Goal: Information Seeking & Learning: Learn about a topic

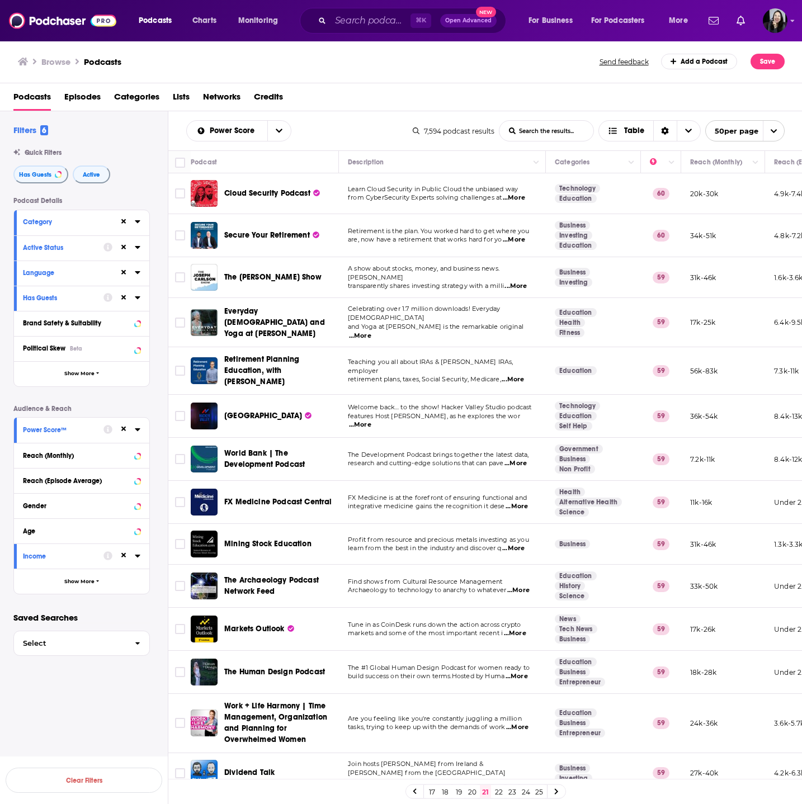
scroll to position [807, 0]
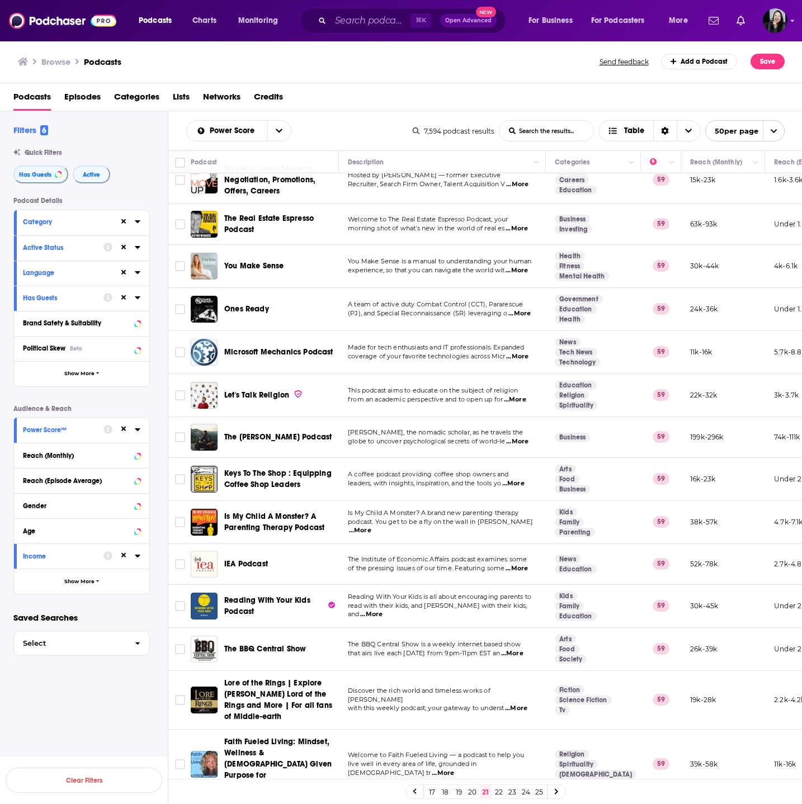
click at [516, 470] on p "A coffee podcast providing coffee shop owners and" at bounding box center [442, 474] width 188 height 9
click at [516, 479] on span "...More" at bounding box center [513, 483] width 22 height 9
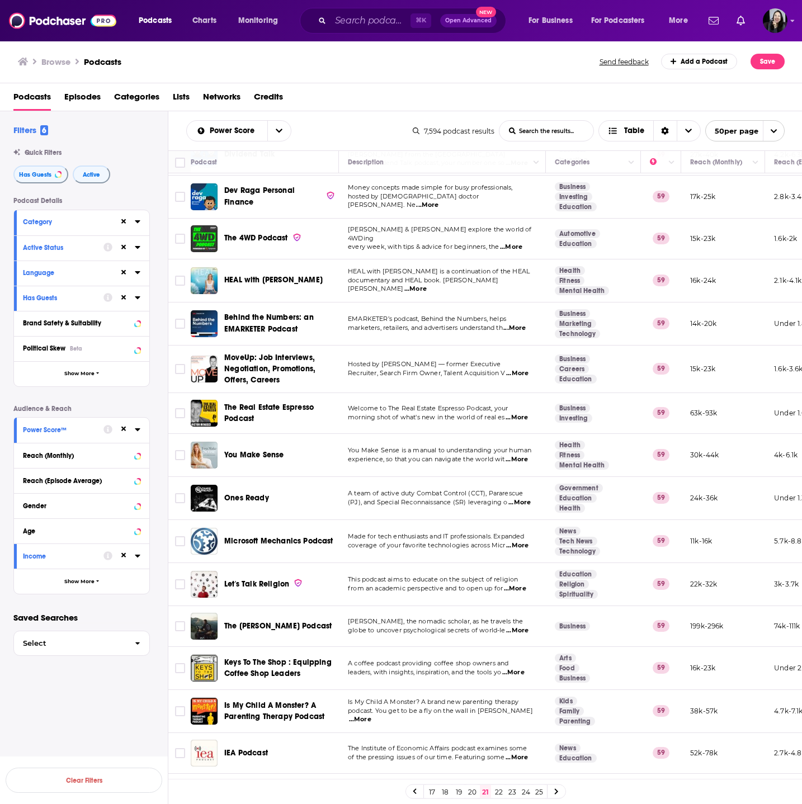
scroll to position [602, 0]
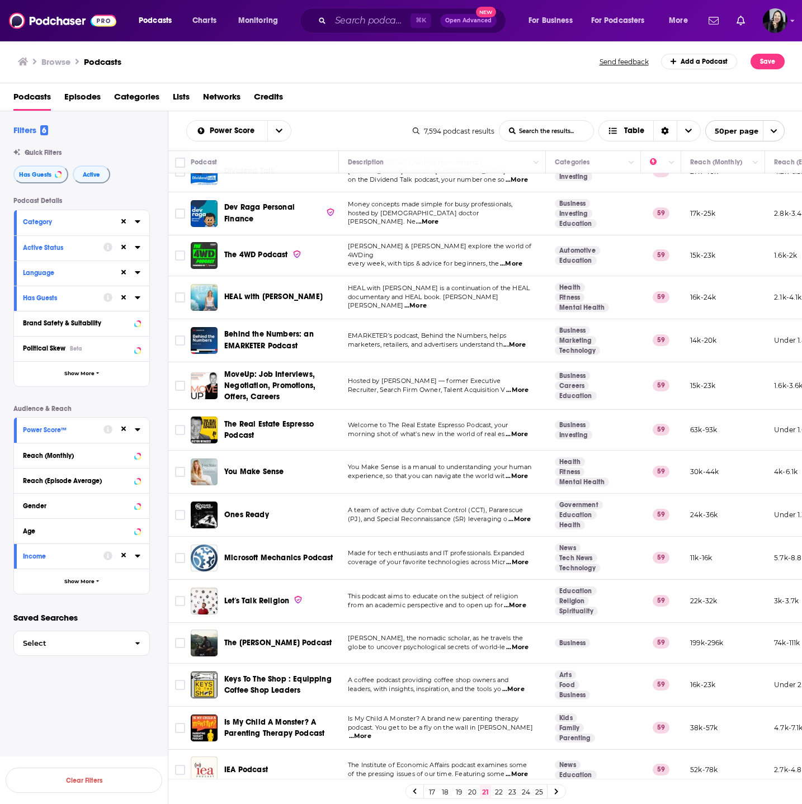
click at [522, 386] on span "...More" at bounding box center [517, 390] width 22 height 9
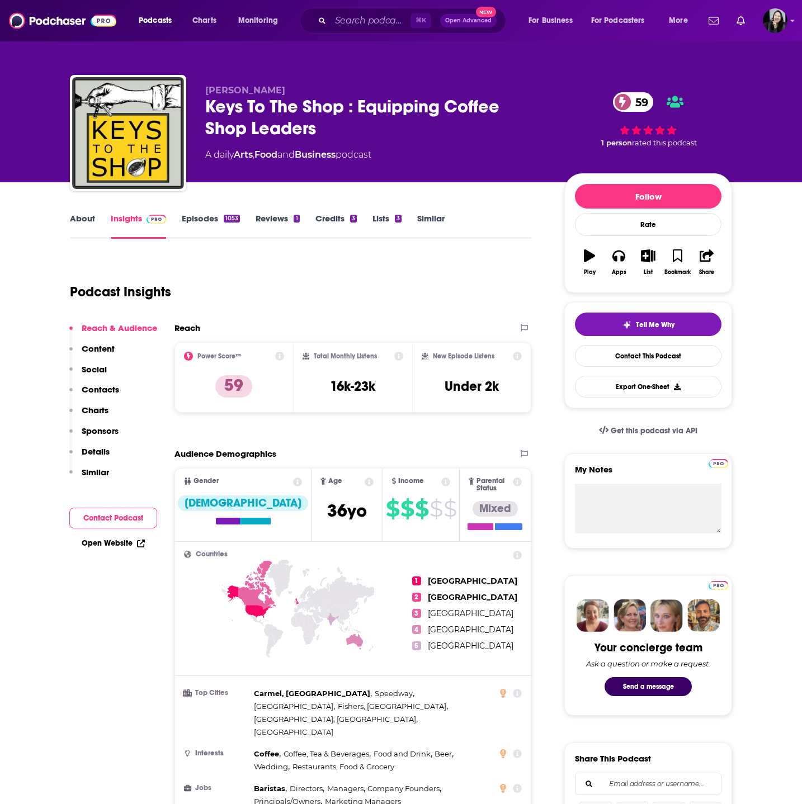
click at [277, 90] on p "Chris Deferio" at bounding box center [375, 90] width 341 height 11
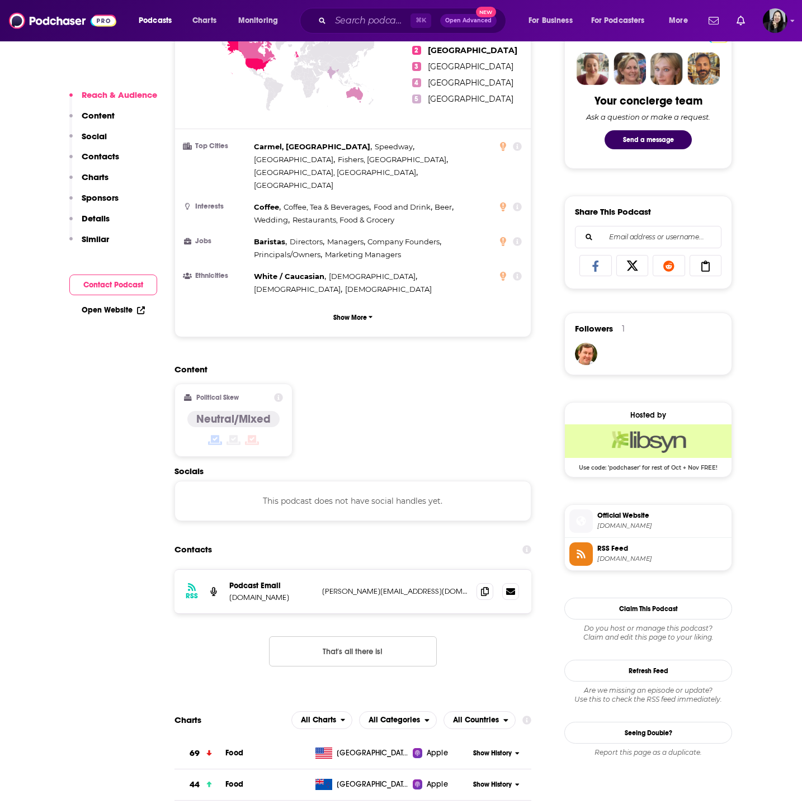
scroll to position [548, 0]
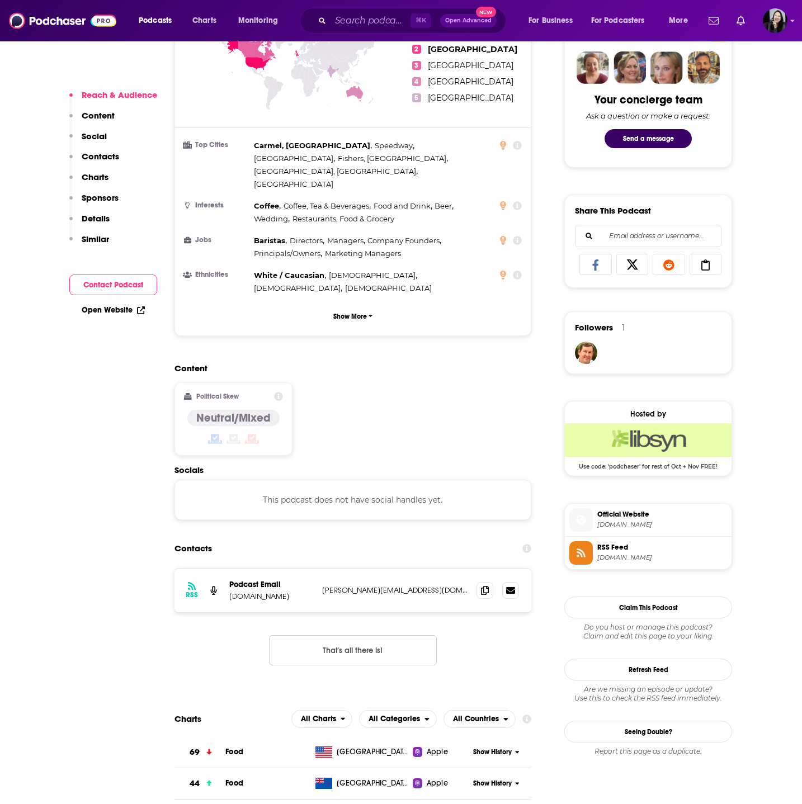
click at [617, 473] on div "Hosted by Use code: 'podchaser' for rest of Oct + Nov FREE!" at bounding box center [648, 438] width 168 height 75
click at [483, 582] on span at bounding box center [484, 590] width 17 height 17
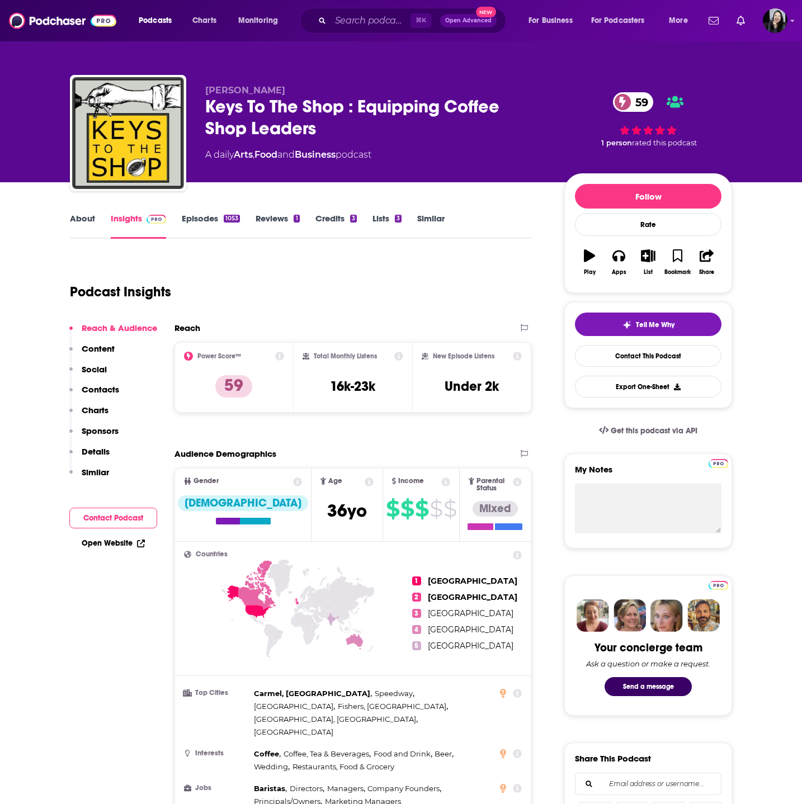
click at [395, 126] on div "Keys To The Shop : Equipping Coffee Shop Leaders 59" at bounding box center [375, 118] width 341 height 44
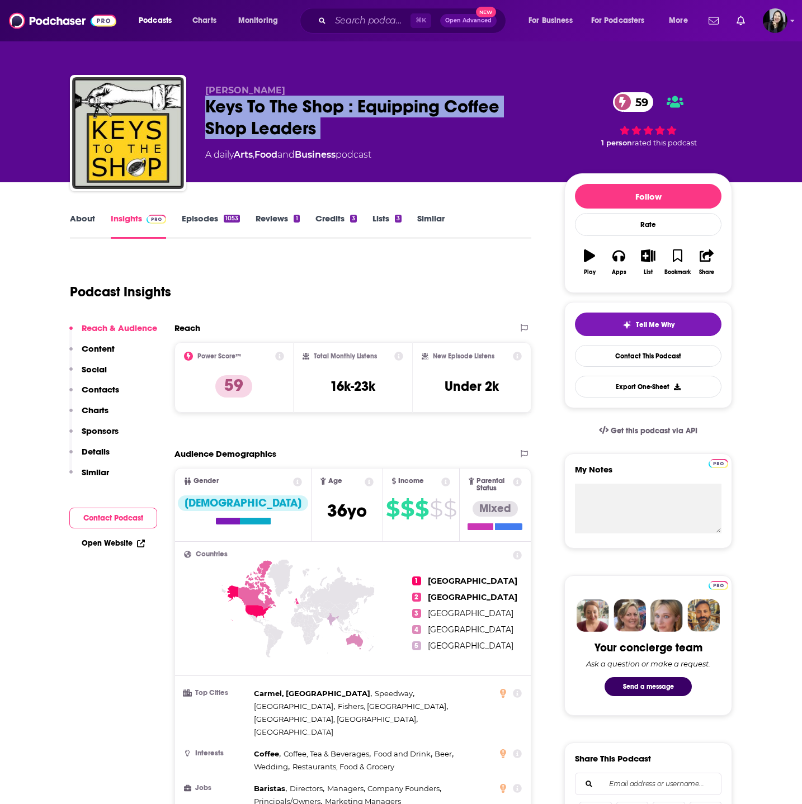
click at [395, 126] on div "Keys To The Shop : Equipping Coffee Shop Leaders 59" at bounding box center [375, 118] width 341 height 44
copy div "Keys To The Shop : Equipping Coffee Shop Leaders 59"
click at [294, 89] on p "Chris Deferio" at bounding box center [375, 90] width 341 height 11
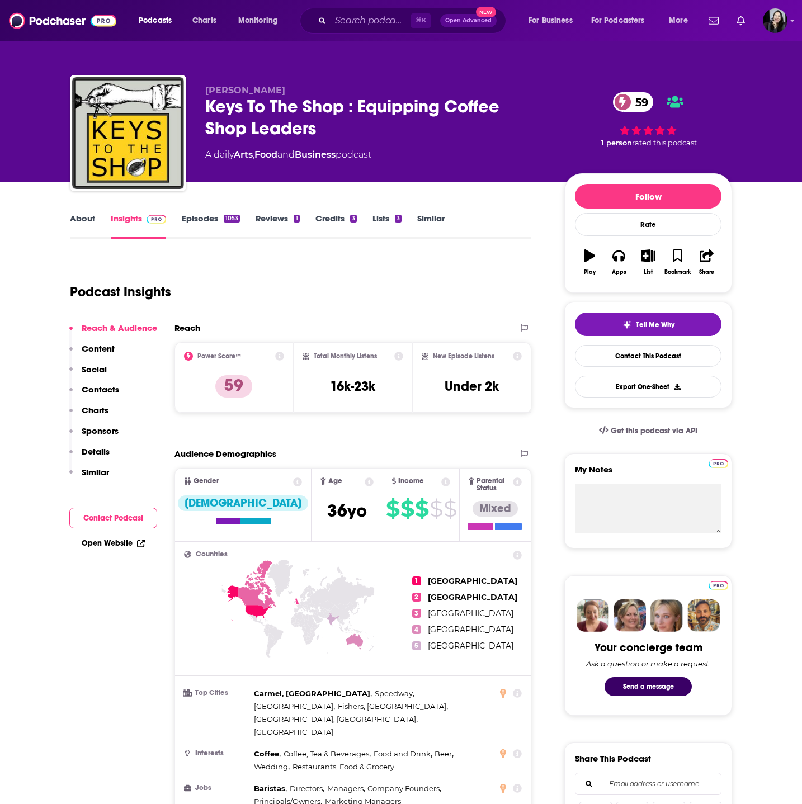
click at [294, 89] on p "Chris Deferio" at bounding box center [375, 90] width 341 height 11
copy p "Chris Deferio"
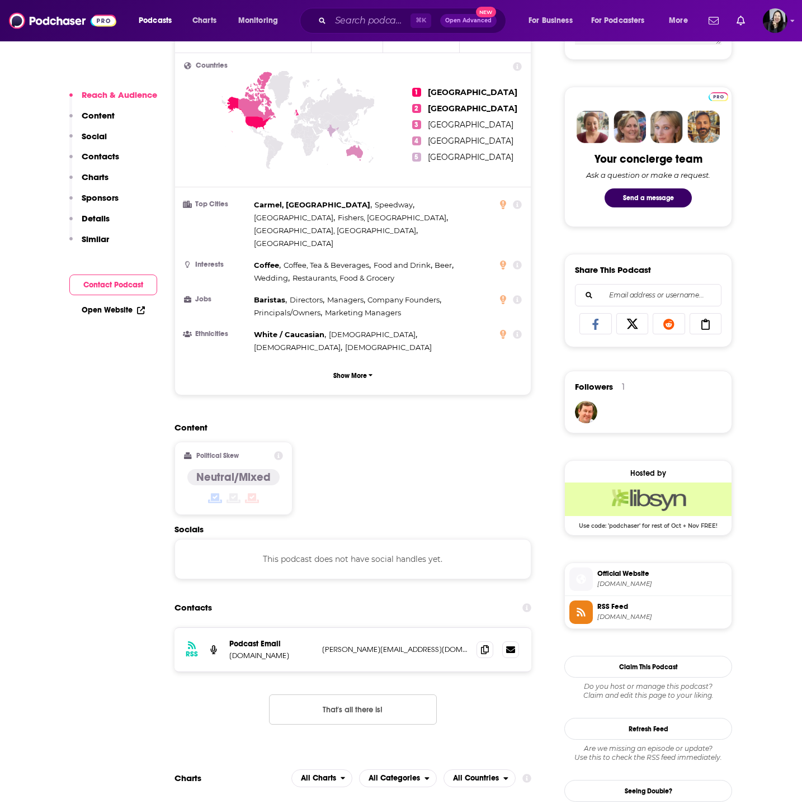
scroll to position [488, 0]
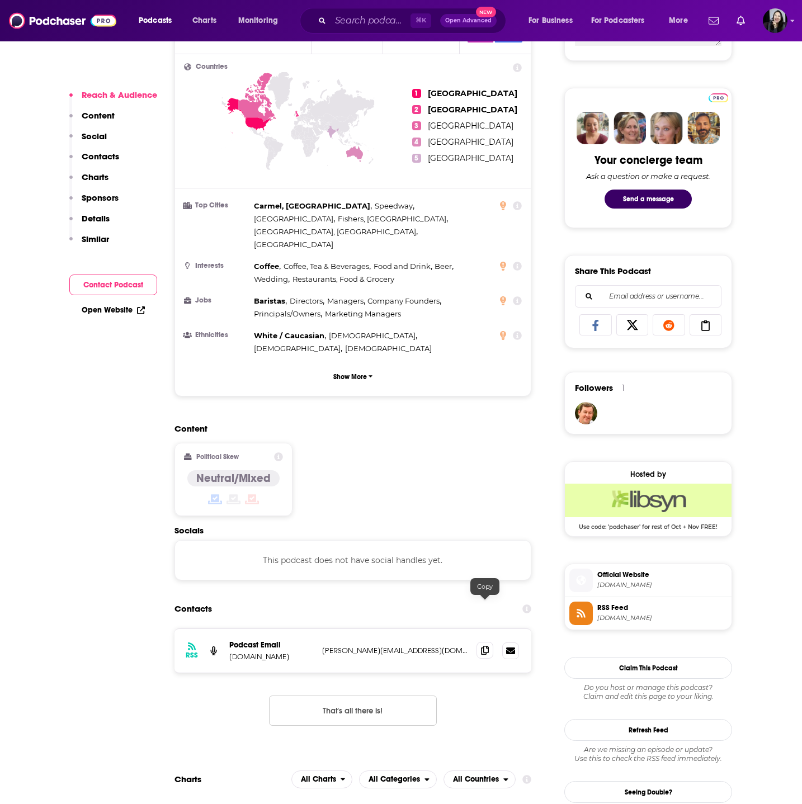
click at [481, 642] on span at bounding box center [484, 650] width 17 height 17
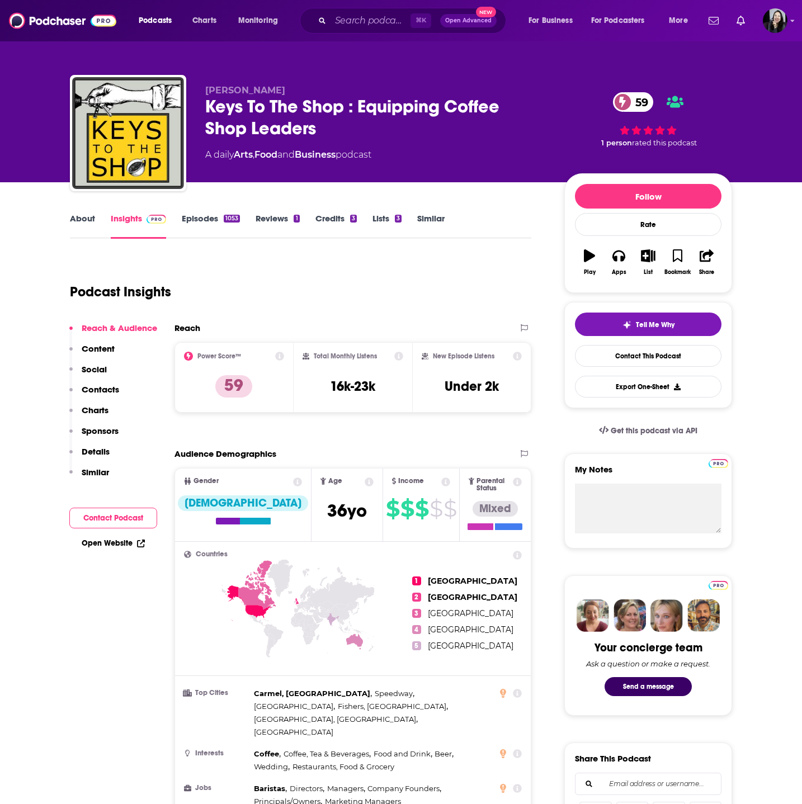
click at [205, 228] on link "Episodes 1053" at bounding box center [211, 226] width 58 height 26
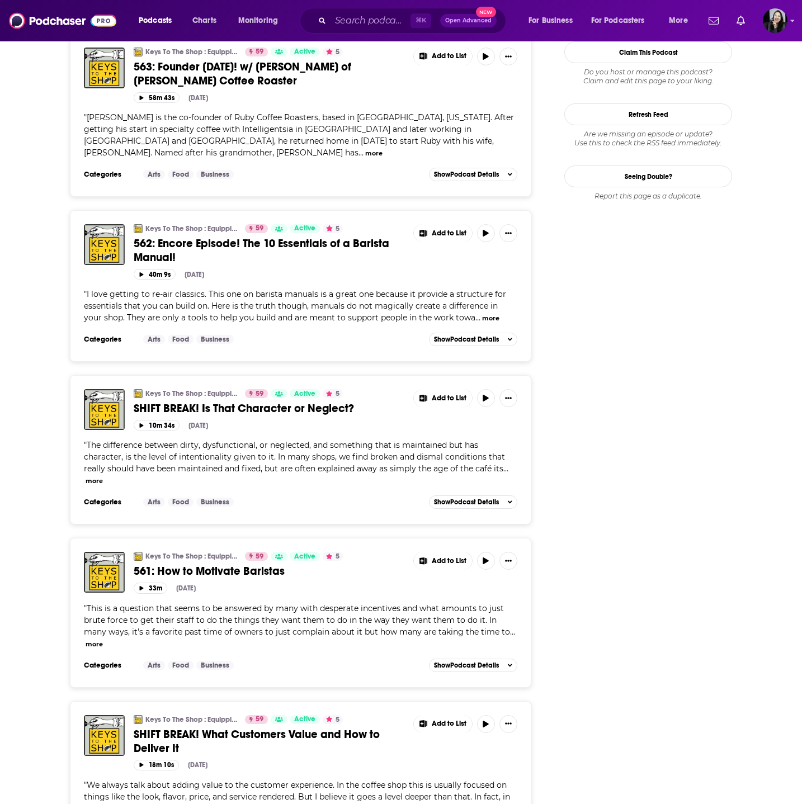
scroll to position [1303, 0]
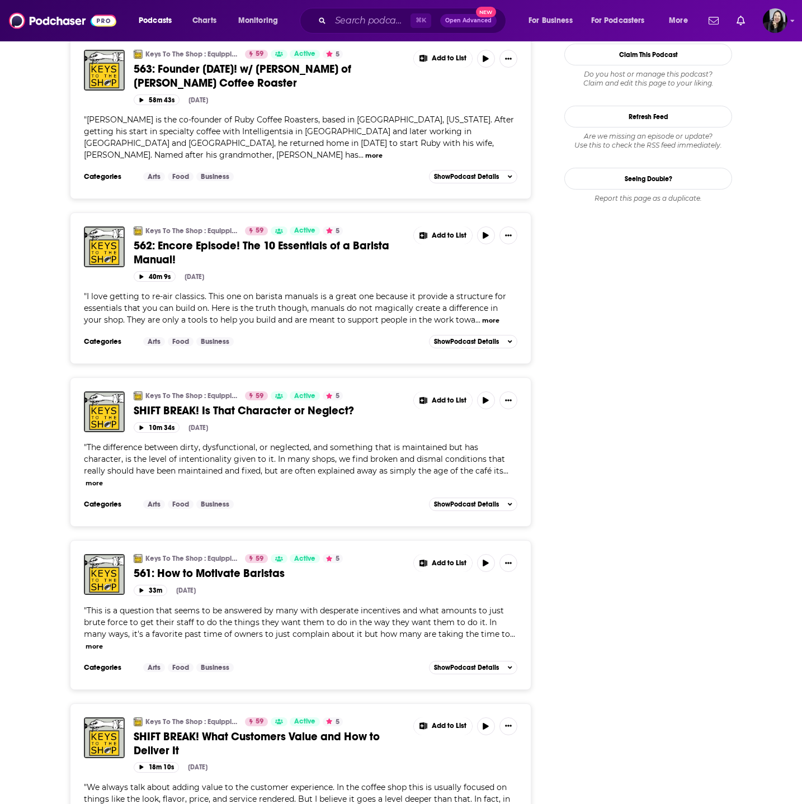
click at [218, 566] on span "561: How to Motivate Baristas" at bounding box center [209, 573] width 151 height 14
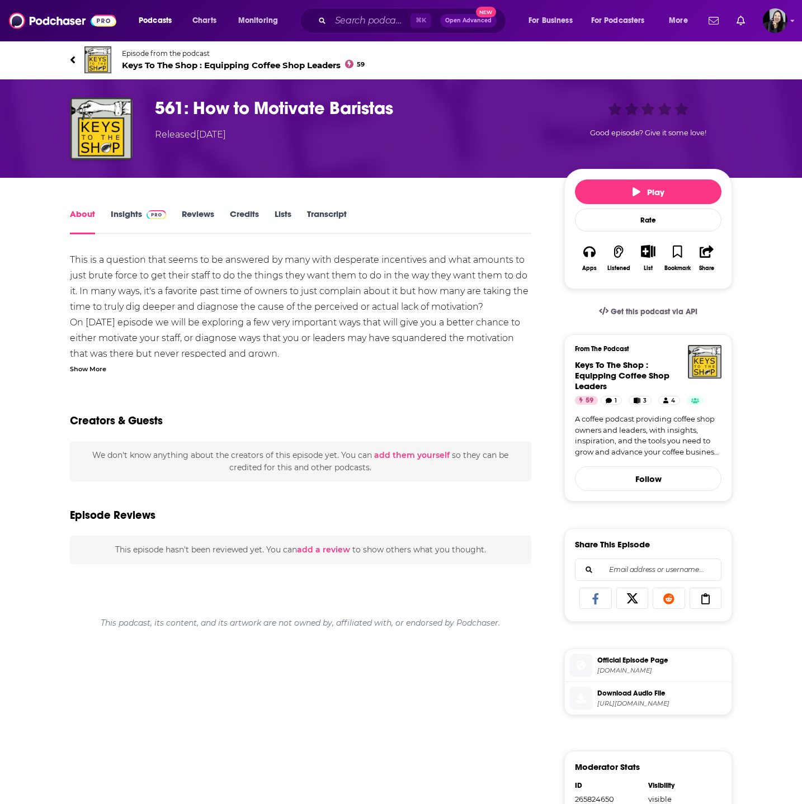
click at [95, 375] on div "This is a question that seems to be answered by many with desperate incentives …" at bounding box center [300, 663] width 461 height 823
click at [95, 372] on div "Show More" at bounding box center [88, 368] width 36 height 11
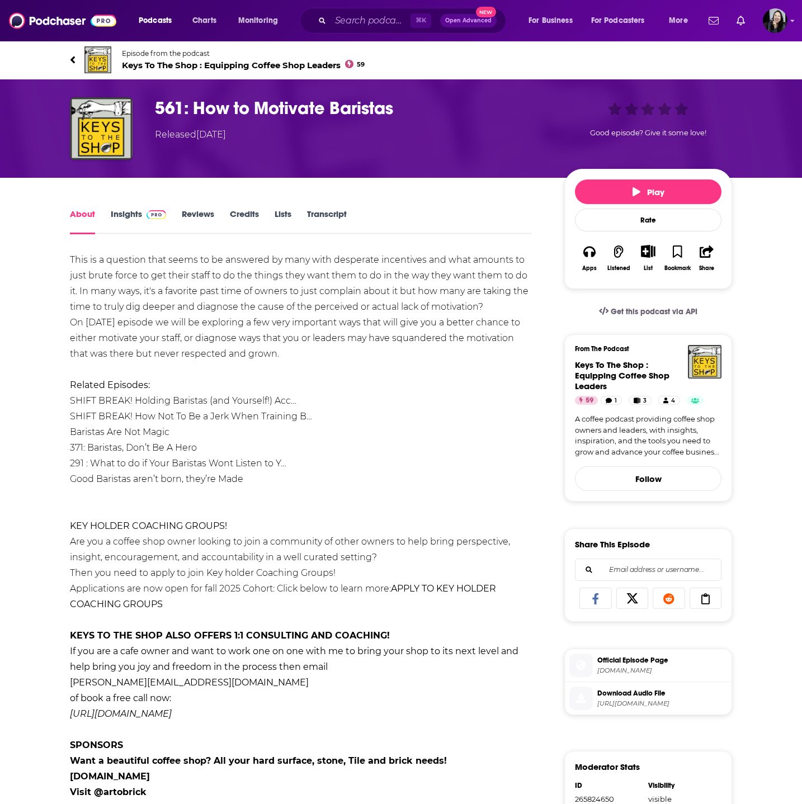
drag, startPoint x: 59, startPoint y: 49, endPoint x: 337, endPoint y: 477, distance: 510.6
click at [337, 477] on div "Episode from the podcast Keys To The Shop : Equipping Coffee Shop Leaders 59 Ne…" at bounding box center [401, 586] width 802 height 1093
copy div "Episode from the podcast Keys To The Shop : Equipping Coffee Shop Leaders 59 Ne…"
click at [420, 118] on h1 "561: How to Motivate Baristas" at bounding box center [350, 108] width 391 height 22
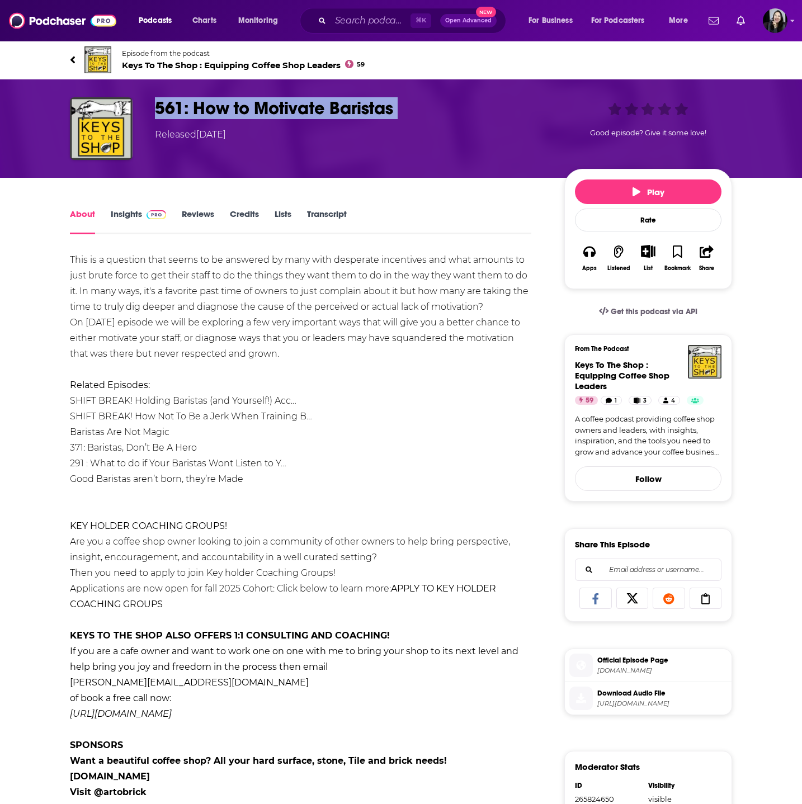
click at [420, 118] on h1 "561: How to Motivate Baristas" at bounding box center [350, 108] width 391 height 22
copy h1 "561: How to Motivate Baristas"
click at [187, 290] on div "This is a question that seems to be answered by many with desperate incentives …" at bounding box center [300, 549] width 461 height 595
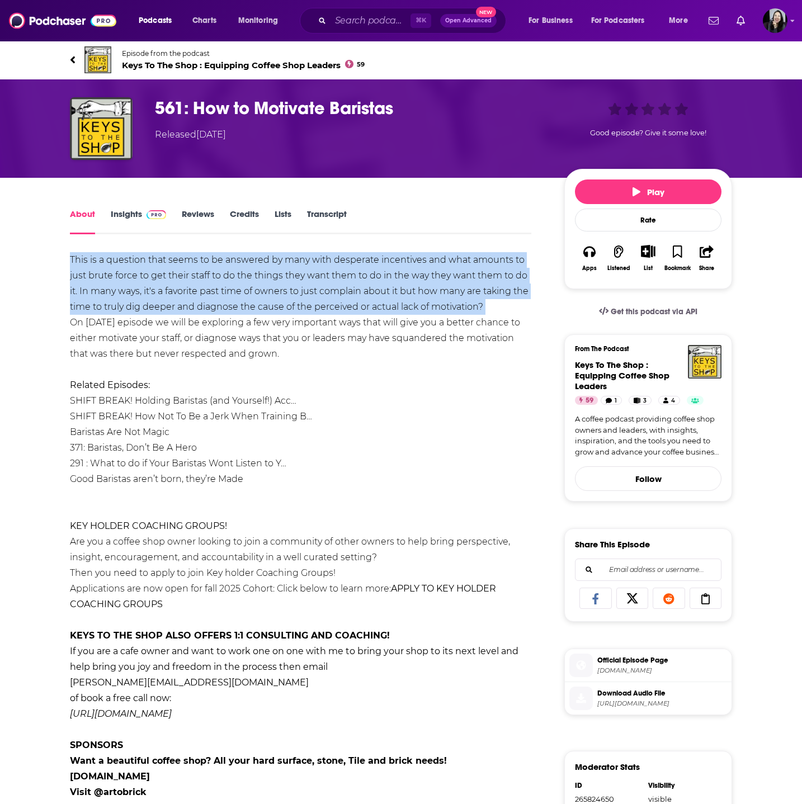
click at [187, 290] on div "This is a question that seems to be answered by many with desperate incentives …" at bounding box center [300, 549] width 461 height 595
copy div "This is a question that seems to be answered by many with desperate incentives …"
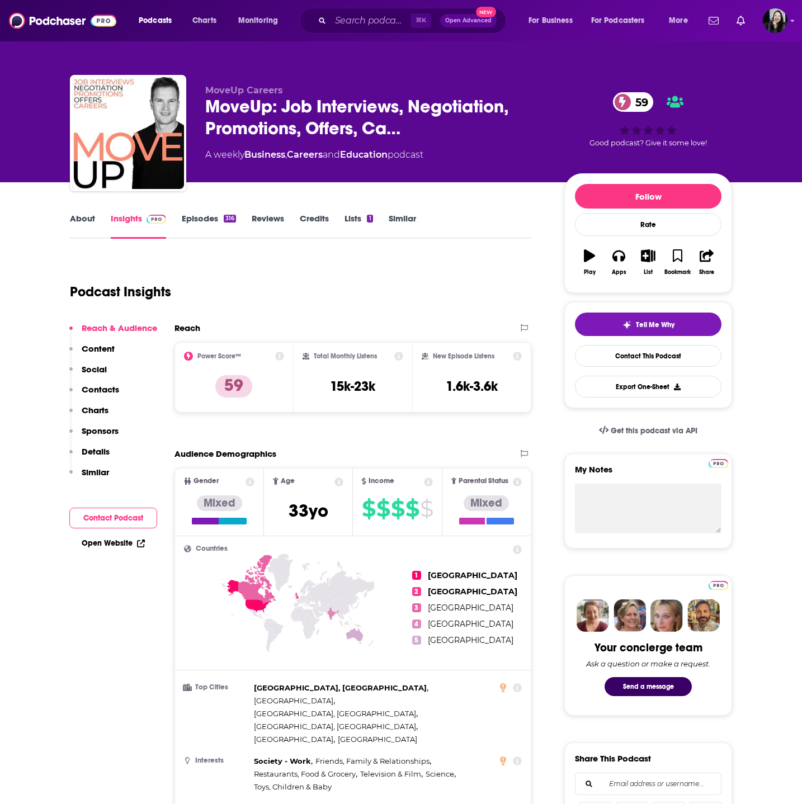
click at [84, 224] on link "About" at bounding box center [82, 226] width 25 height 26
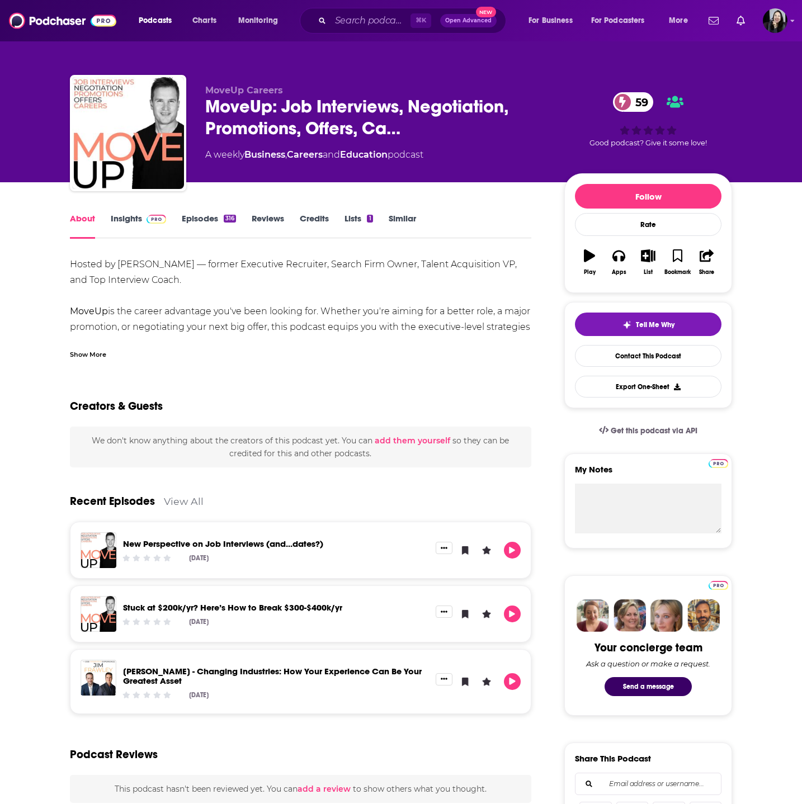
click at [386, 82] on div "MoveUp Careers MoveUp: Job Interviews, Negotiation, Promotions, Offers, Ca… 59 …" at bounding box center [401, 135] width 662 height 121
click at [128, 217] on link "Insights" at bounding box center [138, 226] width 55 height 26
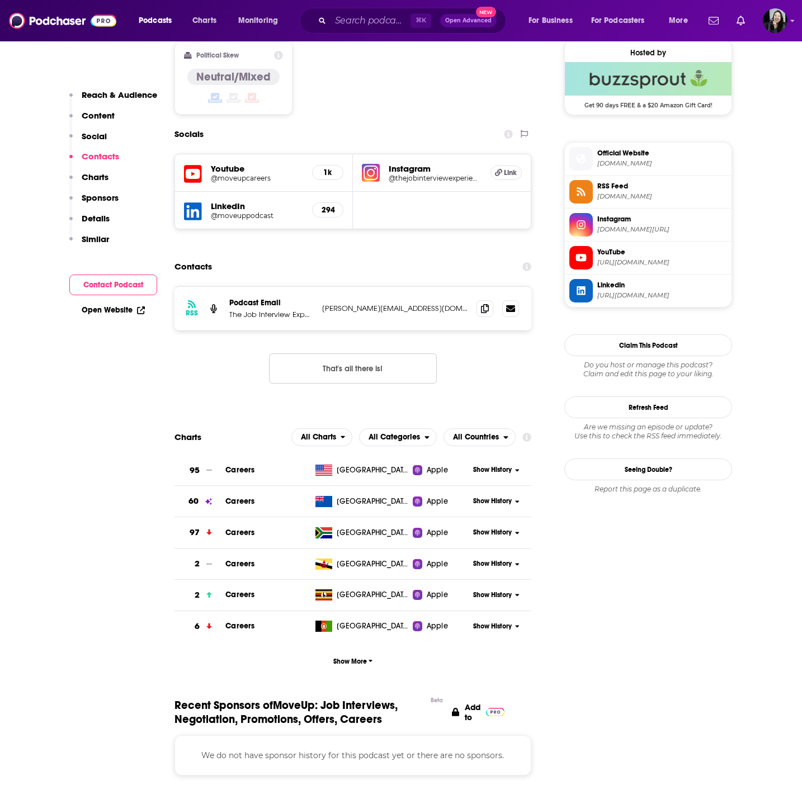
scroll to position [1078, 0]
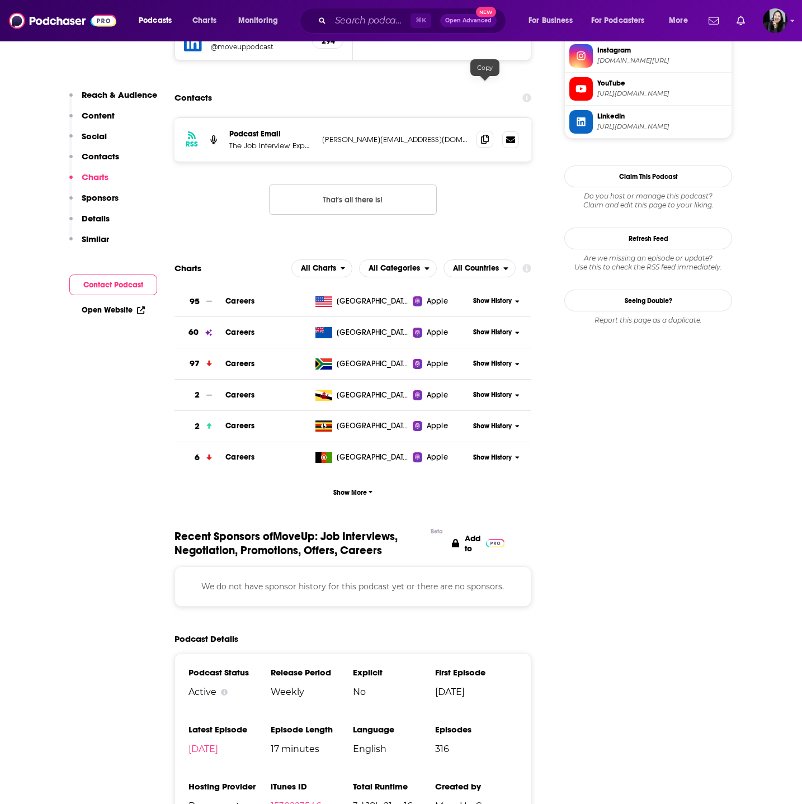
click at [485, 135] on icon at bounding box center [485, 139] width 8 height 9
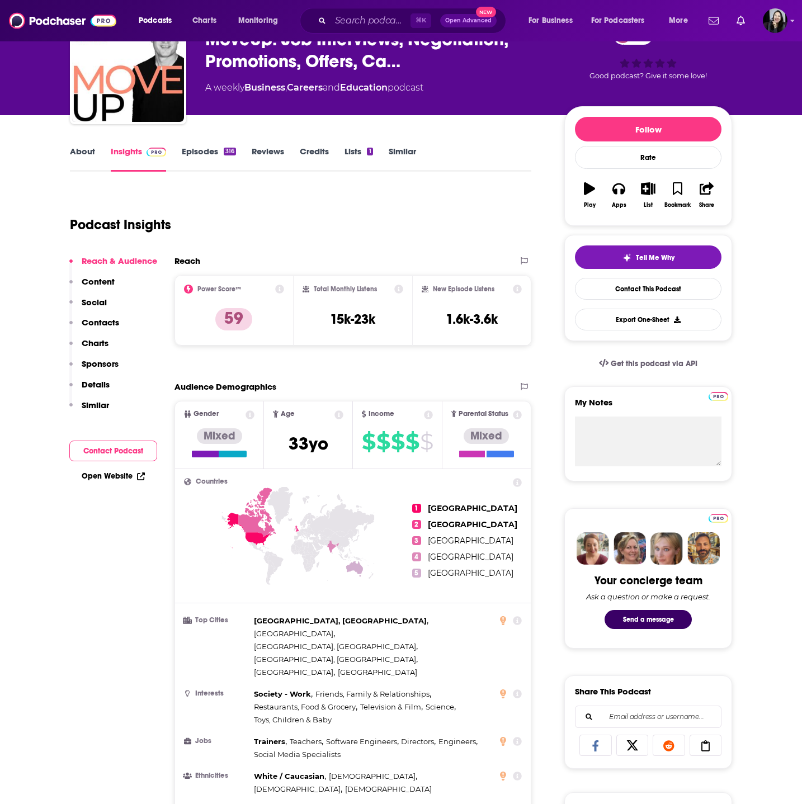
scroll to position [0, 0]
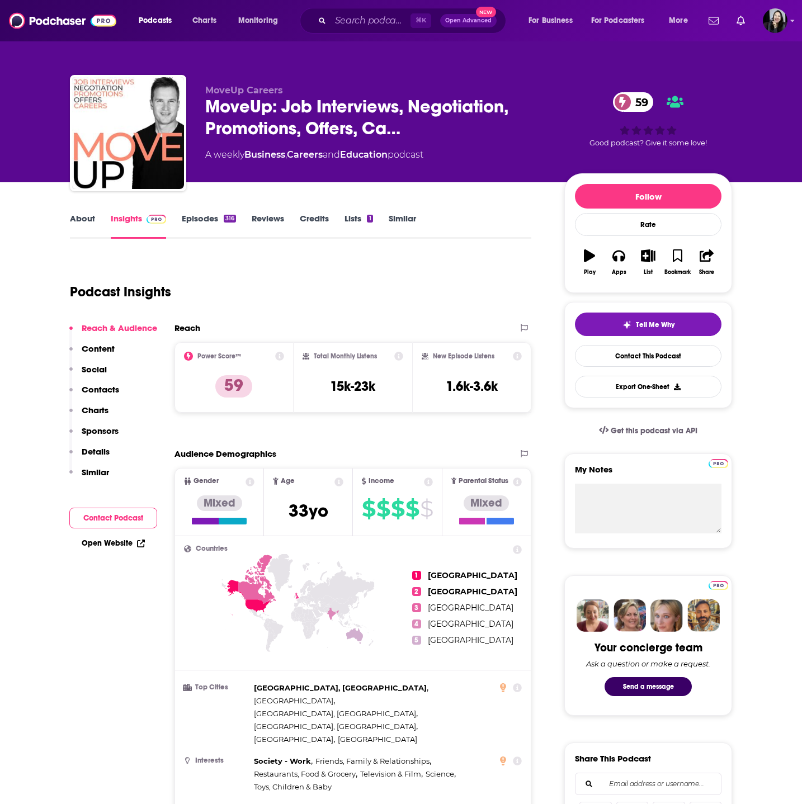
click at [86, 228] on link "About" at bounding box center [82, 226] width 25 height 26
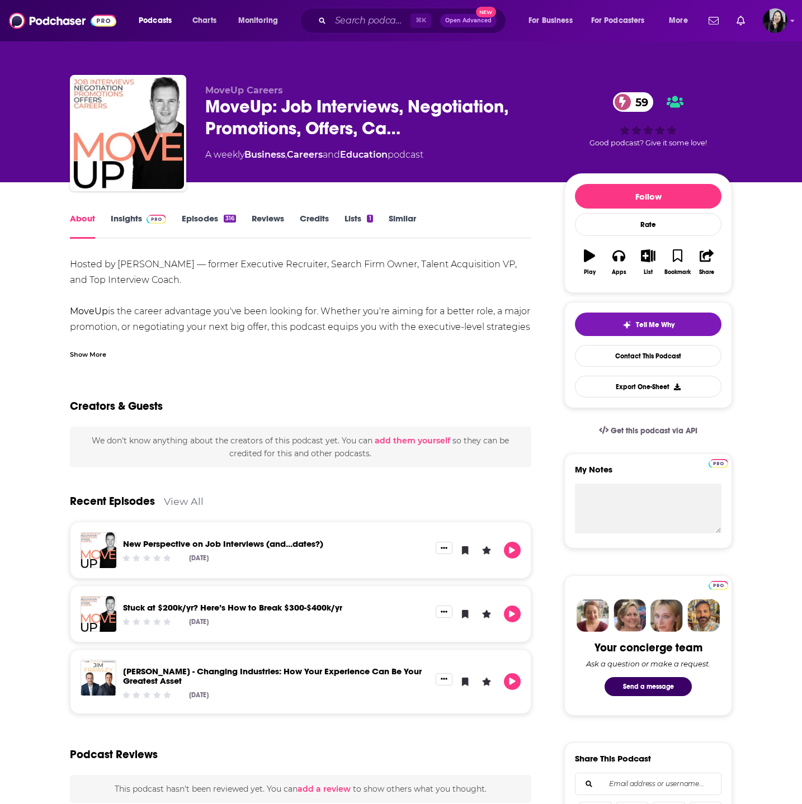
click at [86, 351] on div "Show More" at bounding box center [88, 353] width 36 height 11
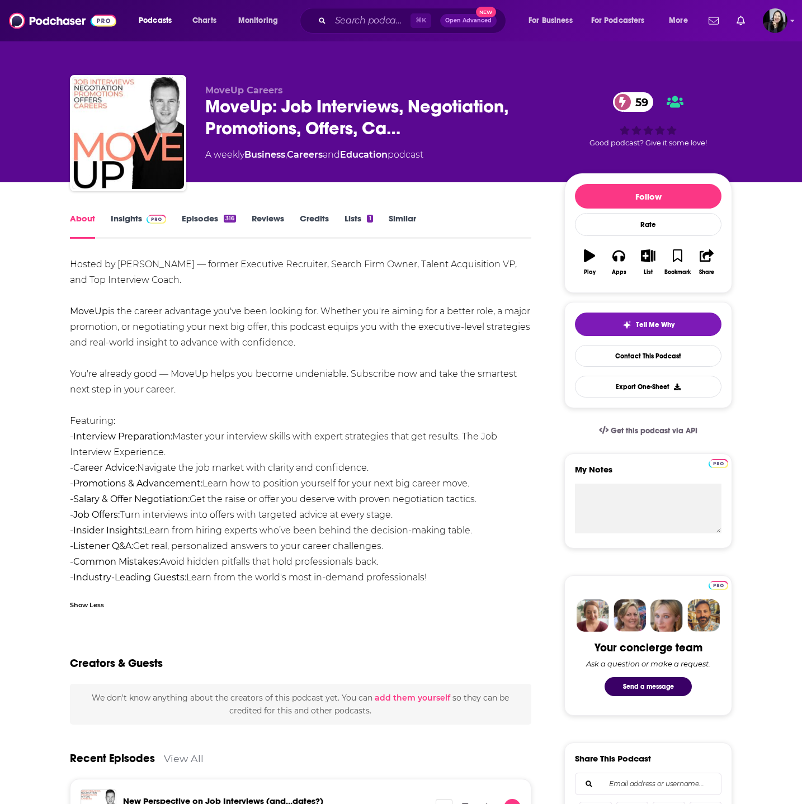
click at [198, 219] on link "Episodes 316" at bounding box center [209, 226] width 54 height 26
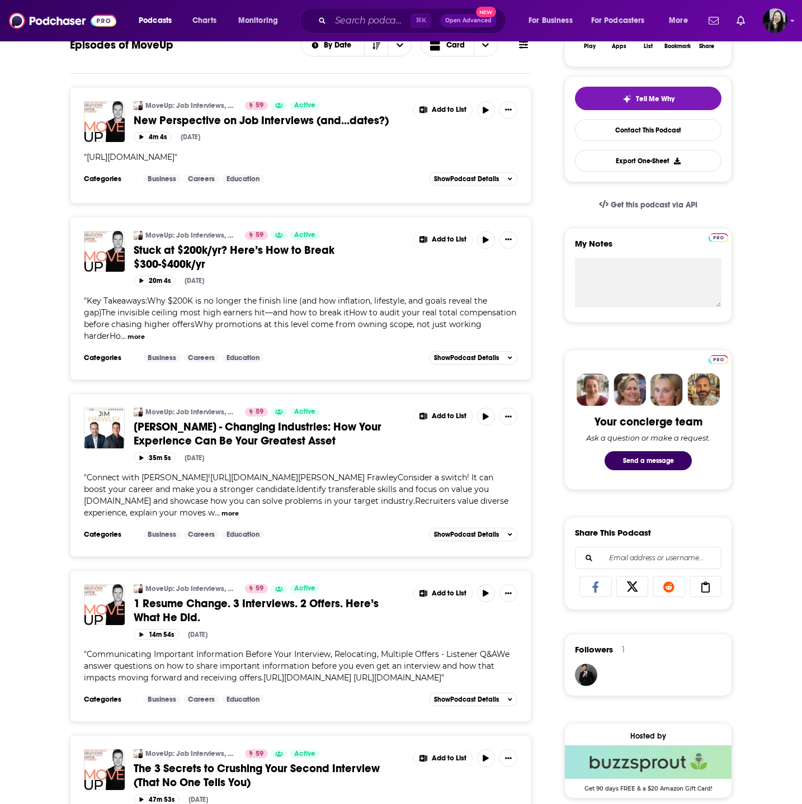
scroll to position [227, 0]
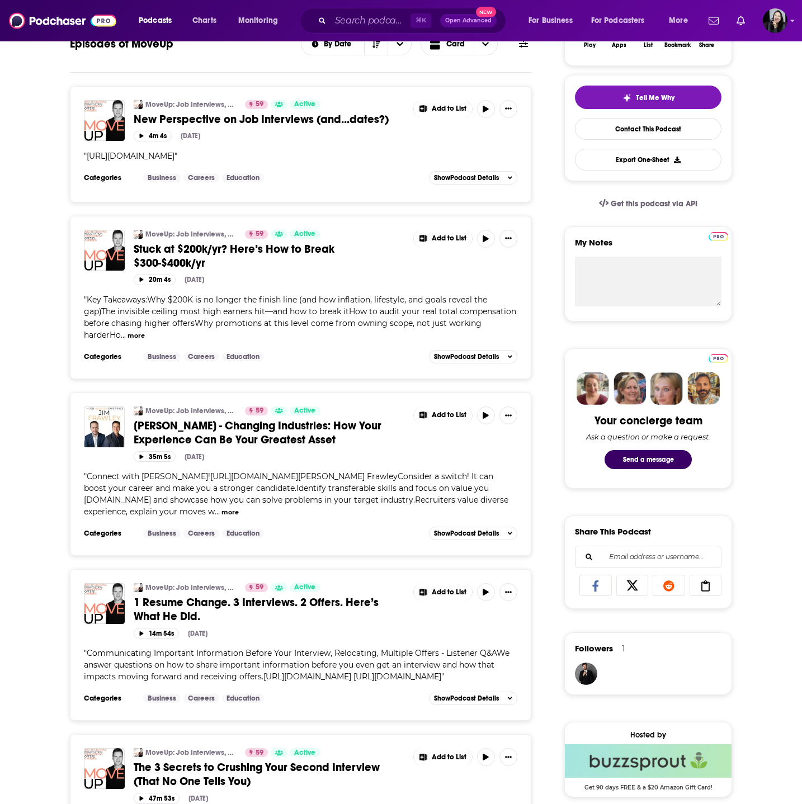
click at [263, 434] on span "Jim Frawley - Changing Industries: How Your Experience Can Be Your Greatest Ass…" at bounding box center [258, 433] width 248 height 28
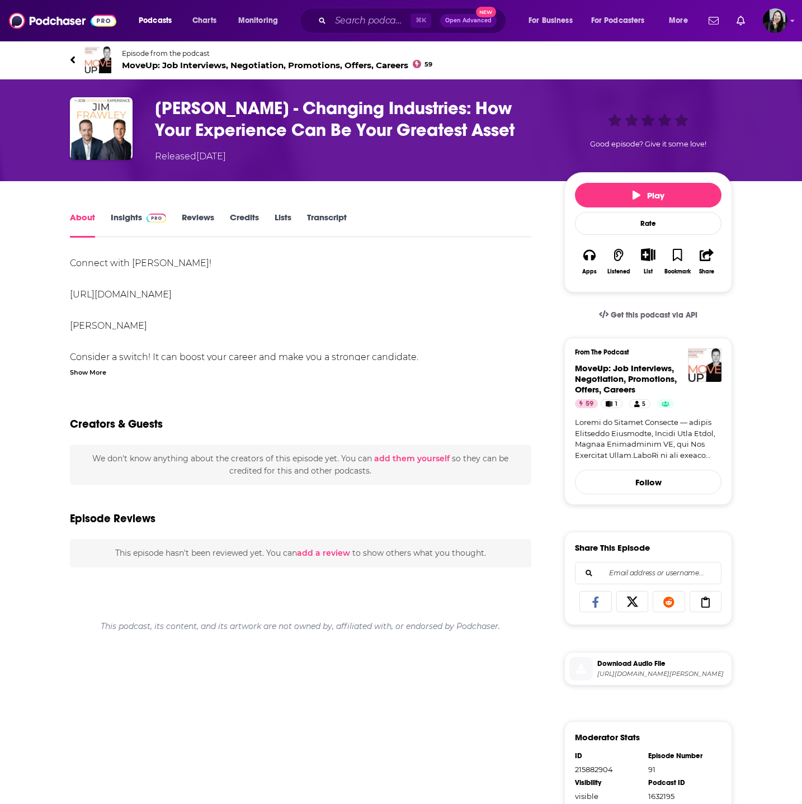
click at [98, 370] on div "Show More" at bounding box center [88, 371] width 36 height 11
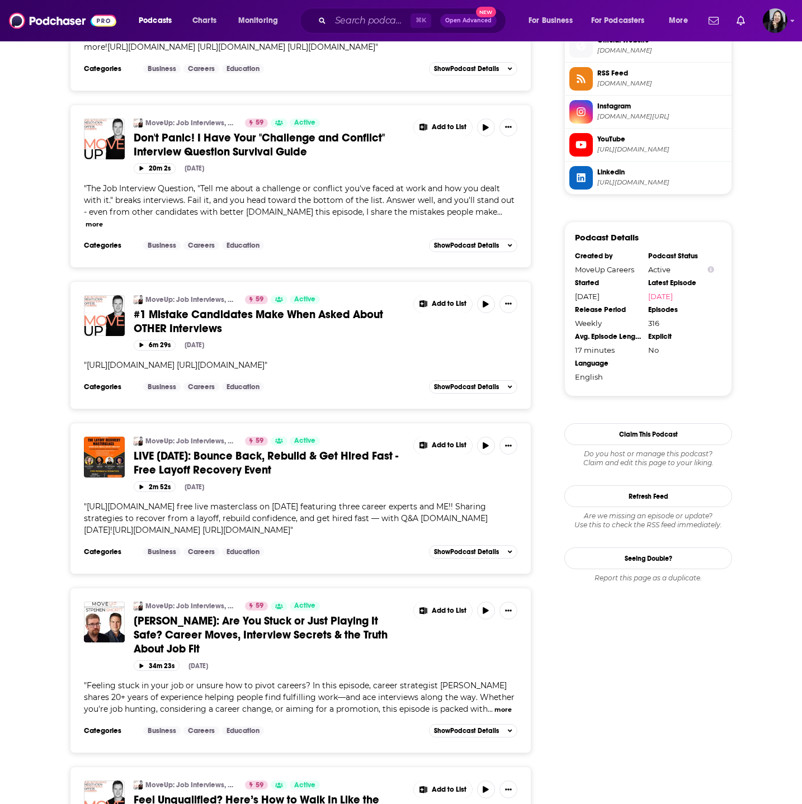
scroll to position [1029, 0]
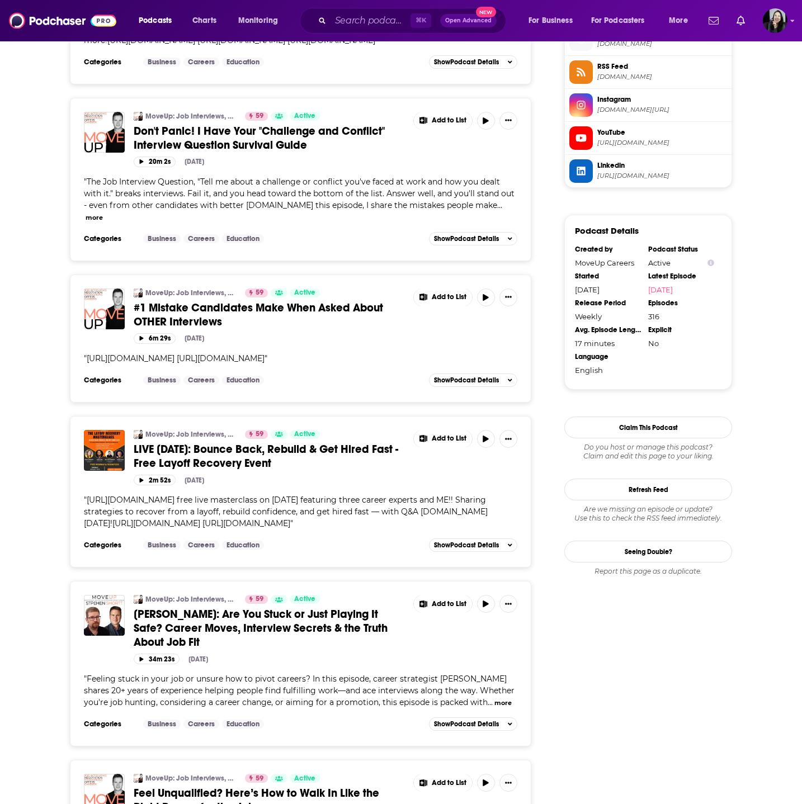
click at [296, 619] on span "Stephen Shortt: Are You Stuck or Just Playing It Safe? Career Moves, Interview …" at bounding box center [261, 628] width 254 height 42
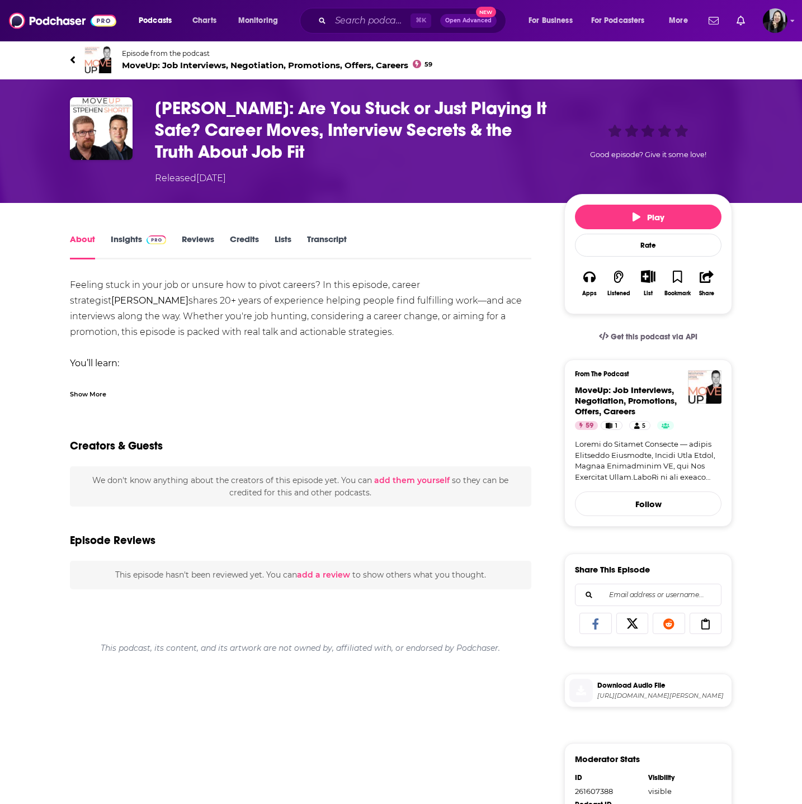
click at [83, 394] on div "Show More" at bounding box center [88, 393] width 36 height 11
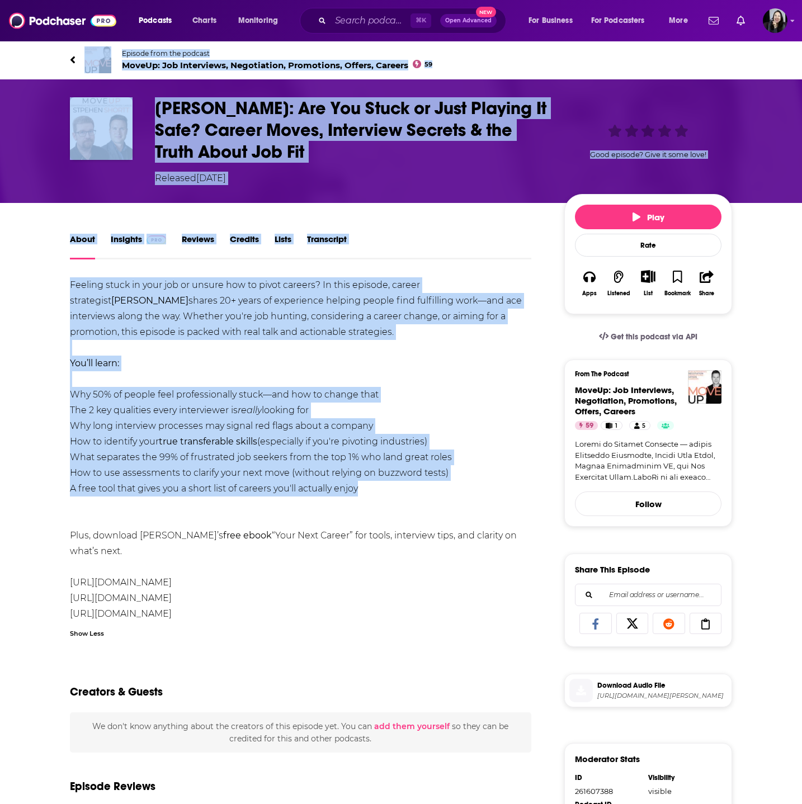
drag, startPoint x: 55, startPoint y: 50, endPoint x: 370, endPoint y: 496, distance: 545.6
click at [370, 496] on div "Episode from the podcast MoveUp: Job Interviews, Negotiation, Promotions, Offer…" at bounding box center [401, 553] width 802 height 1027
copy div "Episode from the podcast MoveUp: Job Interviews, Negotiation, Promotions, Offer…"
click at [218, 348] on div "Feeling stuck in your job or unsure how to pivot careers? In this episode, care…" at bounding box center [300, 449] width 461 height 344
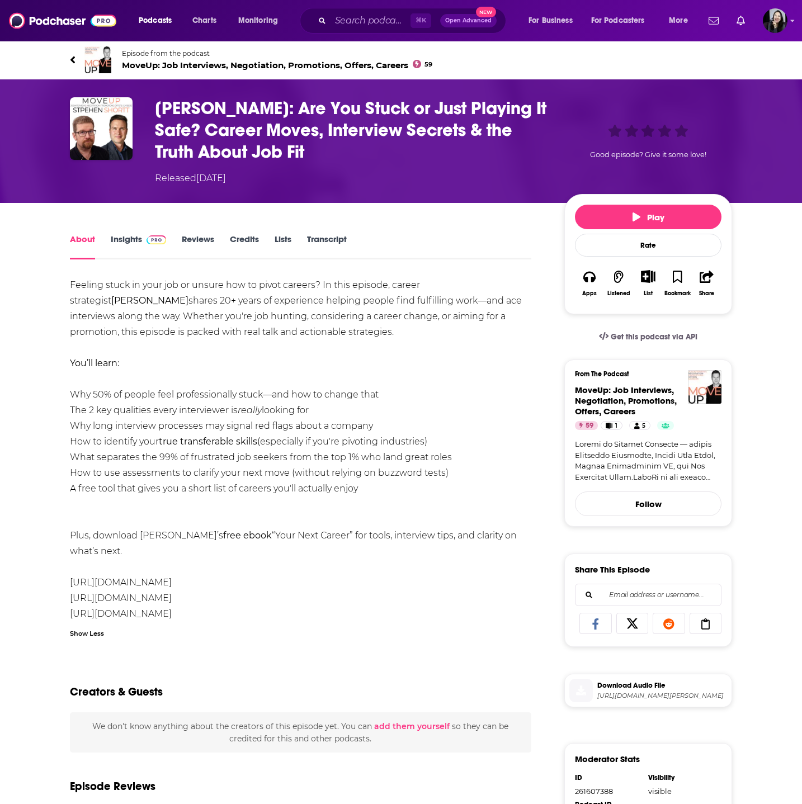
click at [352, 160] on h1 "Stephen Shortt: Are You Stuck or Just Playing It Safe? Career Moves, Interview …" at bounding box center [350, 129] width 391 height 65
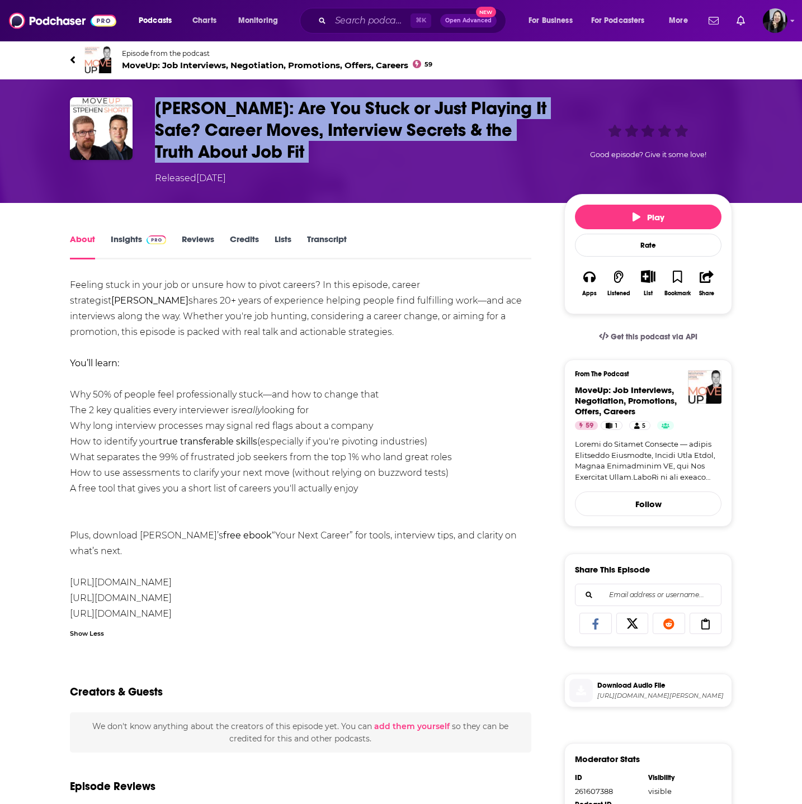
click at [352, 160] on h1 "Stephen Shortt: Are You Stuck or Just Playing It Safe? Career Moves, Interview …" at bounding box center [350, 129] width 391 height 65
copy h1 "Stephen Shortt: Are You Stuck or Just Playing It Safe? Career Moves, Interview …"
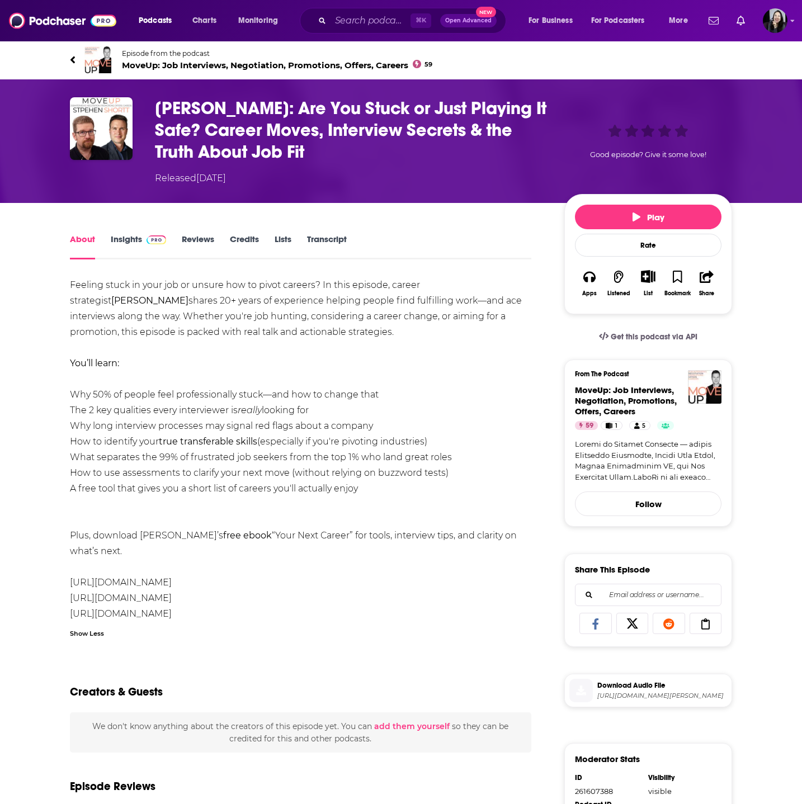
click at [193, 319] on div "Feeling stuck in your job or unsure how to pivot careers? In this episode, care…" at bounding box center [300, 449] width 461 height 344
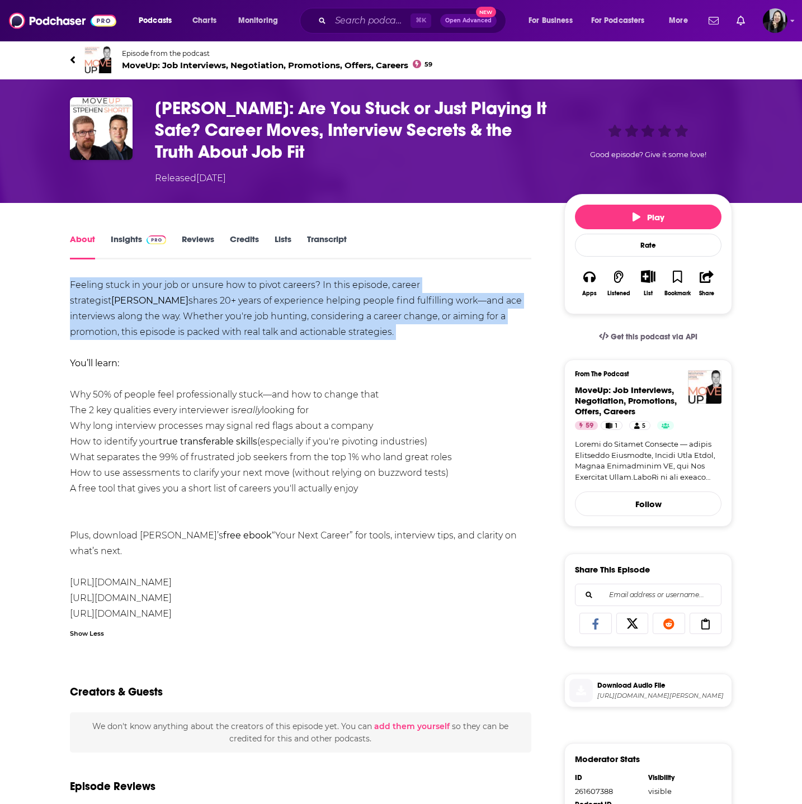
copy div "Feeling stuck in your job or unsure how to pivot careers? In this episode, care…"
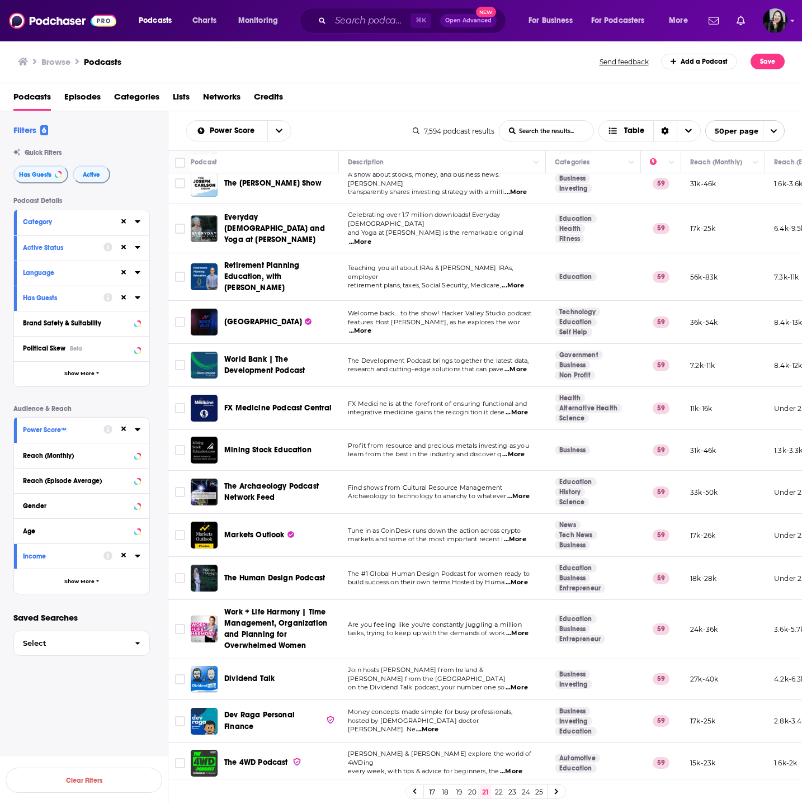
scroll to position [210, 0]
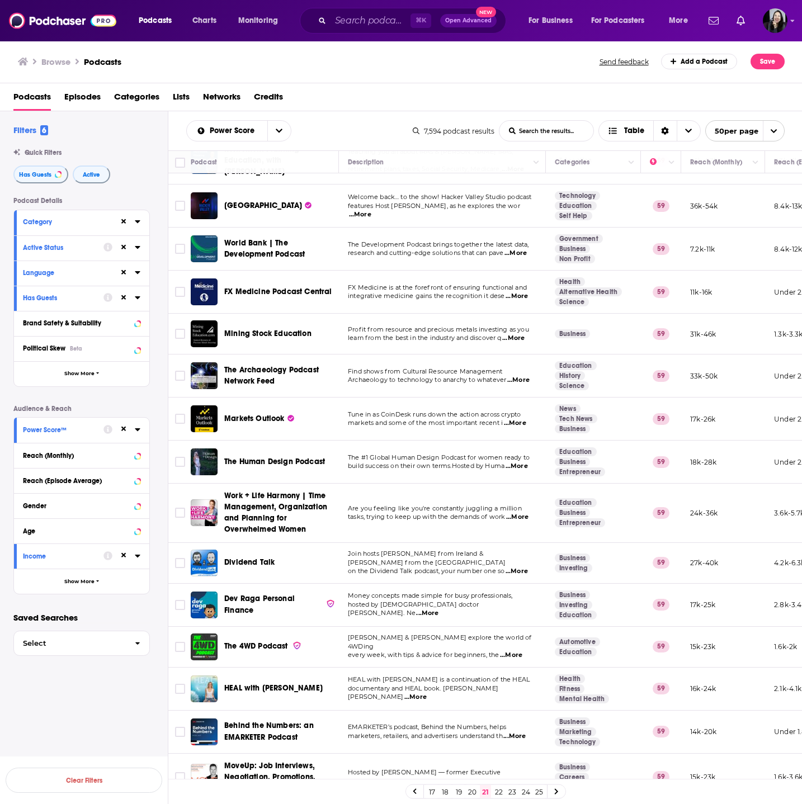
click at [516, 462] on span "...More" at bounding box center [516, 466] width 22 height 9
click at [506, 484] on td "Are you feeling like you're constantly juggling a million tasks, trying to keep…" at bounding box center [442, 513] width 207 height 59
click at [500, 790] on link "22" at bounding box center [498, 791] width 11 height 13
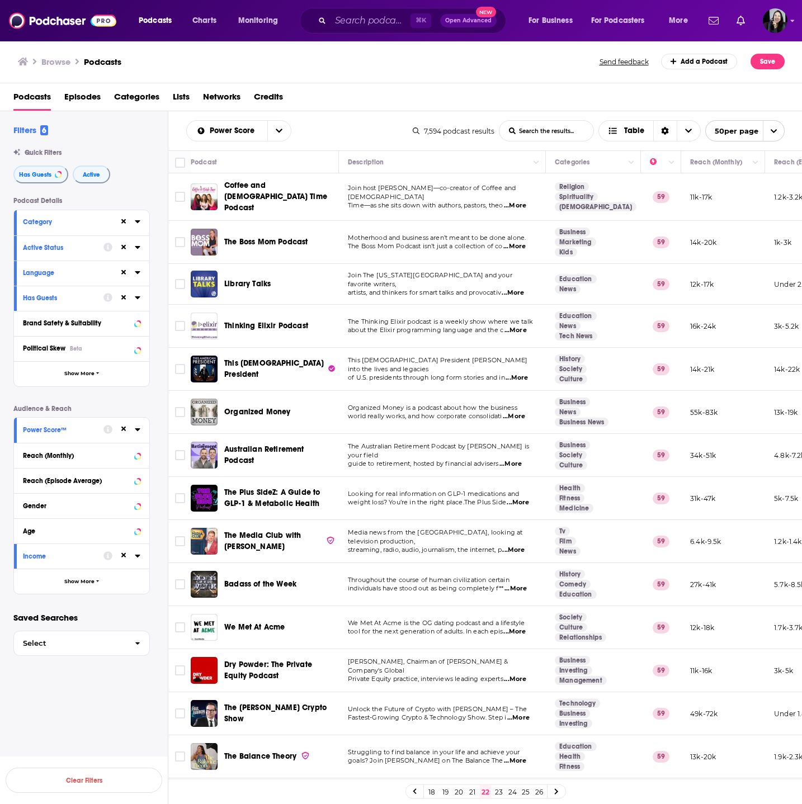
click at [166, 125] on div "Filters 6" at bounding box center [90, 130] width 154 height 11
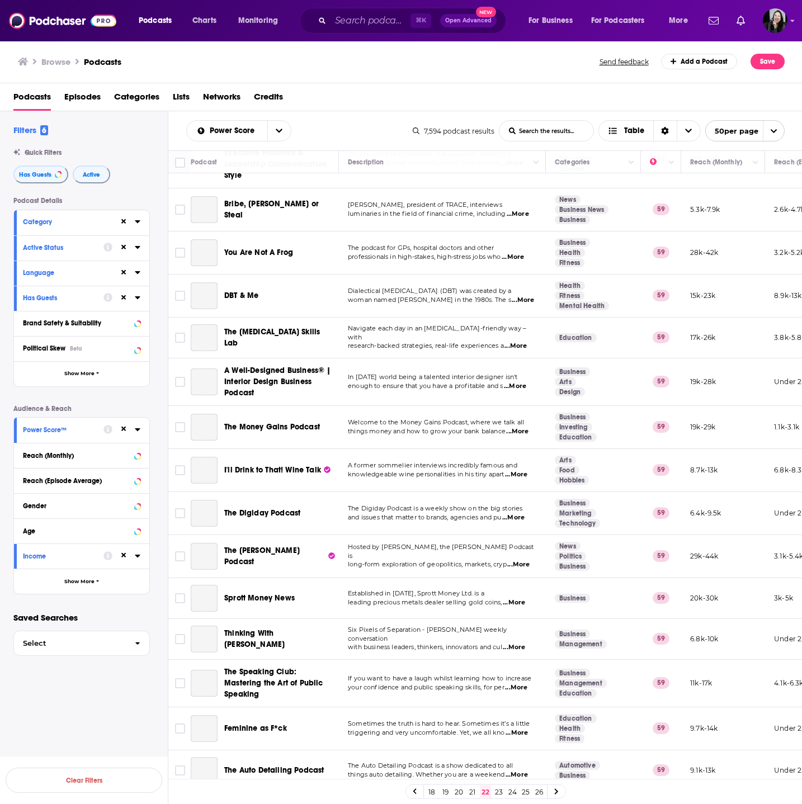
scroll to position [1552, 0]
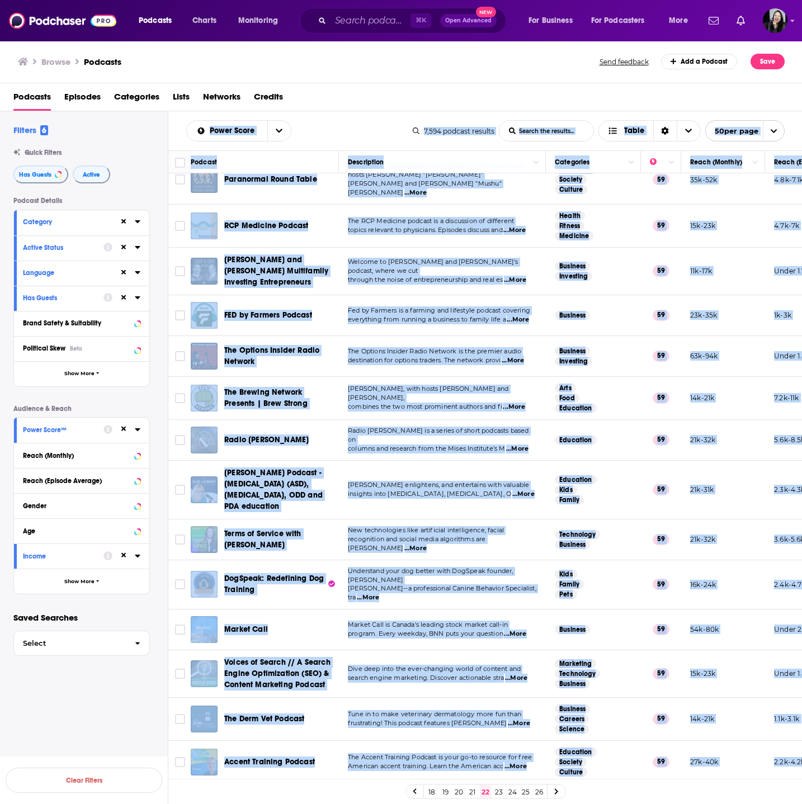
drag, startPoint x: 175, startPoint y: 123, endPoint x: 731, endPoint y: 768, distance: 851.6
click at [731, 768] on div "Power Score List Search Input Search the results... Table 7,594 podcast results…" at bounding box center [485, 493] width 634 height 764
copy div "Power Score List Search Input Search the results... Table 7,594 podcast results…"
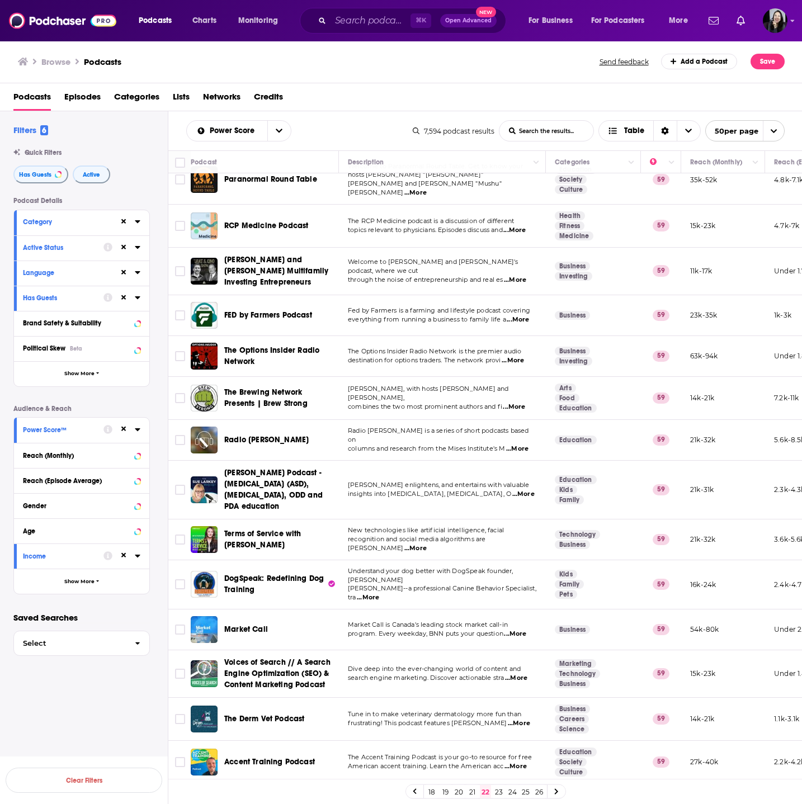
scroll to position [329, 0]
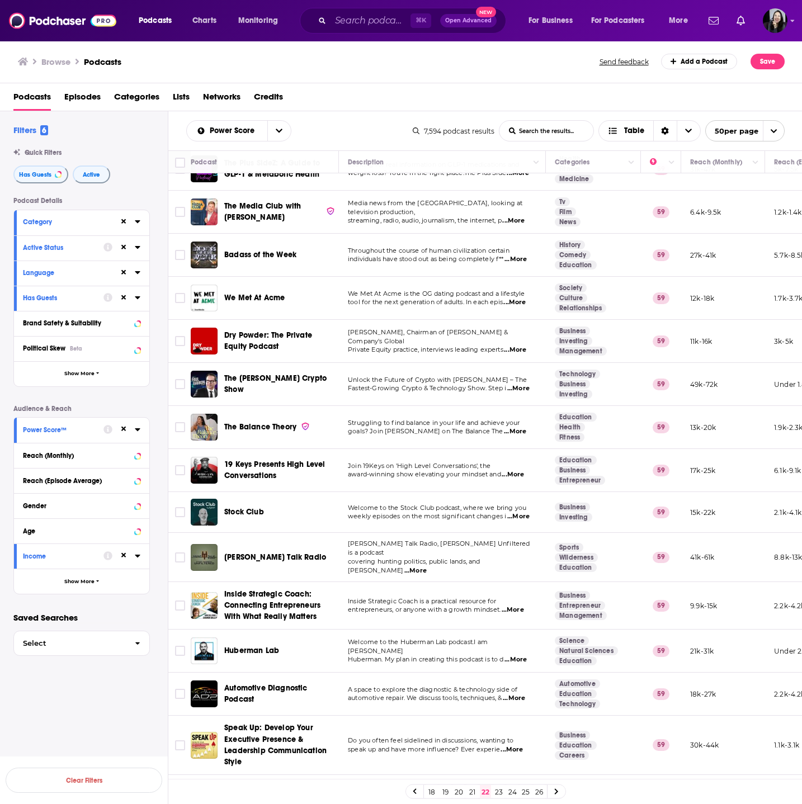
click at [507, 476] on td "Join 19Keys on 'High Level Conversations', the award-winning show elevating you…" at bounding box center [442, 470] width 207 height 43
click at [514, 470] on span "...More" at bounding box center [513, 474] width 22 height 9
click at [499, 791] on link "23" at bounding box center [498, 791] width 11 height 13
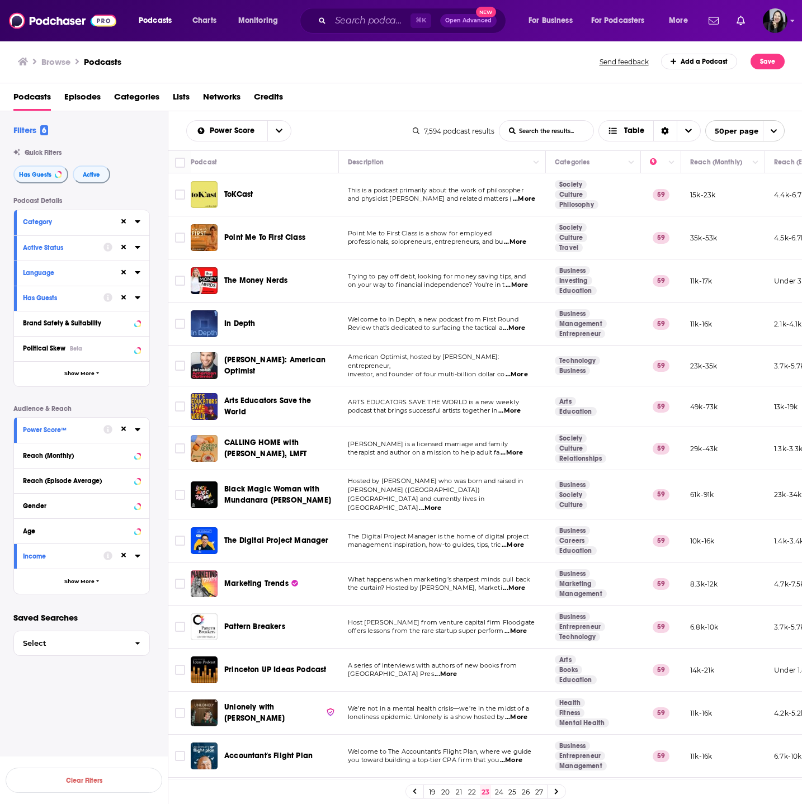
scroll to position [1545, 0]
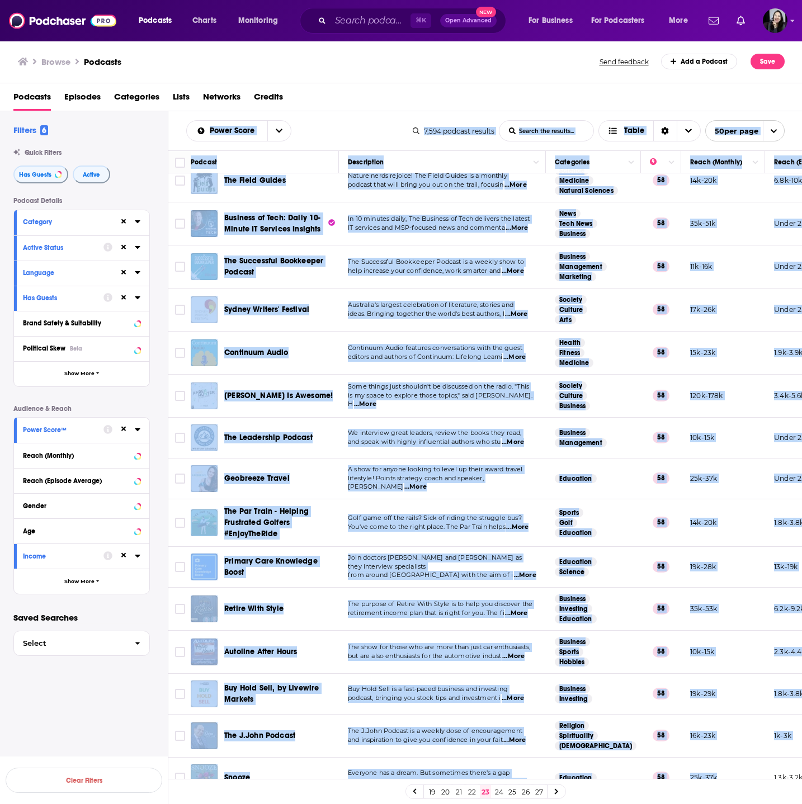
drag, startPoint x: 175, startPoint y: 125, endPoint x: 759, endPoint y: 765, distance: 866.4
click at [759, 765] on div "Power Score List Search Input Search the results... Table 7,594 podcast results…" at bounding box center [485, 493] width 634 height 764
copy div "Power Score List Search Input Search the results... Table 7,594 podcast results…"
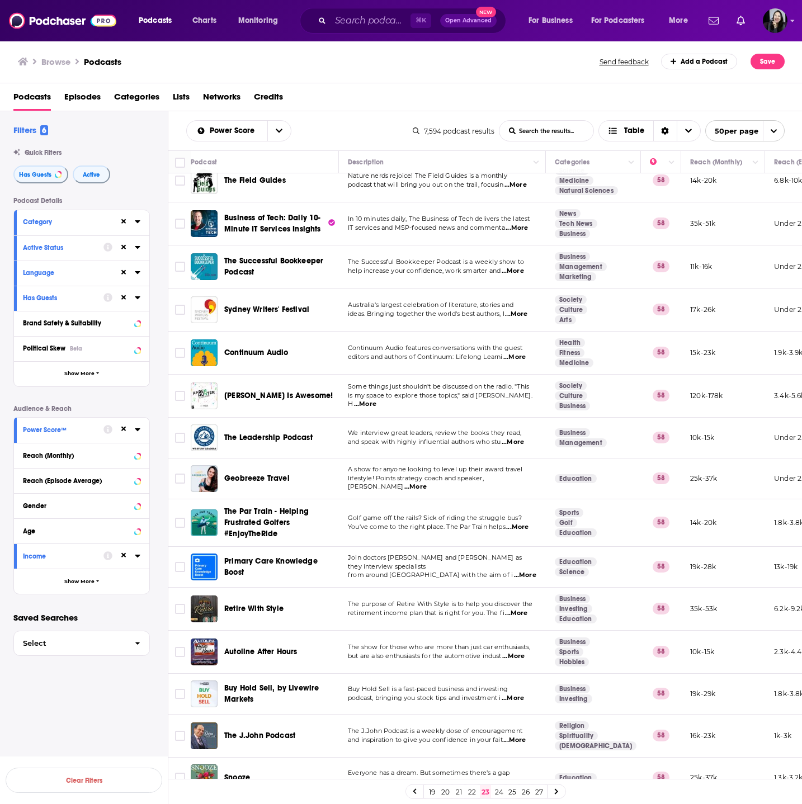
scroll to position [0, 0]
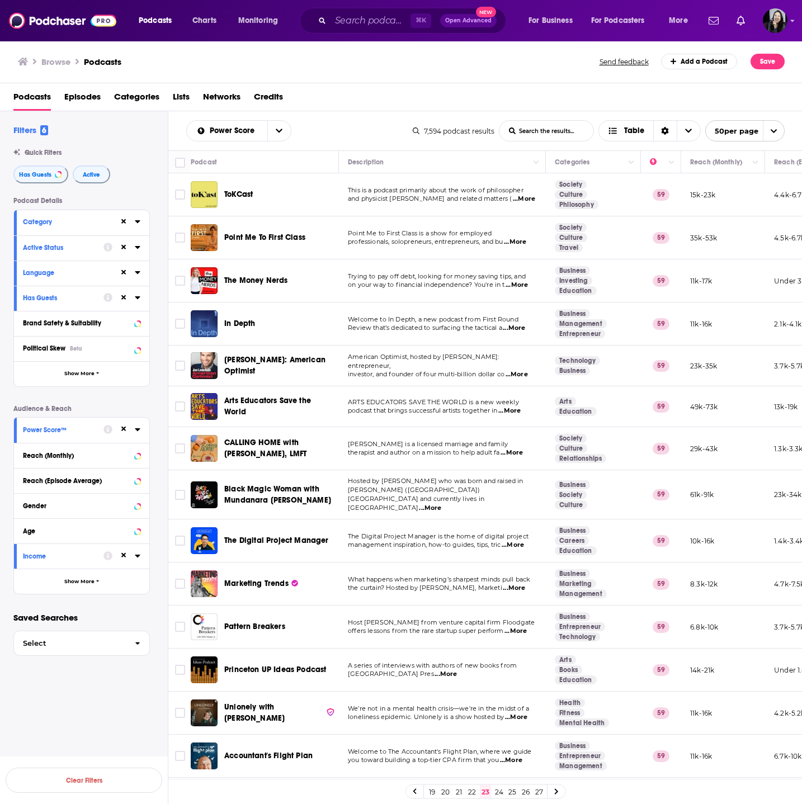
click at [525, 333] on td "Welcome to In Depth, a new podcast from First Round Review that’s dedicated to …" at bounding box center [442, 324] width 207 height 43
click at [522, 329] on span "...More" at bounding box center [514, 328] width 22 height 9
click at [511, 541] on span "...More" at bounding box center [513, 545] width 22 height 9
click at [522, 584] on span "...More" at bounding box center [514, 588] width 22 height 9
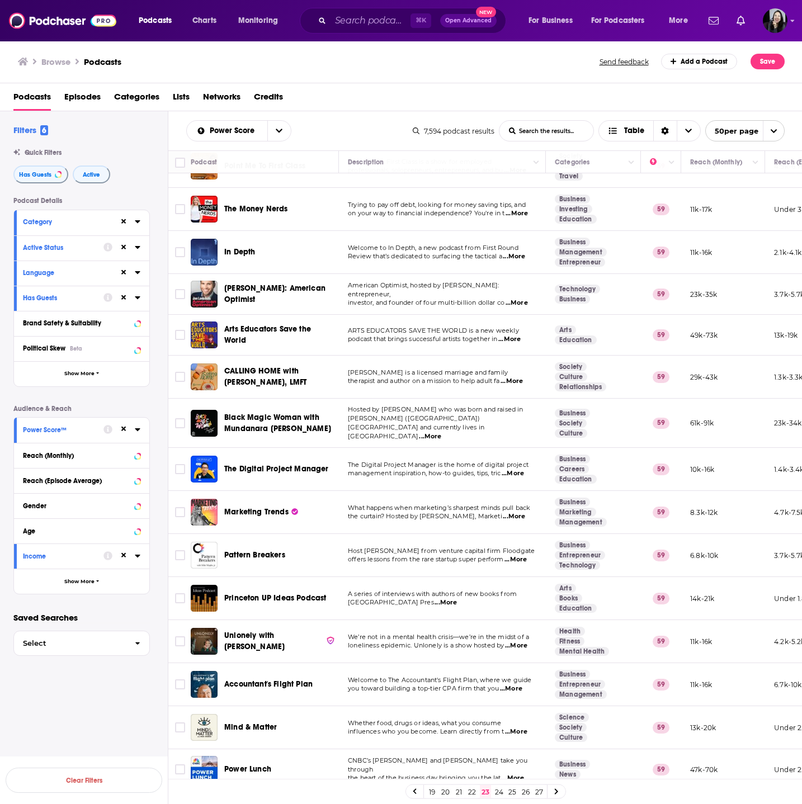
scroll to position [79, 0]
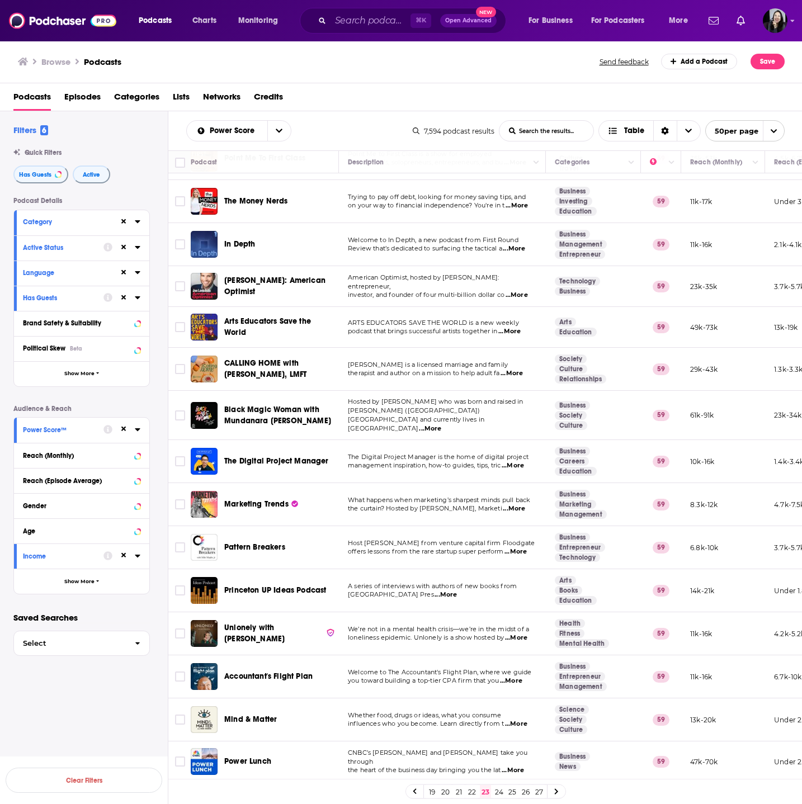
click at [520, 634] on span "...More" at bounding box center [516, 638] width 22 height 9
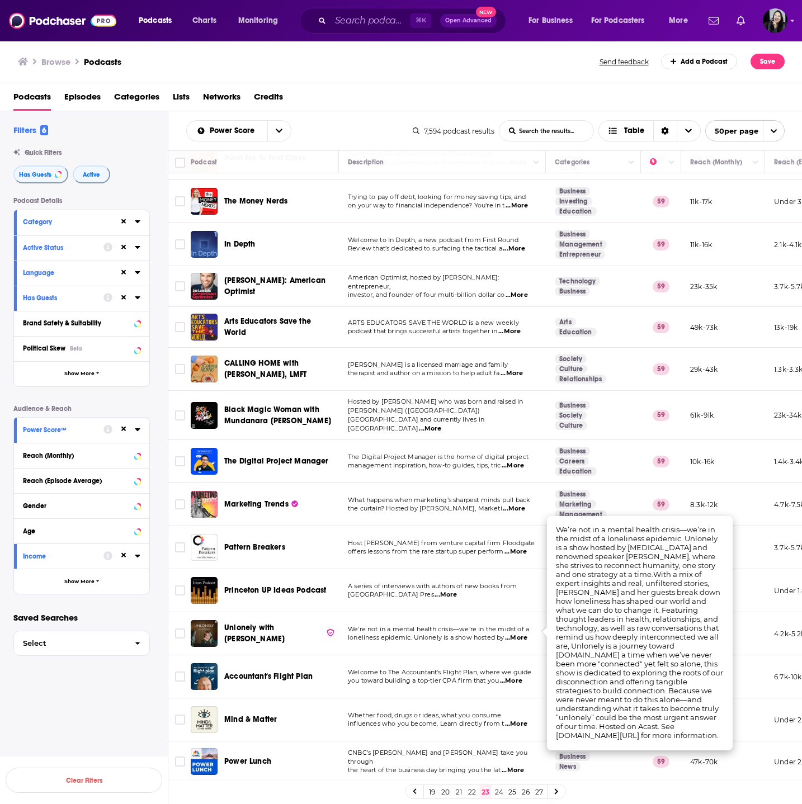
scroll to position [814, 0]
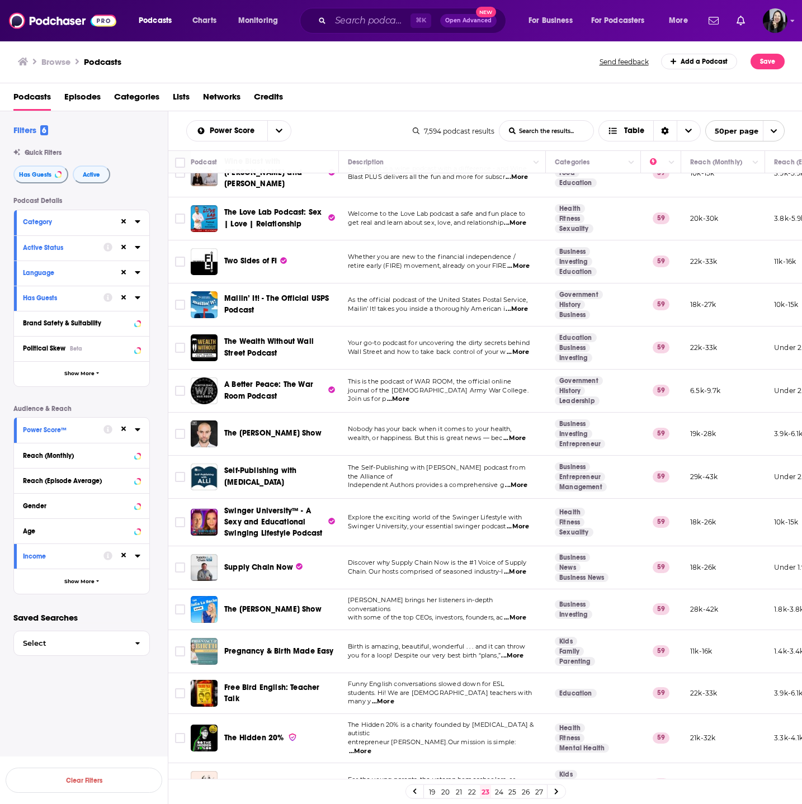
click at [521, 481] on span "...More" at bounding box center [516, 485] width 22 height 9
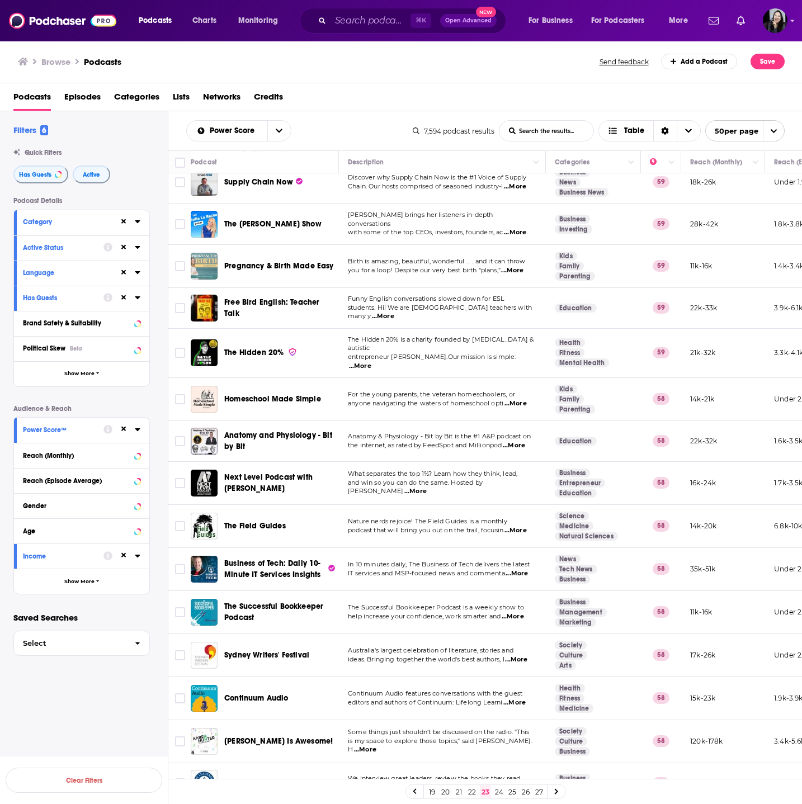
click at [516, 470] on span "What separates the top 1%? Learn how they think, lead," at bounding box center [432, 474] width 169 height 8
click at [427, 487] on span "...More" at bounding box center [415, 491] width 22 height 9
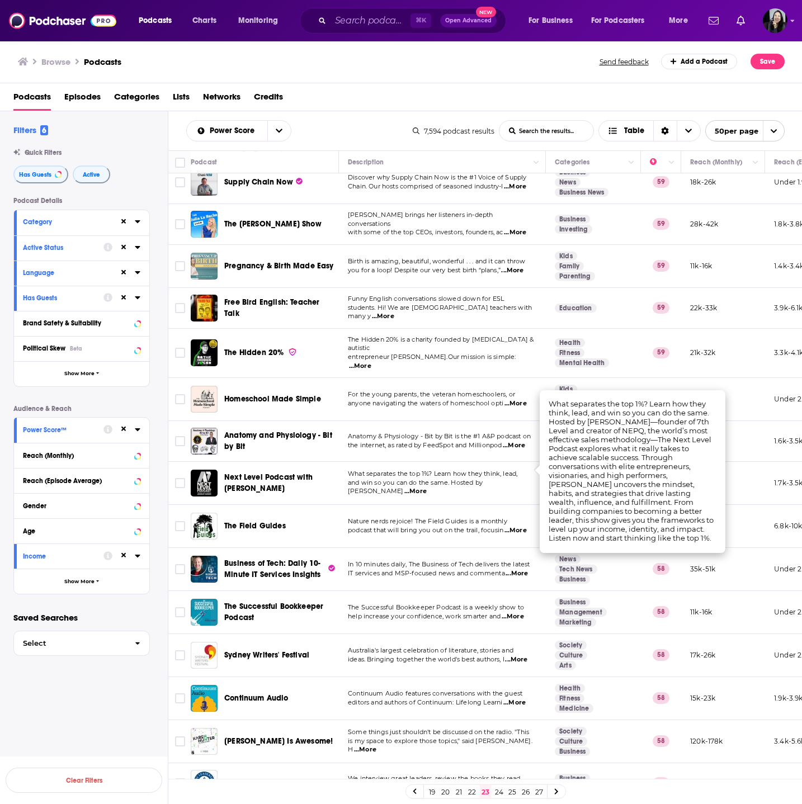
click at [294, 480] on td "Next Level Podcast with [PERSON_NAME]" at bounding box center [265, 483] width 148 height 43
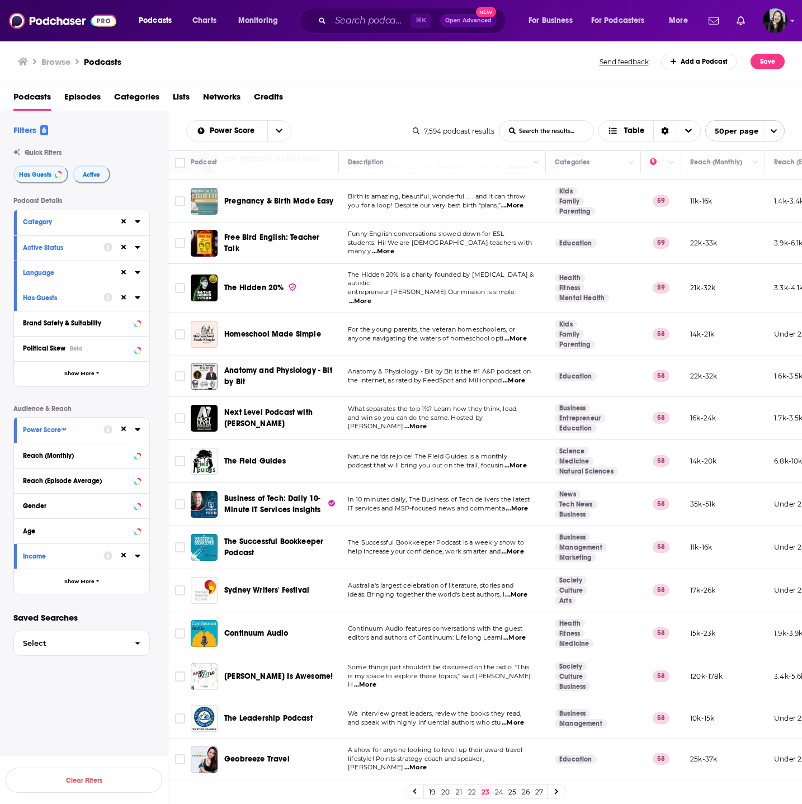
scroll to position [1300, 0]
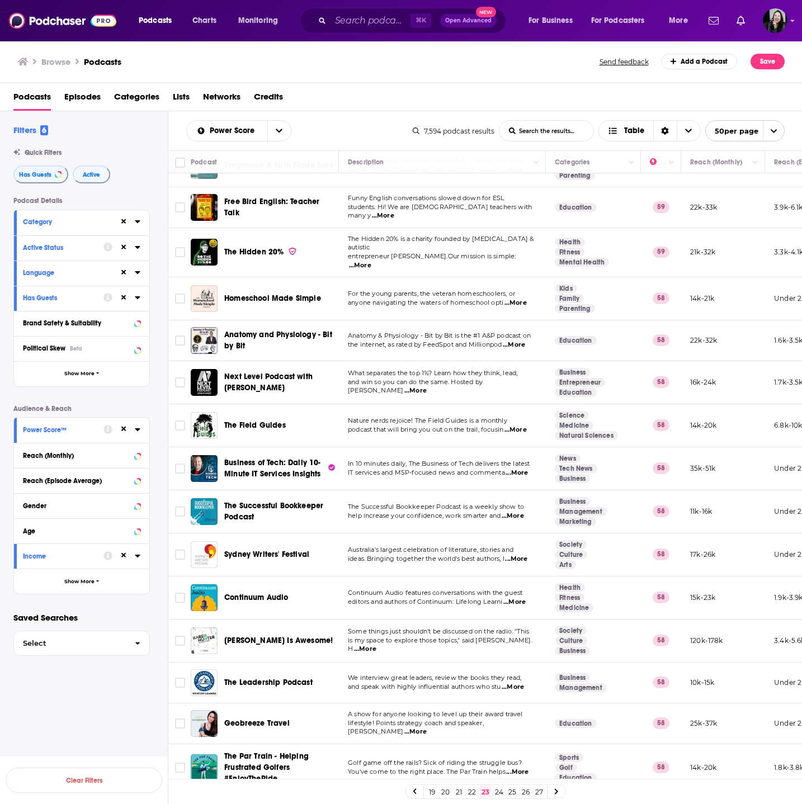
click at [518, 683] on span "...More" at bounding box center [513, 687] width 22 height 9
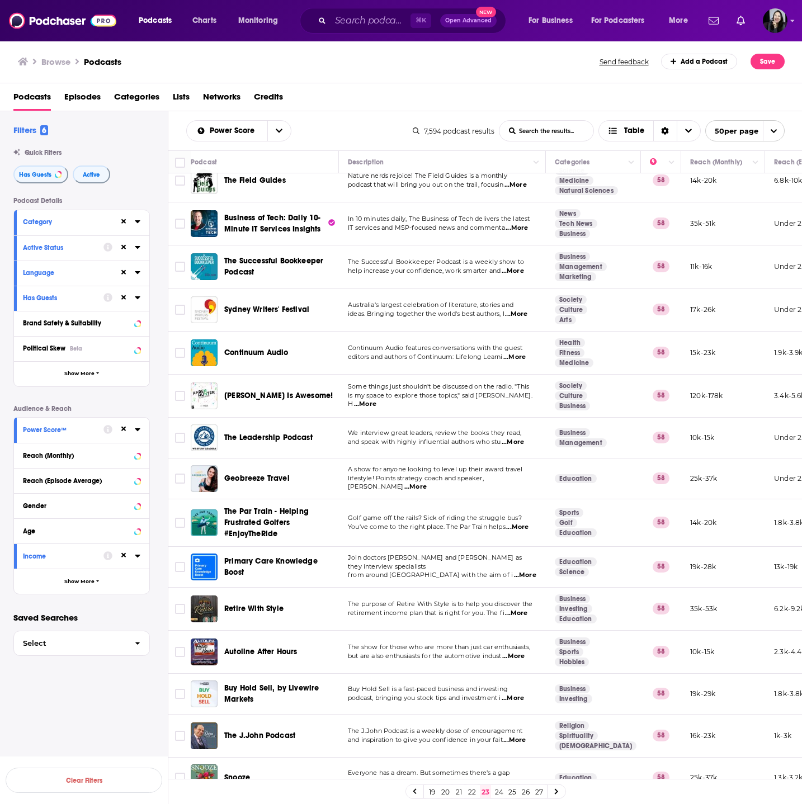
click at [517, 778] on span "...More" at bounding box center [515, 782] width 22 height 9
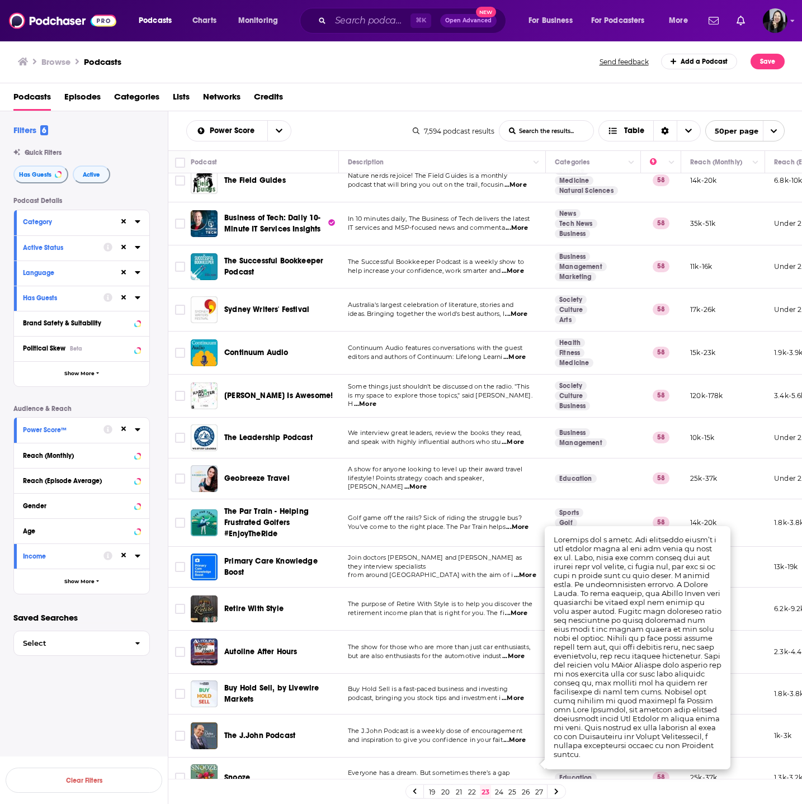
click at [523, 778] on span "...More" at bounding box center [515, 782] width 22 height 9
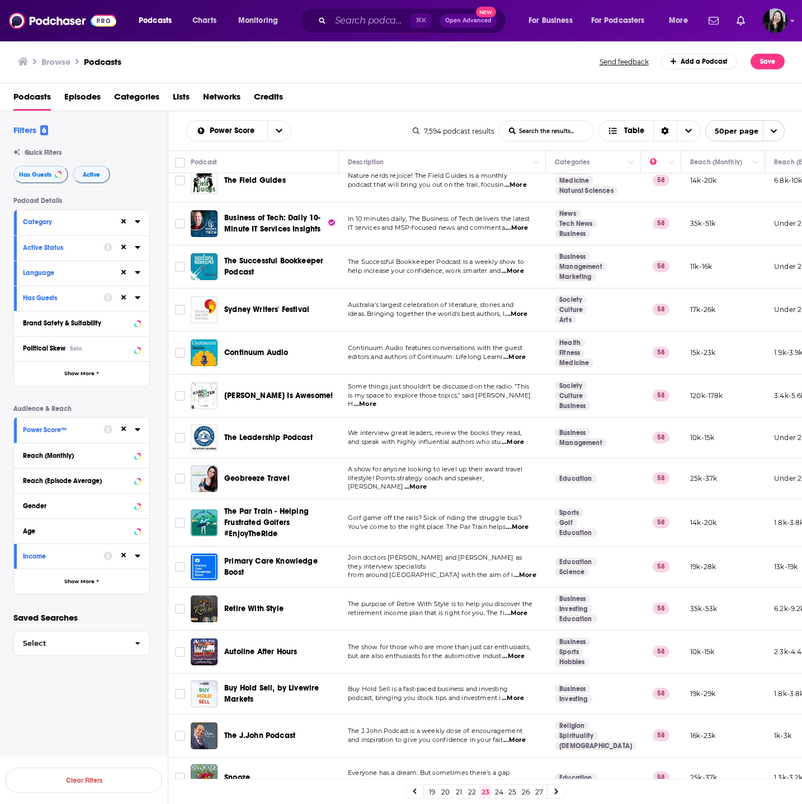
click at [523, 778] on span "...More" at bounding box center [515, 782] width 22 height 9
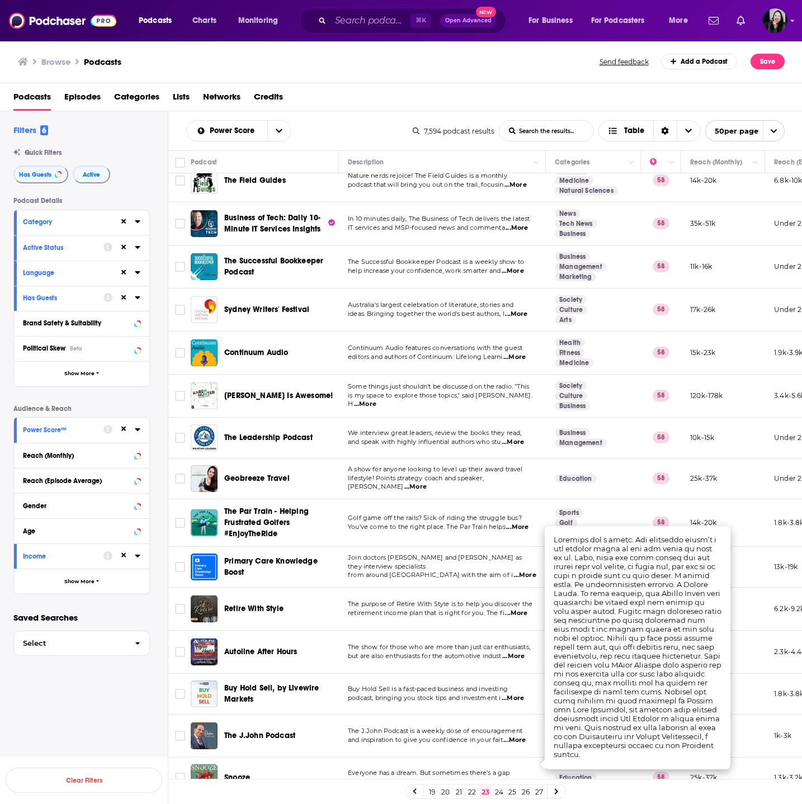
click at [501, 790] on link "24" at bounding box center [498, 791] width 11 height 13
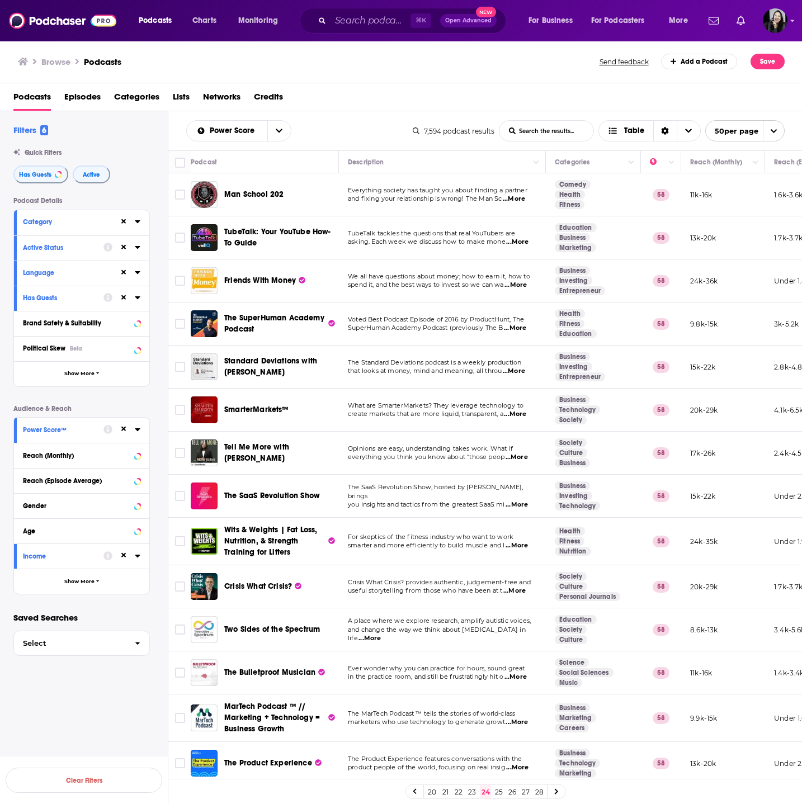
click at [179, 121] on div "Power Score List Search Input Search the results... Table 7,594 podcast results…" at bounding box center [485, 130] width 634 height 39
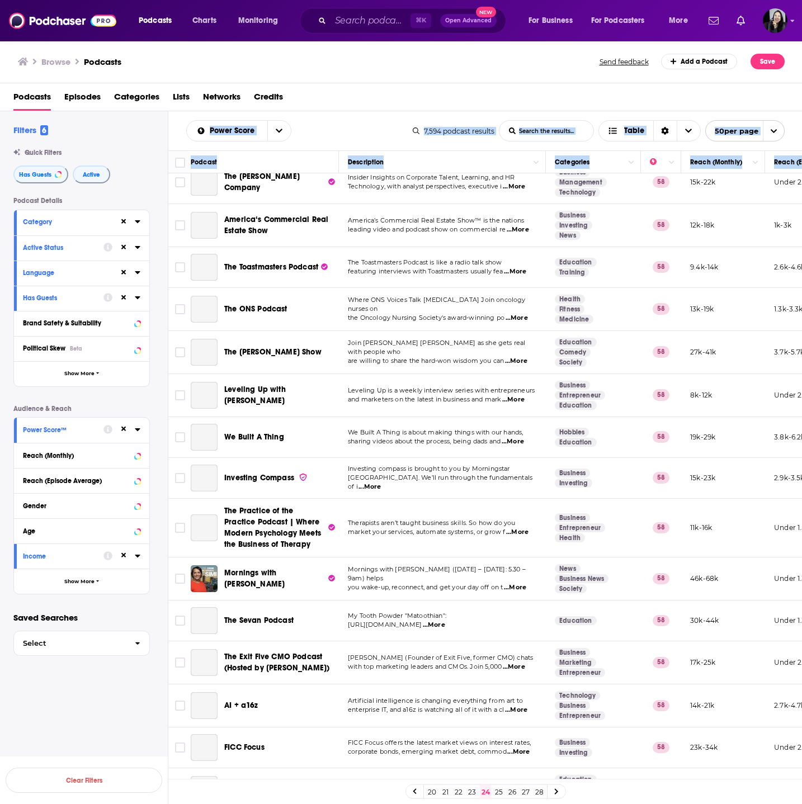
scroll to position [1619, 0]
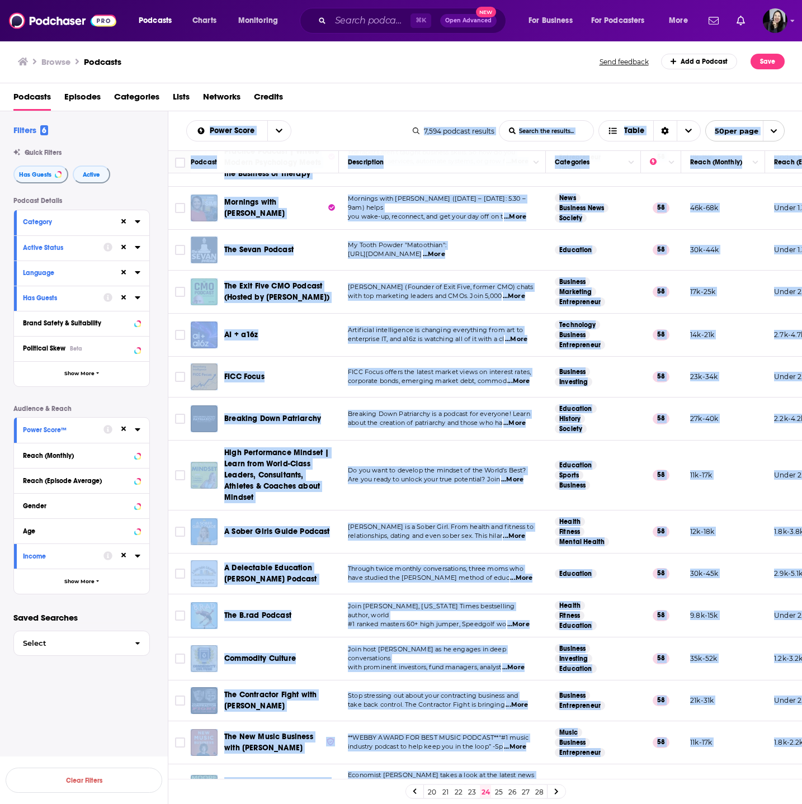
drag, startPoint x: 180, startPoint y: 121, endPoint x: 754, endPoint y: 761, distance: 859.3
click at [754, 761] on div "Power Score List Search Input Search the results... Table 7,594 podcast results…" at bounding box center [485, 493] width 634 height 764
copy div "Power Score List Search Input Search the results... Table 7,594 podcast results…"
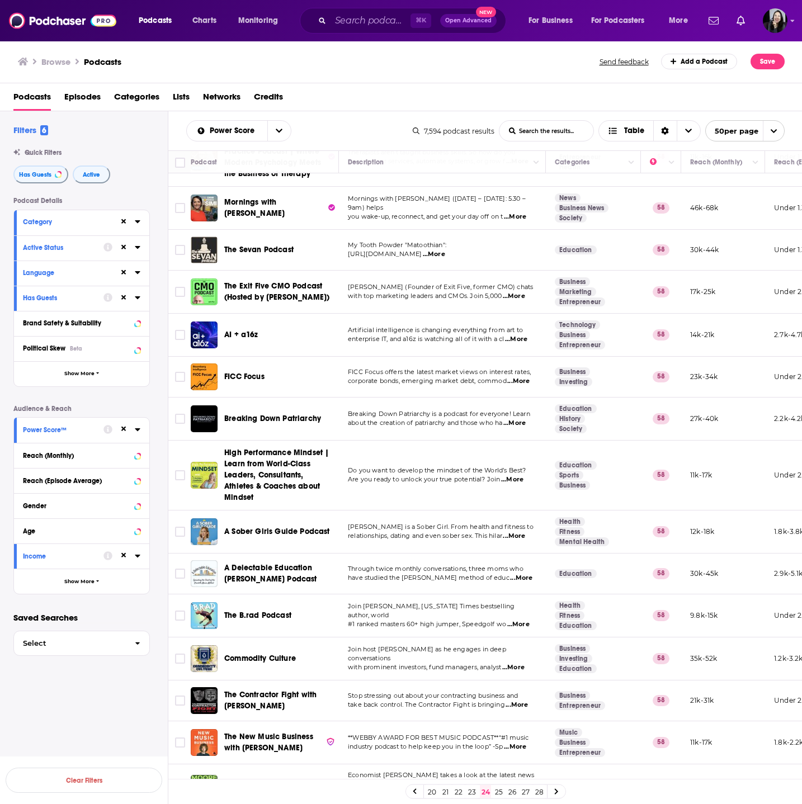
scroll to position [0, 0]
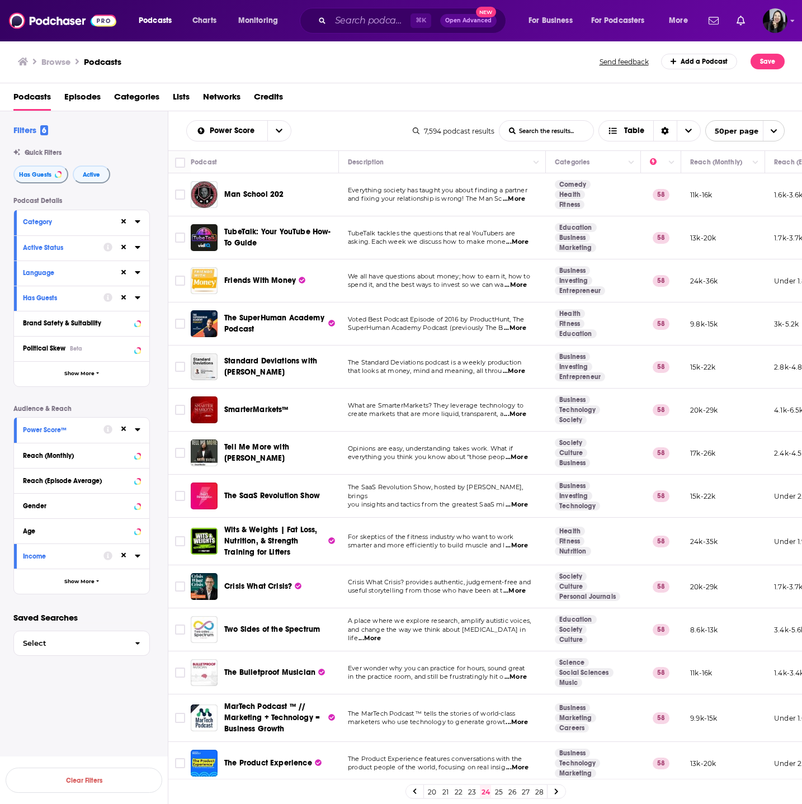
click at [498, 327] on span "SuperHuman Academy Podcast (previously The B" at bounding box center [425, 328] width 155 height 8
click at [511, 326] on span "...More" at bounding box center [515, 328] width 22 height 9
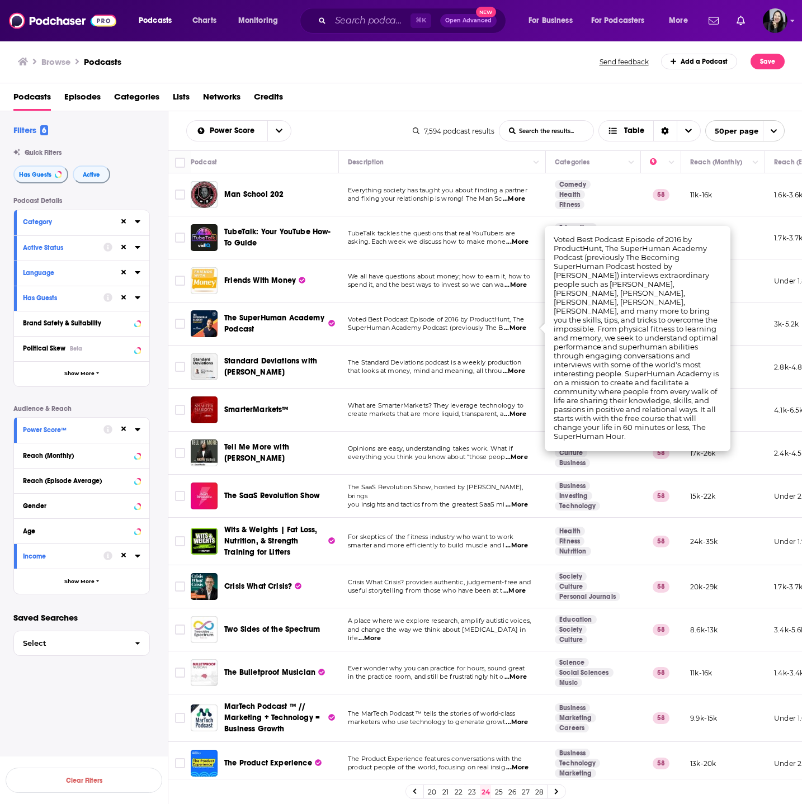
scroll to position [540, 0]
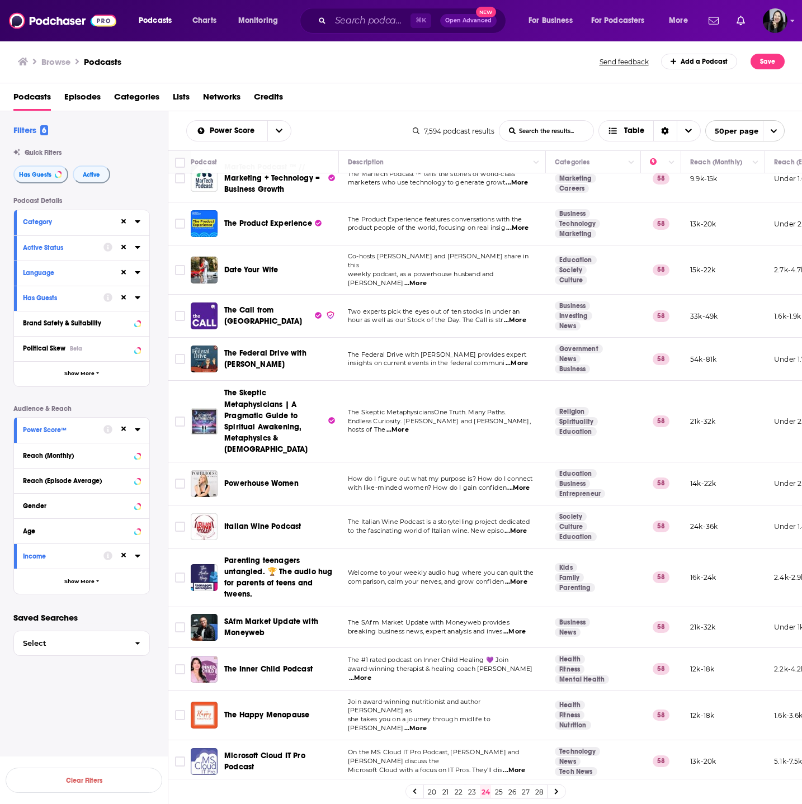
click at [525, 484] on span "...More" at bounding box center [518, 488] width 22 height 9
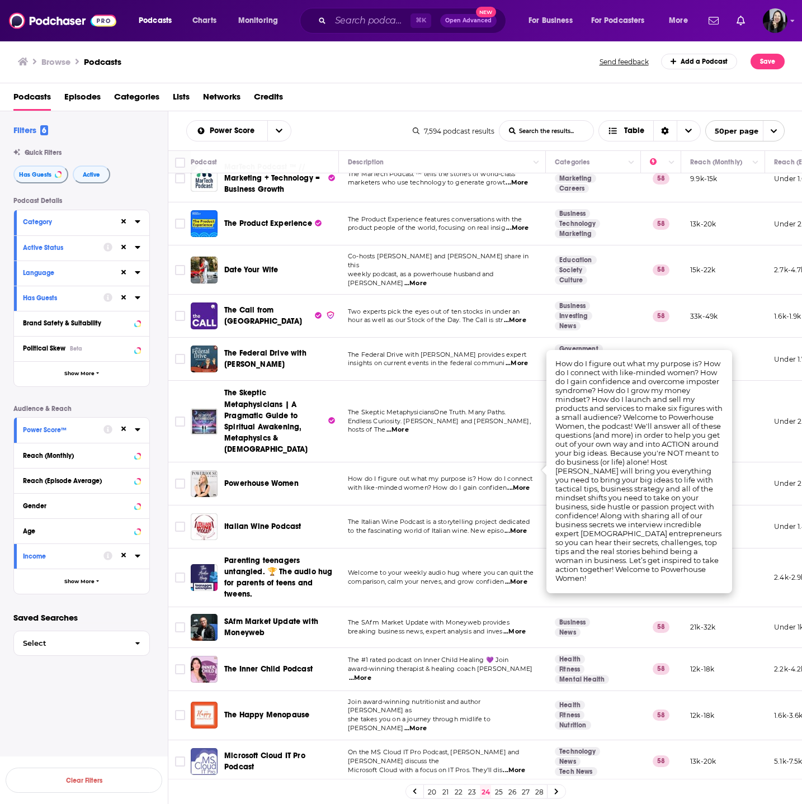
click at [516, 484] on span "...More" at bounding box center [518, 488] width 22 height 9
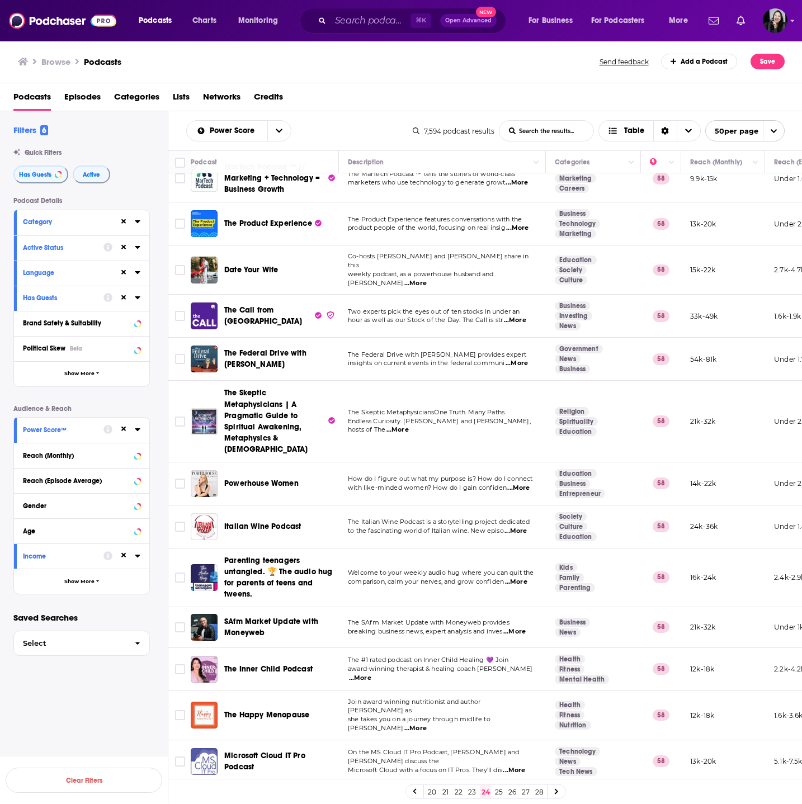
click at [516, 484] on span "...More" at bounding box center [518, 488] width 22 height 9
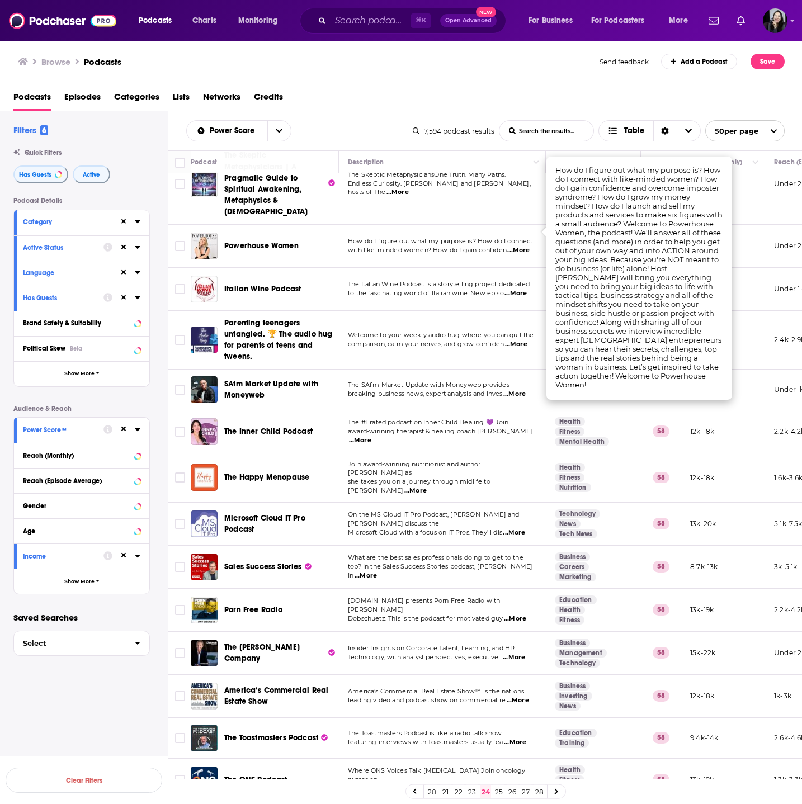
scroll to position [787, 0]
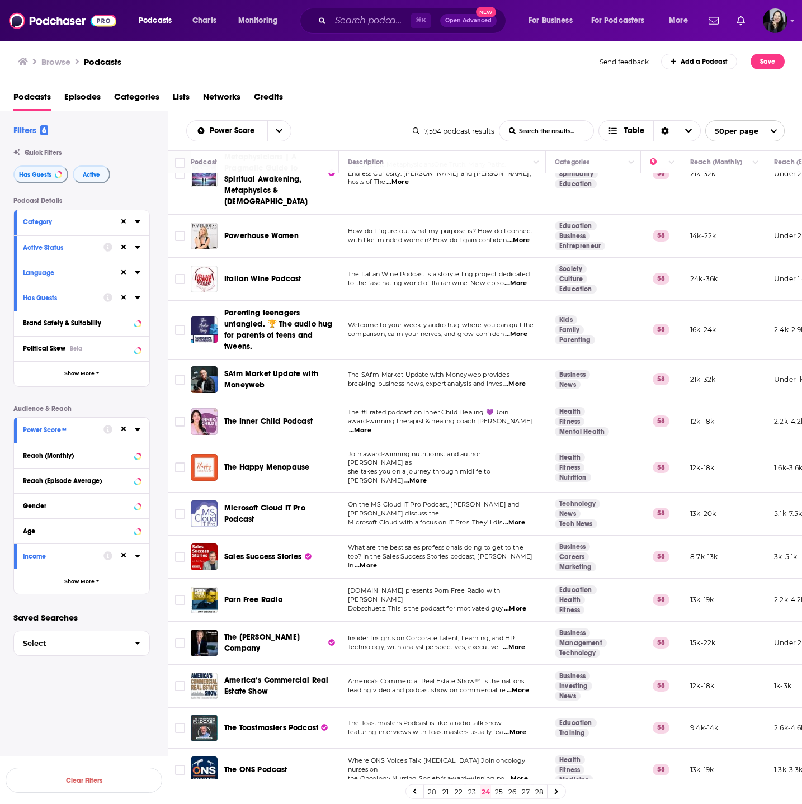
click at [514, 544] on span "What are the best sales professionals doing to get to the" at bounding box center [436, 548] width 176 height 8
click at [377, 561] on span "...More" at bounding box center [366, 565] width 22 height 9
click at [516, 643] on span "...More" at bounding box center [514, 647] width 22 height 9
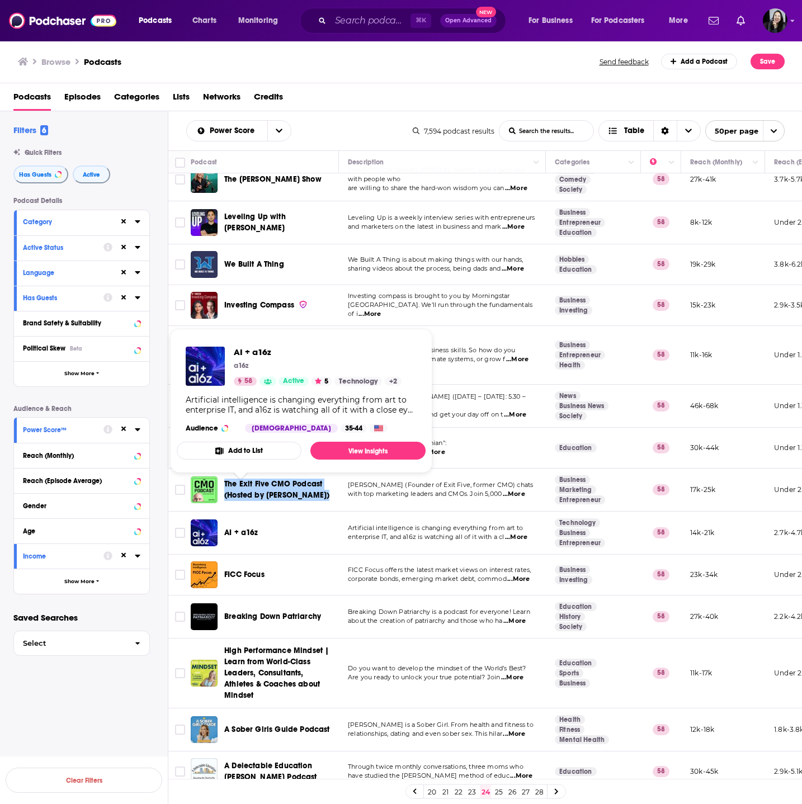
scroll to position [1619, 0]
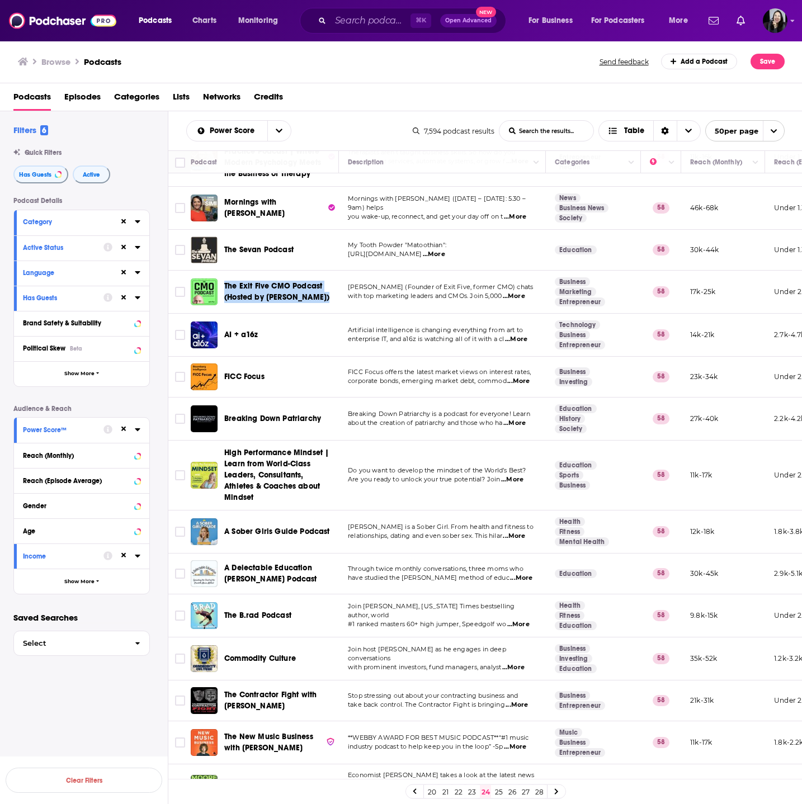
click at [503, 795] on link "25" at bounding box center [498, 791] width 11 height 13
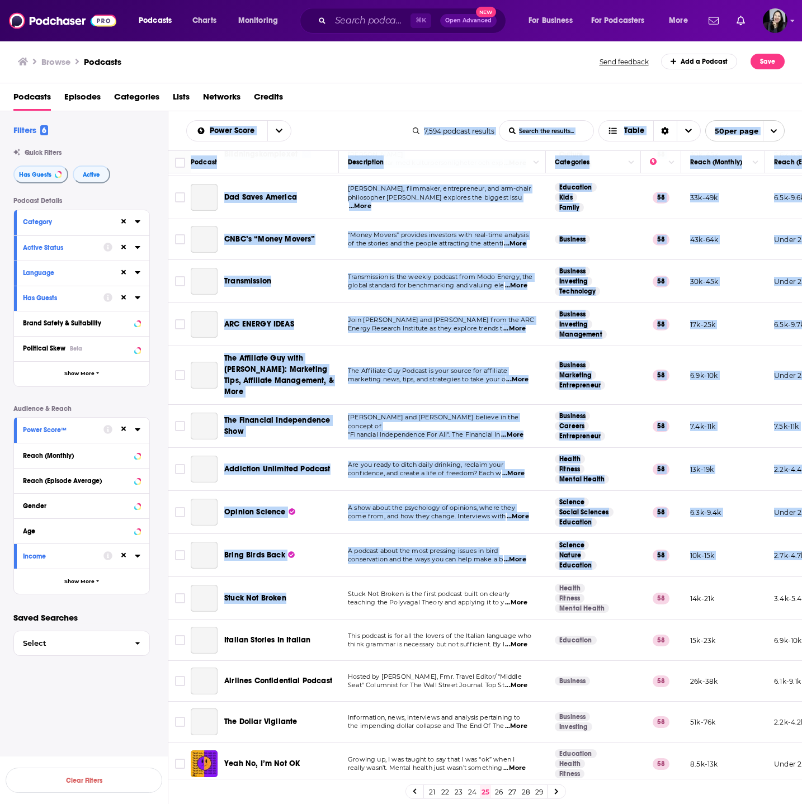
scroll to position [1532, 0]
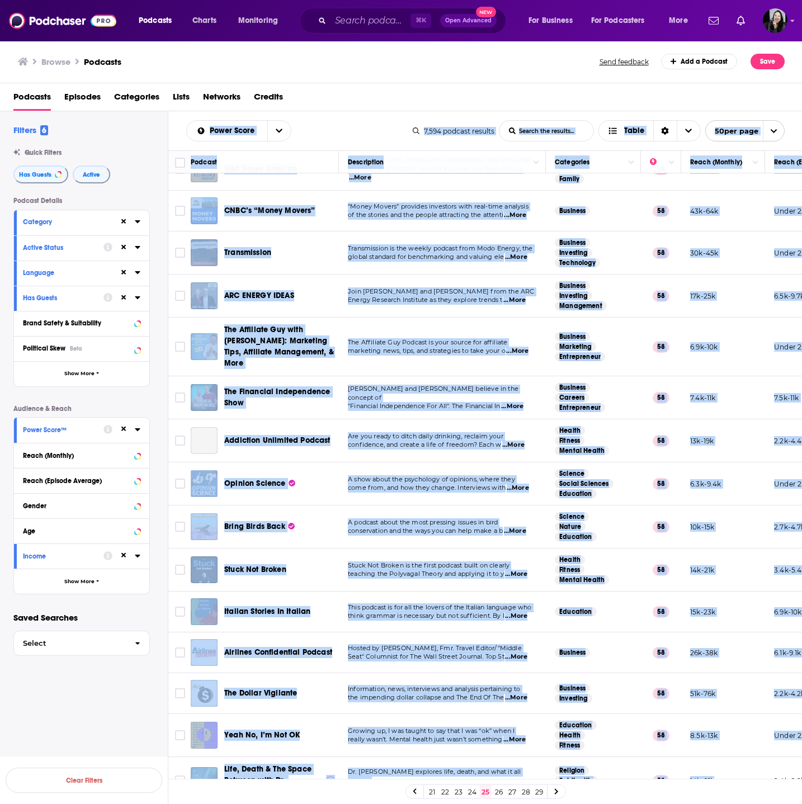
drag, startPoint x: 179, startPoint y: 127, endPoint x: 722, endPoint y: 758, distance: 831.9
click at [722, 758] on div "Power Score List Search Input Search the results... Table 7,594 podcast results…" at bounding box center [485, 493] width 634 height 764
copy div "Power Score List Search Input Search the results... Table 7,594 podcast results…"
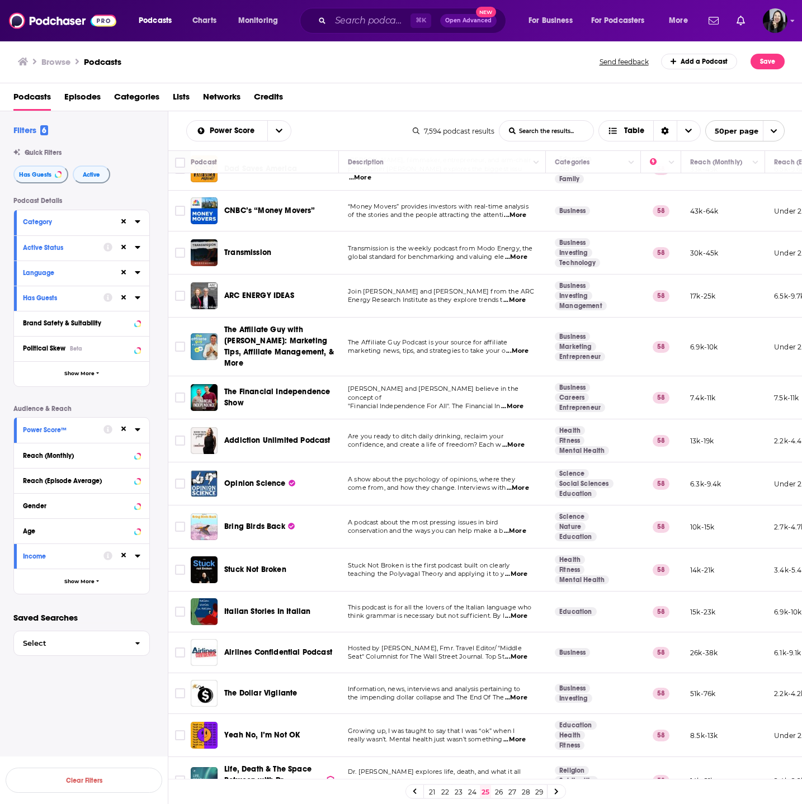
scroll to position [795, 0]
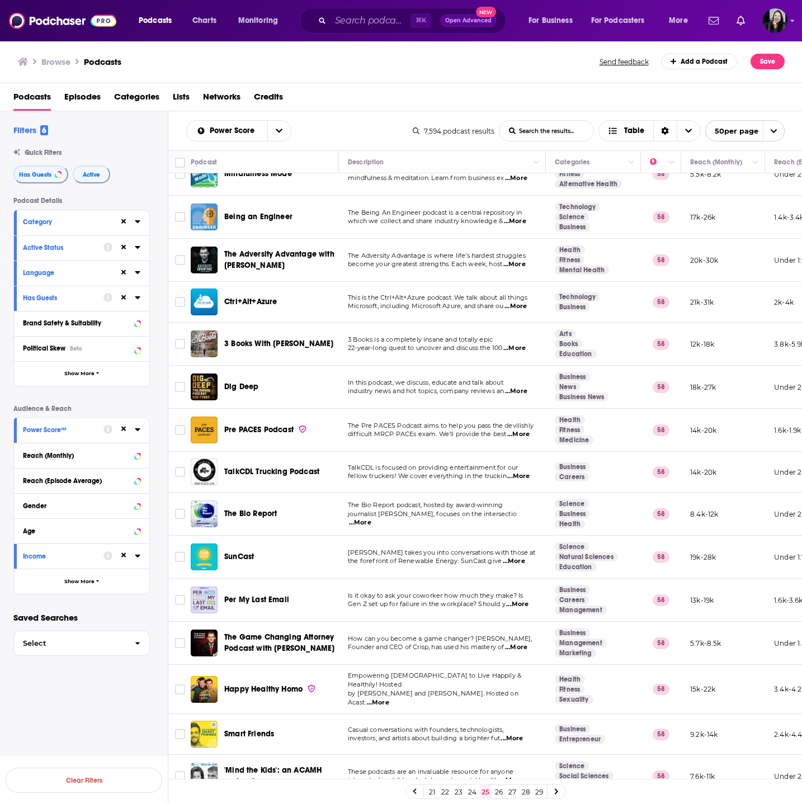
click at [527, 472] on span "...More" at bounding box center [518, 476] width 22 height 9
click at [521, 600] on span "...More" at bounding box center [517, 604] width 22 height 9
click at [519, 643] on span "...More" at bounding box center [516, 647] width 22 height 9
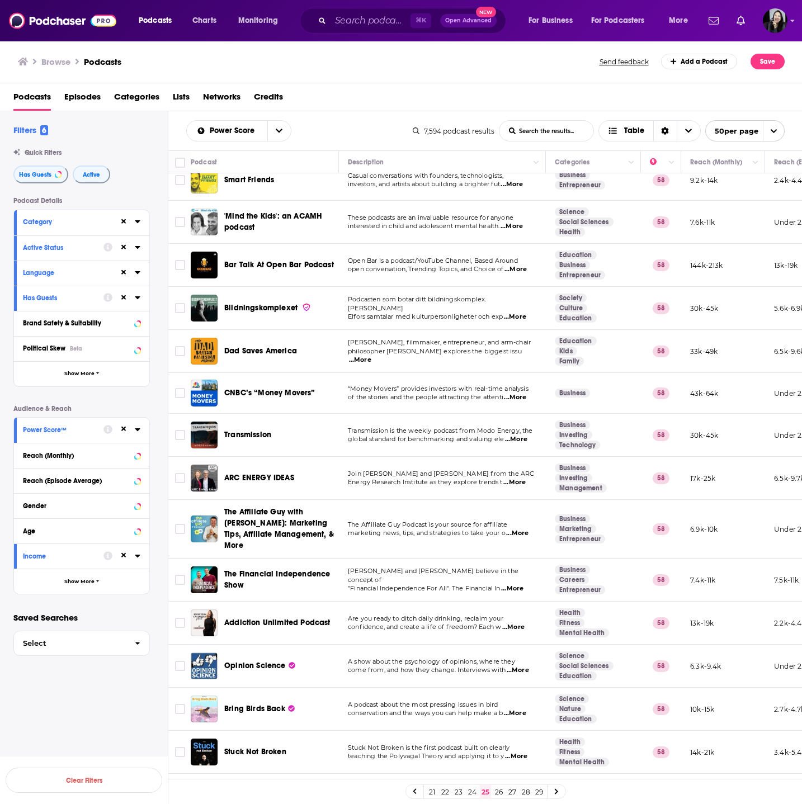
click at [525, 478] on span "...More" at bounding box center [514, 482] width 22 height 9
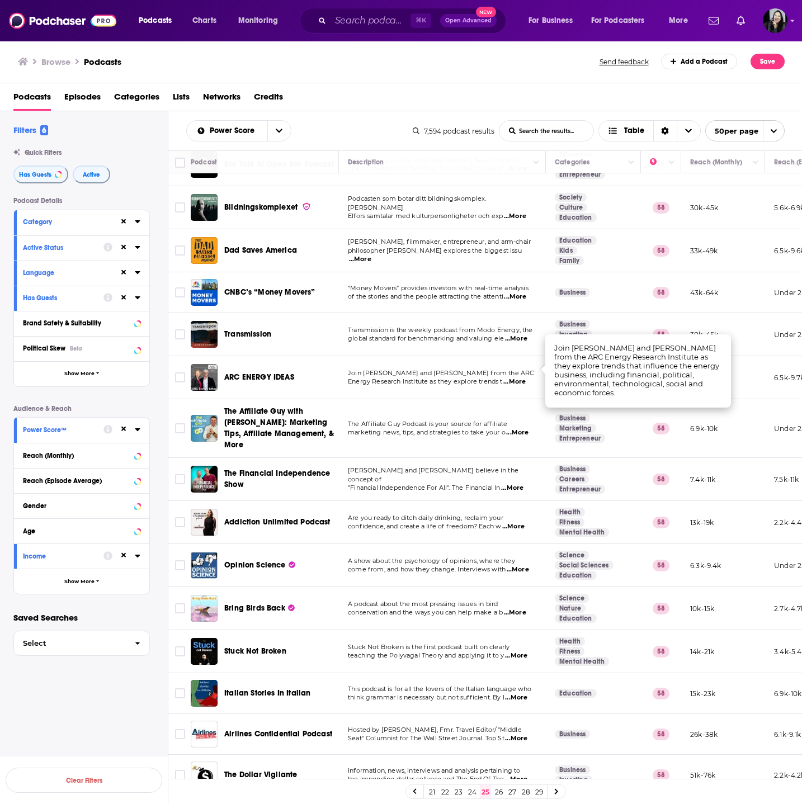
scroll to position [1447, 0]
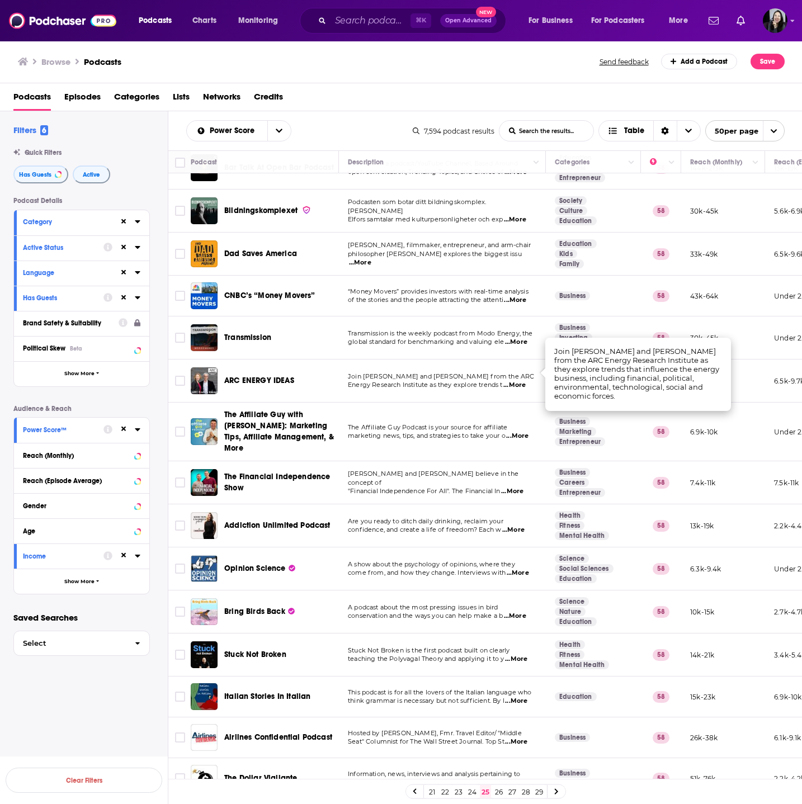
click at [458, 470] on span "Cody Berman and Justin Taylor believe in the concept of" at bounding box center [433, 478] width 171 height 17
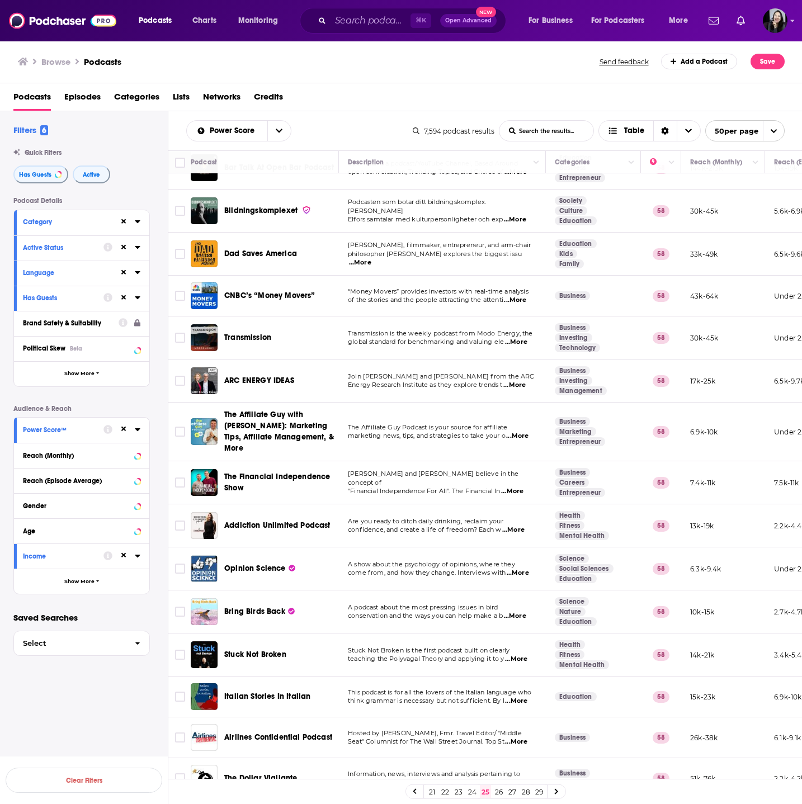
scroll to position [1532, 0]
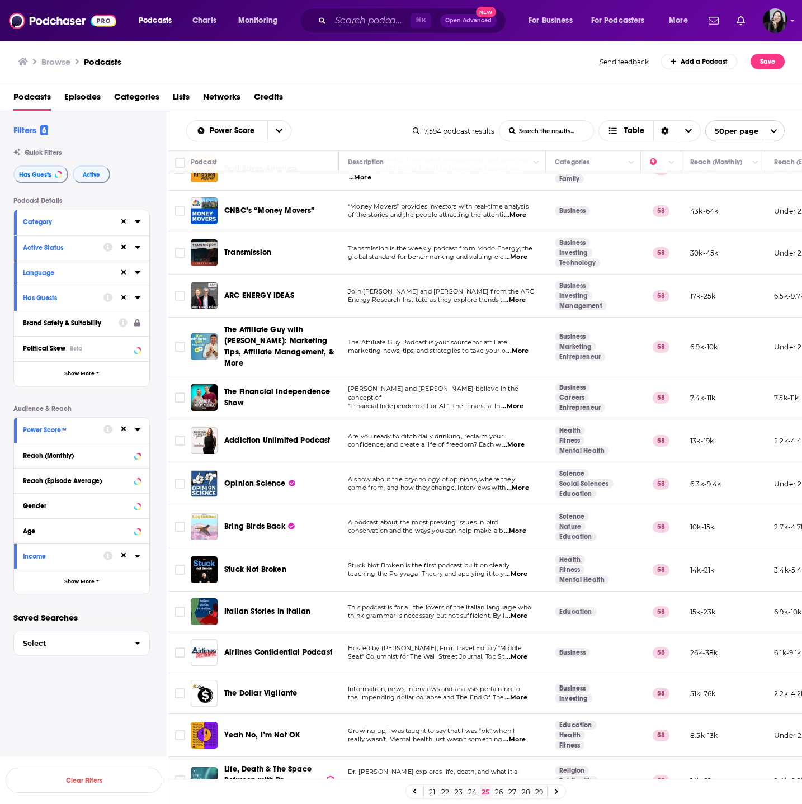
click at [498, 793] on link "26" at bounding box center [498, 791] width 11 height 13
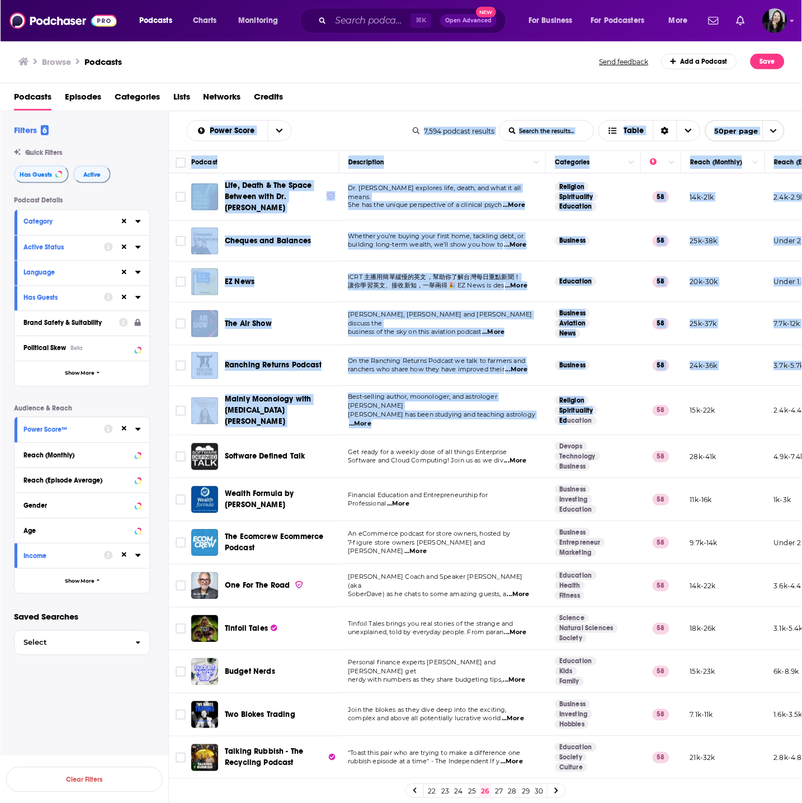
scroll to position [1572, 0]
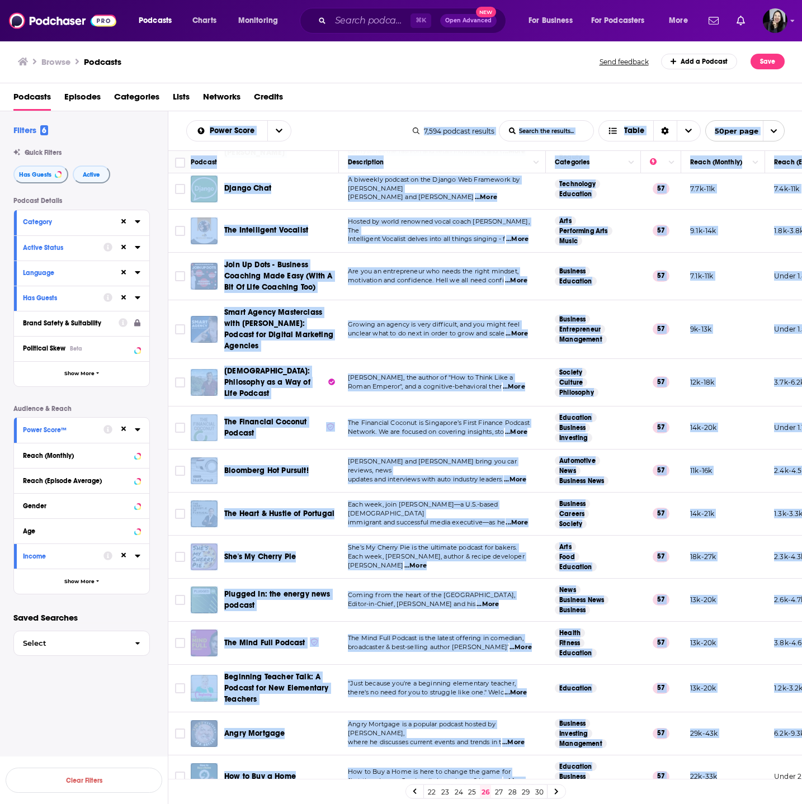
drag, startPoint x: 180, startPoint y: 120, endPoint x: 735, endPoint y: 761, distance: 847.5
click at [735, 761] on div "Power Score List Search Input Search the results... Table 7,594 podcast results…" at bounding box center [485, 493] width 634 height 764
copy div "Power Score List Search Input Search the results... Table 7,594 podcast results…"
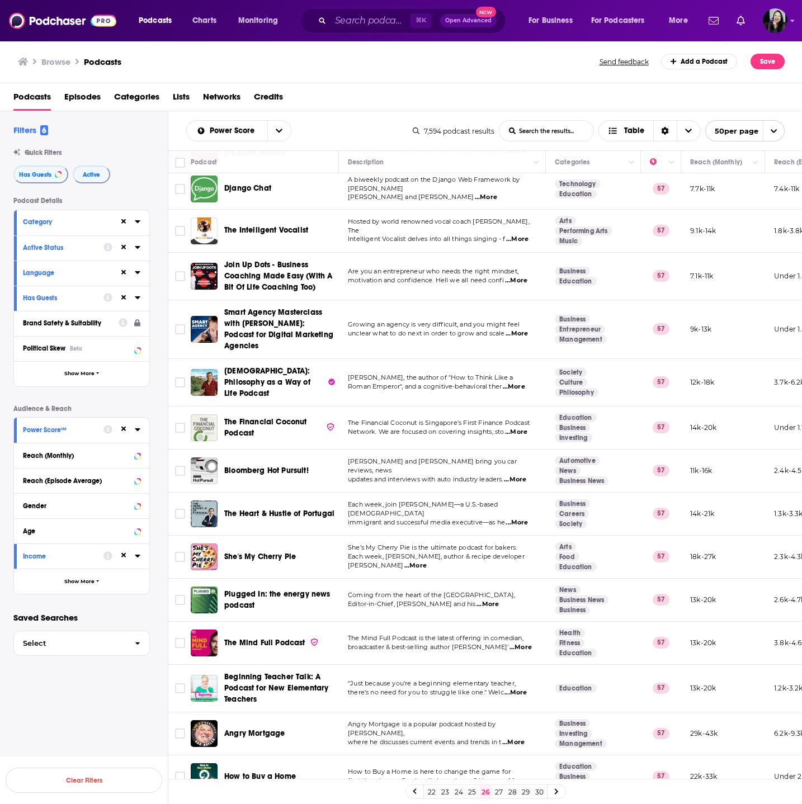
click at [523, 276] on span "...More" at bounding box center [516, 280] width 22 height 9
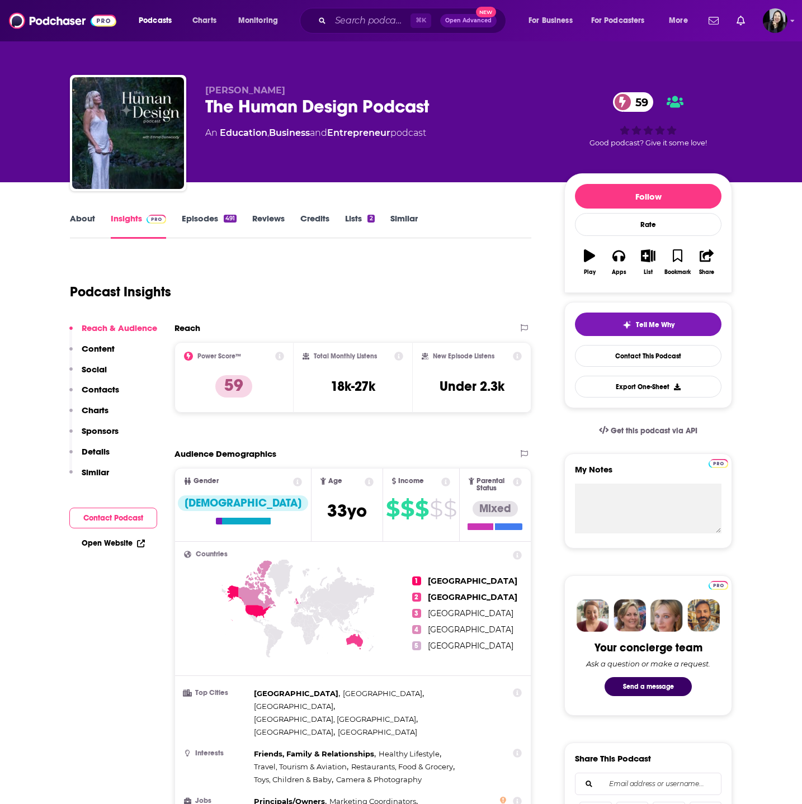
click at [327, 92] on p "[PERSON_NAME]" at bounding box center [375, 90] width 341 height 11
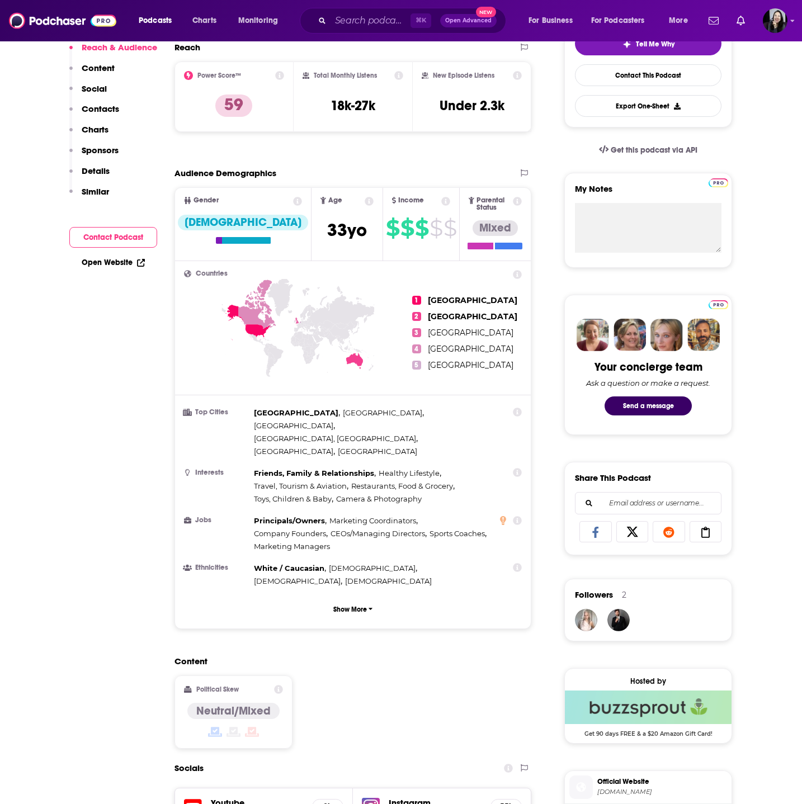
scroll to position [502, 0]
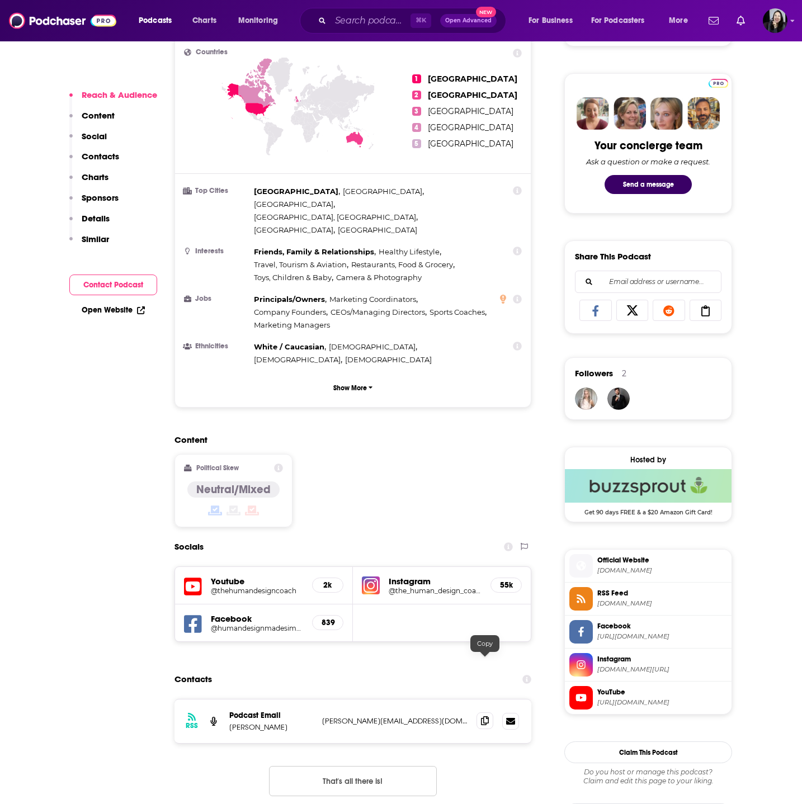
click at [478, 712] on span at bounding box center [484, 720] width 17 height 17
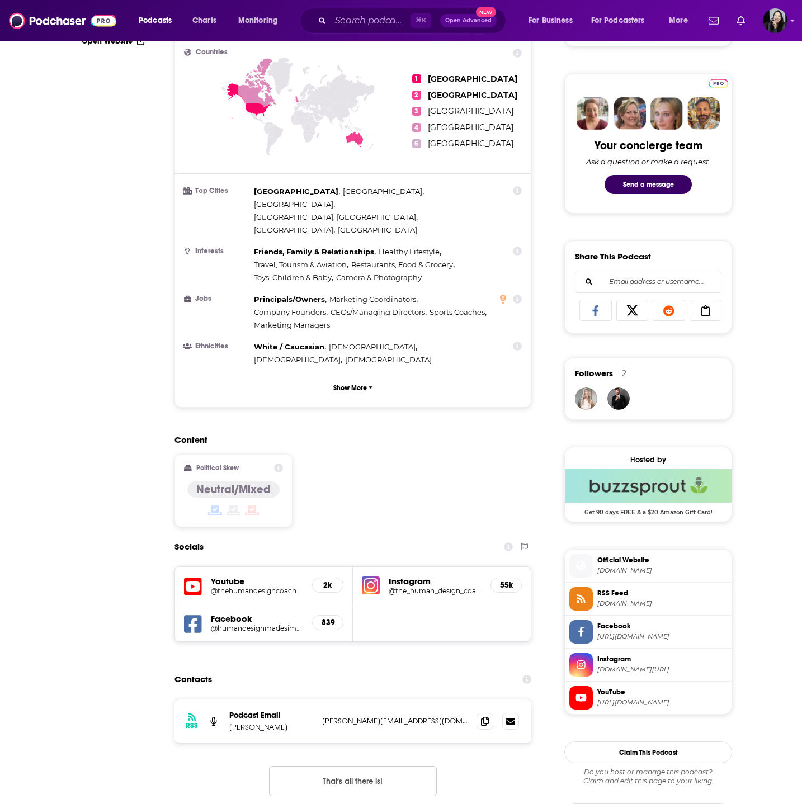
scroll to position [0, 0]
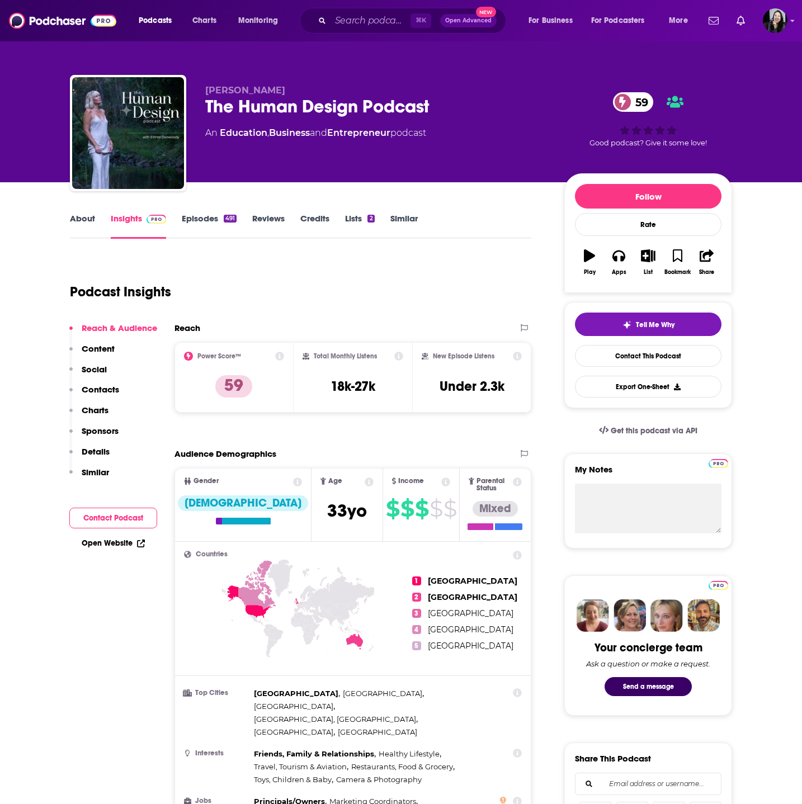
click at [438, 111] on div "The Human Design Podcast 59" at bounding box center [375, 107] width 341 height 22
copy div "The Human Design Podcast 59"
click at [301, 91] on p "[PERSON_NAME]" at bounding box center [375, 90] width 341 height 11
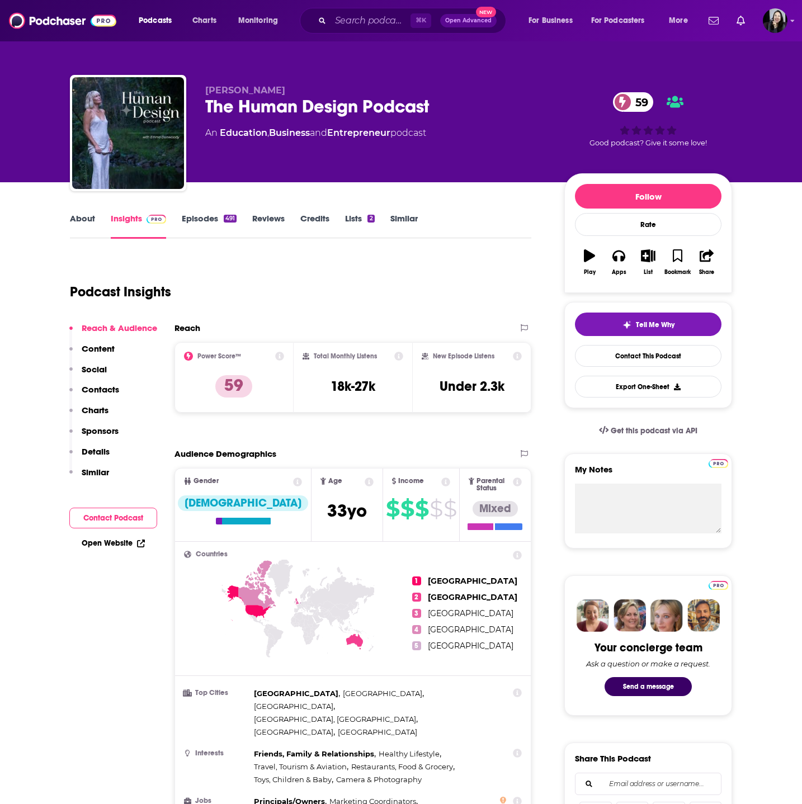
click at [301, 91] on p "[PERSON_NAME]" at bounding box center [375, 90] width 341 height 11
copy p "[PERSON_NAME]"
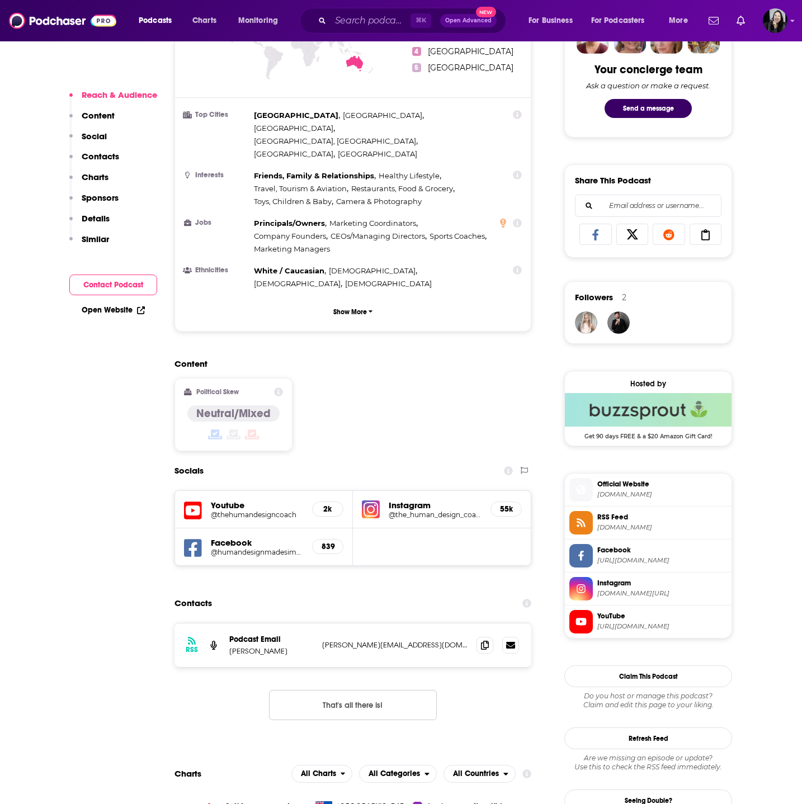
scroll to position [583, 0]
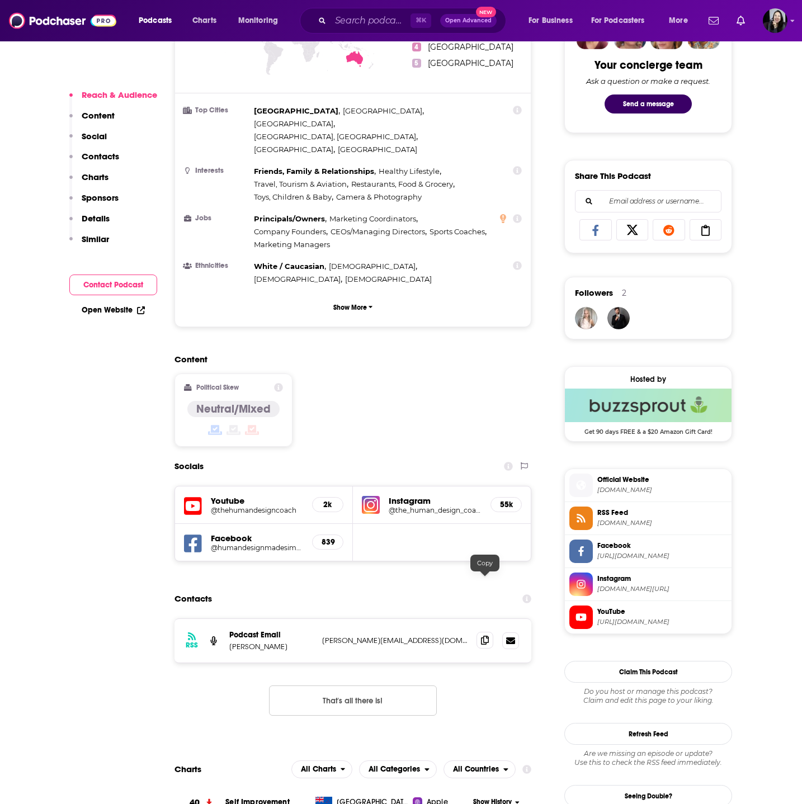
click at [485, 636] on icon at bounding box center [485, 640] width 8 height 9
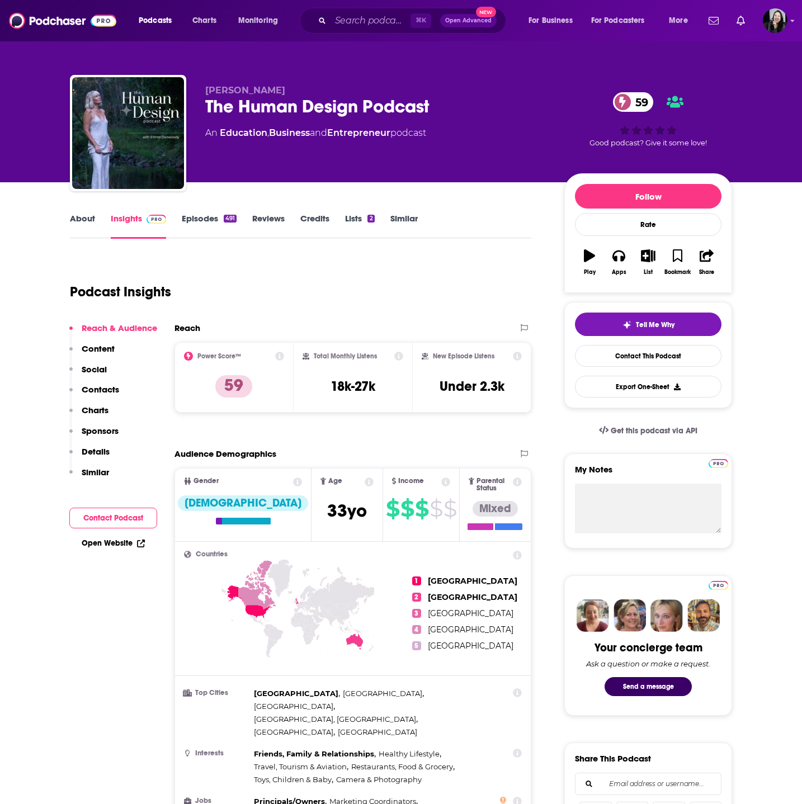
click at [210, 216] on link "Episodes 491" at bounding box center [209, 226] width 55 height 26
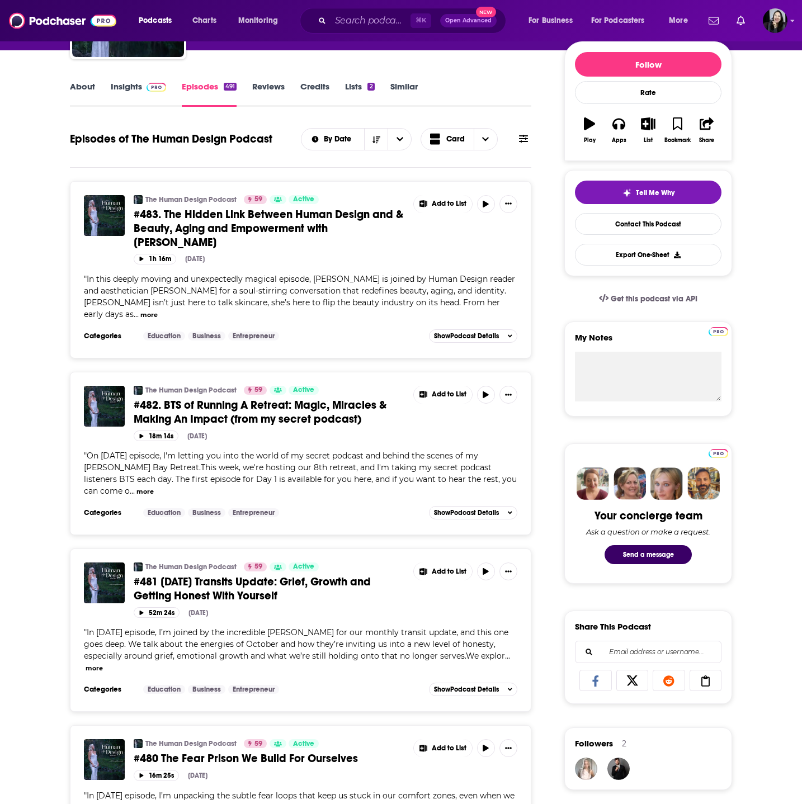
scroll to position [150, 0]
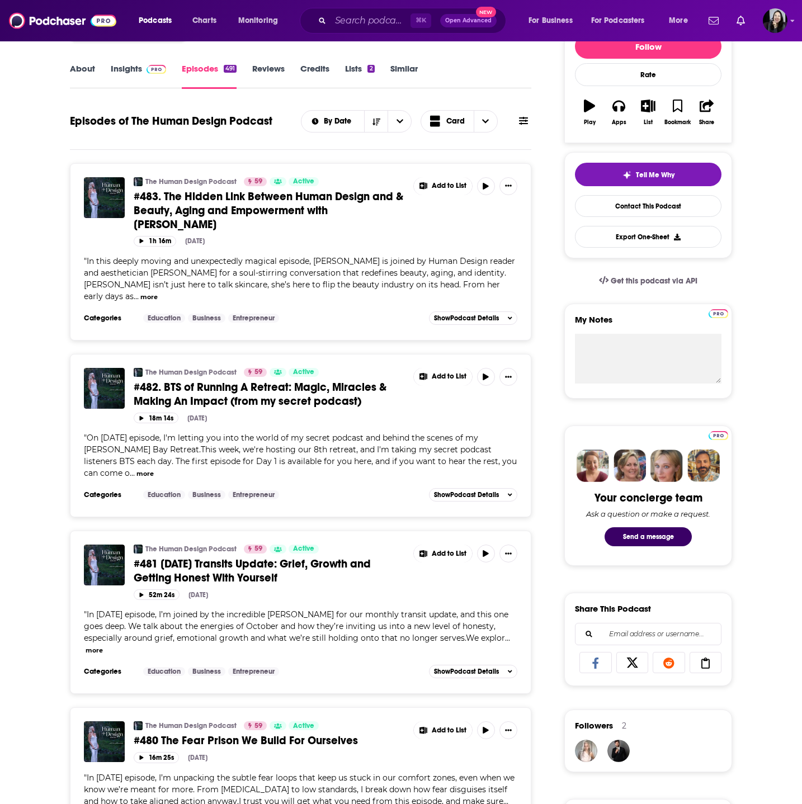
click at [271, 562] on span "#481 [DATE] Transits Update: Grief, Growth and Getting Honest With Yourself" at bounding box center [252, 571] width 237 height 28
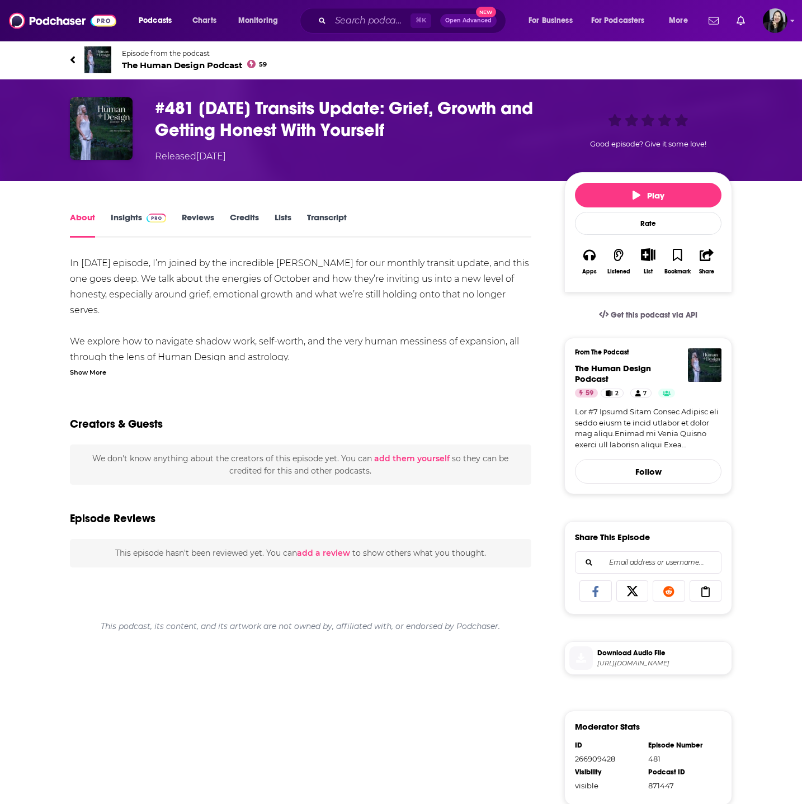
click at [91, 367] on div "Show More" at bounding box center [88, 371] width 36 height 11
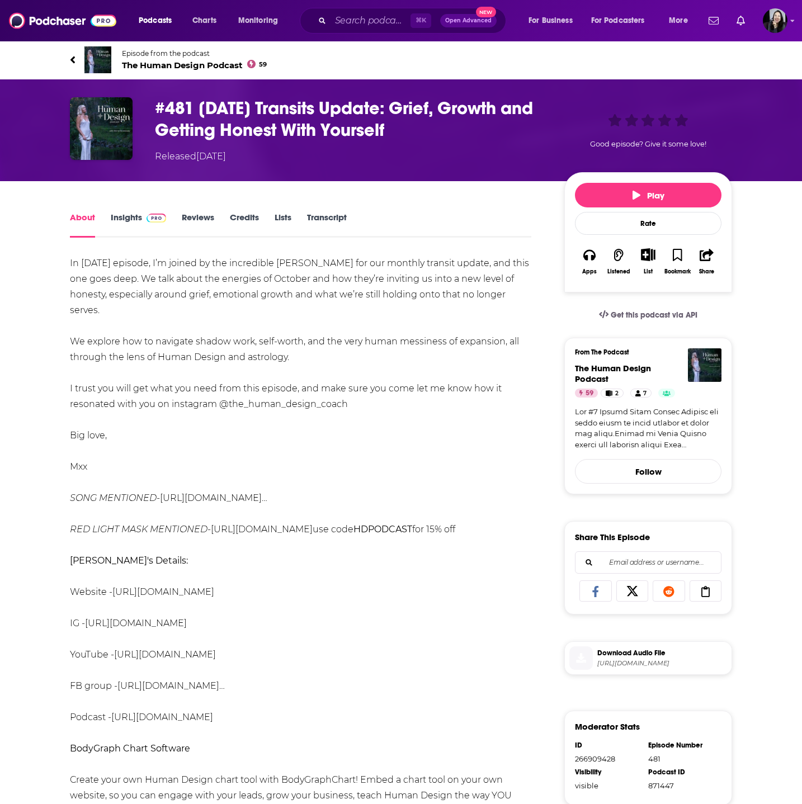
drag, startPoint x: 53, startPoint y: 50, endPoint x: 324, endPoint y: 462, distance: 494.1
copy div "Loremip dolo sit ametcon Adi Elits Doeius Tempori 40 Utla Etdolor #406 Magnaal …"
click at [517, 139] on h1 "#481 [DATE] Transits Update: Grief, Growth and Getting Honest With Yourself" at bounding box center [350, 119] width 391 height 44
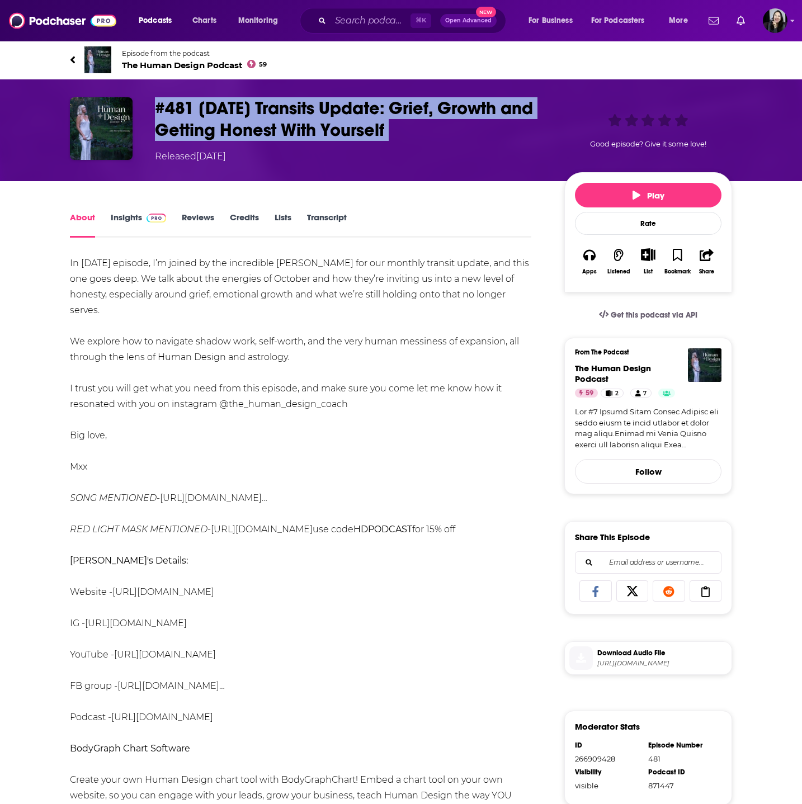
click at [517, 139] on h1 "#481 [DATE] Transits Update: Grief, Growth and Getting Honest With Yourself" at bounding box center [350, 119] width 391 height 44
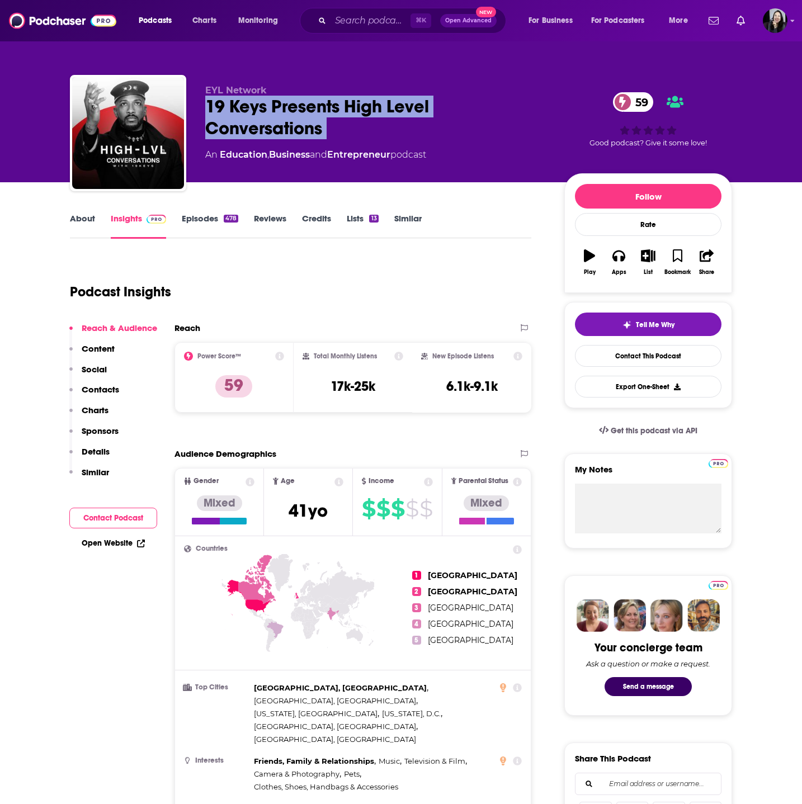
click at [86, 226] on link "About" at bounding box center [82, 226] width 25 height 26
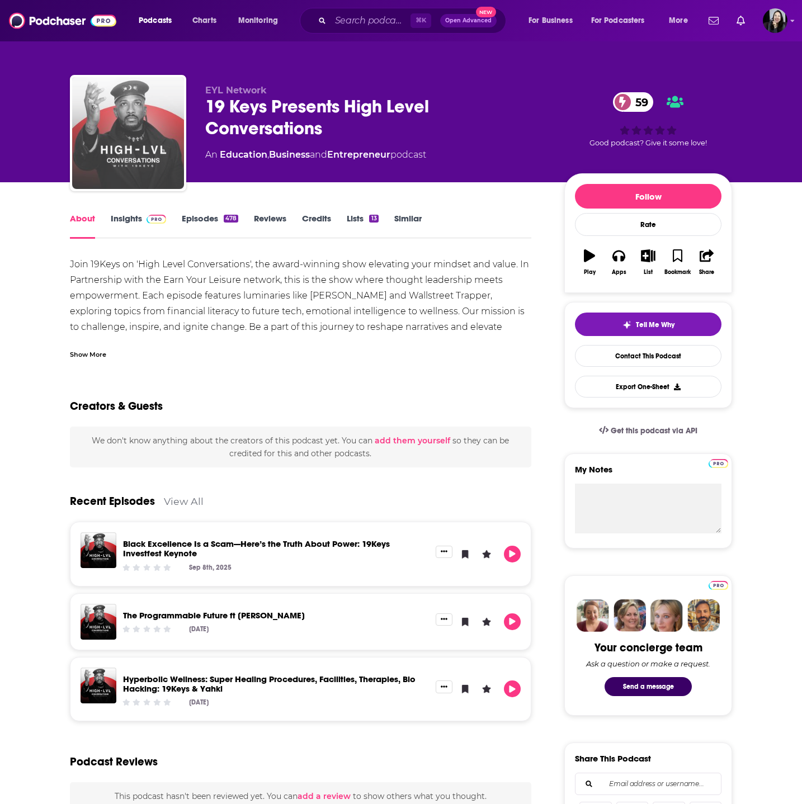
click at [155, 150] on img "19 Keys Presents High Level Conversations" at bounding box center [128, 133] width 112 height 112
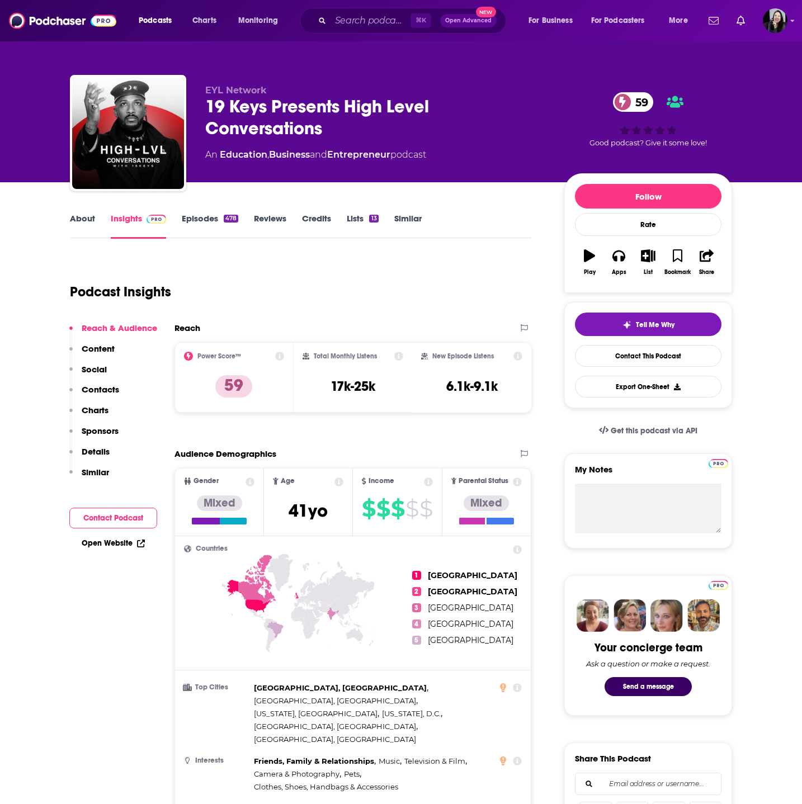
click at [340, 129] on div "19 Keys Presents High Level Conversations 59" at bounding box center [375, 118] width 341 height 44
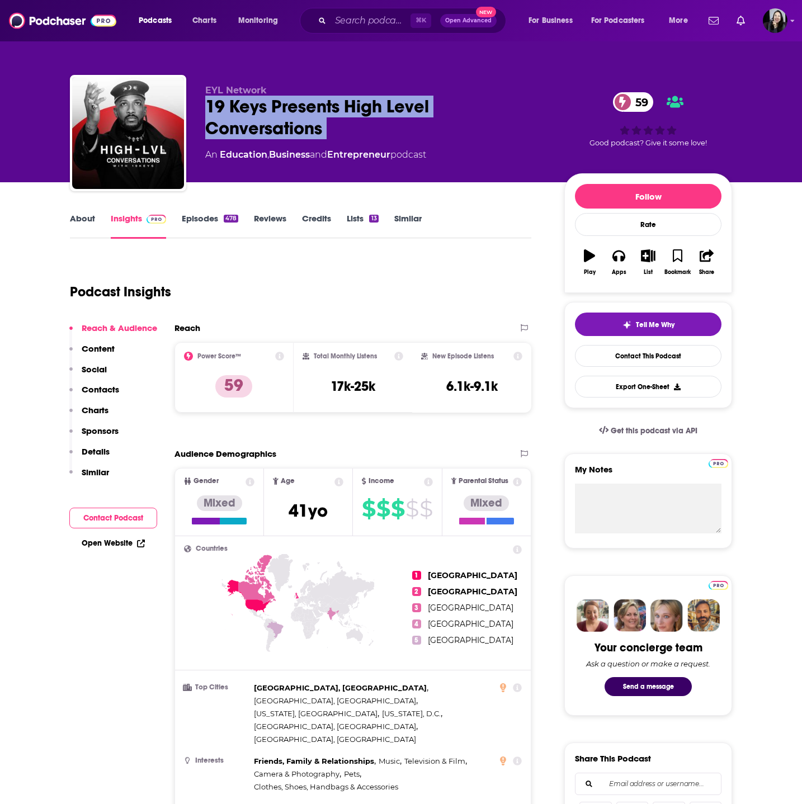
click at [340, 129] on div "19 Keys Presents High Level Conversations 59" at bounding box center [375, 118] width 341 height 44
copy div "19 Keys Presents High Level Conversations 59"
click at [188, 218] on link "Episodes 478" at bounding box center [210, 226] width 56 height 26
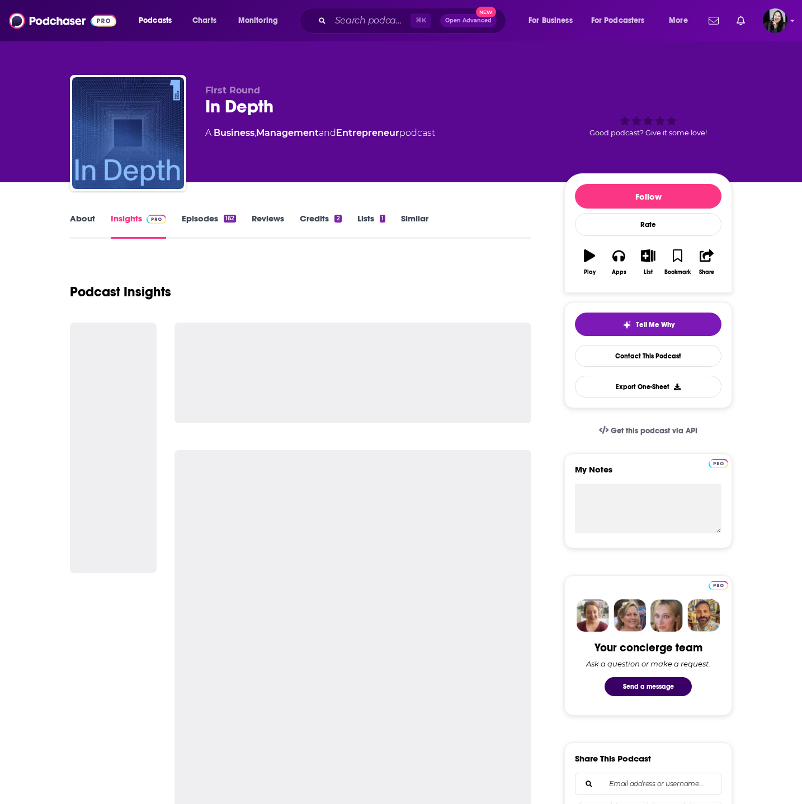
click at [369, 100] on div "In Depth" at bounding box center [375, 107] width 341 height 22
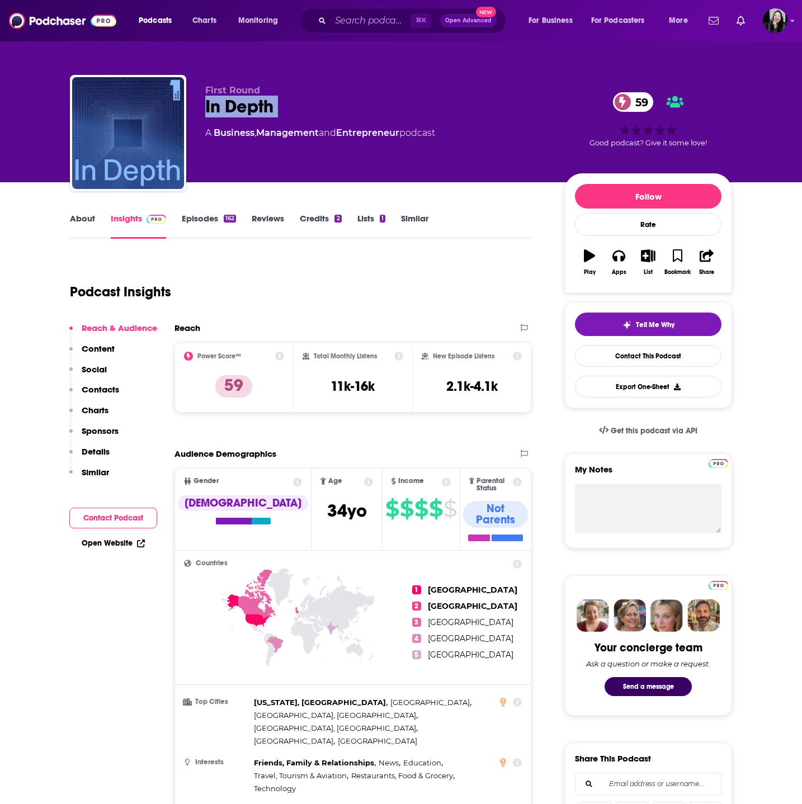
copy div "In Depth"
click at [82, 230] on link "About" at bounding box center [82, 226] width 25 height 26
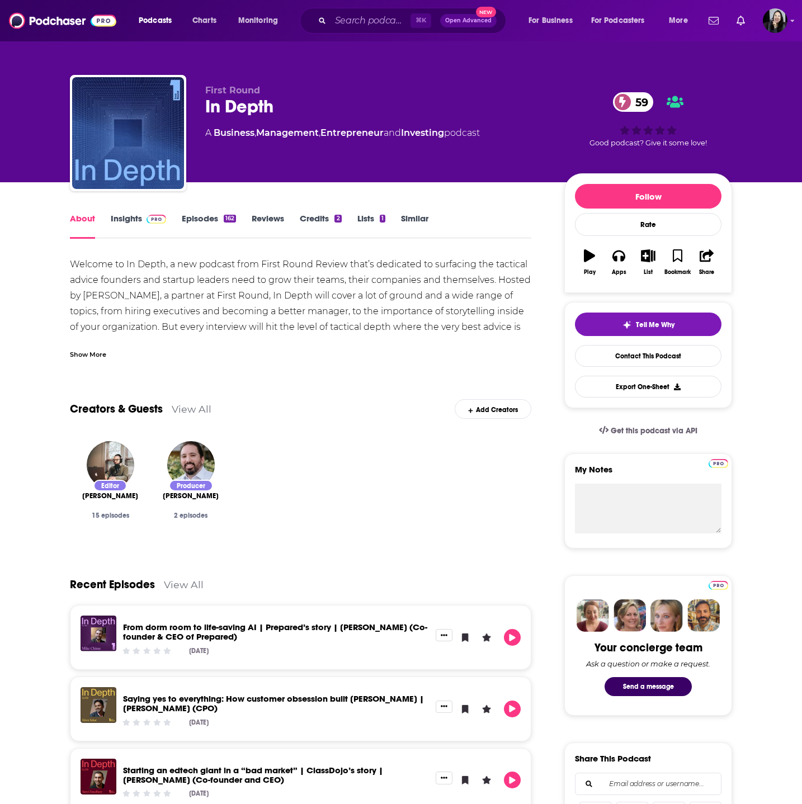
click at [115, 228] on link "Insights" at bounding box center [138, 226] width 55 height 26
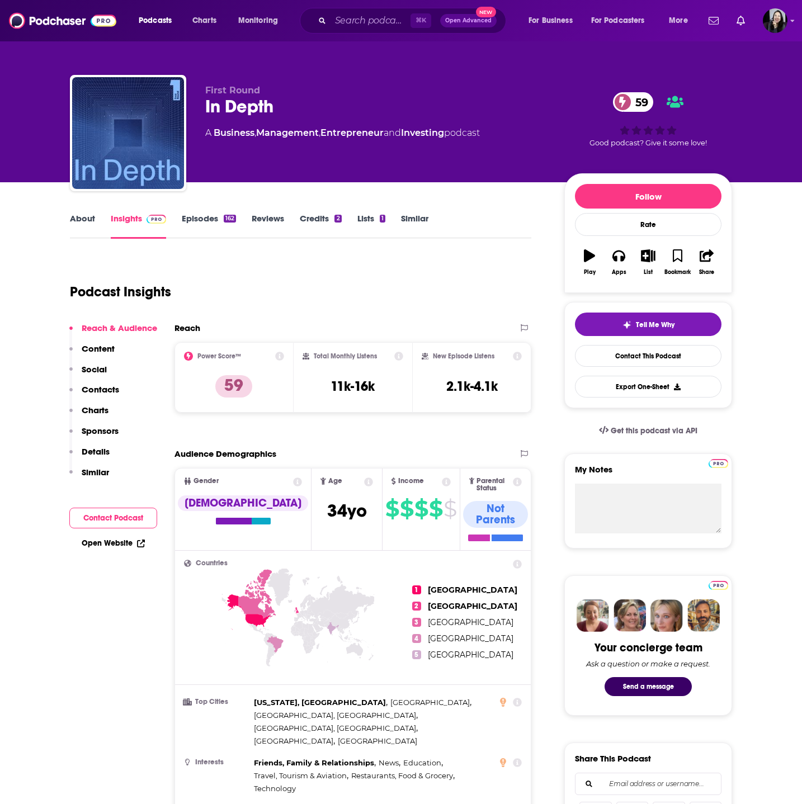
click at [286, 114] on div "In Depth 59" at bounding box center [375, 107] width 341 height 22
copy div "In Depth 59"
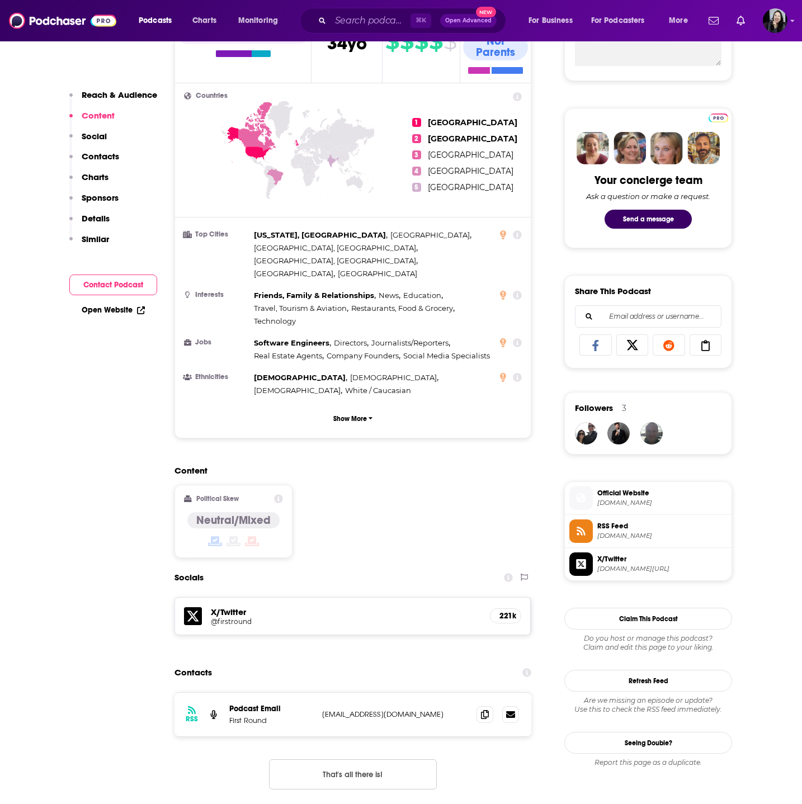
scroll to position [472, 0]
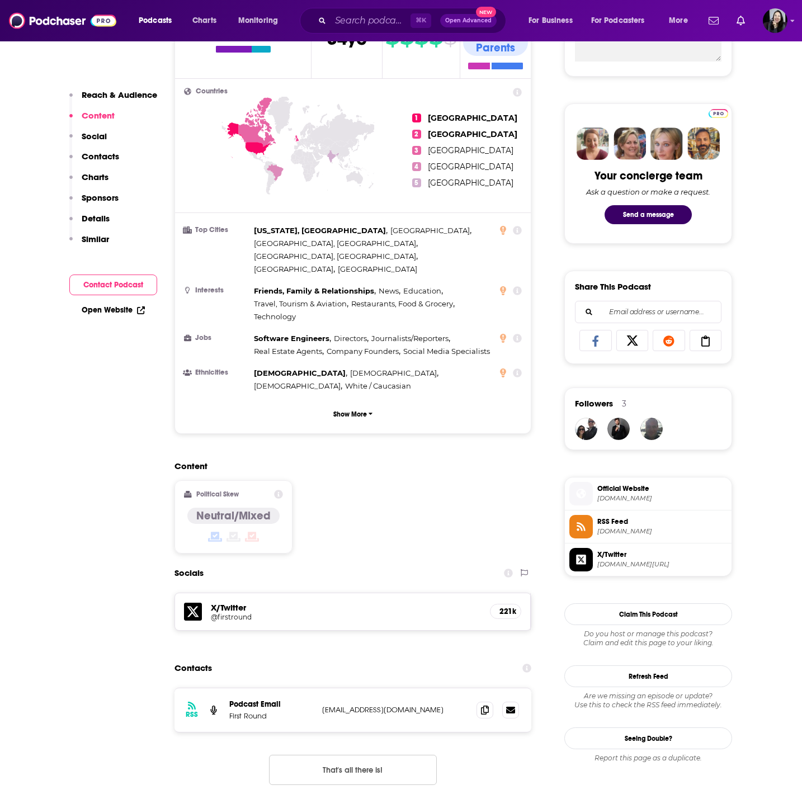
click at [483, 705] on icon at bounding box center [485, 709] width 8 height 9
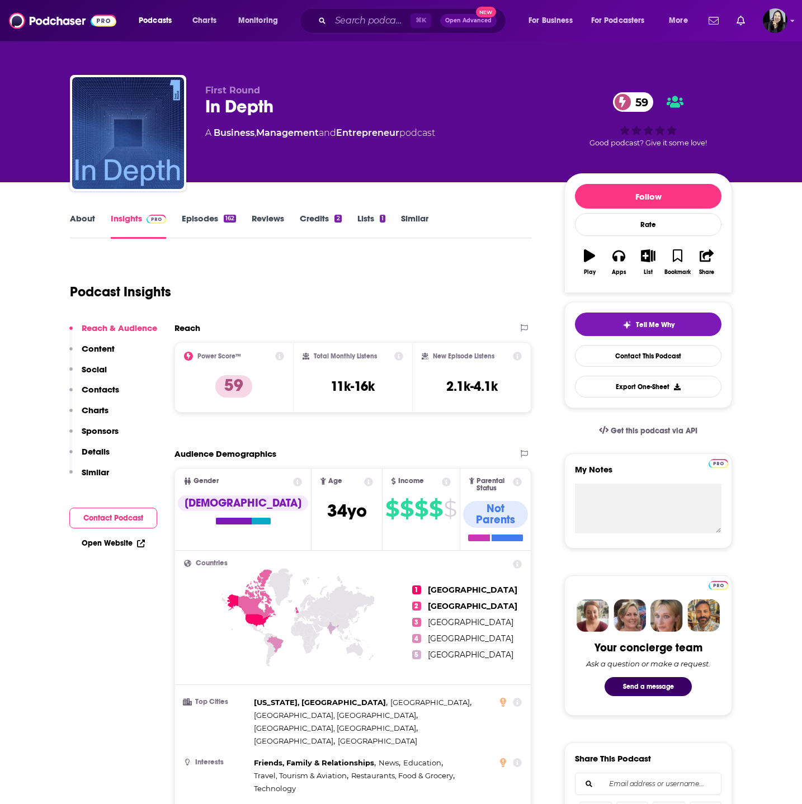
click at [309, 107] on div "In Depth 59" at bounding box center [375, 107] width 341 height 22
copy div "In Depth 59"
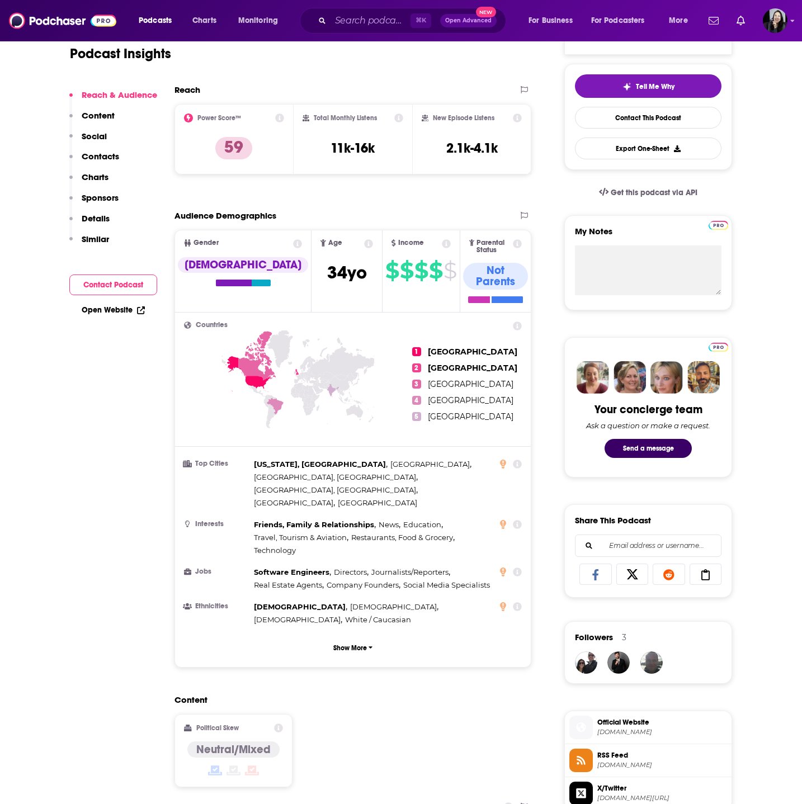
scroll to position [323, 0]
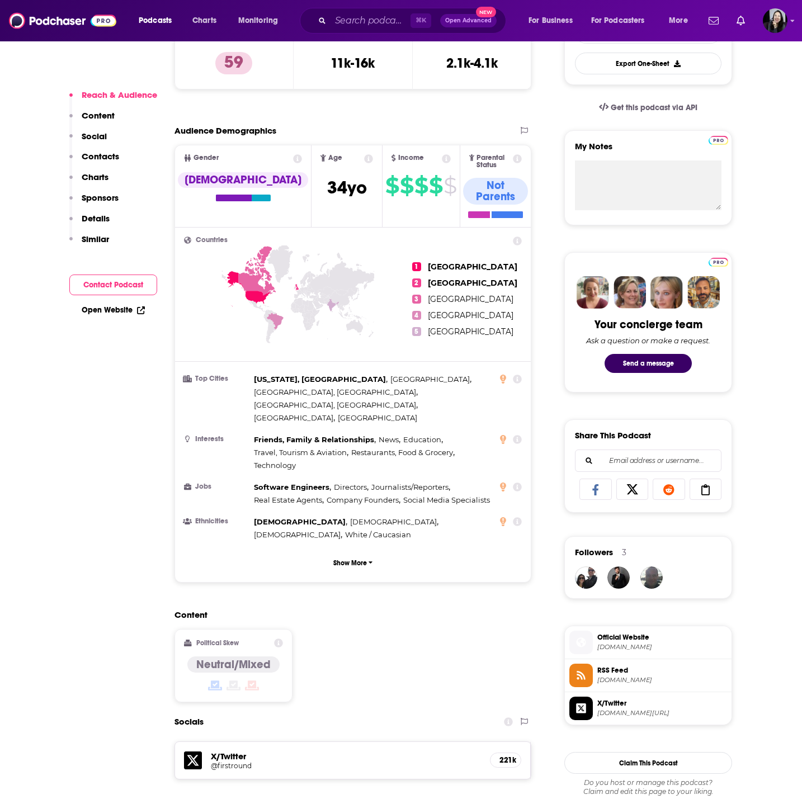
click at [615, 631] on span "Official Website firstround.com" at bounding box center [660, 642] width 134 height 22
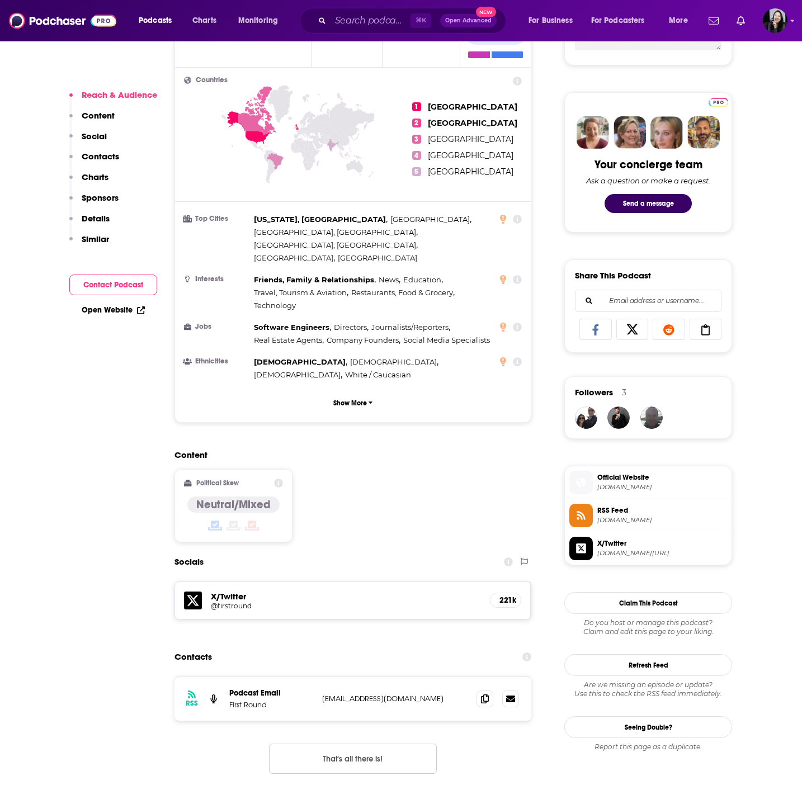
scroll to position [484, 0]
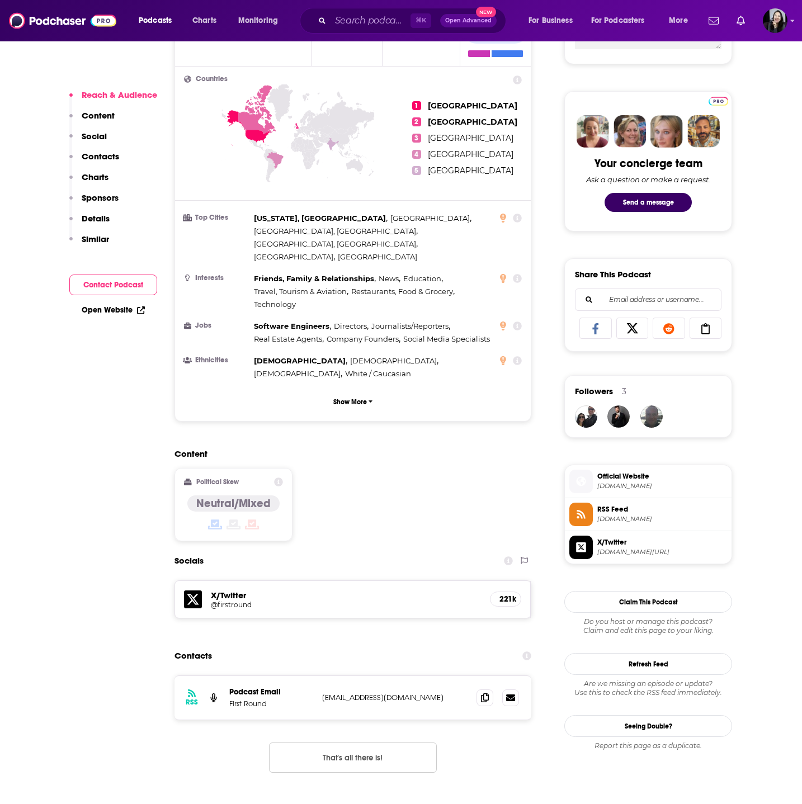
click at [491, 689] on span at bounding box center [484, 697] width 17 height 17
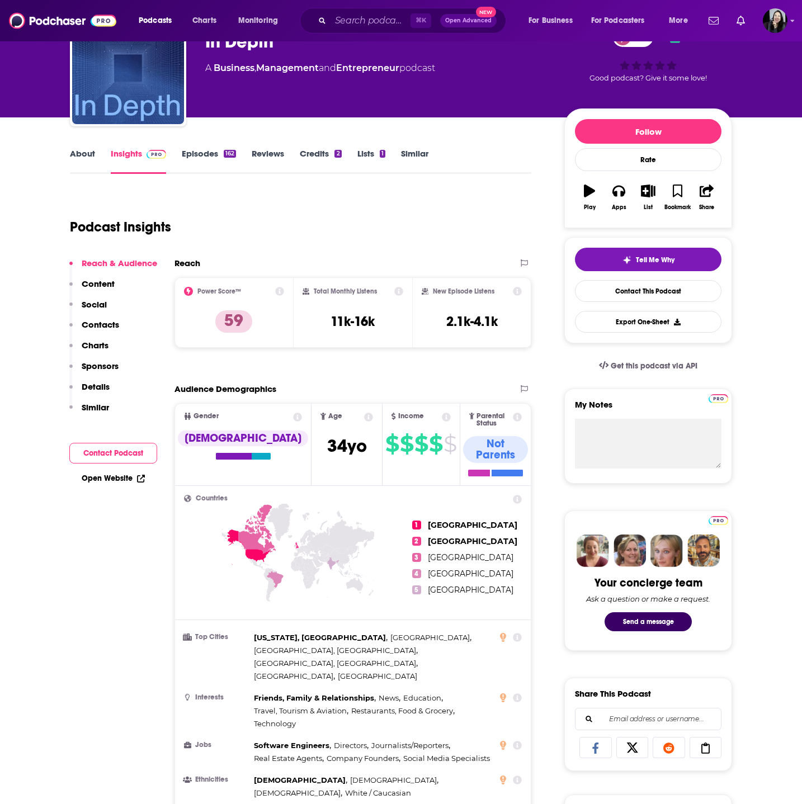
scroll to position [0, 0]
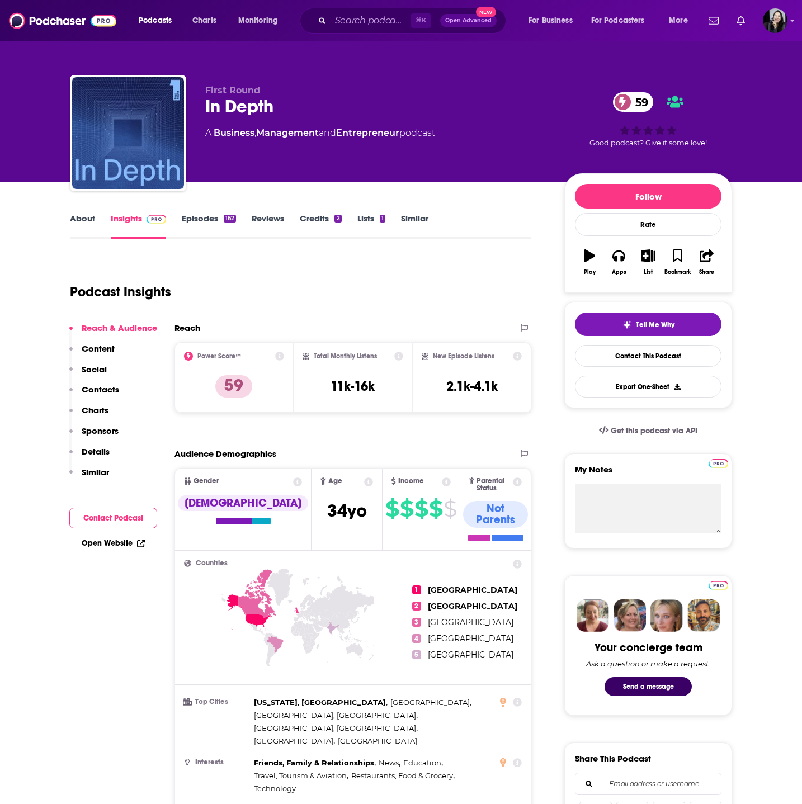
click at [202, 224] on link "Episodes 162" at bounding box center [209, 226] width 54 height 26
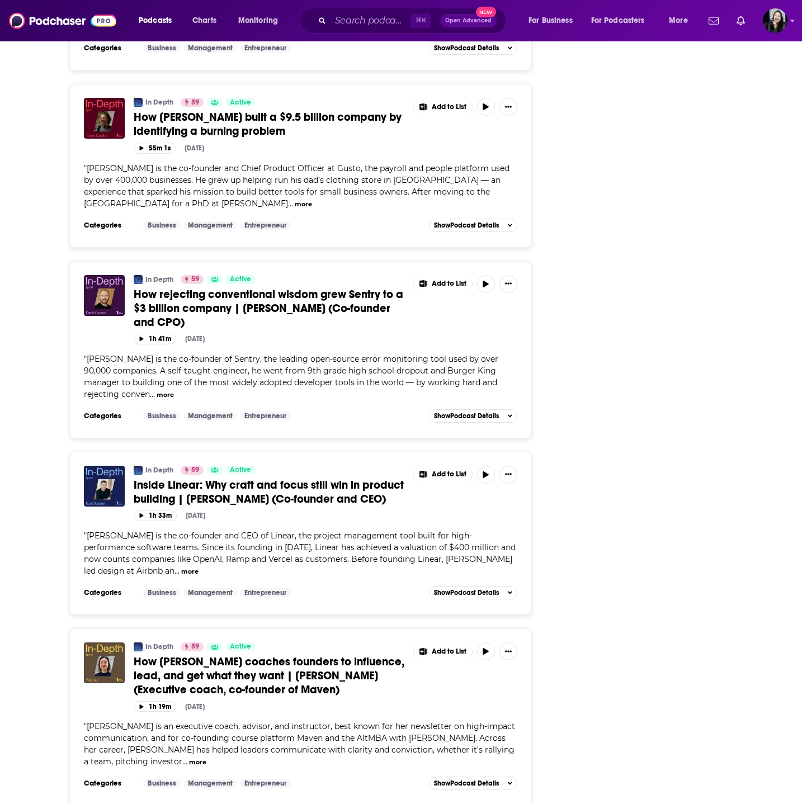
scroll to position [1865, 0]
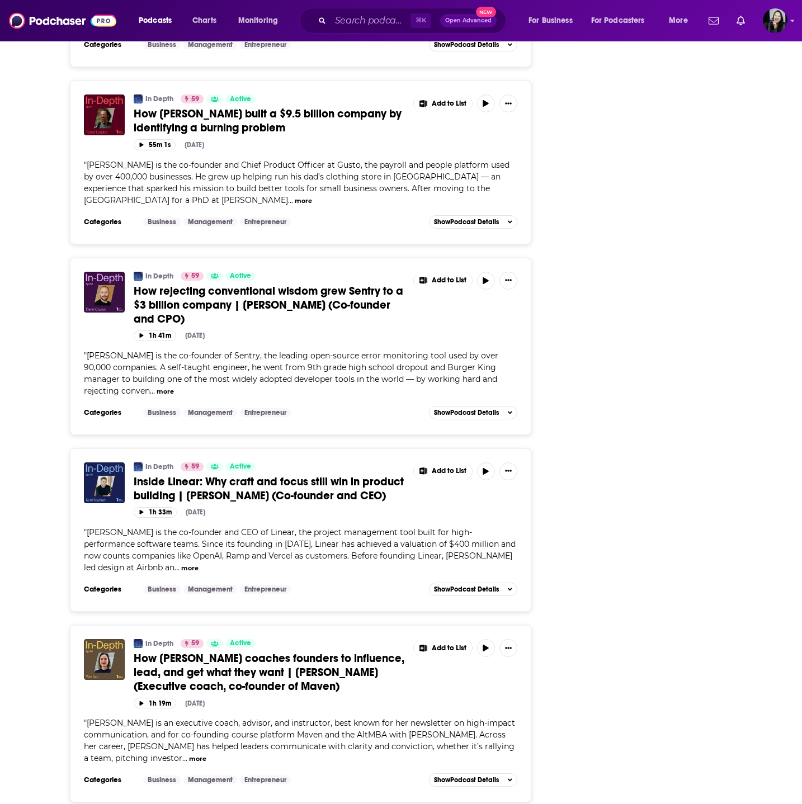
click at [242, 651] on span "How Wes Kao coaches founders to influence, lead, and get what they want | Wes K…" at bounding box center [269, 672] width 271 height 42
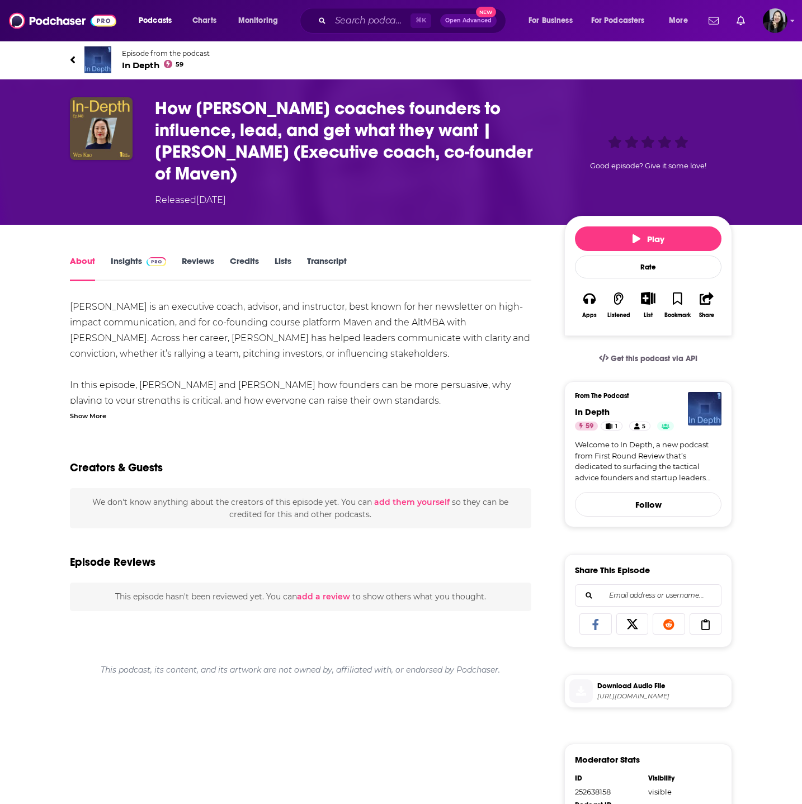
click at [87, 399] on div "Wes Kao is an executive coach, advisor, and instructor, best known for her news…" at bounding box center [300, 683] width 461 height 769
click at [87, 410] on div "Show More" at bounding box center [88, 415] width 36 height 11
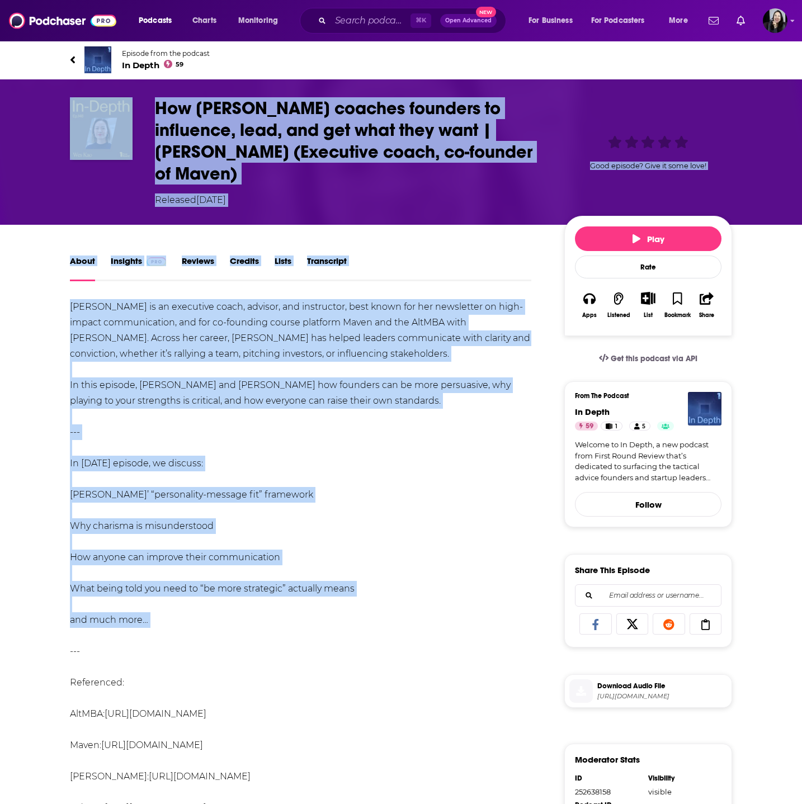
drag, startPoint x: 40, startPoint y: 92, endPoint x: 345, endPoint y: 616, distance: 606.1
copy div "How Wes Kao coaches founders to influence, lead, and get what they want | Wes K…"
click at [509, 153] on h1 "How Wes Kao coaches founders to influence, lead, and get what they want | Wes K…" at bounding box center [350, 140] width 391 height 87
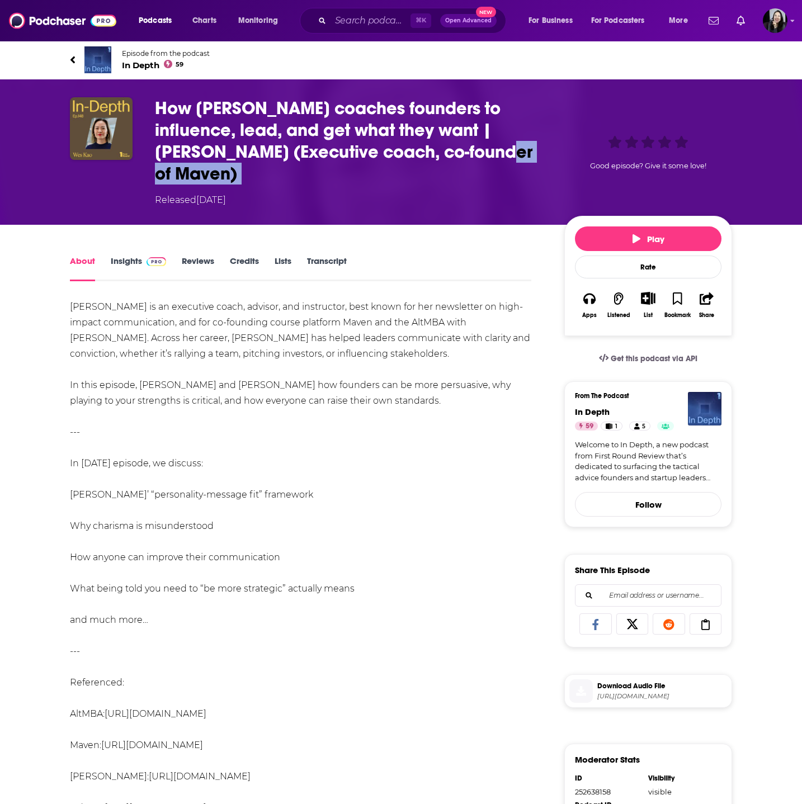
click at [509, 153] on h1 "How Wes Kao coaches founders to influence, lead, and get what they want | Wes K…" at bounding box center [350, 140] width 391 height 87
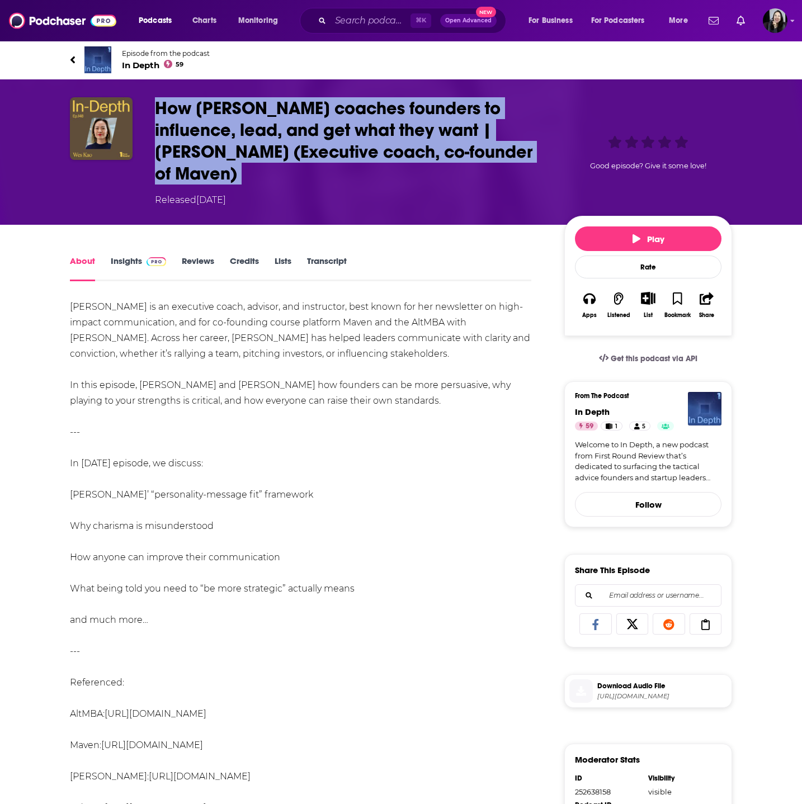
click at [509, 153] on h1 "How Wes Kao coaches founders to influence, lead, and get what they want | Wes K…" at bounding box center [350, 140] width 391 height 87
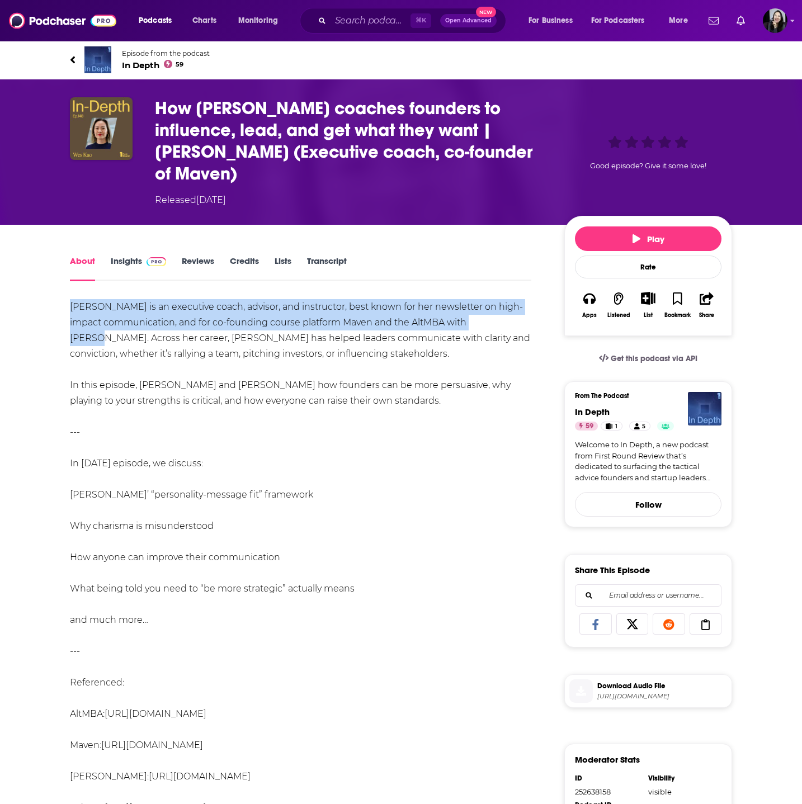
drag, startPoint x: 67, startPoint y: 286, endPoint x: 489, endPoint y: 306, distance: 422.1
copy div "Wes Kao is an executive coach, advisor, and instructor, best known for her news…"
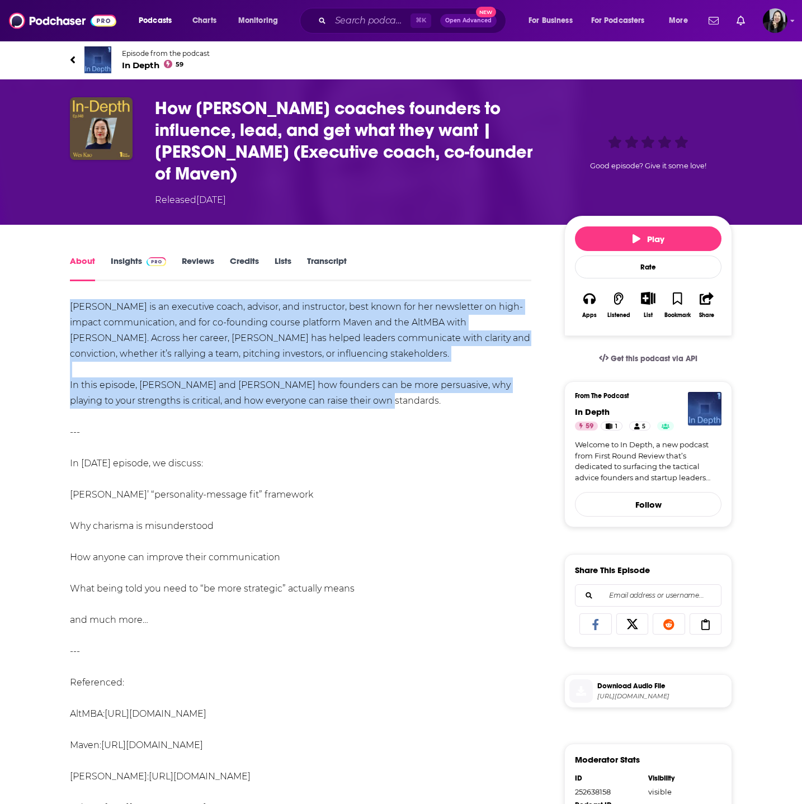
drag, startPoint x: 67, startPoint y: 280, endPoint x: 388, endPoint y: 378, distance: 335.2
copy div "Wes Kao is an executive coach, advisor, and instructor, best known for her news…"
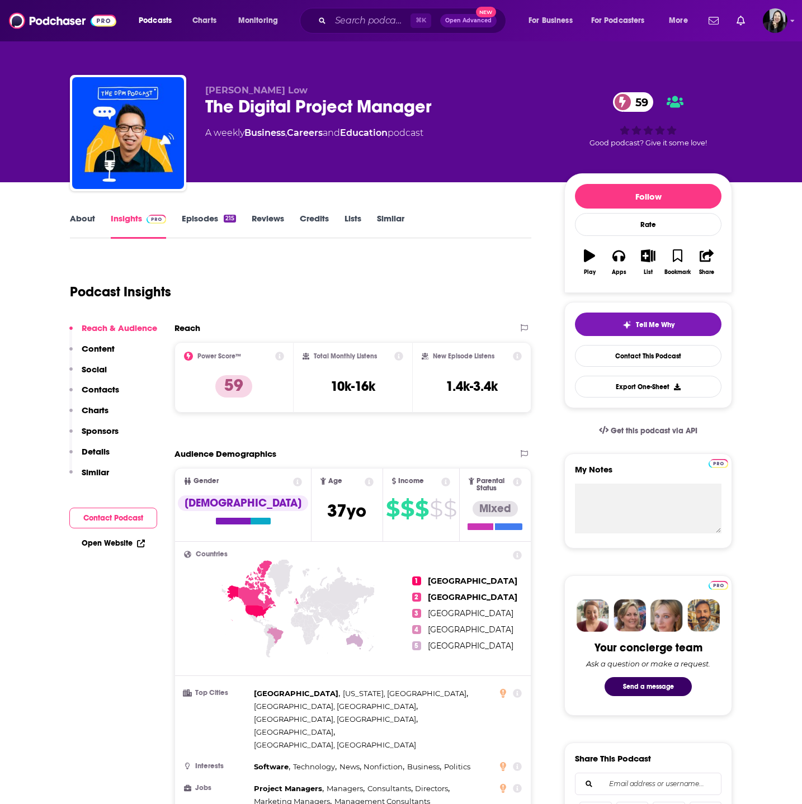
click at [469, 112] on div "The Digital Project Manager 59" at bounding box center [375, 107] width 341 height 22
click at [338, 82] on div "Galen Low The Digital Project Manager 59 A weekly Business , Careers and Educat…" at bounding box center [401, 135] width 662 height 121
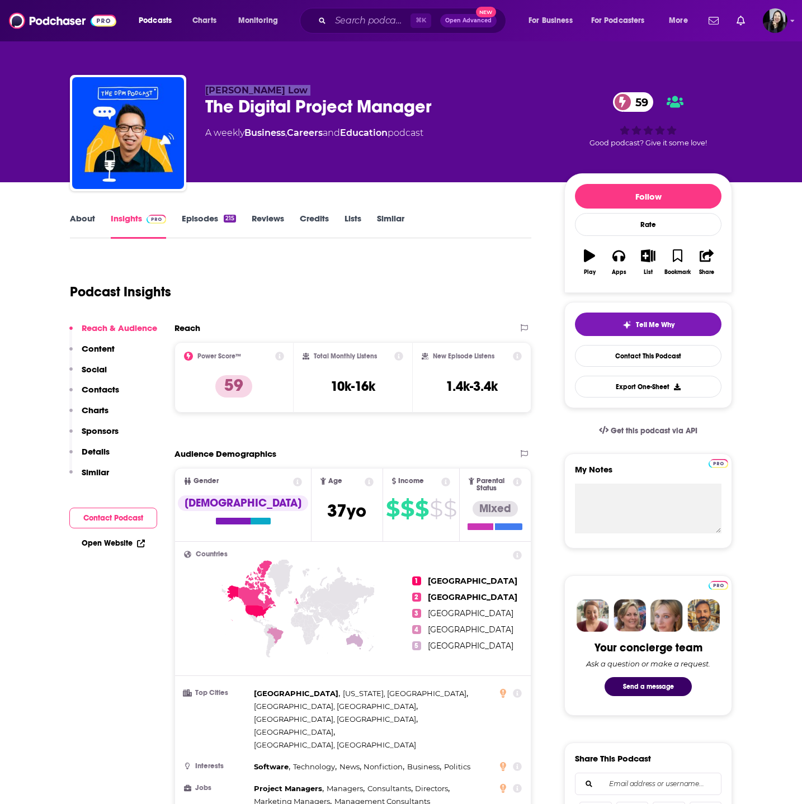
click at [338, 82] on div "Galen Low The Digital Project Manager 59 A weekly Business , Careers and Educat…" at bounding box center [401, 135] width 662 height 121
copy p "Galen Low"
click at [78, 215] on link "About" at bounding box center [82, 226] width 25 height 26
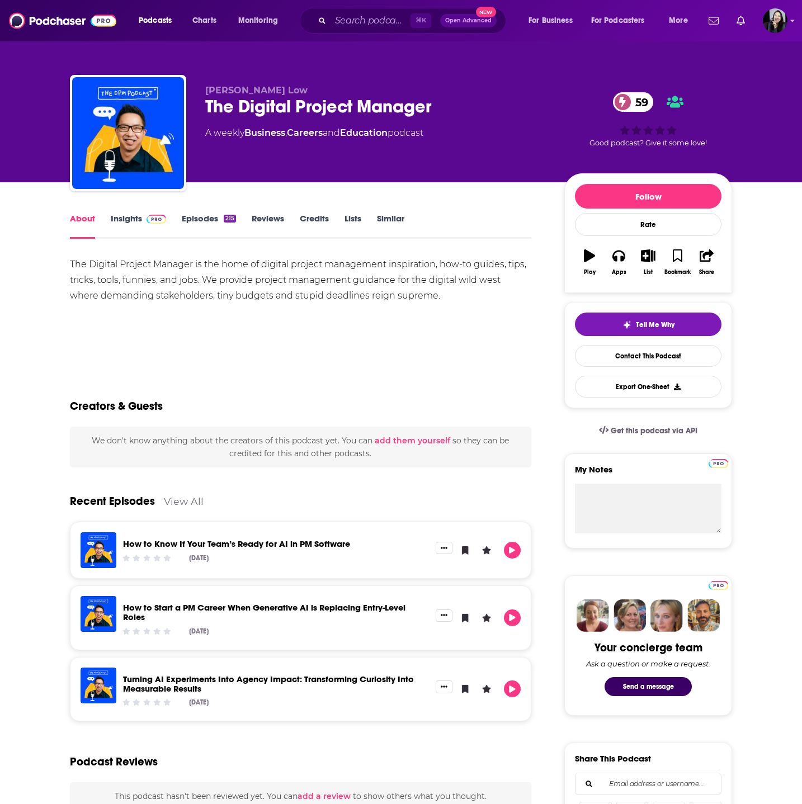
click at [125, 219] on link "Insights" at bounding box center [138, 226] width 55 height 26
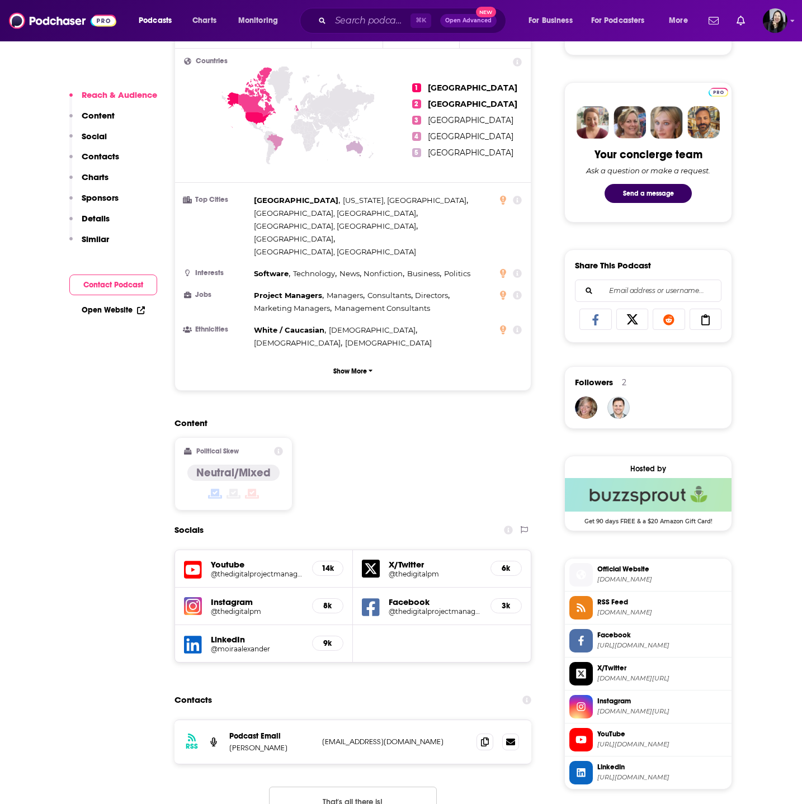
scroll to position [532, 0]
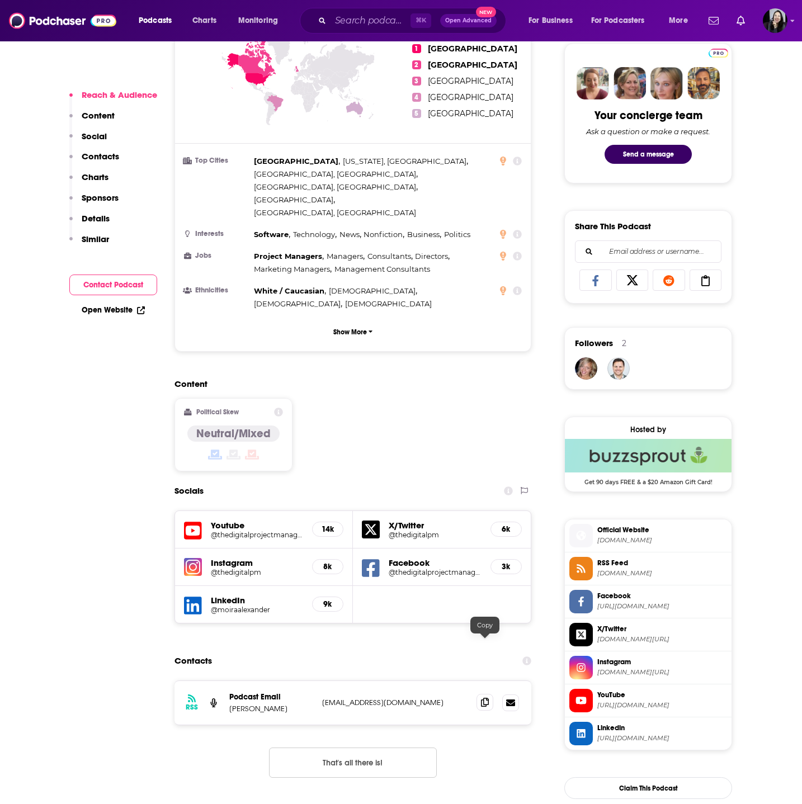
click at [488, 698] on icon at bounding box center [485, 702] width 8 height 9
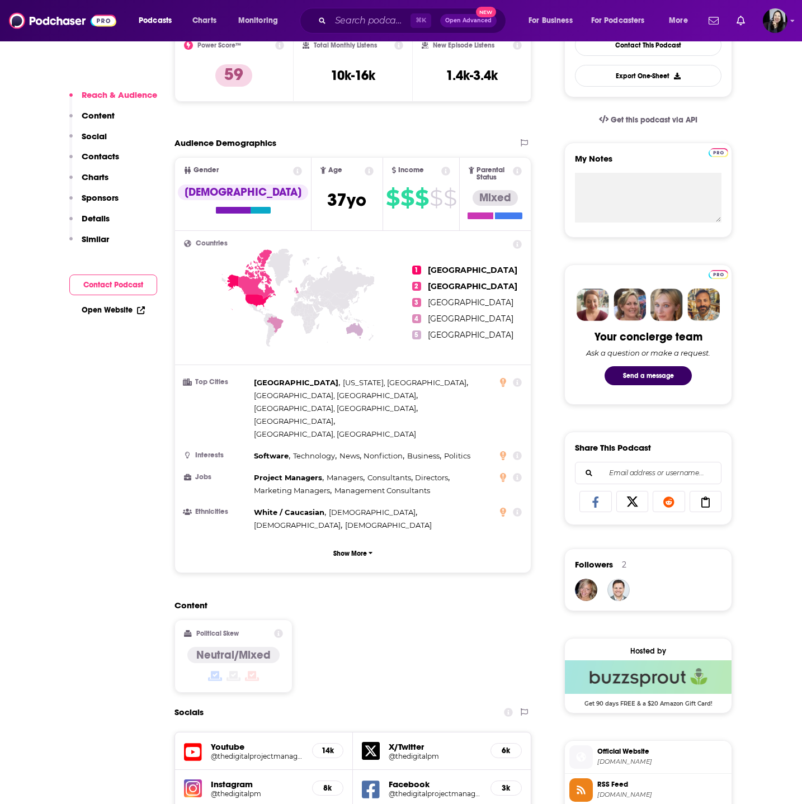
scroll to position [0, 0]
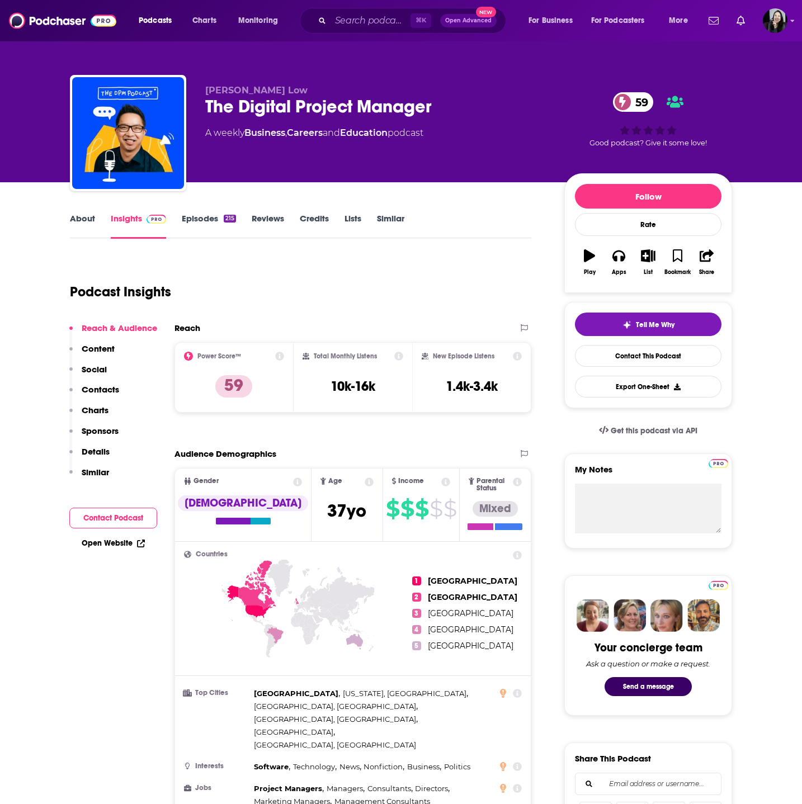
click at [271, 83] on div "Galen Low The Digital Project Manager 59 A weekly Business , Careers and Educat…" at bounding box center [401, 135] width 662 height 121
copy p "Galen Low"
click at [450, 119] on div "Galen Low The Digital Project Manager 59 A weekly Business , Careers and Educat…" at bounding box center [375, 129] width 341 height 89
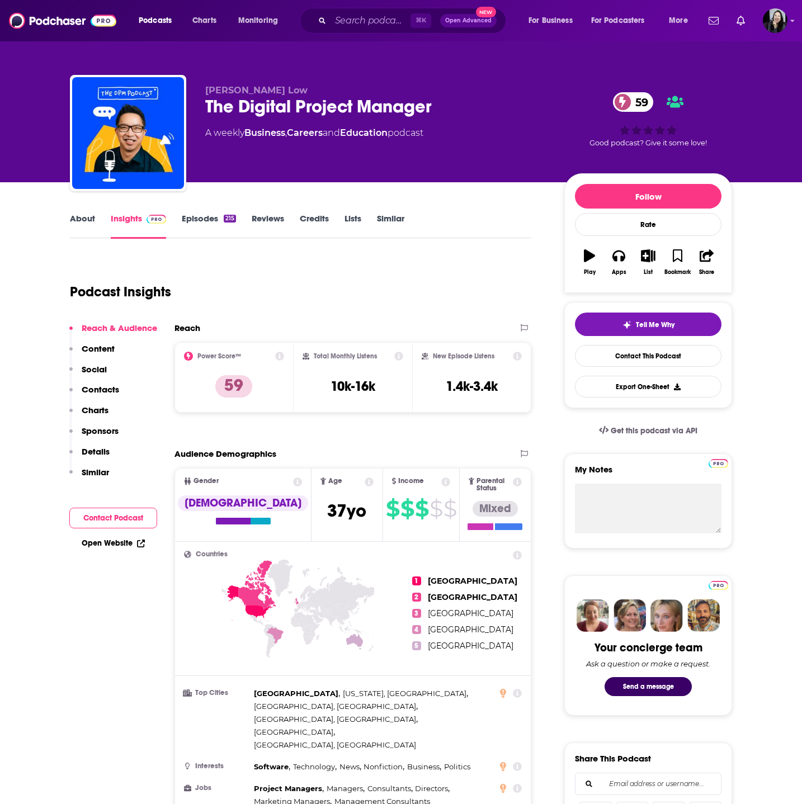
click at [450, 119] on div "Galen Low The Digital Project Manager 59 A weekly Business , Careers and Educat…" at bounding box center [375, 129] width 341 height 89
copy div "The Digital Project Manager 59"
click at [306, 93] on p "Galen Low" at bounding box center [375, 90] width 341 height 11
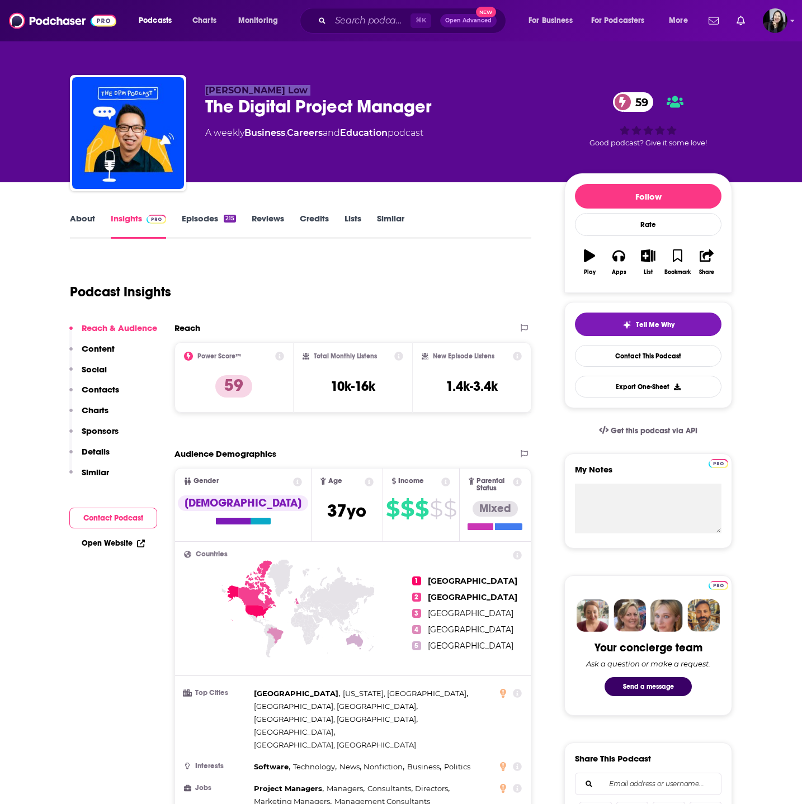
click at [306, 93] on p "Galen Low" at bounding box center [375, 90] width 341 height 11
copy p "Galen Low"
click at [213, 226] on link "Episodes 215" at bounding box center [209, 226] width 54 height 26
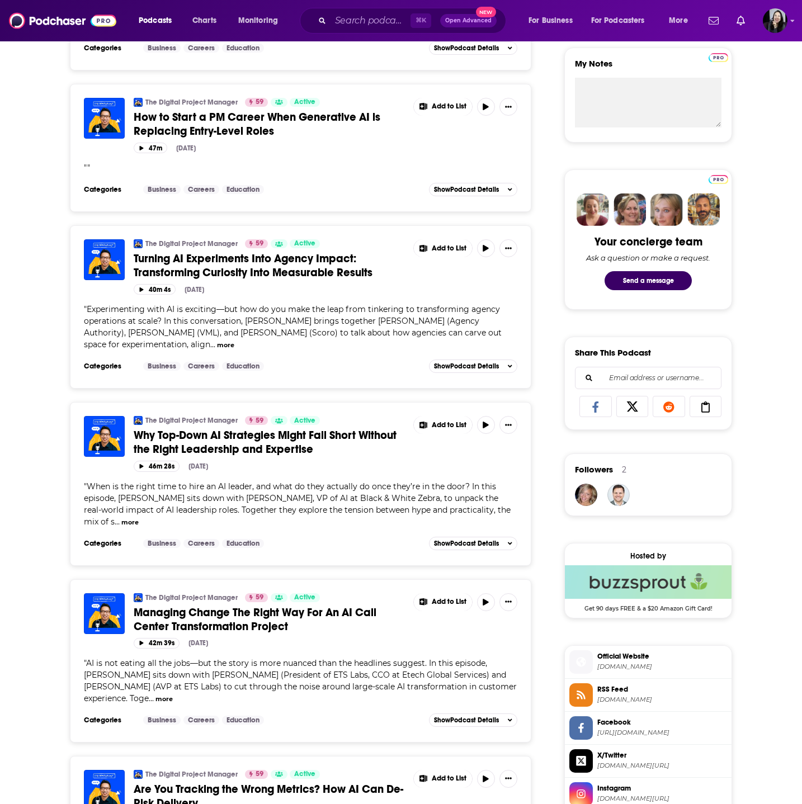
scroll to position [407, 0]
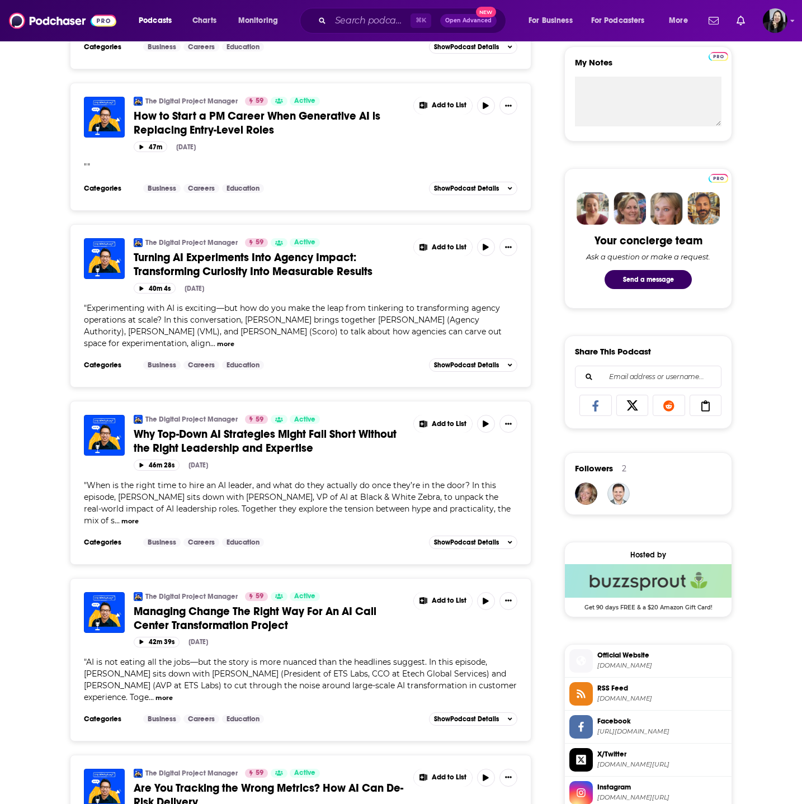
click at [242, 453] on span "Why Top-Down AI Strategies Might Fall Short Without the Right Leadership and Ex…" at bounding box center [265, 441] width 263 height 28
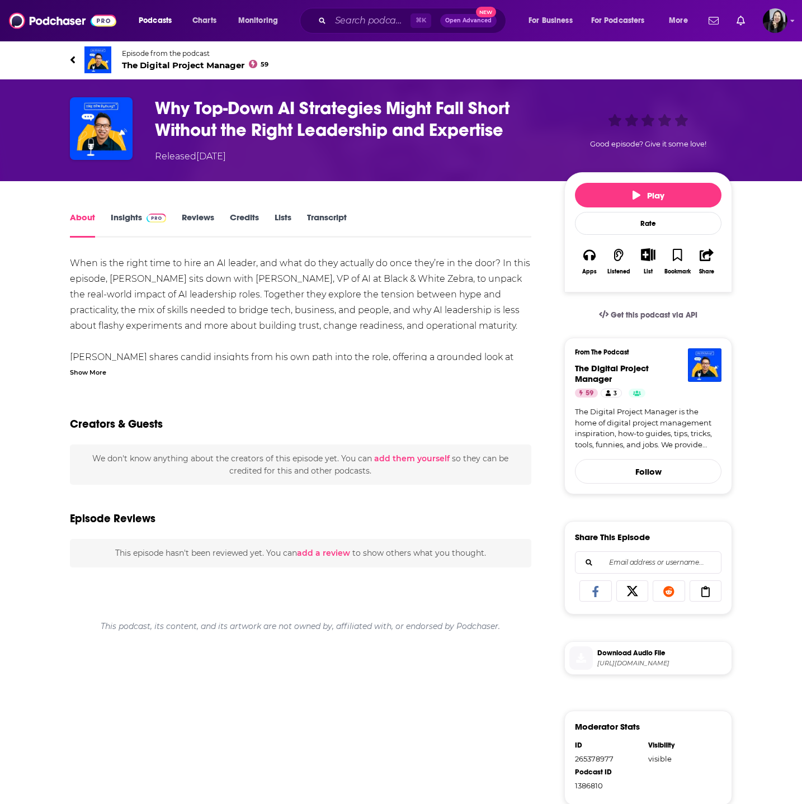
click at [92, 388] on div "When is the right time to hire an AI leader, and what do they actually do once …" at bounding box center [300, 645] width 461 height 779
click at [92, 369] on div "Show More" at bounding box center [88, 371] width 36 height 11
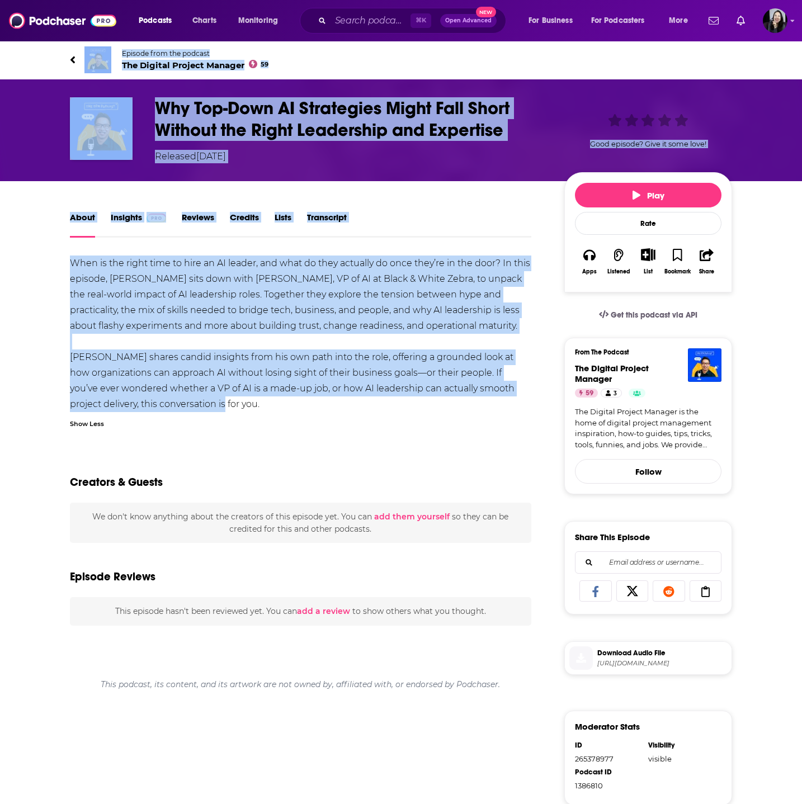
drag, startPoint x: 55, startPoint y: 50, endPoint x: 300, endPoint y: 400, distance: 426.9
click at [300, 400] on div "Episode from the podcast The Digital Project Manager 59 Next Episode Why Top-Do…" at bounding box center [401, 537] width 802 height 995
copy div "Episode from the podcast The Digital Project Manager 59 Next Episode Why Top-Do…"
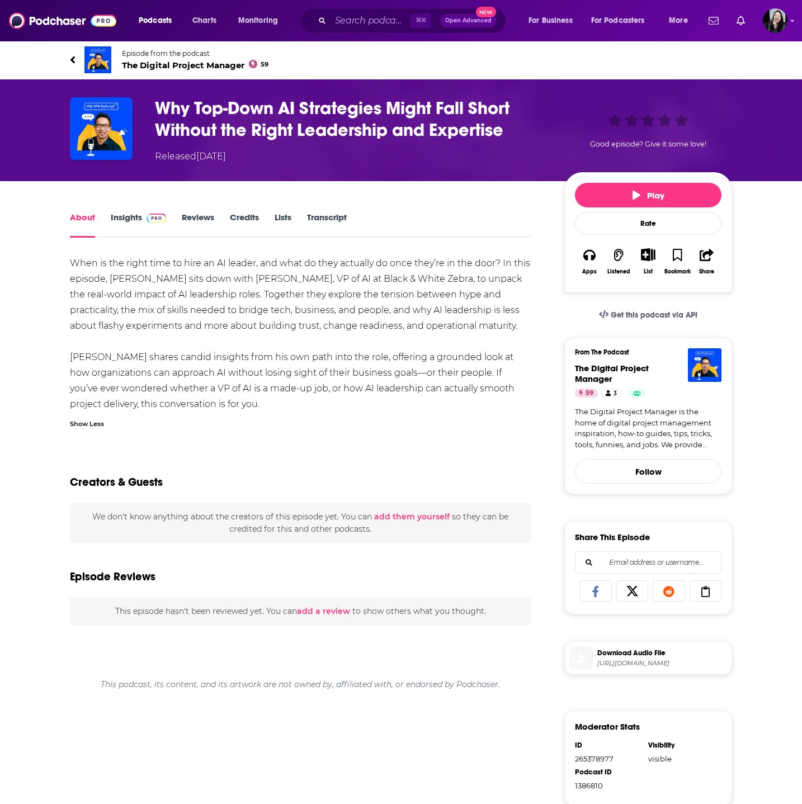
click at [535, 127] on h1 "Why Top-Down AI Strategies Might Fall Short Without the Right Leadership and Ex…" at bounding box center [350, 119] width 391 height 44
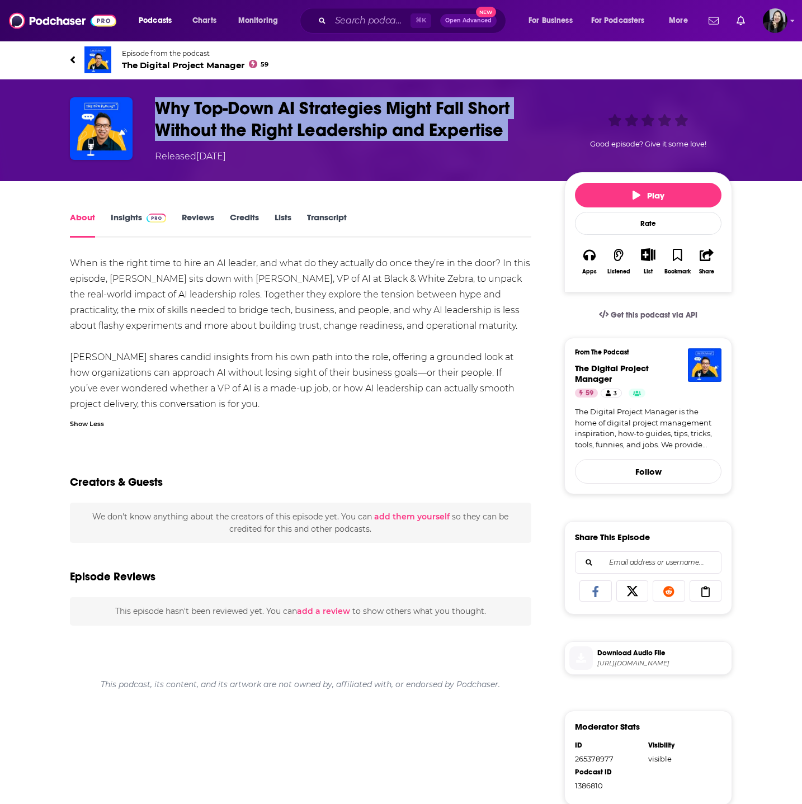
click at [535, 127] on h1 "Why Top-Down AI Strategies Might Fall Short Without the Right Leadership and Ex…" at bounding box center [350, 119] width 391 height 44
copy h1 "Why Top-Down AI Strategies Might Fall Short Without the Right Leadership and Ex…"
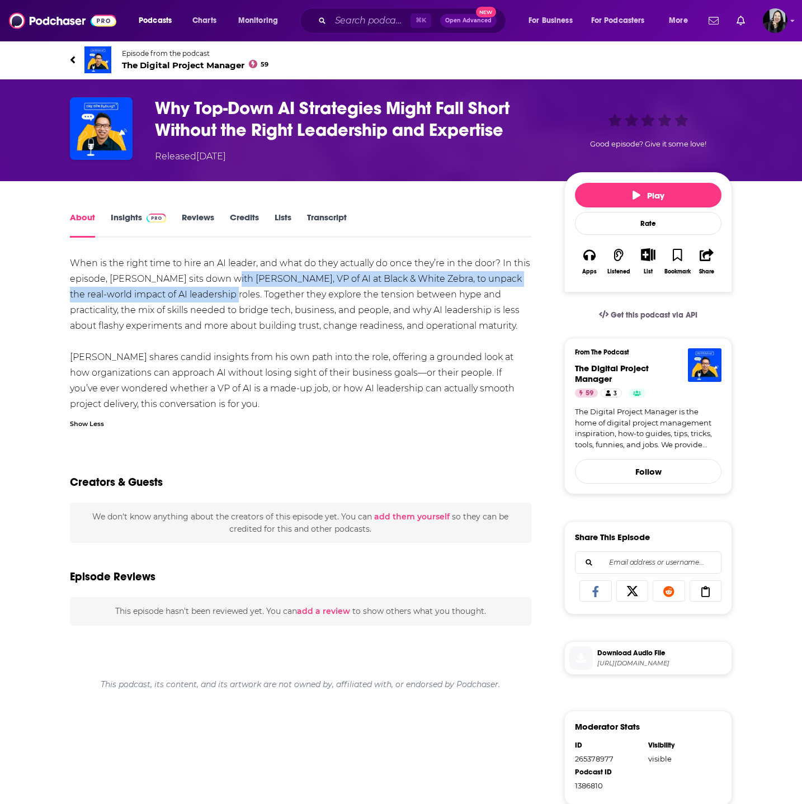
drag, startPoint x: 224, startPoint y: 279, endPoint x: 199, endPoint y: 295, distance: 29.5
click at [199, 295] on div "When is the right time to hire an AI leader, and what do they actually do once …" at bounding box center [300, 334] width 461 height 157
copy div "Tim Fisher, VP of AI at Black & White Zebra, to unpack the real-world impact of…"
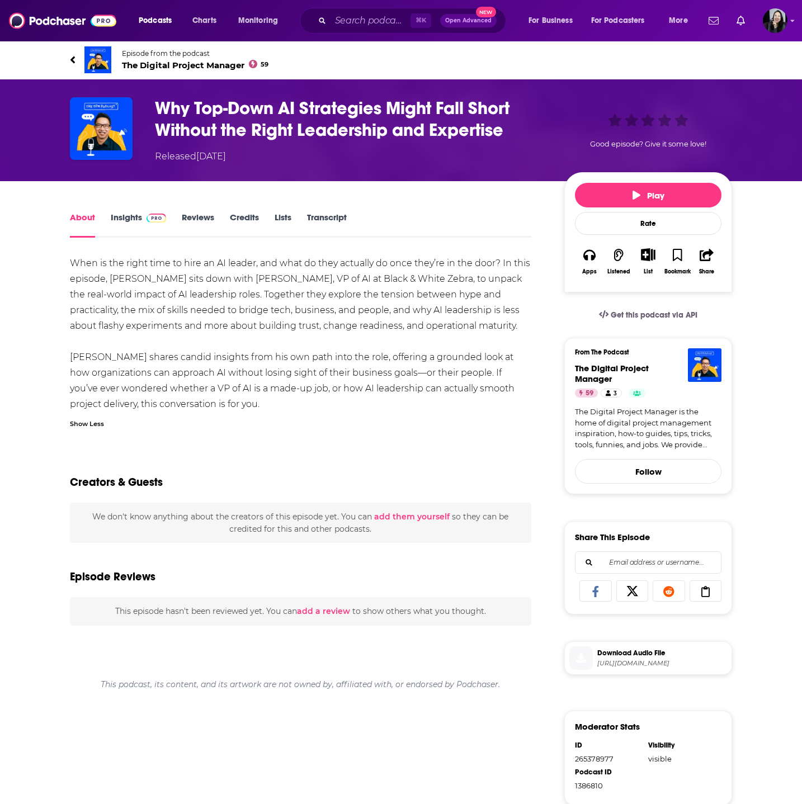
click at [96, 422] on div "Show Less" at bounding box center [87, 423] width 34 height 11
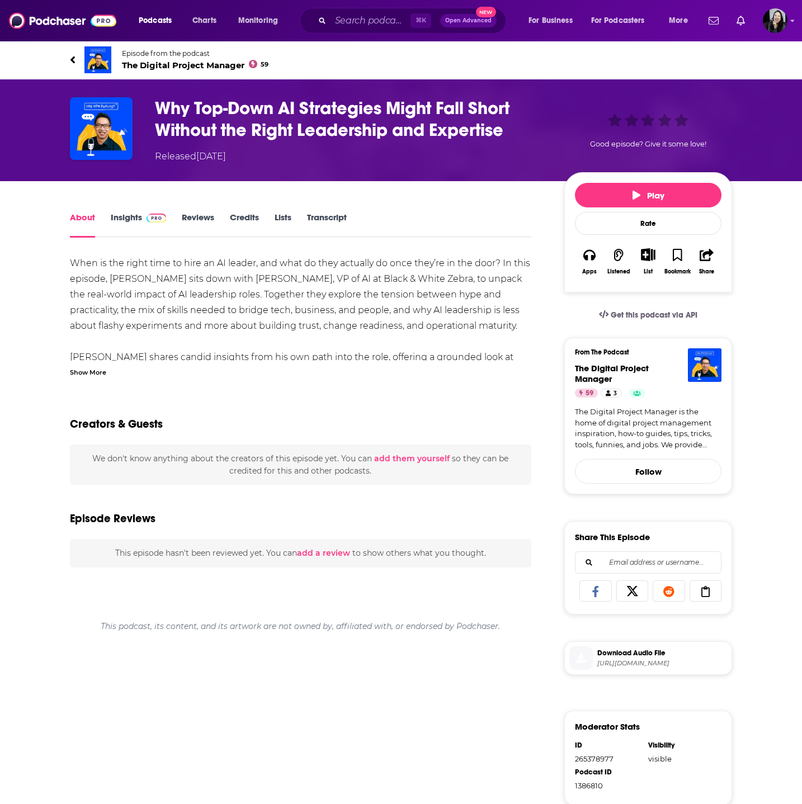
click at [87, 364] on div "When is the right time to hire an AI leader, and what do they actually do once …" at bounding box center [300, 316] width 461 height 121
click at [87, 377] on div "When is the right time to hire an AI leader, and what do they actually do once …" at bounding box center [300, 645] width 461 height 779
click at [100, 292] on div "When is the right time to hire an AI leader, and what do they actually do once …" at bounding box center [300, 334] width 461 height 157
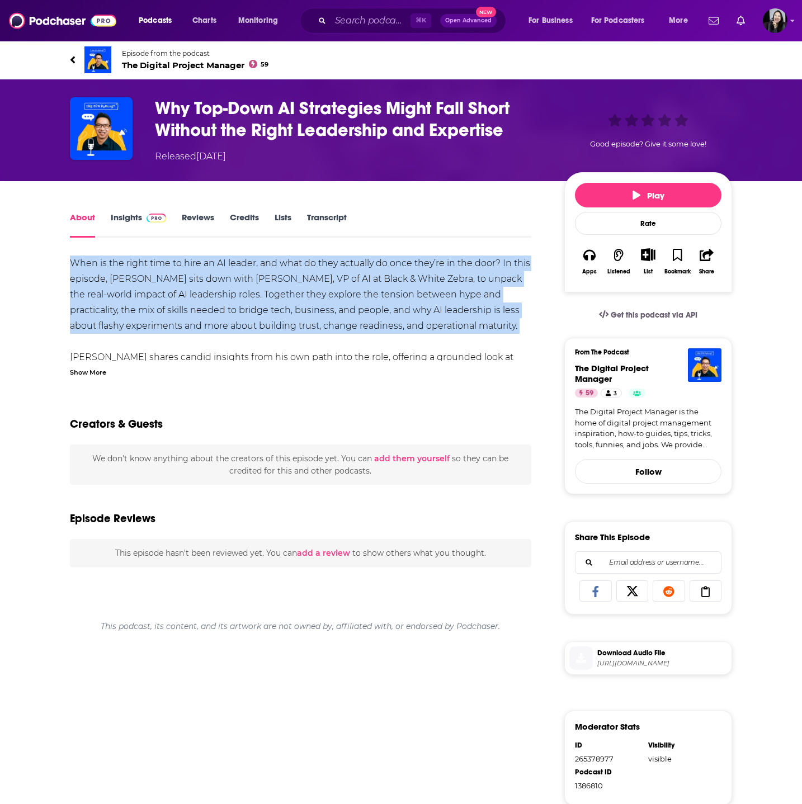
click at [100, 292] on div "When is the right time to hire an AI leader, and what do they actually do once …" at bounding box center [300, 334] width 461 height 157
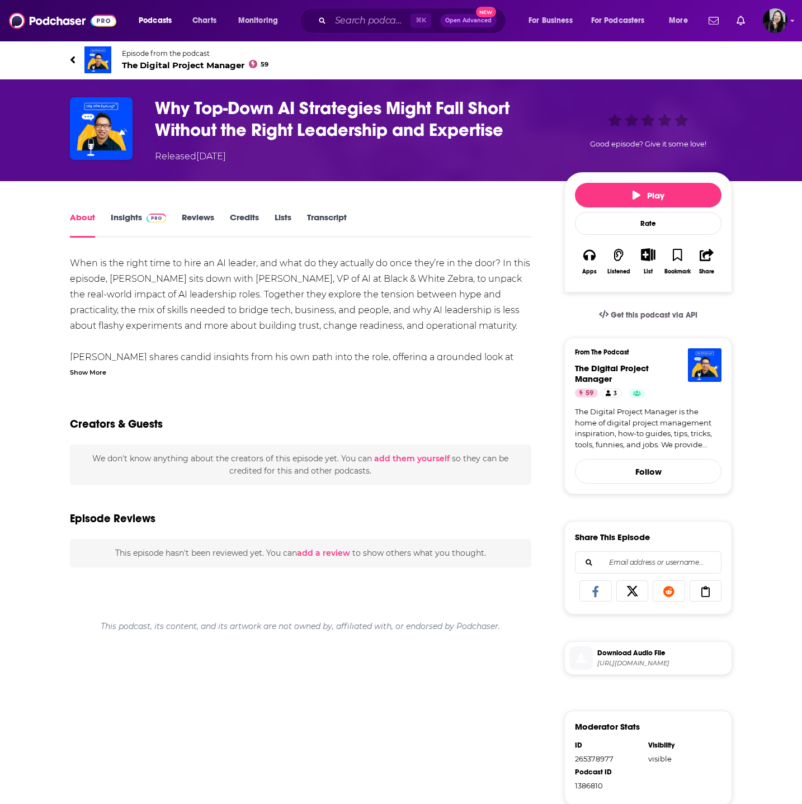
click at [91, 374] on div "Show More" at bounding box center [88, 371] width 36 height 11
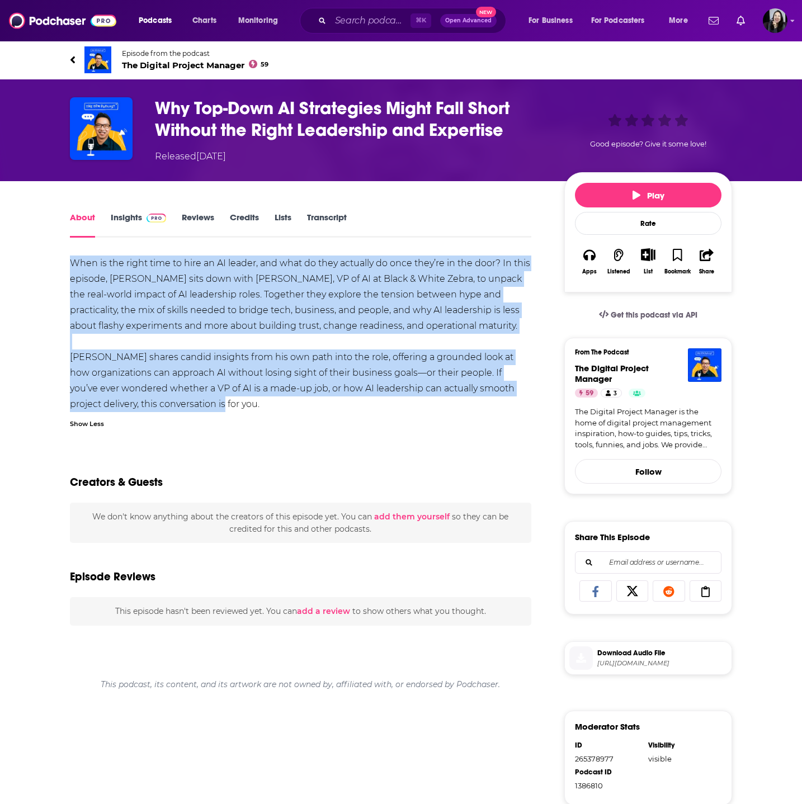
drag, startPoint x: 69, startPoint y: 259, endPoint x: 348, endPoint y: 408, distance: 316.2
click at [348, 409] on div "When is the right time to hire an AI leader, and what do they actually do once …" at bounding box center [300, 334] width 461 height 157
copy div "When is the right time to hire an AI leader, and what do they actually do once …"
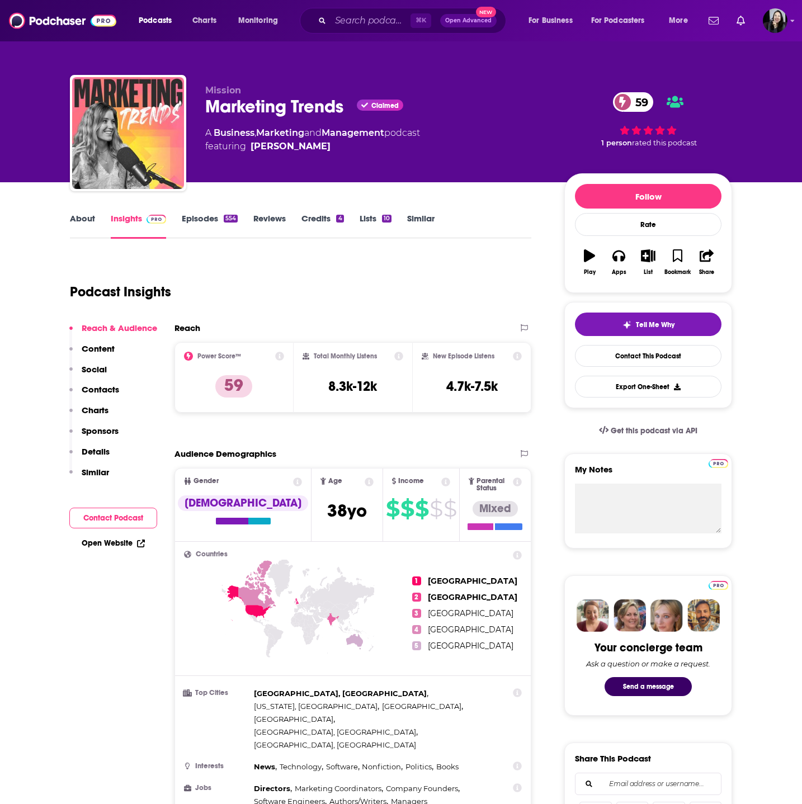
click at [199, 108] on div "Mission Marketing Trends Claimed 59 A Business , Marketing and Management podca…" at bounding box center [401, 135] width 662 height 121
copy div "Marketing Trends"
click at [79, 229] on link "About" at bounding box center [82, 226] width 25 height 26
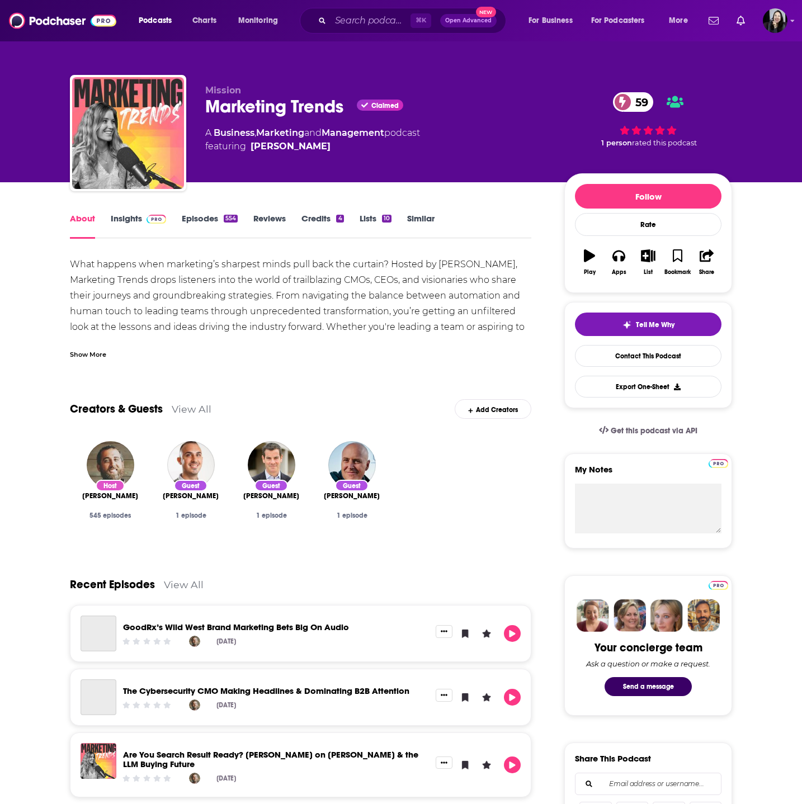
click at [72, 499] on div "Host [PERSON_NAME] 545 episodes" at bounding box center [110, 491] width 81 height 119
copy span "[PERSON_NAME]"
click at [130, 226] on link "Insights" at bounding box center [138, 226] width 55 height 26
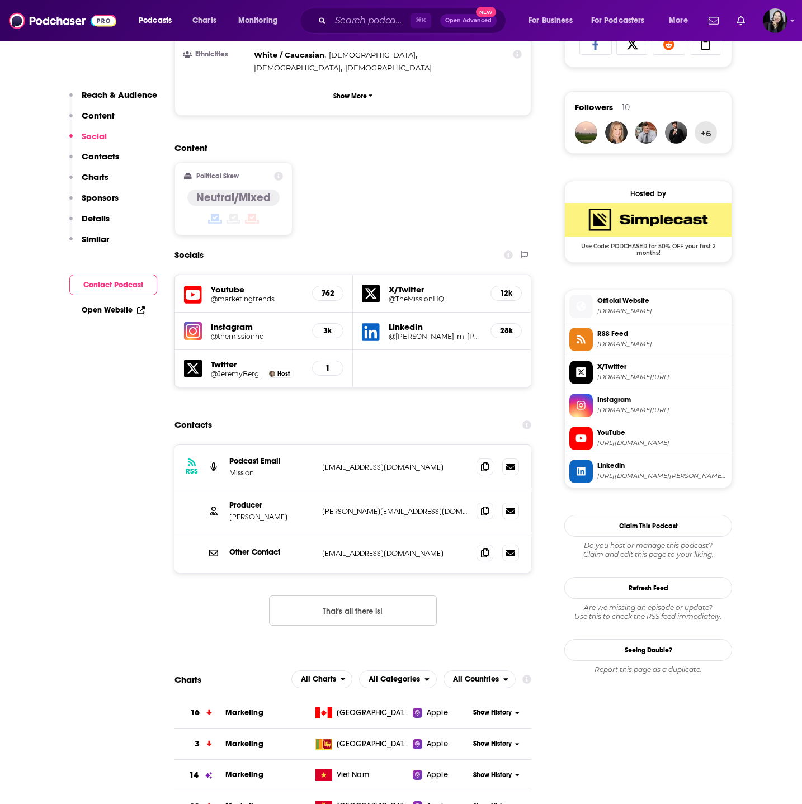
scroll to position [767, 0]
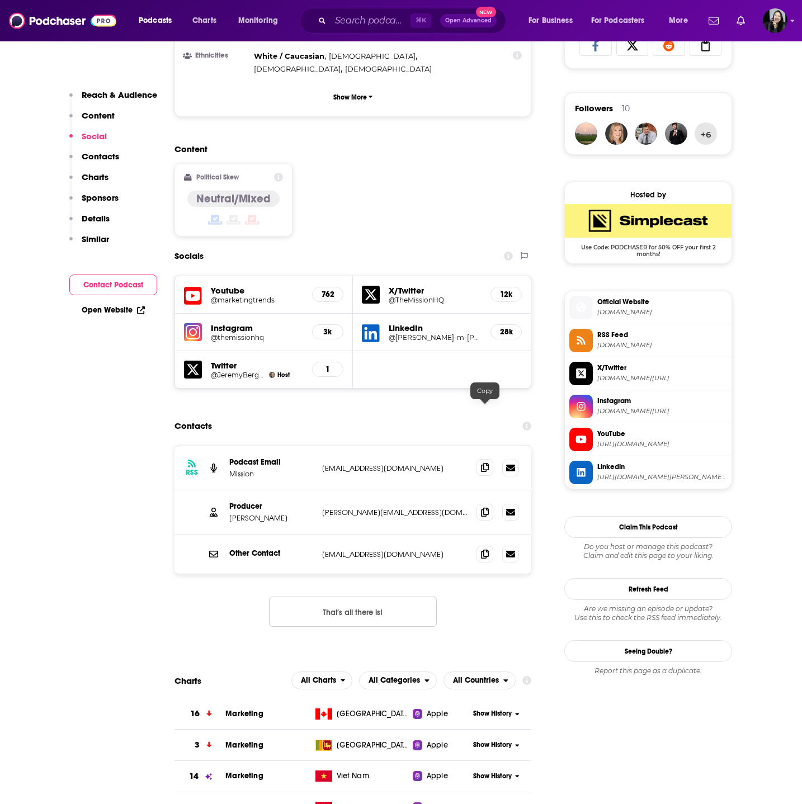
click at [484, 463] on icon at bounding box center [485, 467] width 8 height 9
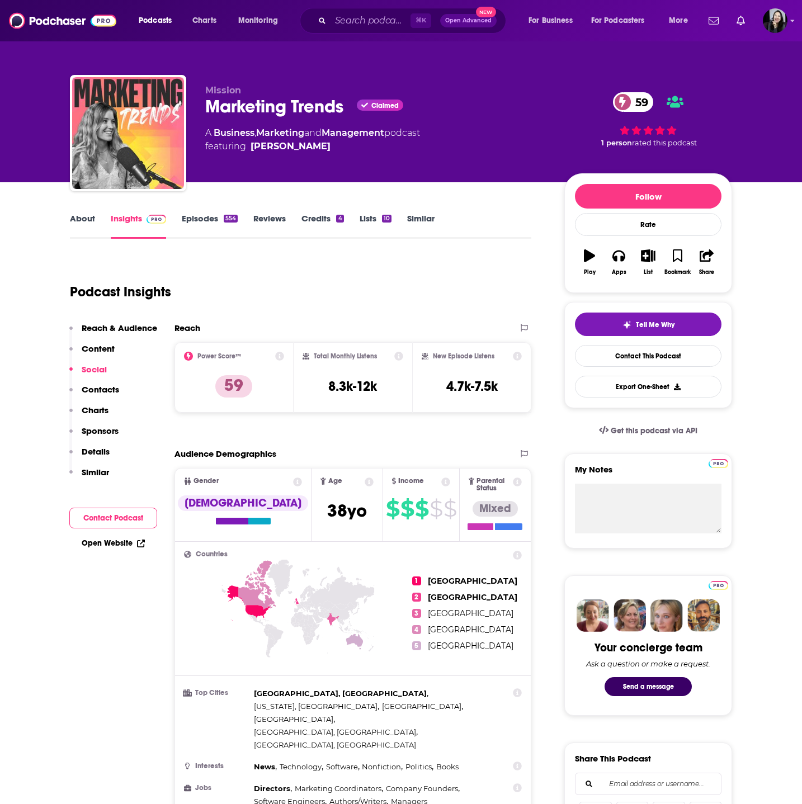
click at [197, 117] on div "Mission Marketing Trends Claimed 59 A Business , Marketing and Management podca…" at bounding box center [401, 135] width 662 height 121
copy div "Marketing Trends"
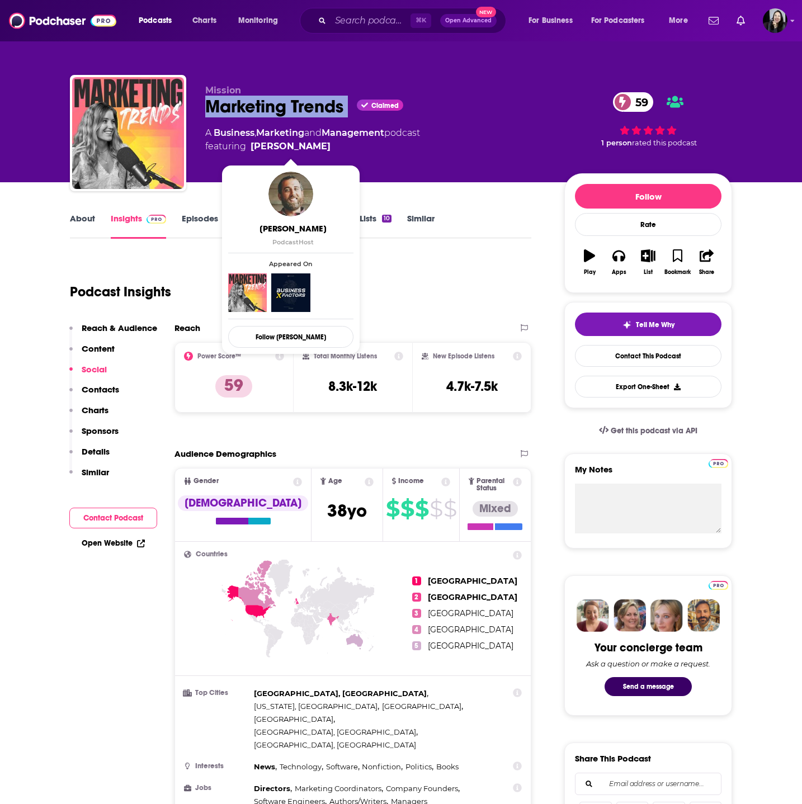
drag, startPoint x: 338, startPoint y: 147, endPoint x: 331, endPoint y: 148, distance: 6.9
click at [331, 148] on span "featuring [PERSON_NAME]" at bounding box center [312, 146] width 215 height 13
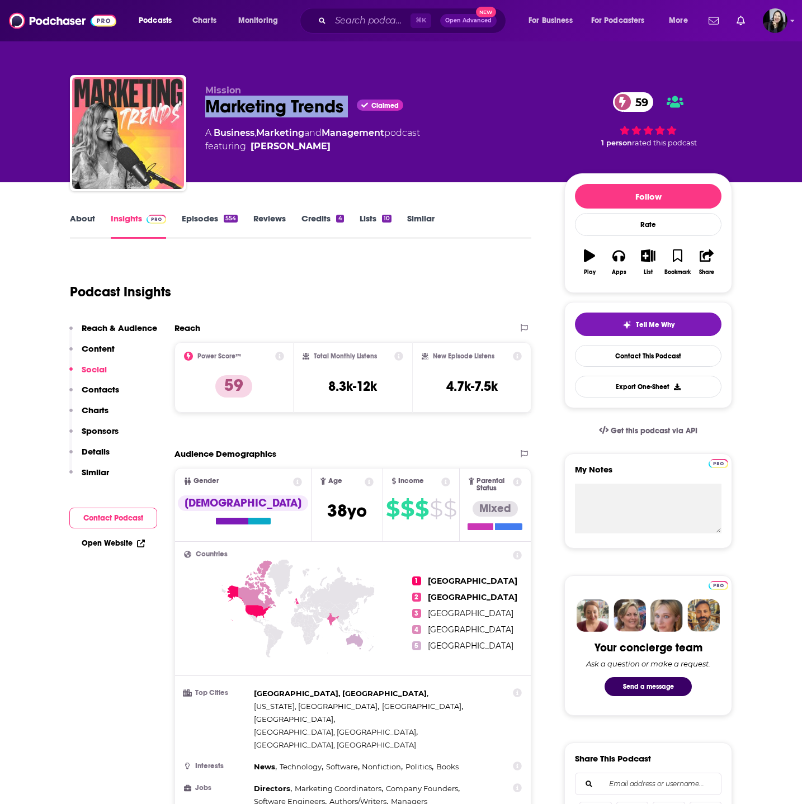
copy span "[PERSON_NAME]"
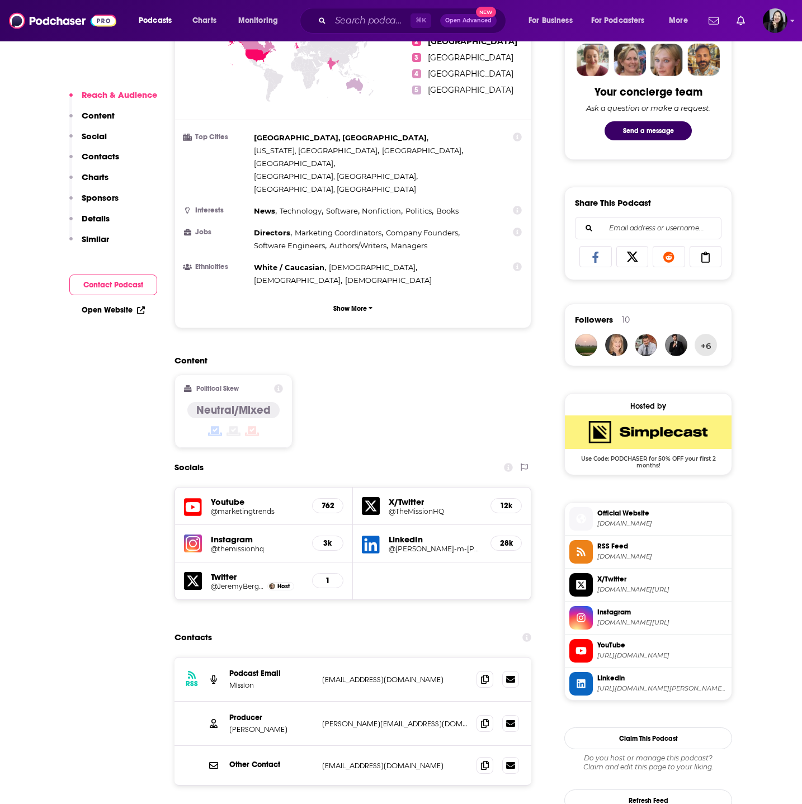
scroll to position [559, 0]
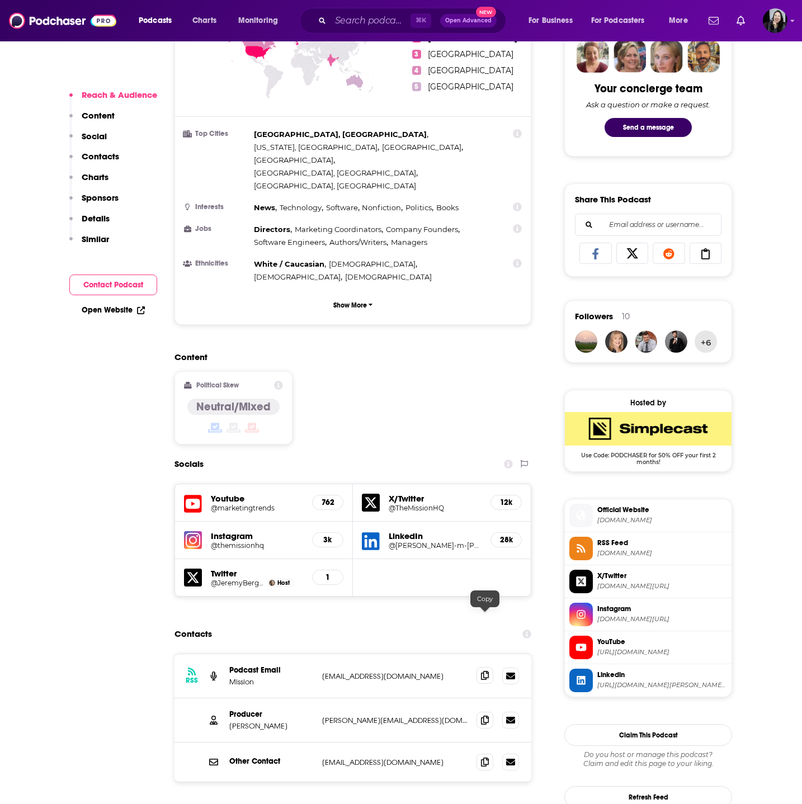
click at [480, 667] on span at bounding box center [484, 675] width 17 height 17
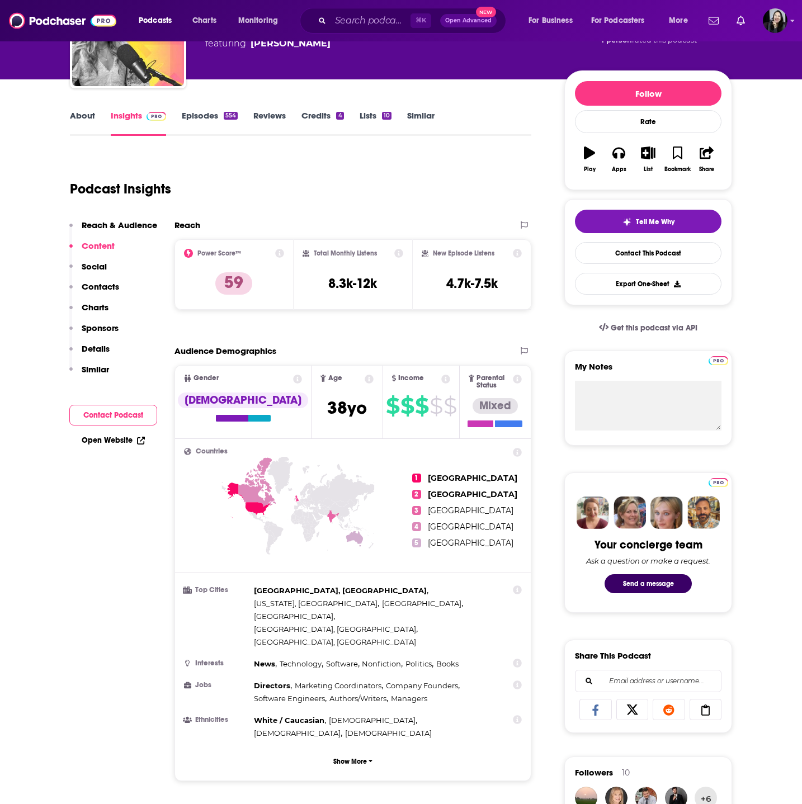
scroll to position [0, 0]
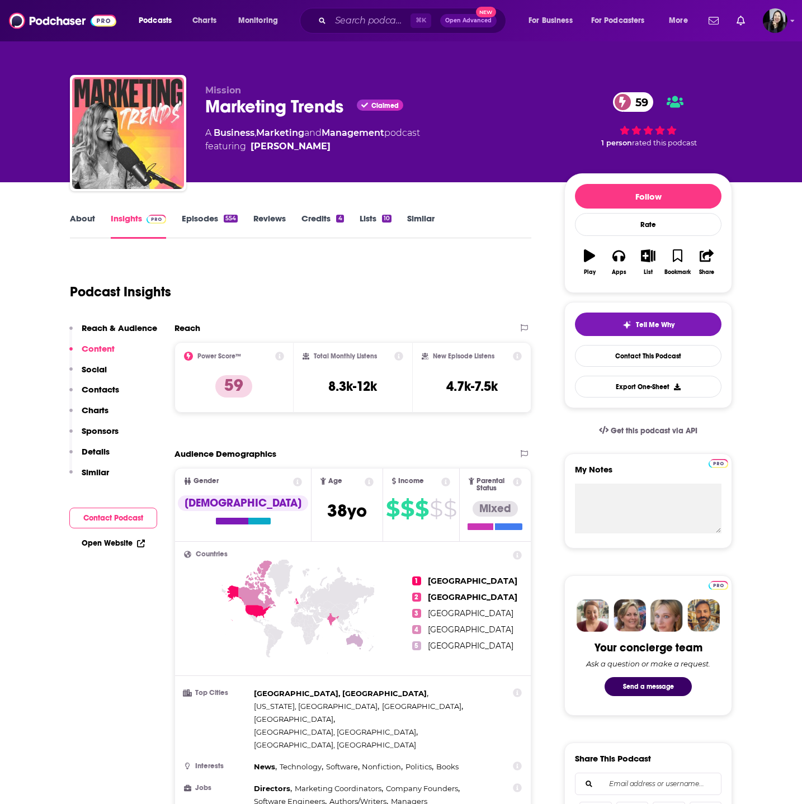
click at [193, 225] on link "Episodes 554" at bounding box center [210, 226] width 56 height 26
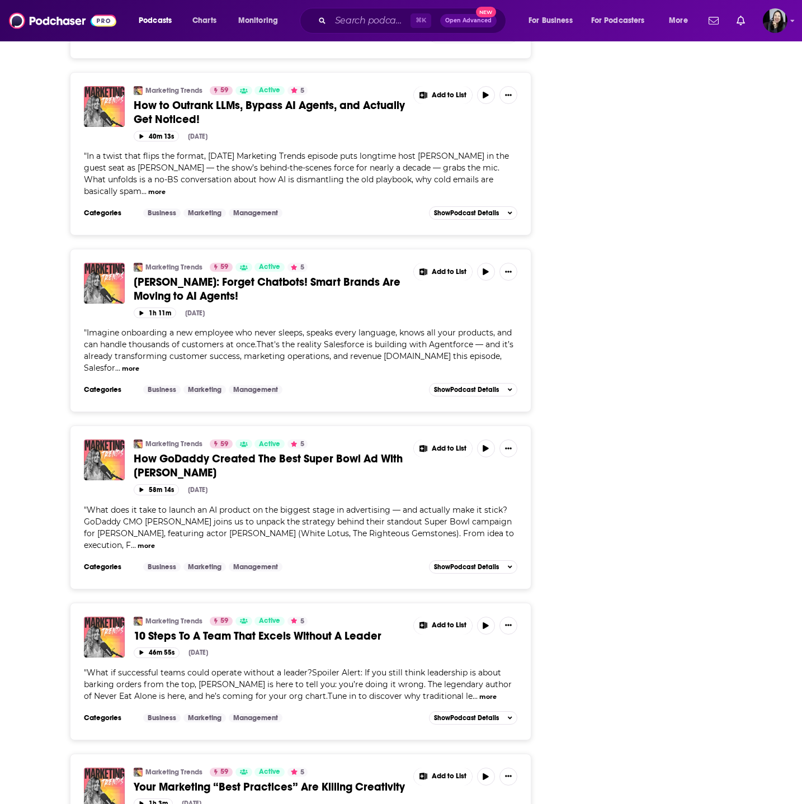
scroll to position [2382, 0]
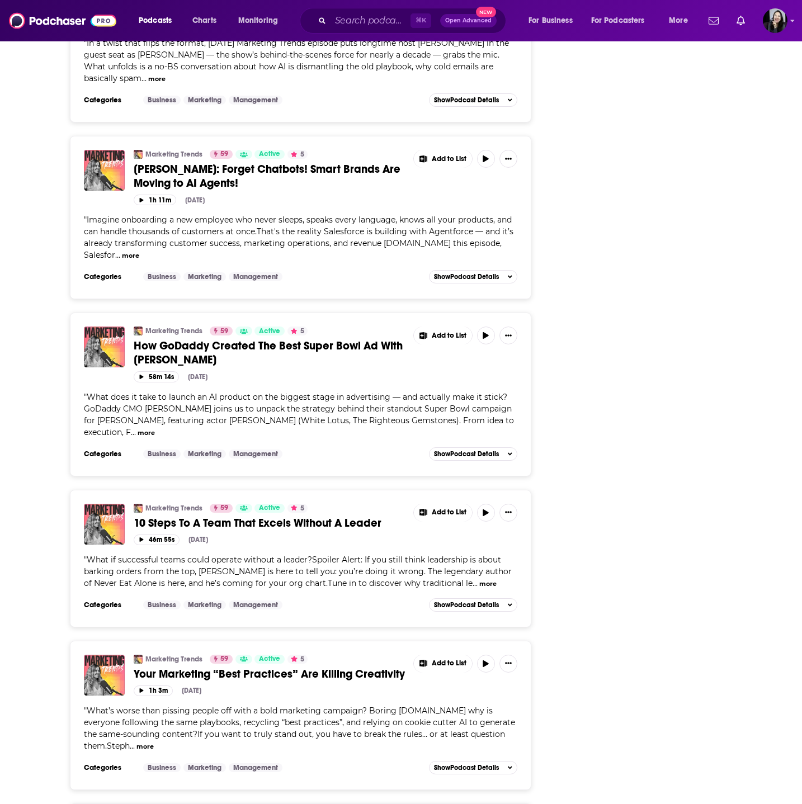
click at [313, 516] on span "10 Steps To A Team That Excels Without A Leader" at bounding box center [258, 523] width 248 height 14
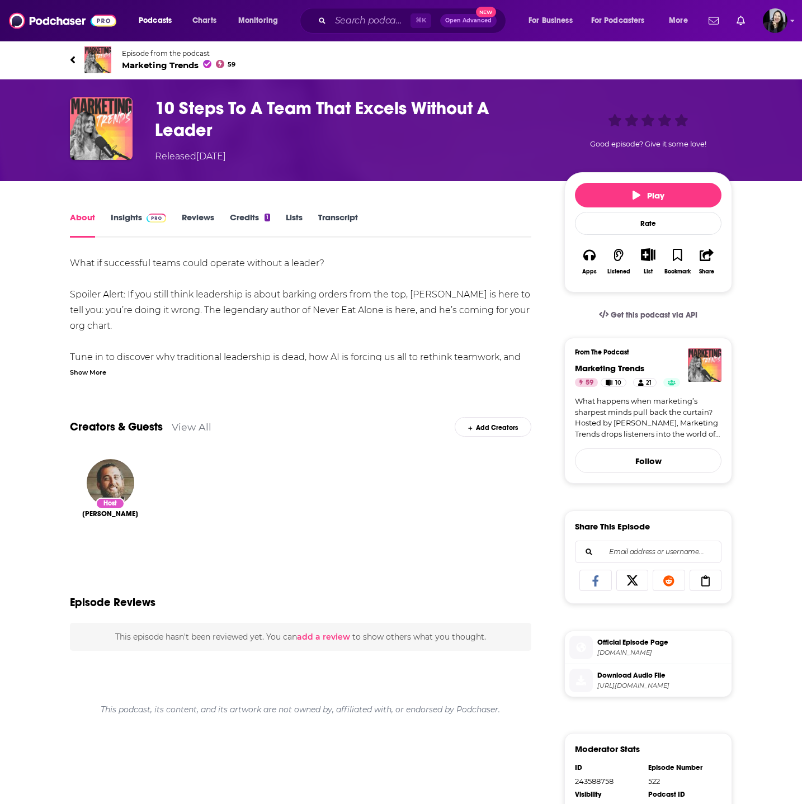
click at [98, 374] on div "Show More" at bounding box center [88, 371] width 36 height 11
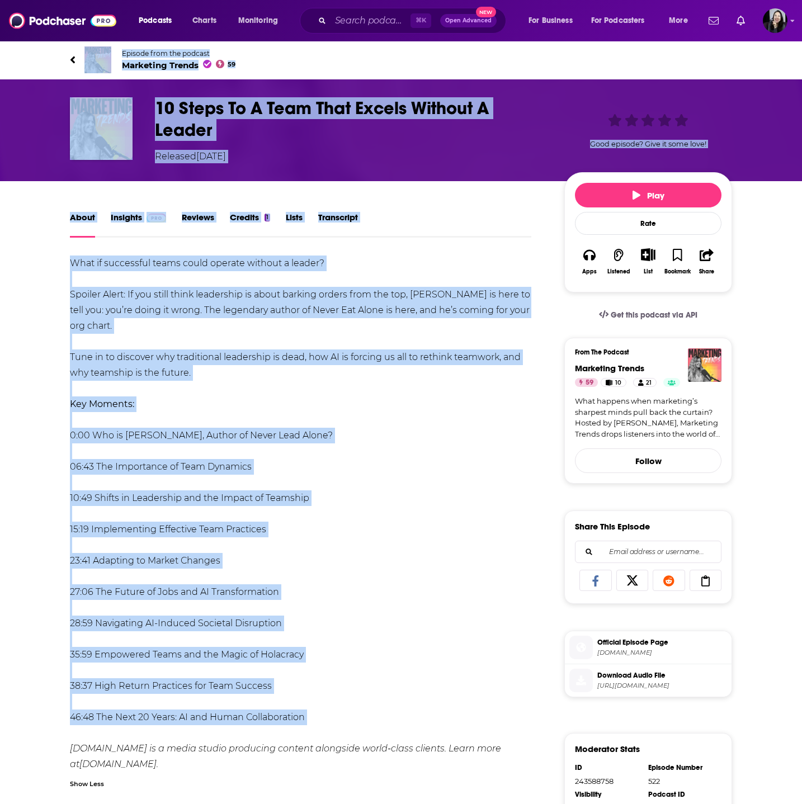
drag, startPoint x: 59, startPoint y: 47, endPoint x: 293, endPoint y: 733, distance: 724.5
click at [293, 733] on div "Episode from the podcast Marketing Trends 59 Next Episode 10 Steps To A Team Th…" at bounding box center [401, 591] width 802 height 1102
copy div "Loremip dolo sit ametcon Adipiscin Elitse 64 Doei Tempori 80 Utlab Et D Magn Al…"
click at [261, 133] on h1 "10 Steps To A Team That Excels Without A Leader" at bounding box center [350, 119] width 391 height 44
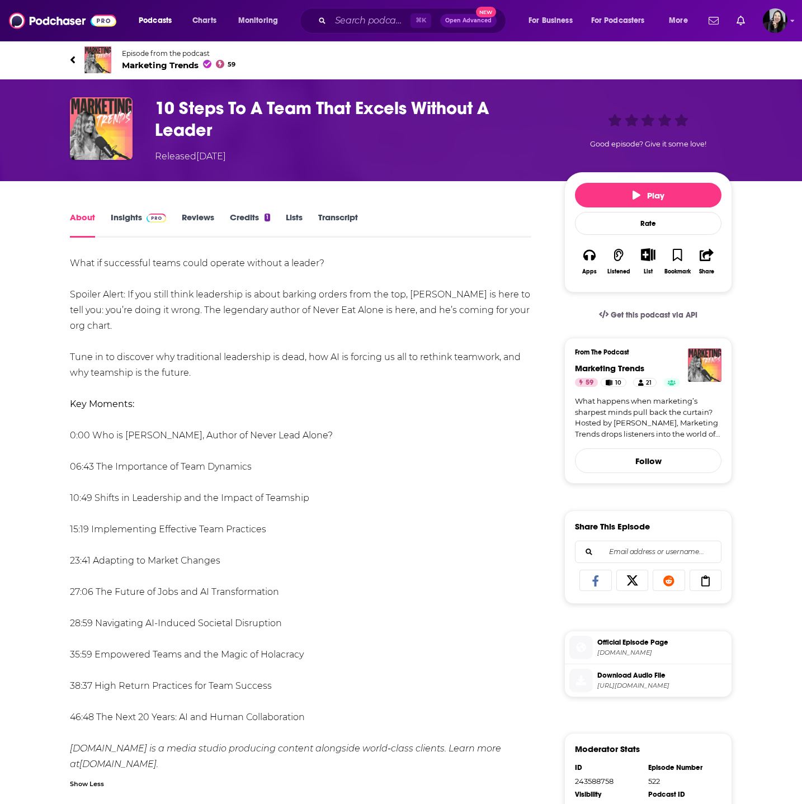
click at [261, 133] on h1 "10 Steps To A Team That Excels Without A Leader" at bounding box center [350, 119] width 391 height 44
click at [141, 349] on div "What if successful teams could operate without a leader? Spoiler Alert: If you …" at bounding box center [300, 514] width 461 height 517
click at [171, 296] on div "What if successful teams could operate without a leader? Spoiler Alert: If you …" at bounding box center [300, 514] width 461 height 517
drag, startPoint x: 64, startPoint y: 263, endPoint x: 242, endPoint y: 367, distance: 206.5
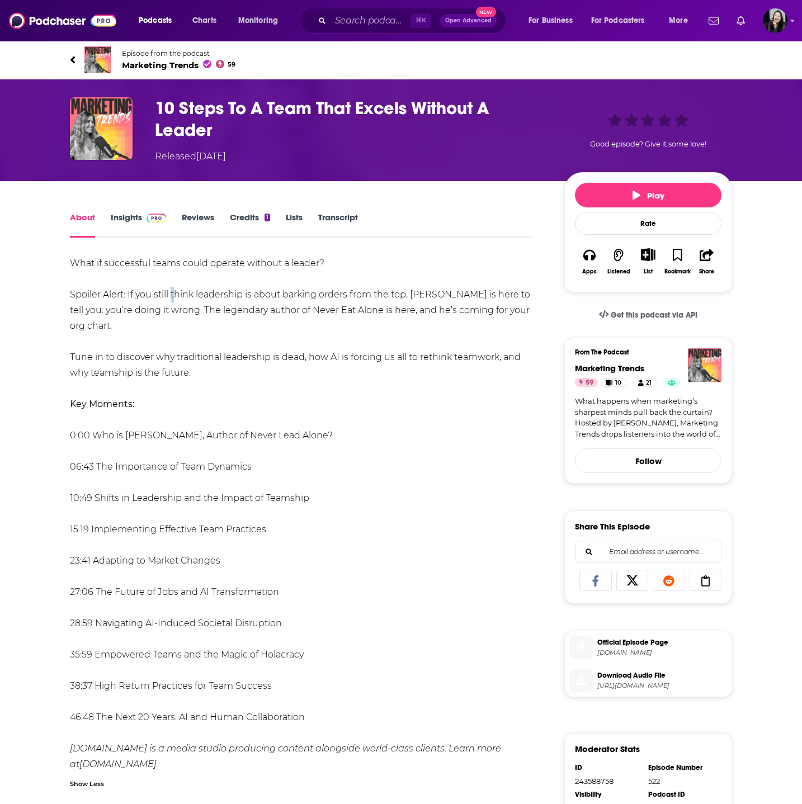
click at [242, 367] on div "About Insights Reviews Credits 1 Lists Transcript What if successful teams coul…" at bounding box center [308, 676] width 512 height 932
copy div "What if successful teams could operate without a leader? Spoiler Alert: If you …"
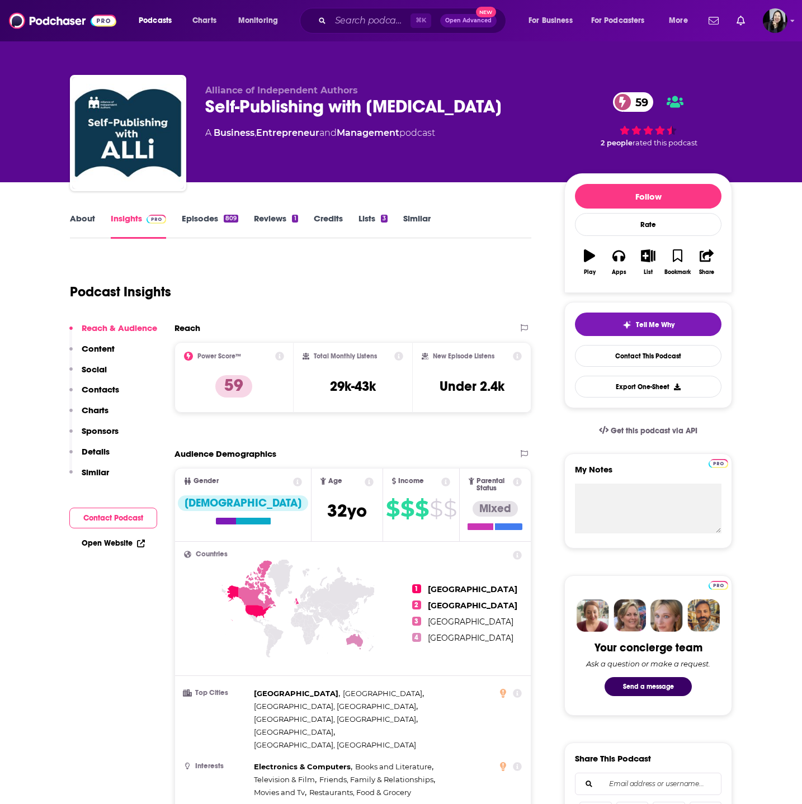
click at [453, 102] on div "Self-Publishing with [MEDICAL_DATA] 59" at bounding box center [375, 107] width 341 height 22
click at [87, 230] on link "About" at bounding box center [82, 226] width 25 height 26
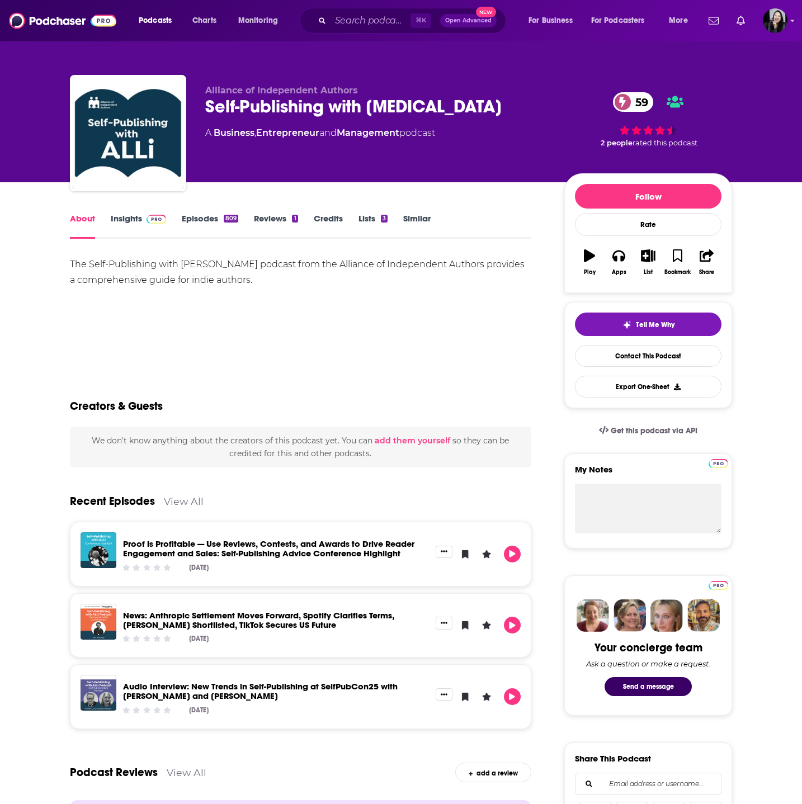
click at [447, 93] on p "Alliance of Independent Authors" at bounding box center [375, 90] width 341 height 11
click at [440, 106] on div "Self-Publishing with ALLi 59" at bounding box center [375, 107] width 341 height 22
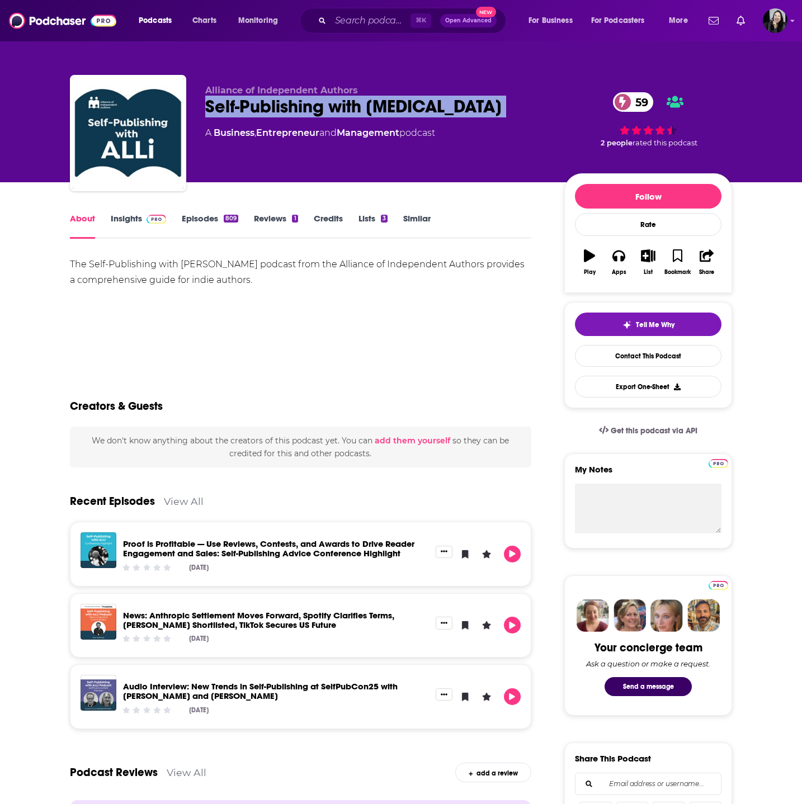
click at [440, 106] on div "Self-Publishing with ALLi 59" at bounding box center [375, 107] width 341 height 22
copy div "Self-Publishing with ALLi 59"
click at [125, 218] on link "Insights" at bounding box center [138, 226] width 55 height 26
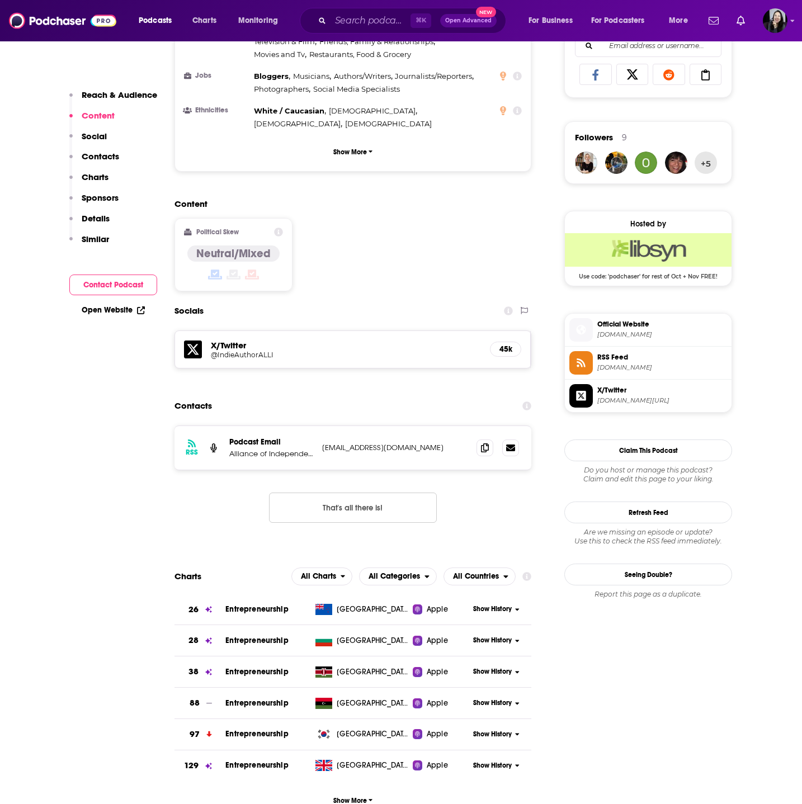
scroll to position [737, 0]
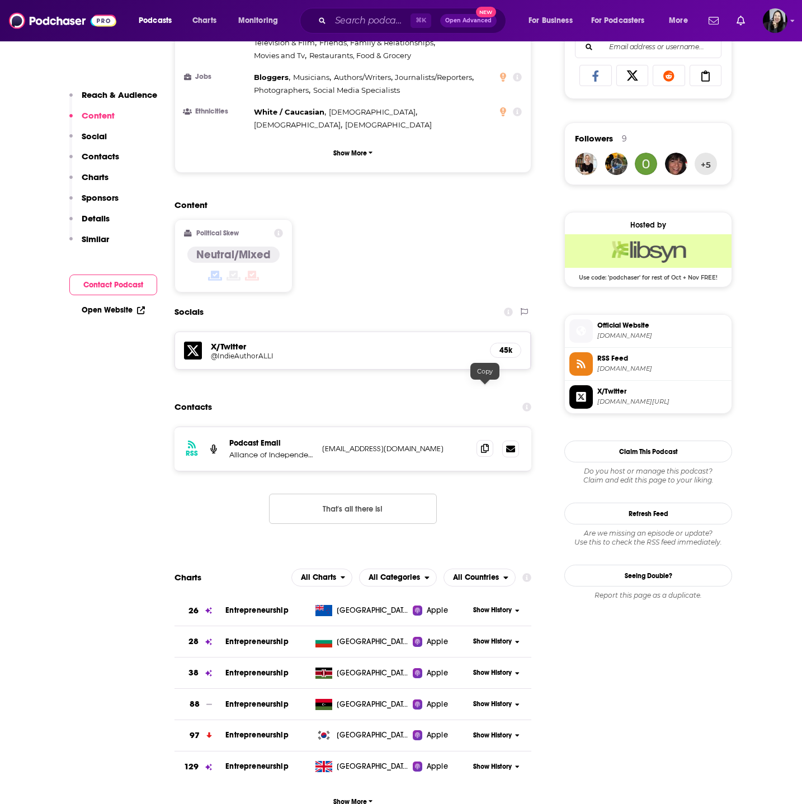
click at [481, 444] on icon at bounding box center [485, 448] width 8 height 9
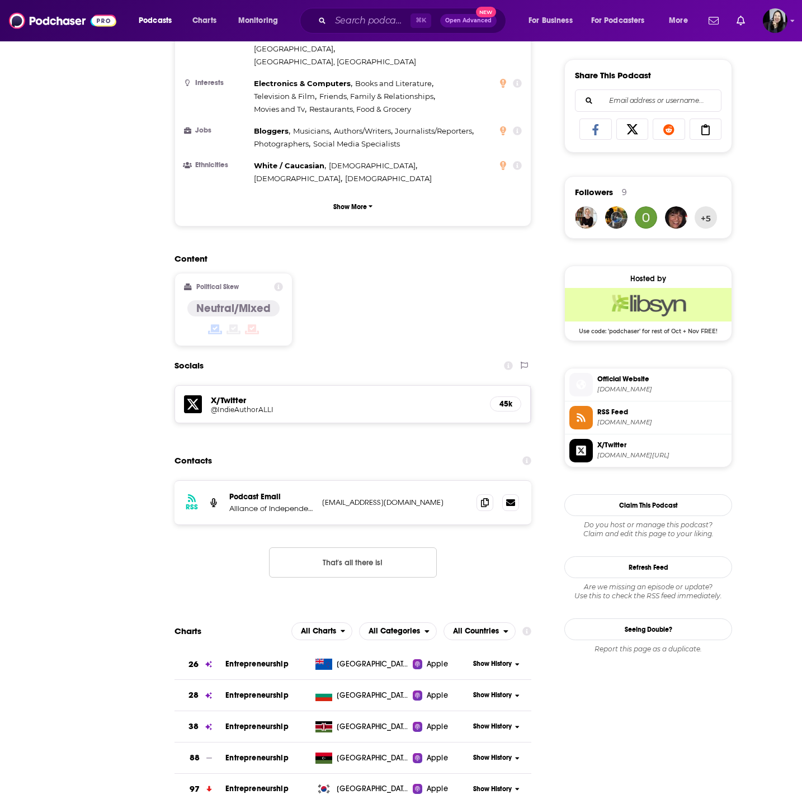
scroll to position [0, 0]
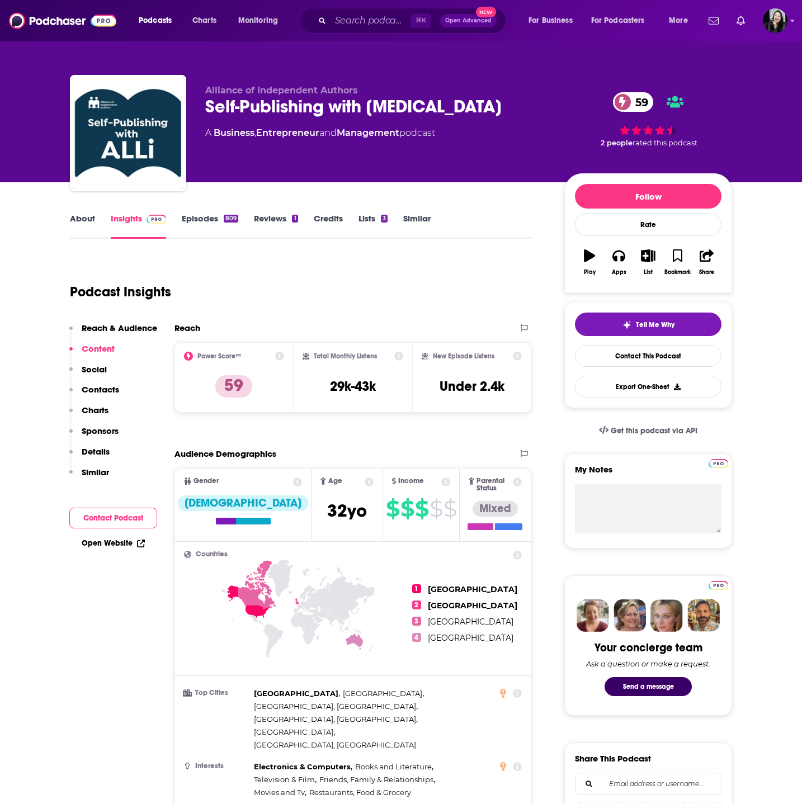
click at [400, 296] on div "Podcast Insights" at bounding box center [296, 285] width 452 height 57
click at [590, 255] on icon "button" at bounding box center [589, 255] width 11 height 12
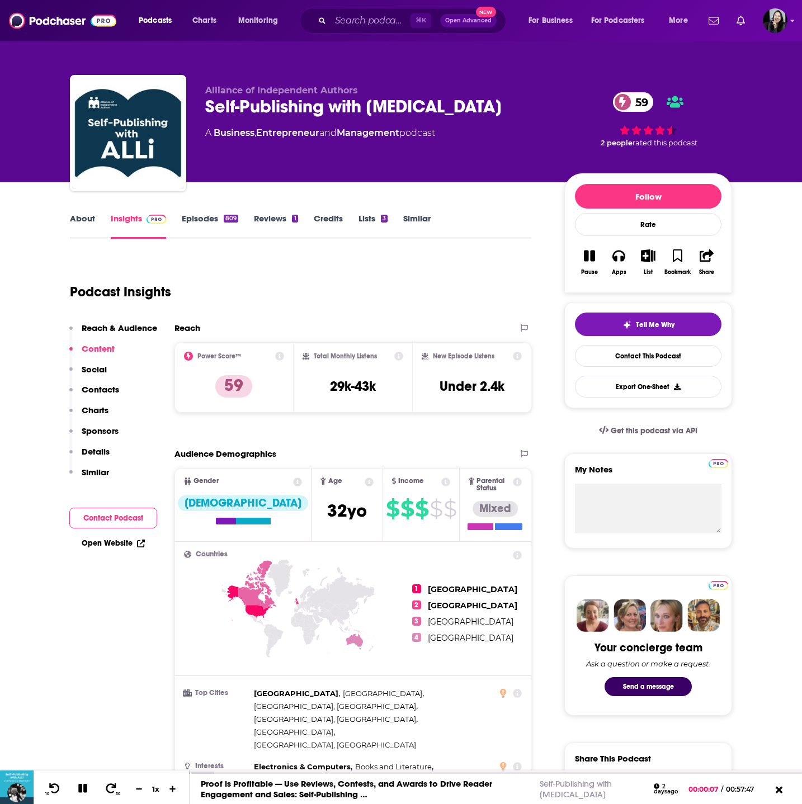
click at [421, 102] on div "Self-Publishing with ALLi 59" at bounding box center [375, 107] width 341 height 22
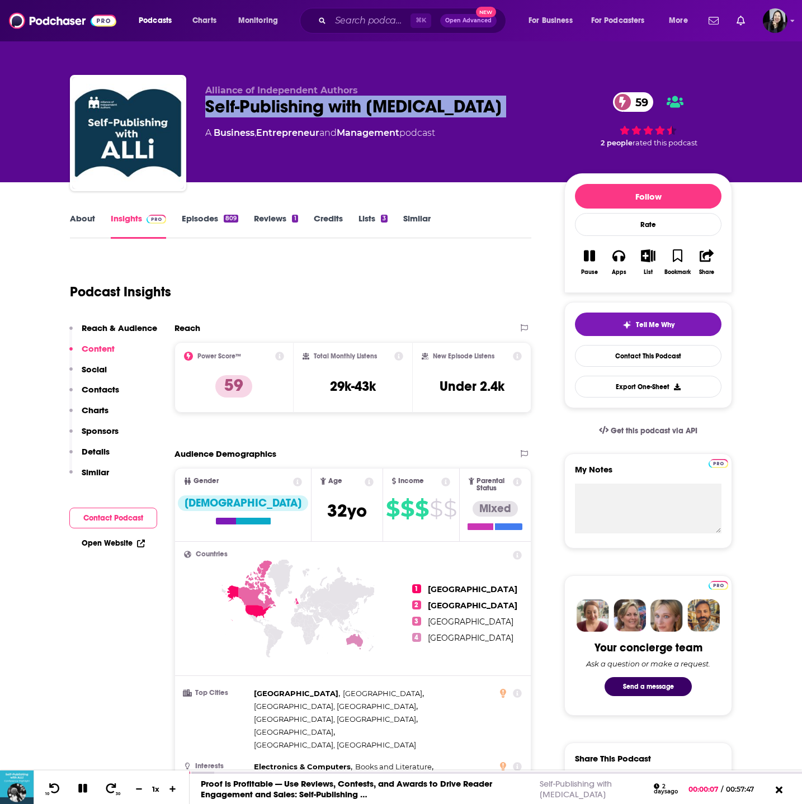
click at [421, 102] on div "Self-Publishing with ALLi 59" at bounding box center [375, 107] width 341 height 22
copy div "Self-Publishing with ALLi 59"
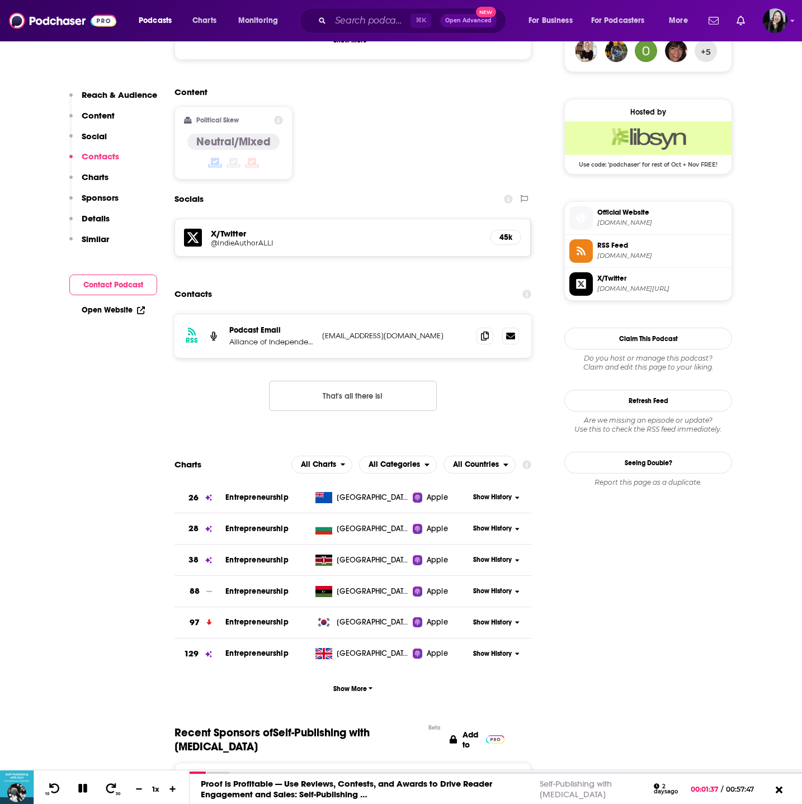
scroll to position [775, 0]
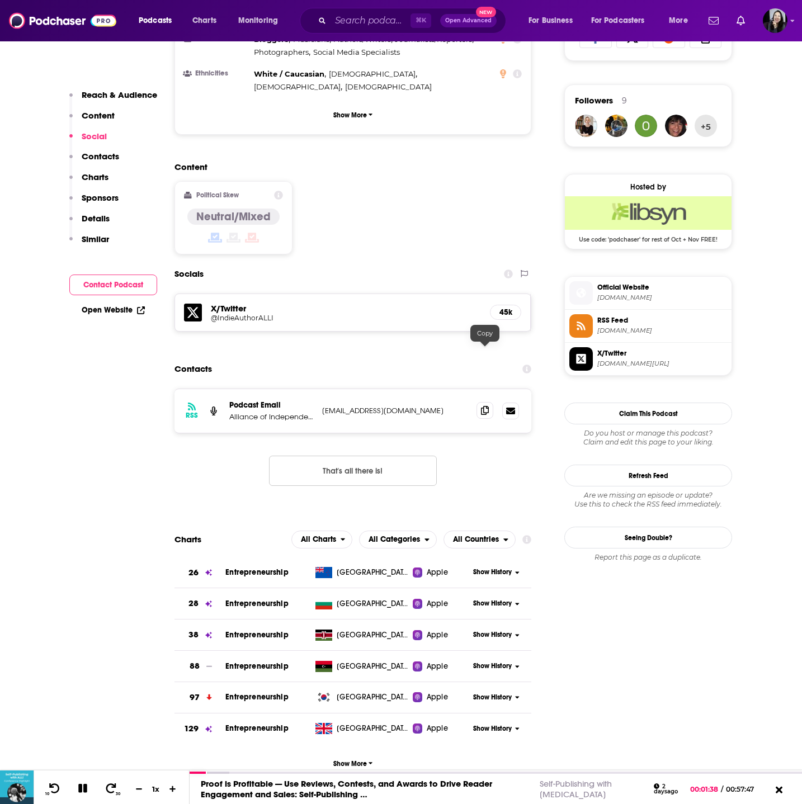
click at [480, 402] on span at bounding box center [484, 410] width 17 height 17
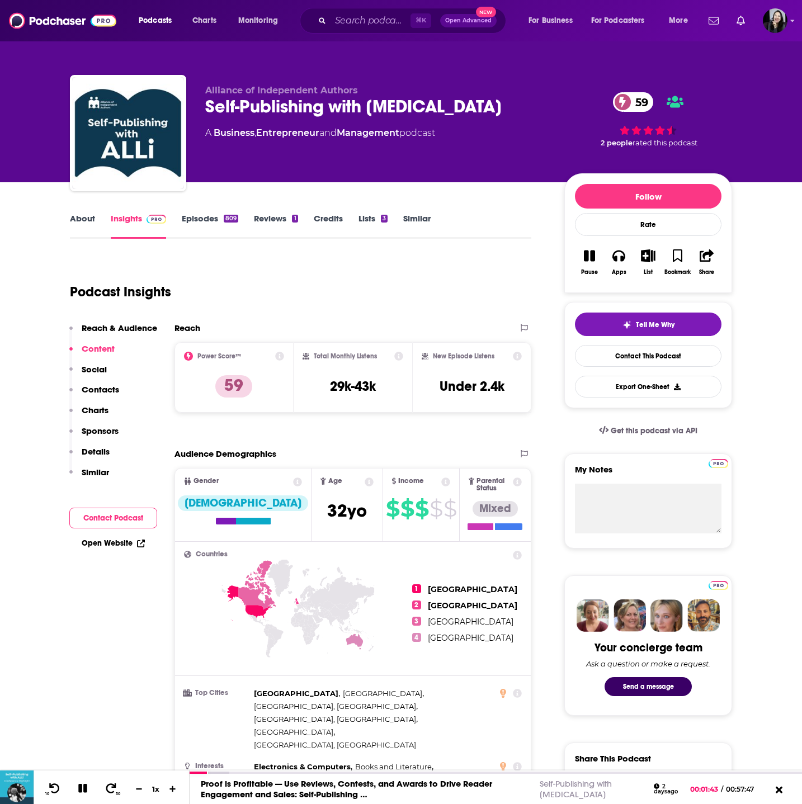
click at [210, 221] on link "Episodes 809" at bounding box center [210, 226] width 56 height 26
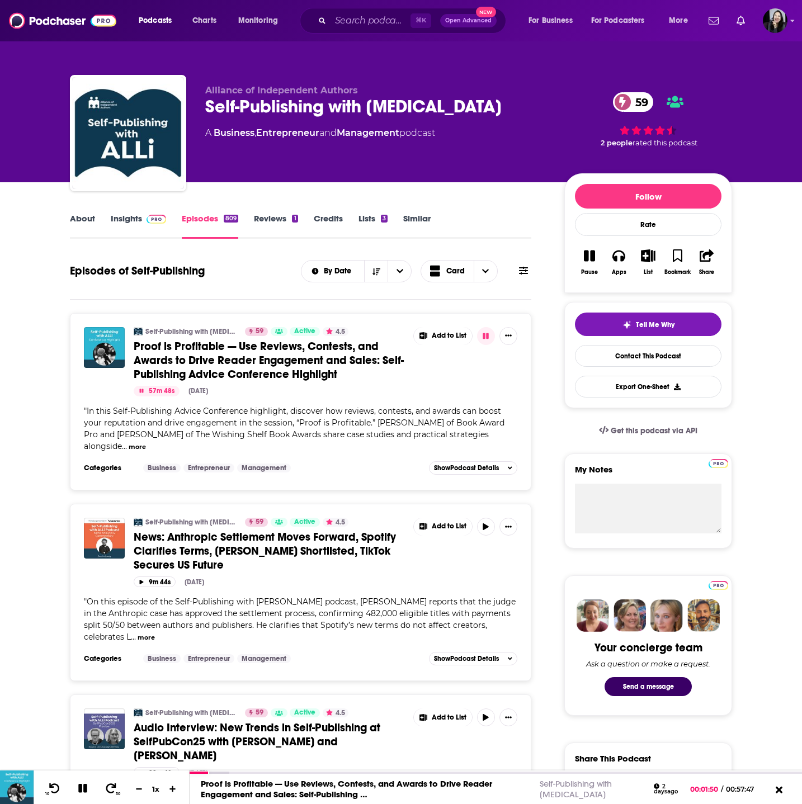
click at [594, 264] on button "Pause" at bounding box center [589, 262] width 29 height 40
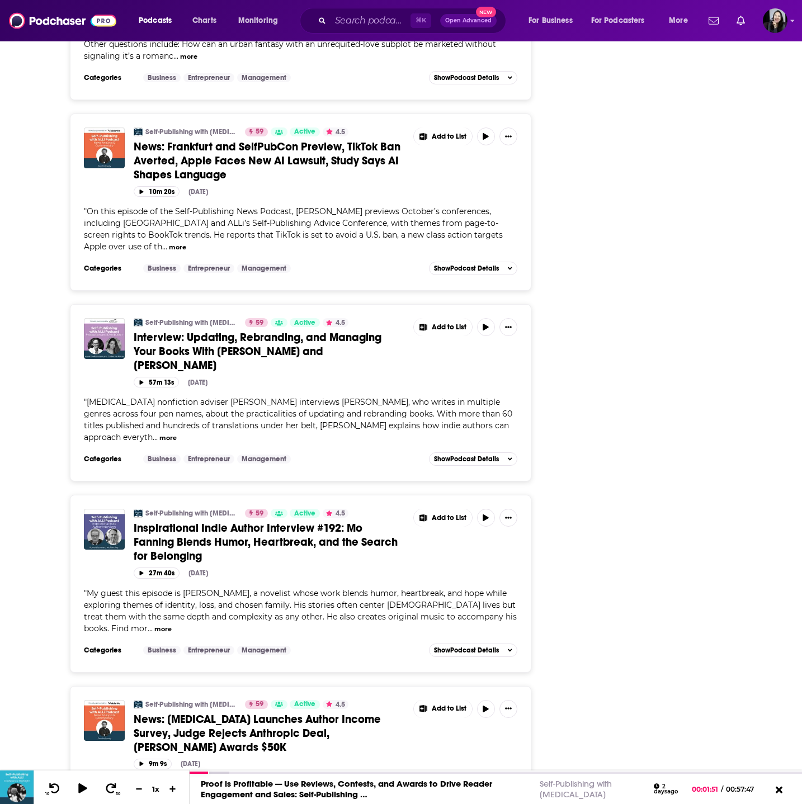
scroll to position [1525, 0]
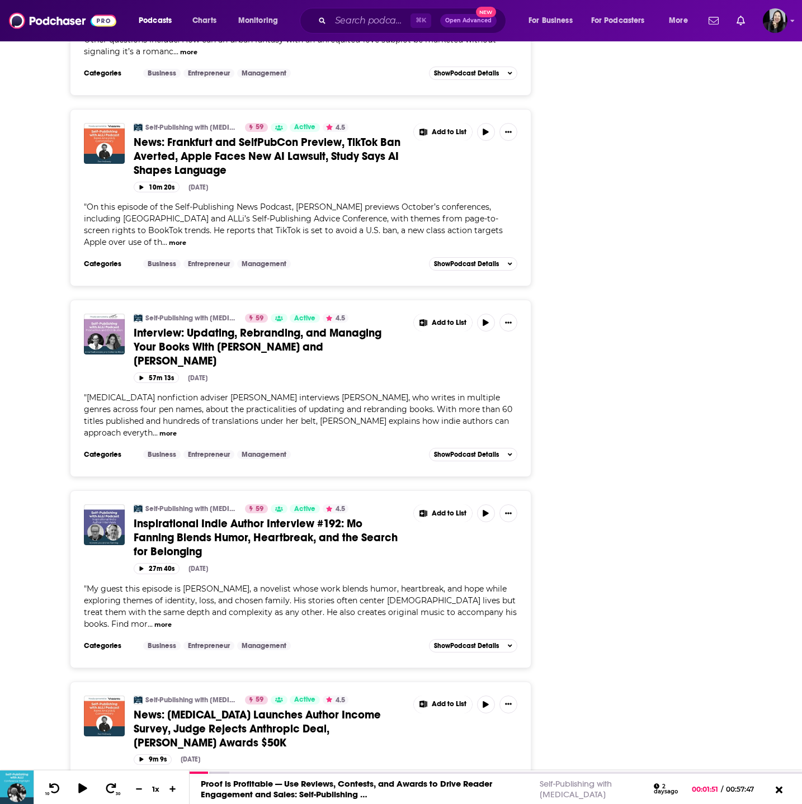
click at [267, 517] on span "Inspirational Indie Author Interview #192: Mo Fanning Blends Humor, Heartbreak,…" at bounding box center [266, 538] width 264 height 42
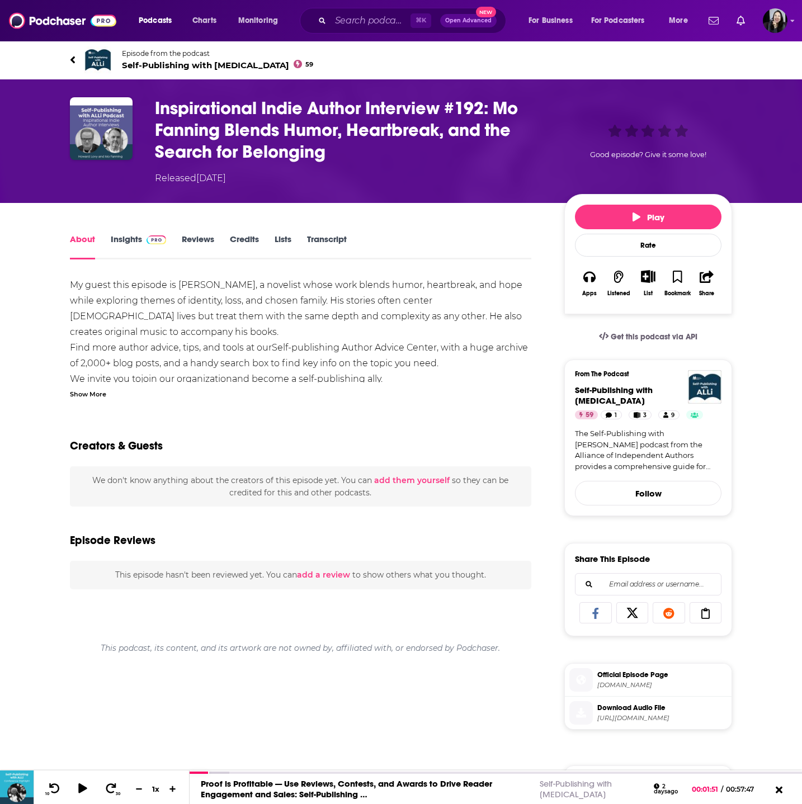
click at [74, 391] on div "Show More" at bounding box center [88, 393] width 36 height 11
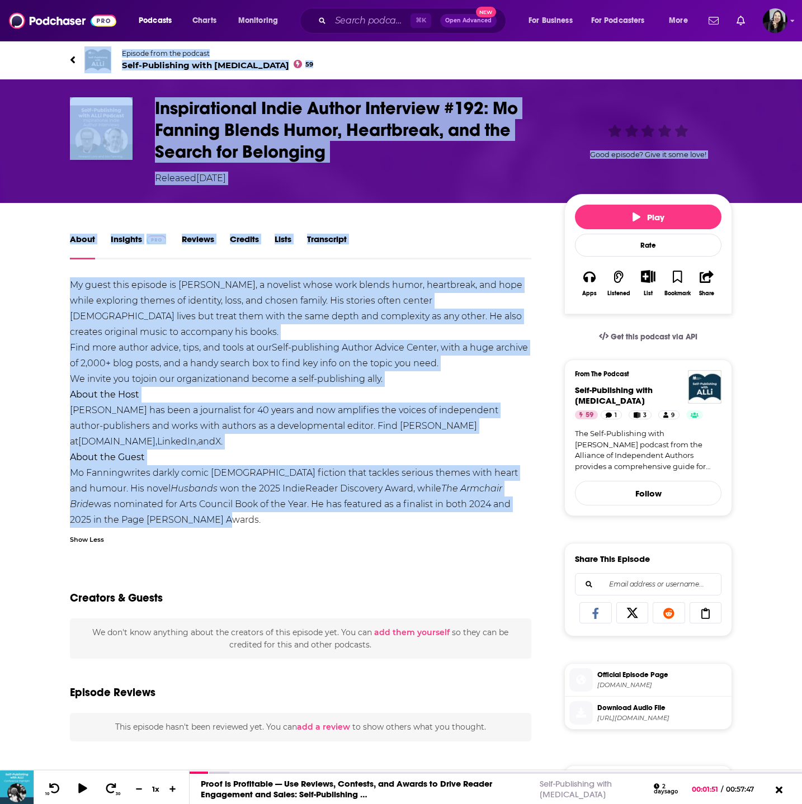
drag, startPoint x: 56, startPoint y: 48, endPoint x: 249, endPoint y: 516, distance: 506.0
click at [249, 516] on div "Episode from the podcast Self-Publishing with ALLi 59 Next Episode Inspirationa…" at bounding box center [401, 565] width 802 height 1050
copy div "Episode from the podcast Self-Publishing with ALLi 59 Next Episode Inspirationa…"
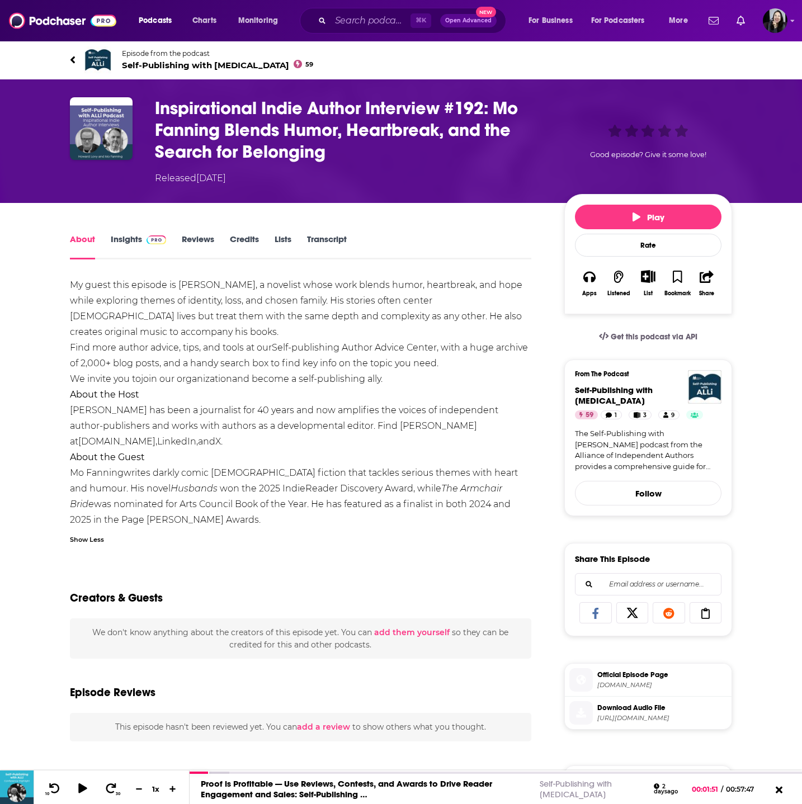
click at [228, 399] on div "My guest this episode is Mo Fanning, a novelist whose work blends humor, heartb…" at bounding box center [300, 402] width 461 height 251
click at [375, 146] on h1 "Inspirational Indie Author Interview #192: Mo Fanning Blends Humor, Heartbreak,…" at bounding box center [350, 129] width 391 height 65
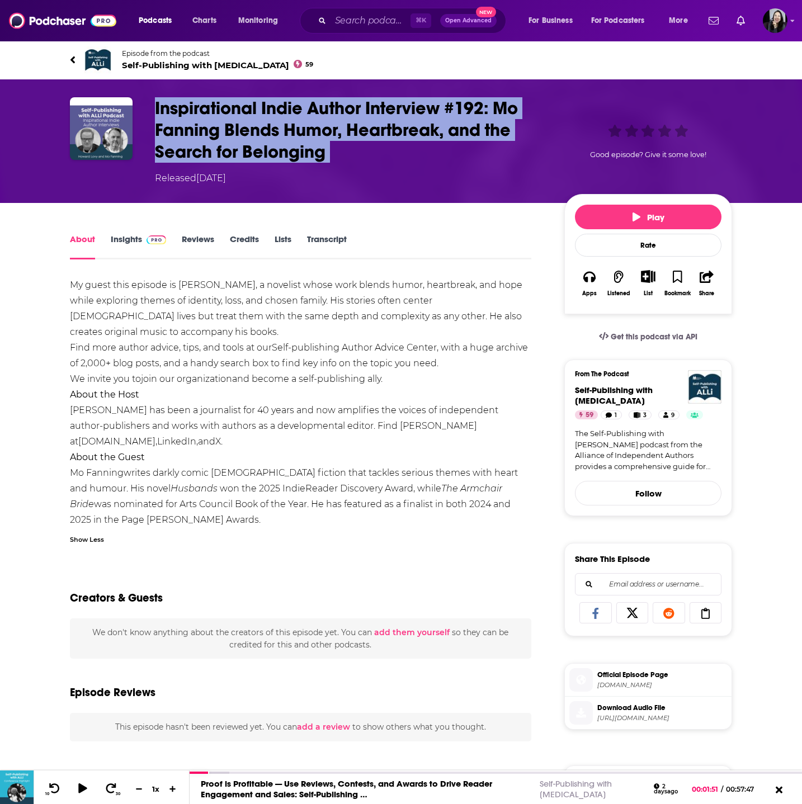
click at [375, 146] on h1 "Inspirational Indie Author Interview #192: Mo Fanning Blends Humor, Heartbreak,…" at bounding box center [350, 129] width 391 height 65
copy h1 "Inspirational Indie Author Interview #192: Mo Fanning Blends Humor, Heartbreak,…"
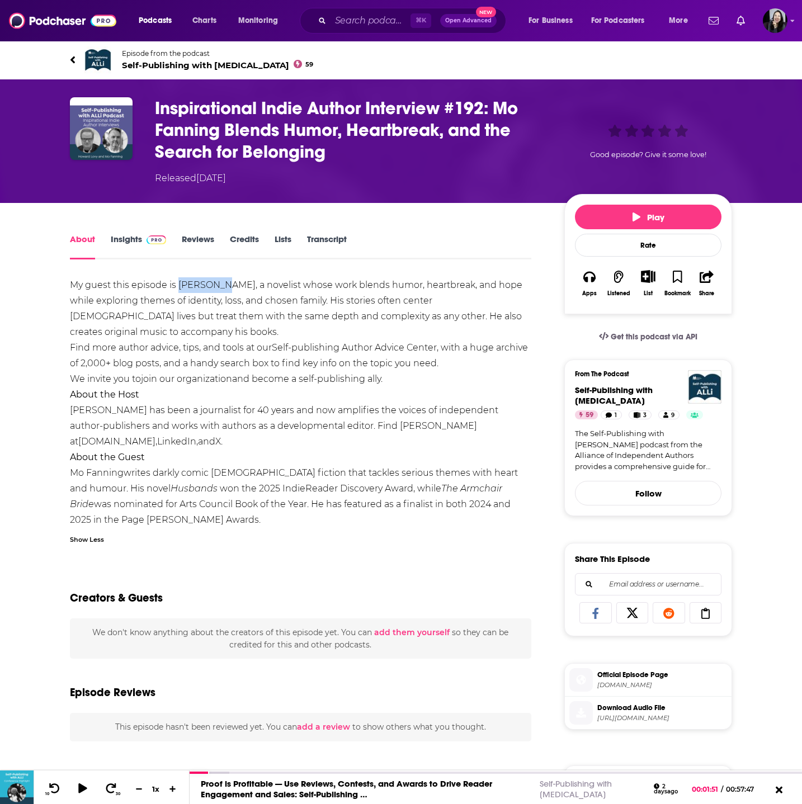
drag, startPoint x: 181, startPoint y: 285, endPoint x: 226, endPoint y: 285, distance: 45.9
click at [226, 285] on div "My guest this episode is Mo Fanning, a novelist whose work blends humor, heartb…" at bounding box center [300, 402] width 461 height 251
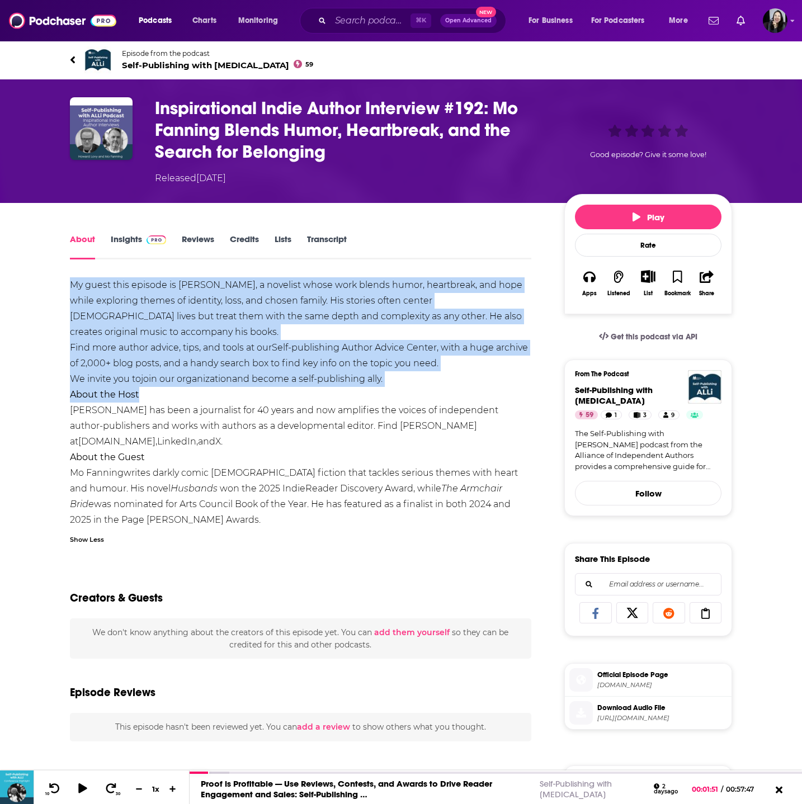
drag, startPoint x: 63, startPoint y: 282, endPoint x: 421, endPoint y: 388, distance: 373.5
click at [421, 388] on div "About Insights Reviews Credits Lists Transcript My guest this episode is Mo Fan…" at bounding box center [308, 661] width 512 height 858
copy div "My guest this episode is Mo Fanning, a novelist whose work blends humor, heartb…"
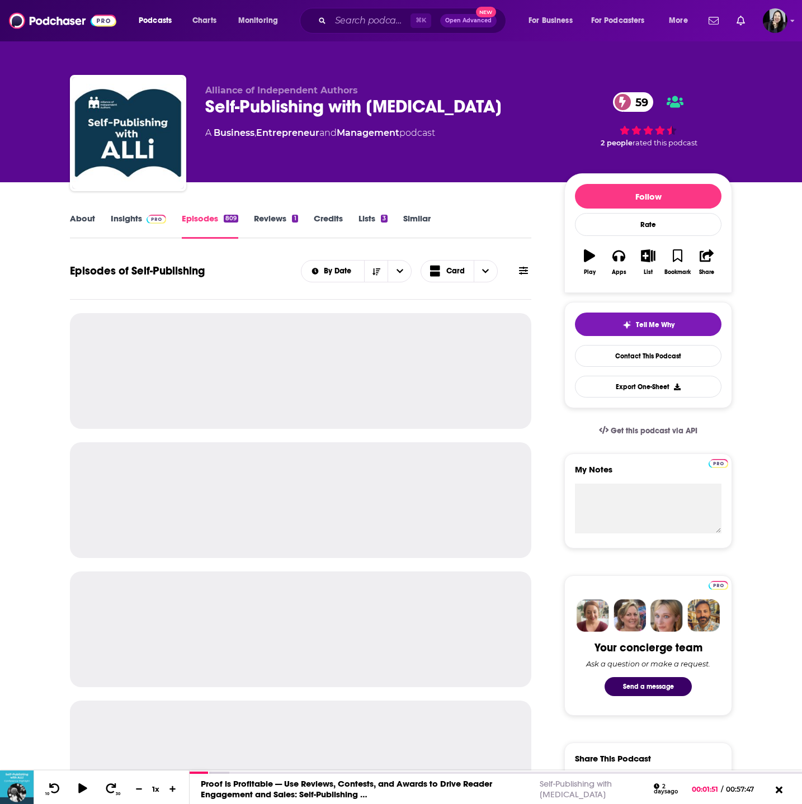
click at [84, 224] on link "About" at bounding box center [82, 226] width 25 height 26
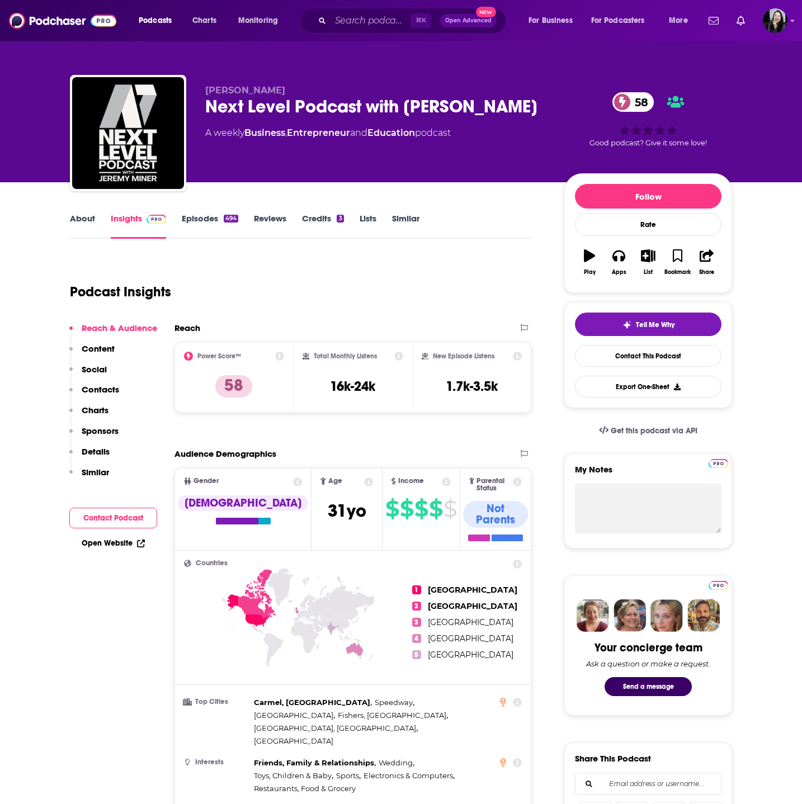
click at [287, 91] on p "[PERSON_NAME]" at bounding box center [375, 90] width 341 height 11
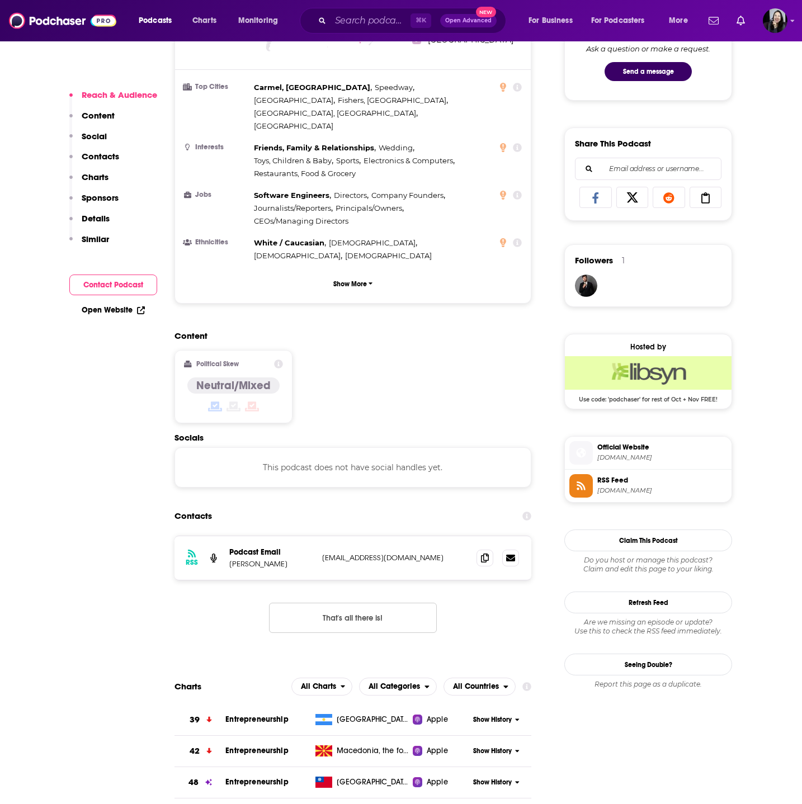
scroll to position [659, 0]
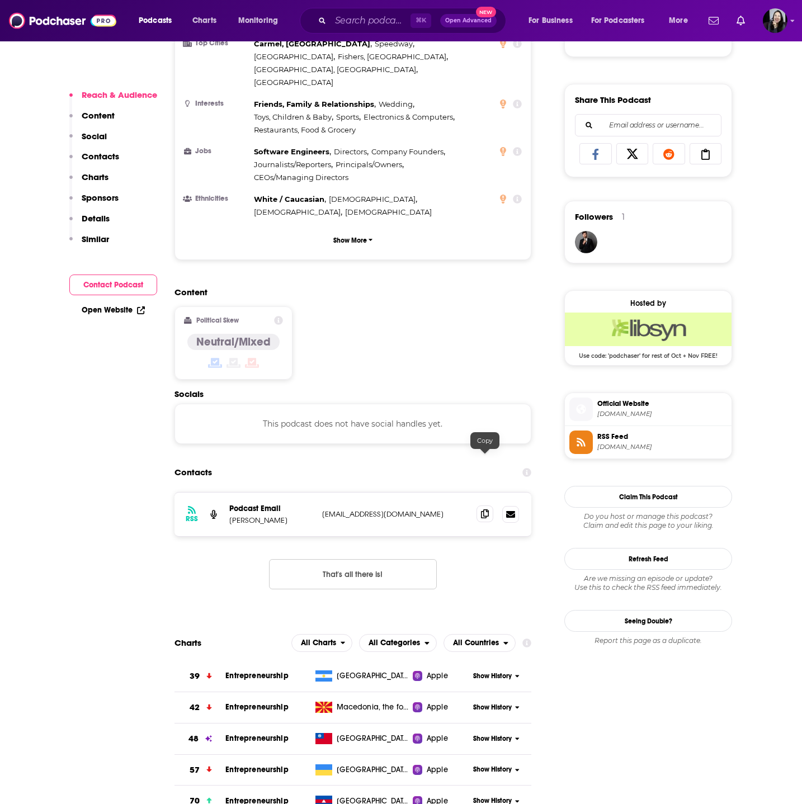
click at [484, 509] on icon at bounding box center [485, 513] width 8 height 9
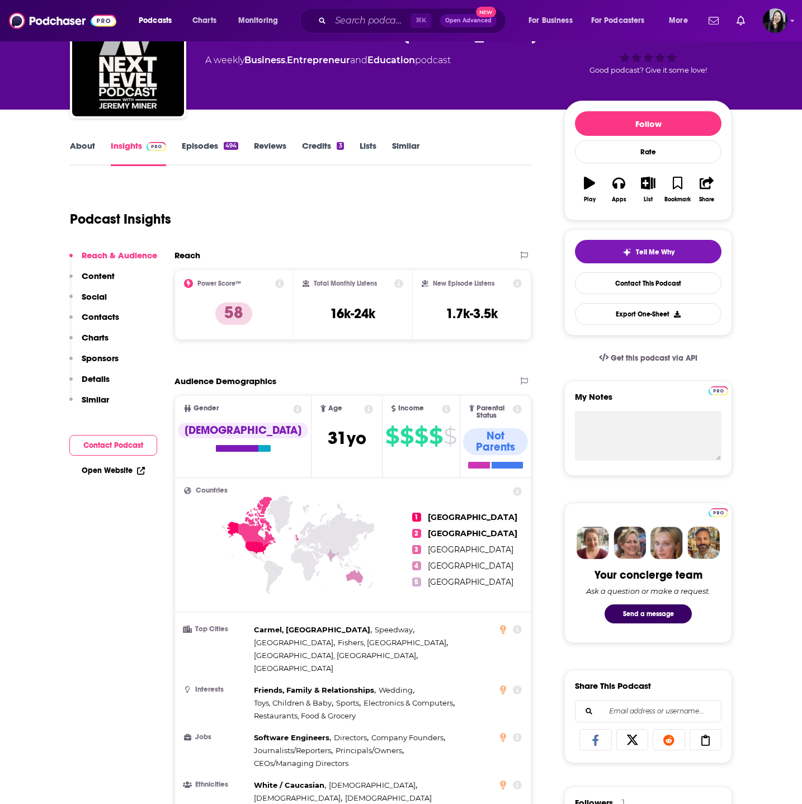
scroll to position [0, 0]
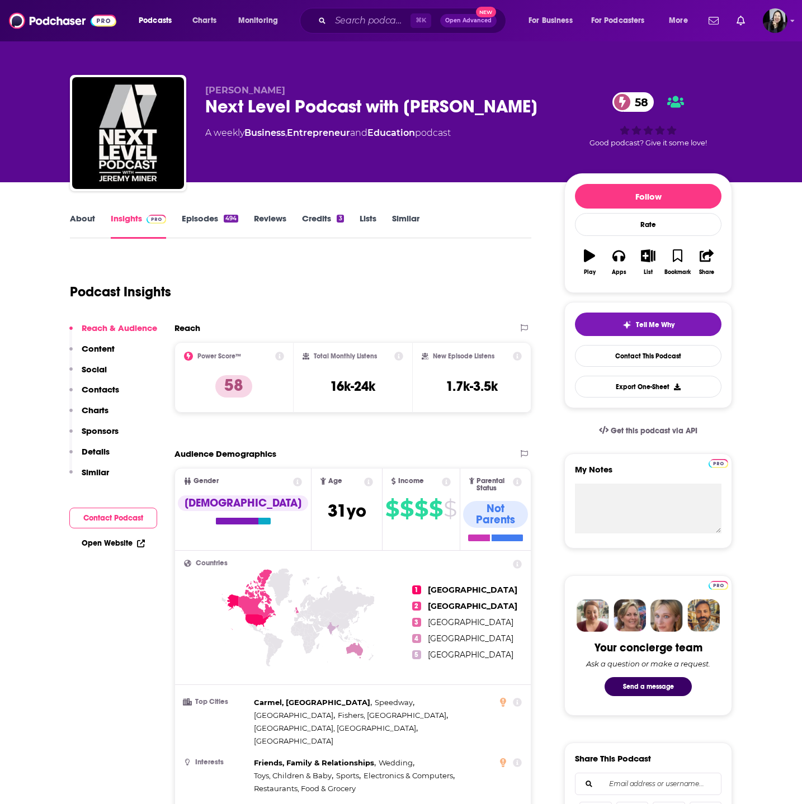
click at [87, 215] on link "About" at bounding box center [82, 226] width 25 height 26
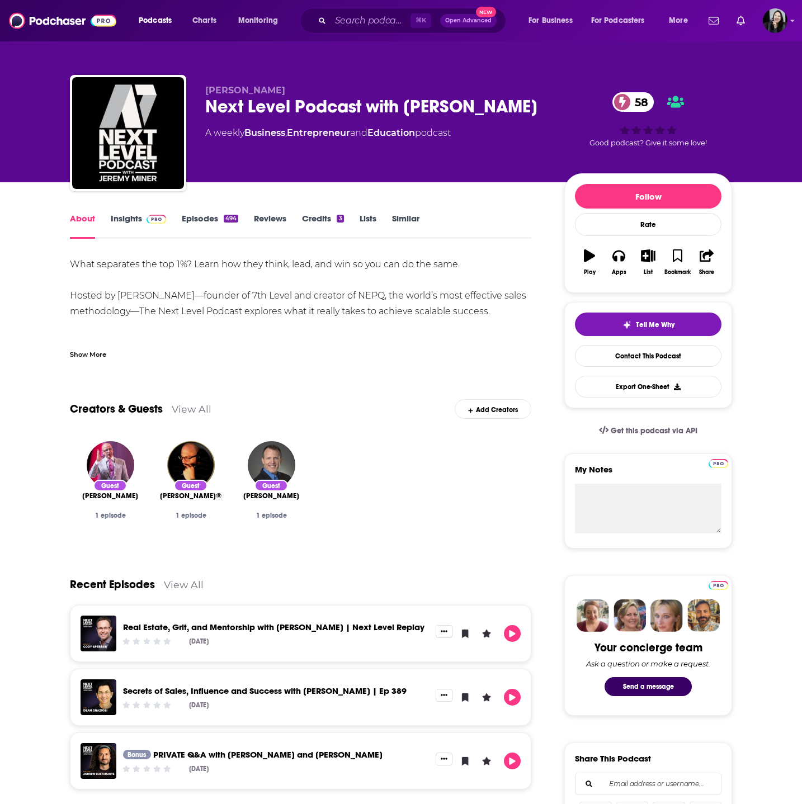
click at [140, 220] on link "Insights" at bounding box center [138, 226] width 55 height 26
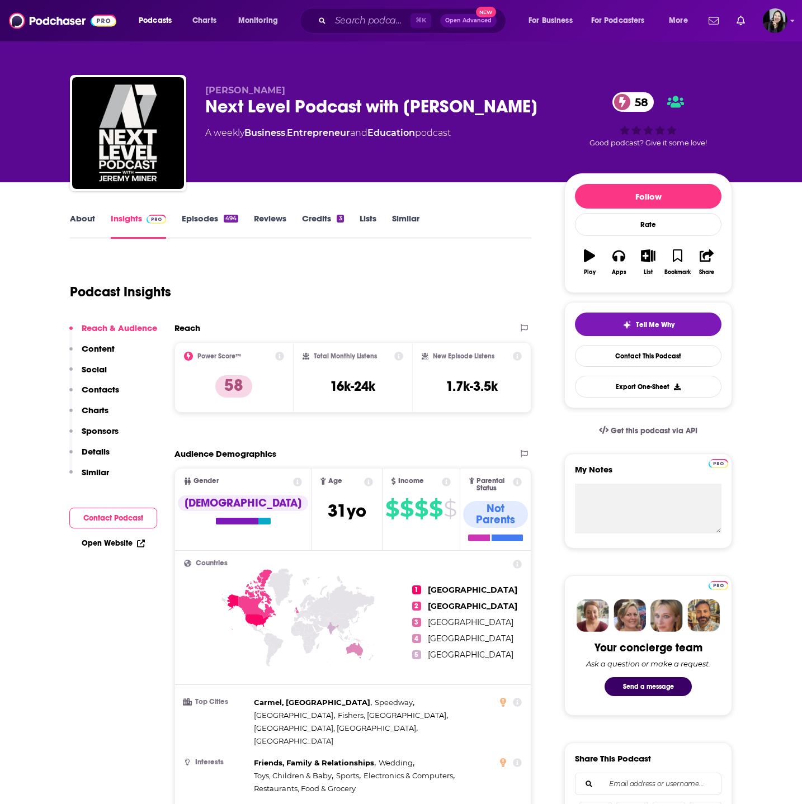
click at [519, 105] on div "Next Level Podcast with [PERSON_NAME] 58" at bounding box center [375, 107] width 341 height 22
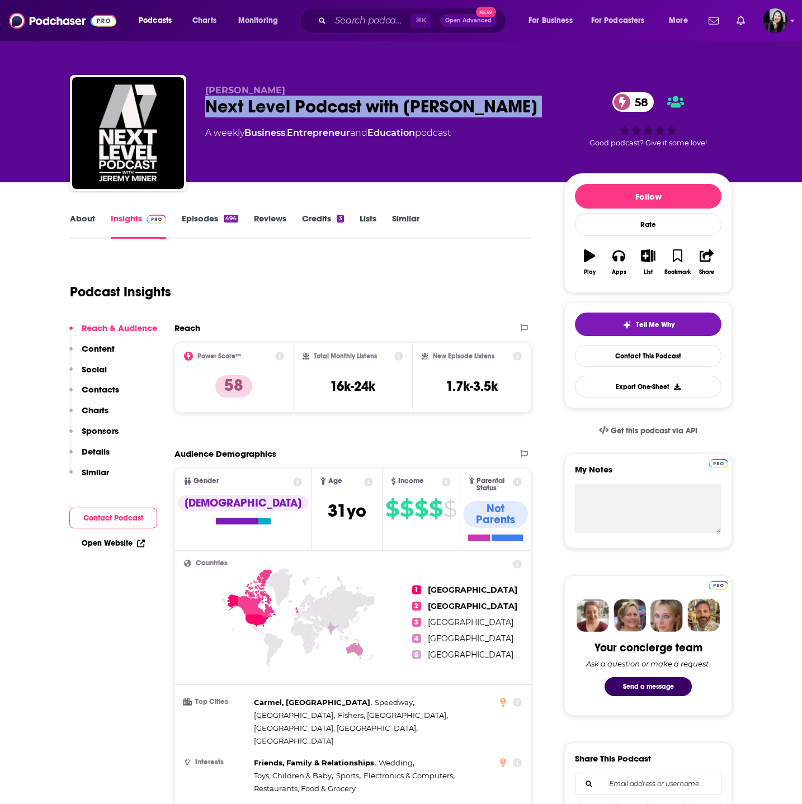
click at [519, 105] on div "Next Level Podcast with [PERSON_NAME] 58" at bounding box center [375, 107] width 341 height 22
click at [241, 112] on div "Next Level Podcast with [PERSON_NAME] 58" at bounding box center [375, 107] width 341 height 22
drag, startPoint x: 201, startPoint y: 111, endPoint x: 360, endPoint y: 115, distance: 158.8
click at [360, 115] on div "[PERSON_NAME] Next Level Podcast with [PERSON_NAME] 58 A weekly Business , Entr…" at bounding box center [401, 135] width 662 height 121
copy h2 "Next Level Podcast"
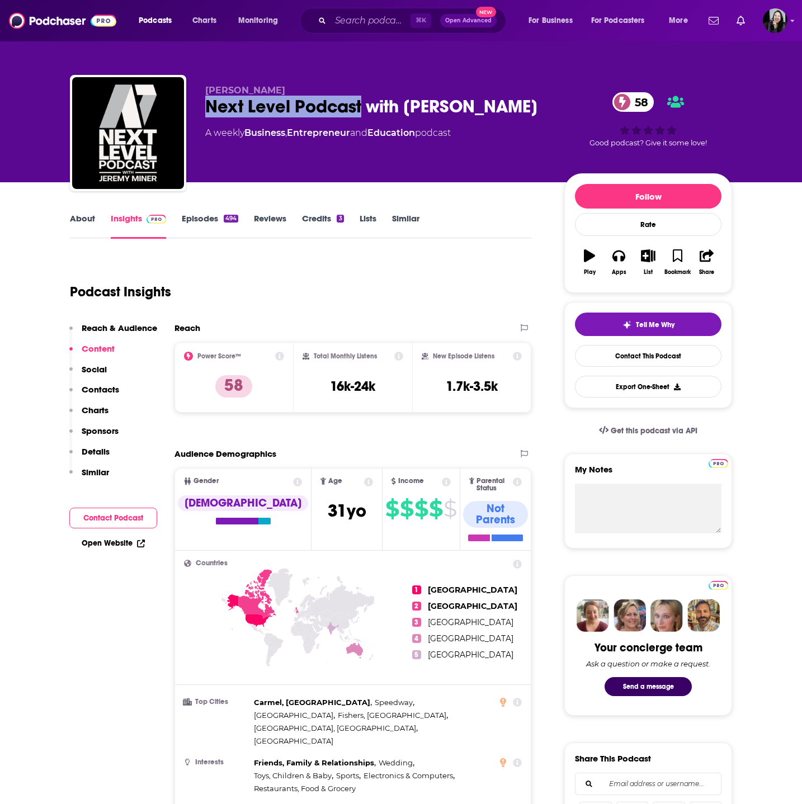
click at [542, 106] on div "Next Level Podcast with [PERSON_NAME] 58" at bounding box center [375, 107] width 341 height 22
copy div "Next Level Podcast with [PERSON_NAME] 58"
click at [280, 90] on p "[PERSON_NAME]" at bounding box center [375, 90] width 341 height 11
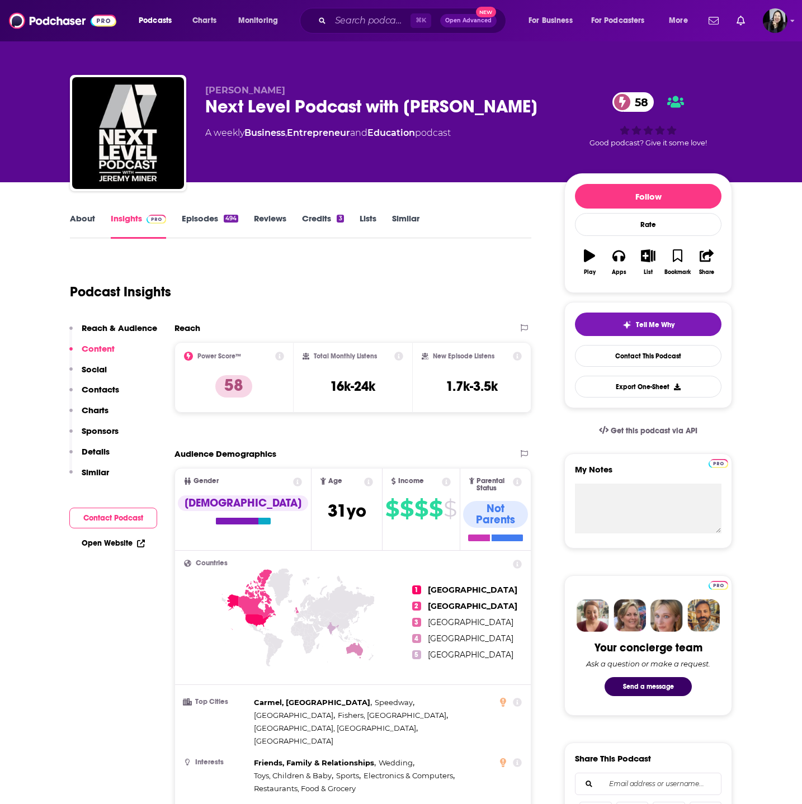
click at [280, 90] on p "[PERSON_NAME]" at bounding box center [375, 90] width 341 height 11
copy p "[PERSON_NAME]"
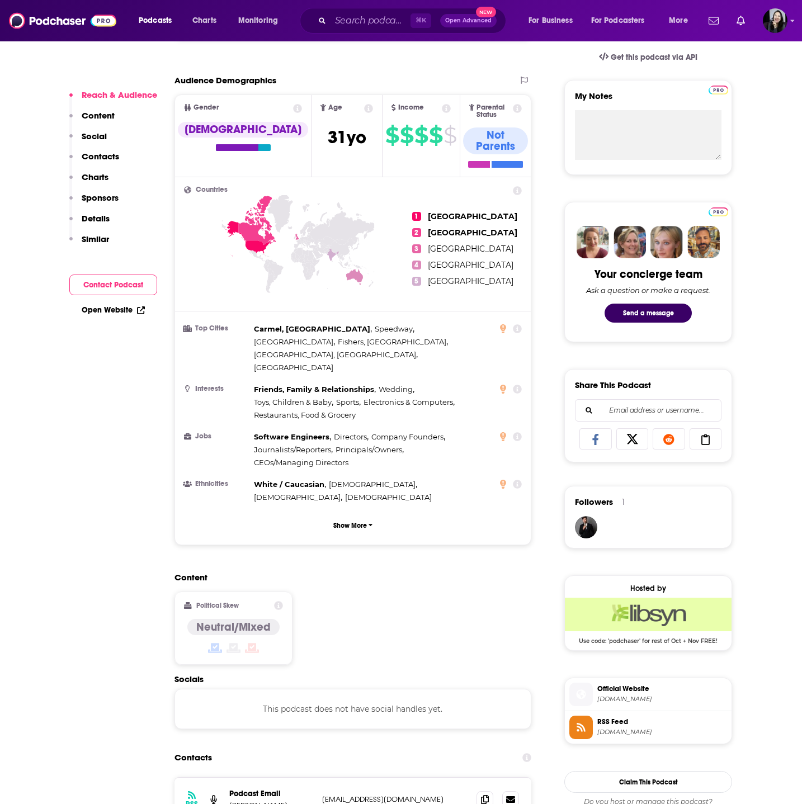
scroll to position [422, 0]
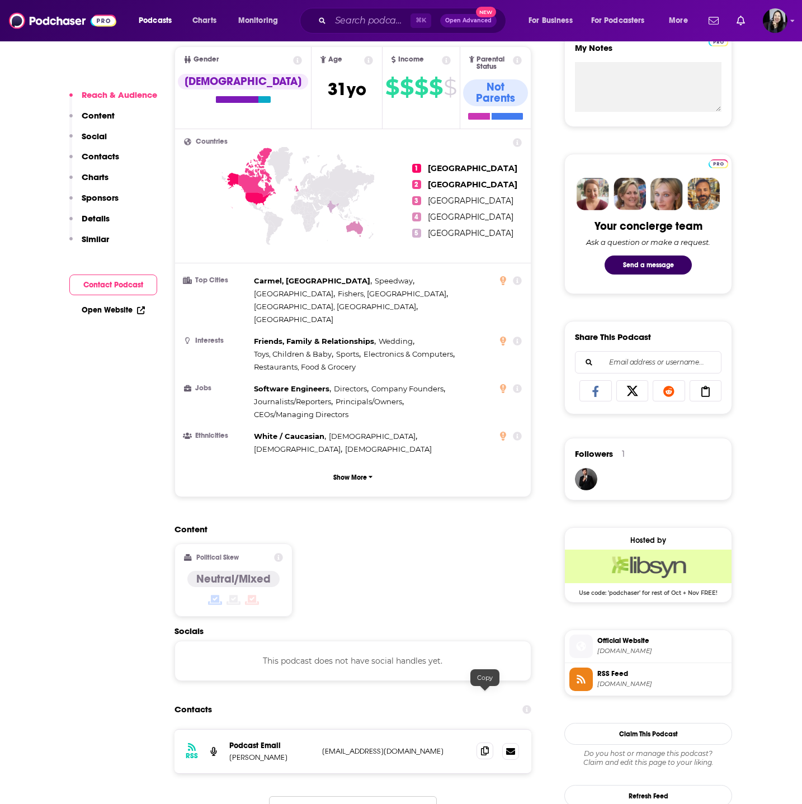
click at [485, 746] on icon at bounding box center [485, 750] width 8 height 9
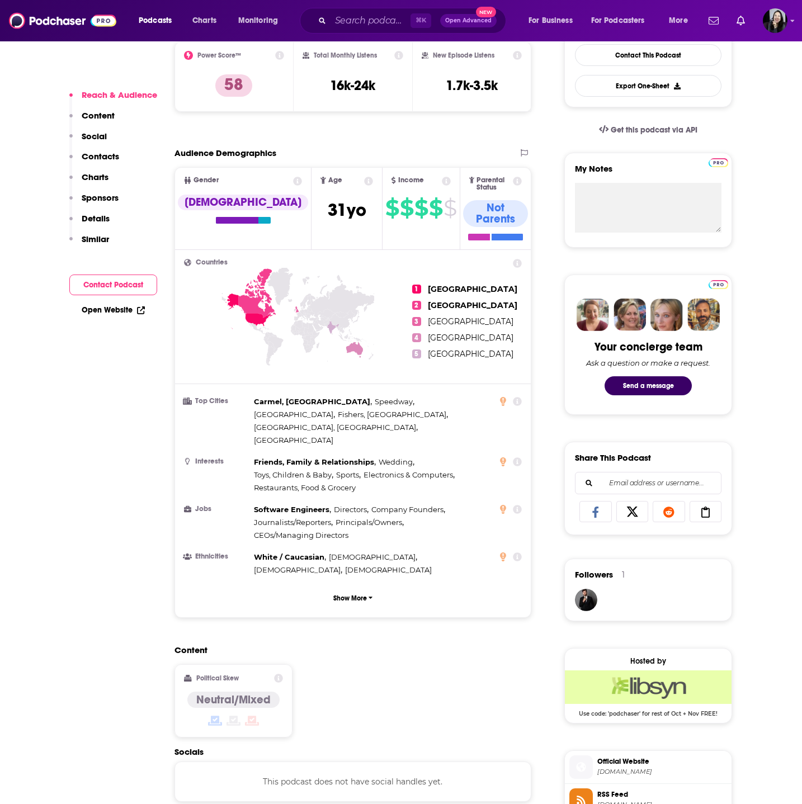
scroll to position [0, 0]
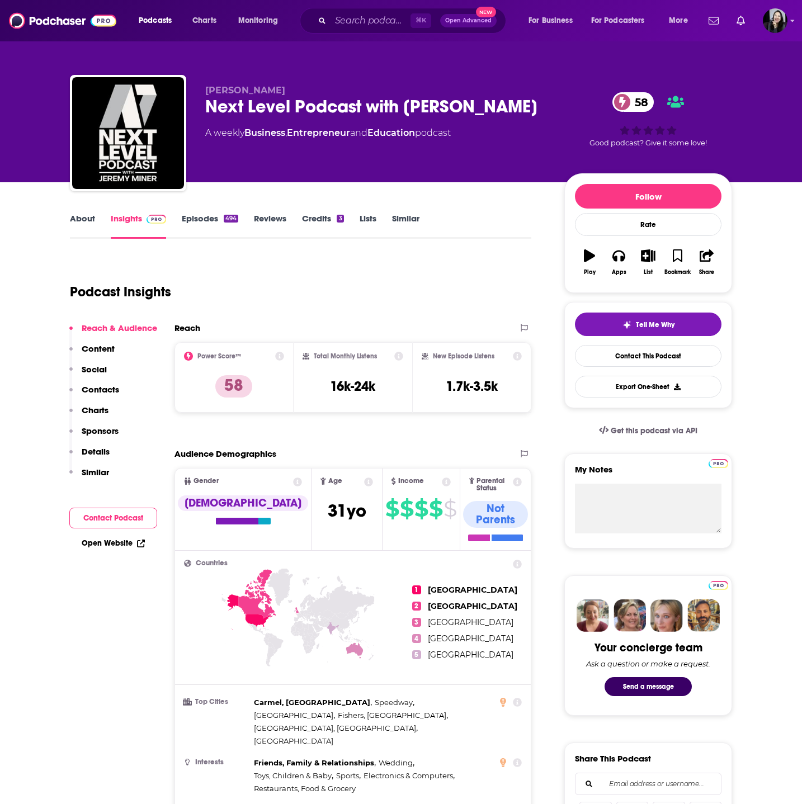
click at [208, 217] on link "Episodes 494" at bounding box center [210, 226] width 56 height 26
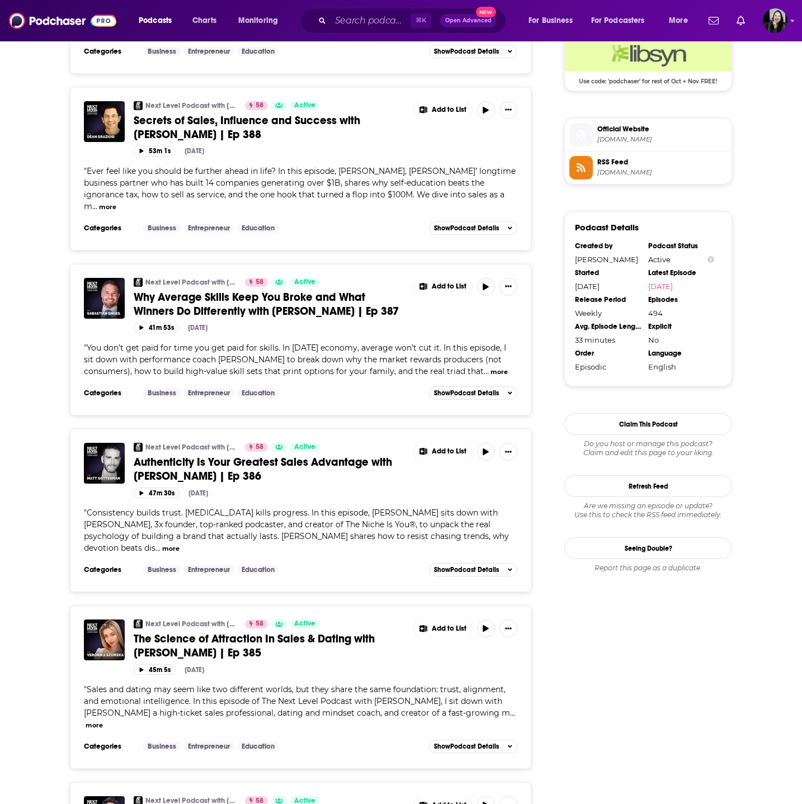
scroll to position [939, 0]
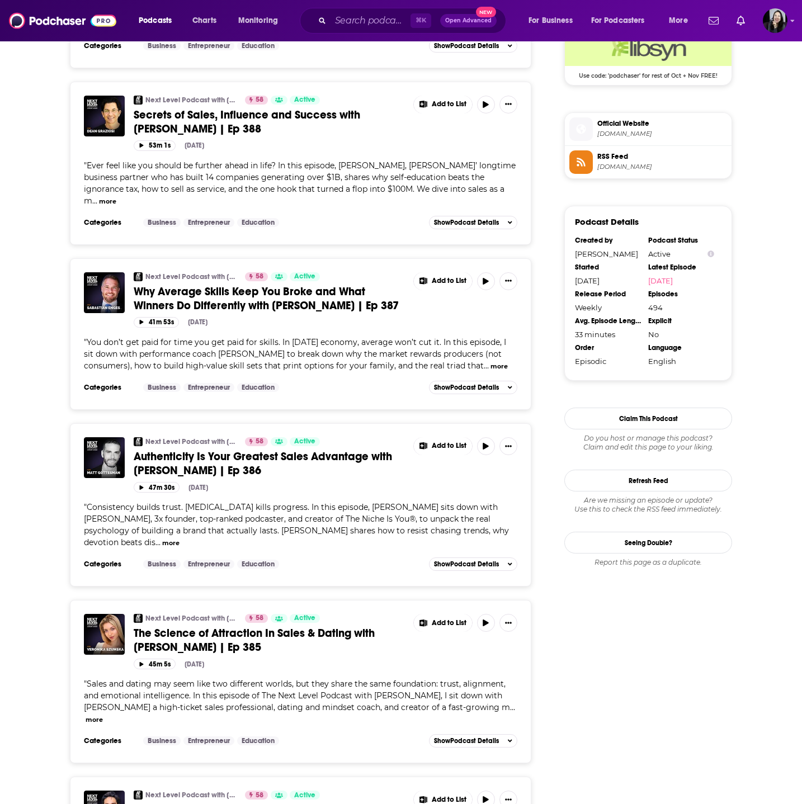
click at [219, 450] on span "Authenticity Is Your Greatest Sales Advantage with [PERSON_NAME] | Ep 386" at bounding box center [263, 464] width 258 height 28
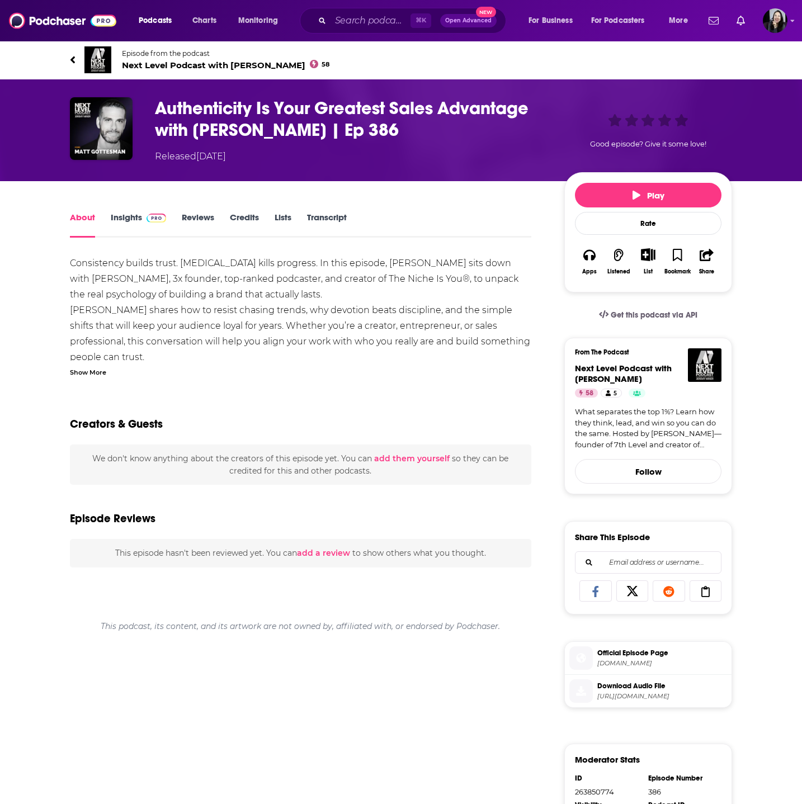
click at [91, 370] on div "Show More" at bounding box center [88, 371] width 36 height 11
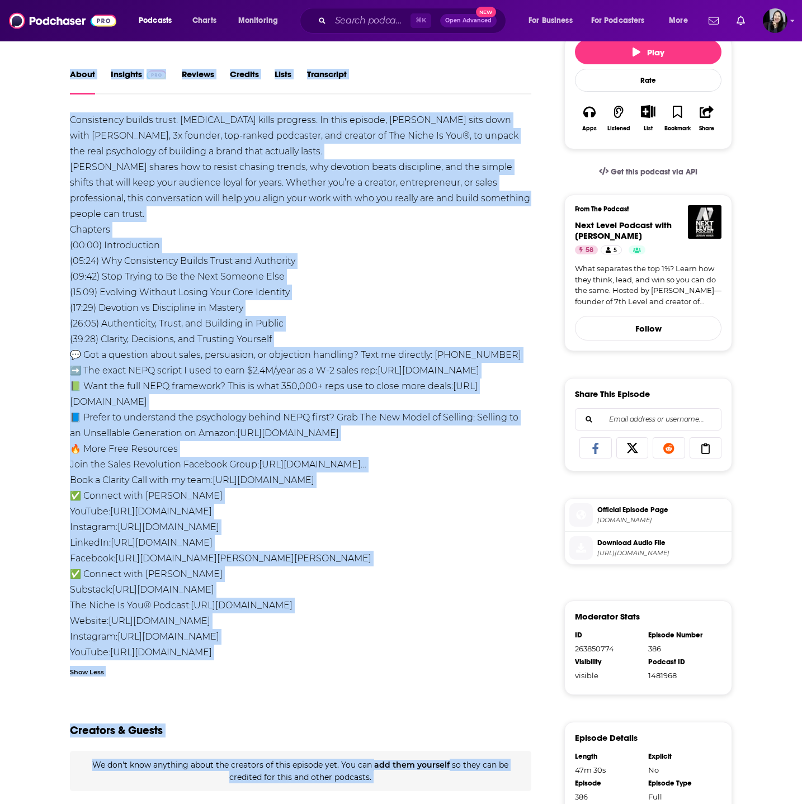
scroll to position [194, 0]
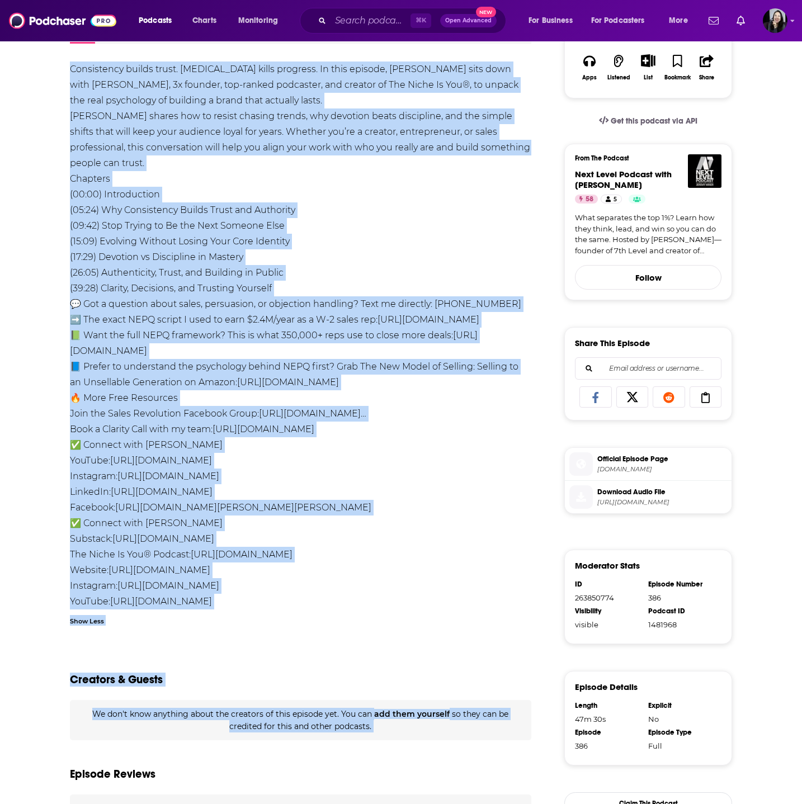
drag, startPoint x: 58, startPoint y: 52, endPoint x: 319, endPoint y: 276, distance: 343.8
click at [319, 276] on div "Episode from the podcast Next Level Podcast with [PERSON_NAME] 58 Next Episode …" at bounding box center [401, 371] width 802 height 1050
copy div "Loremip dolo sit ametcon Adip Elits Doeiusm temp Incidi Utlab 48 Etdo Magnaal E…"
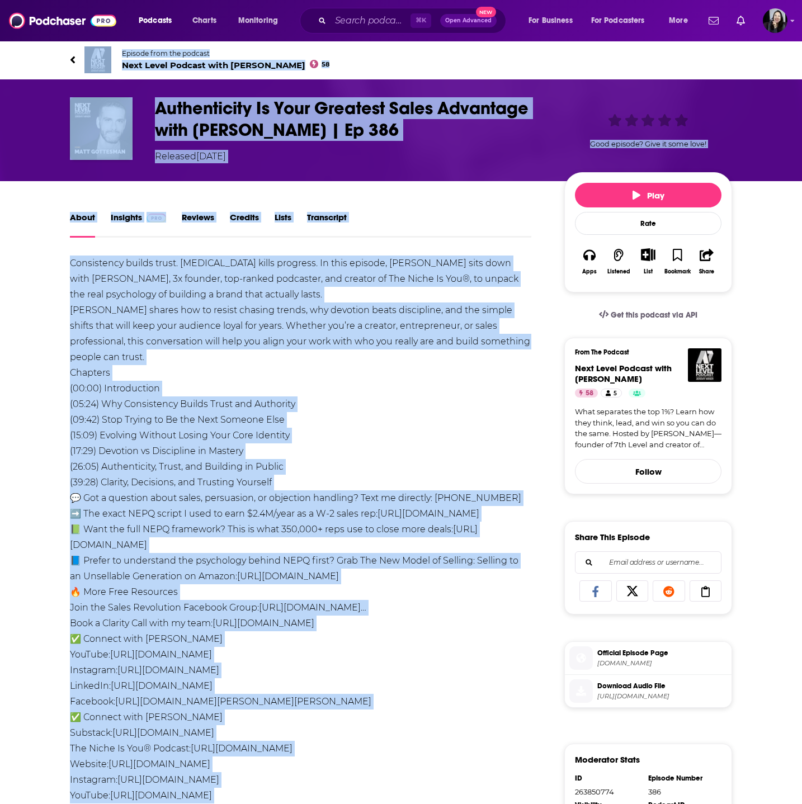
click at [465, 120] on h1 "Authenticity Is Your Greatest Sales Advantage with [PERSON_NAME] | Ep 386" at bounding box center [350, 119] width 391 height 44
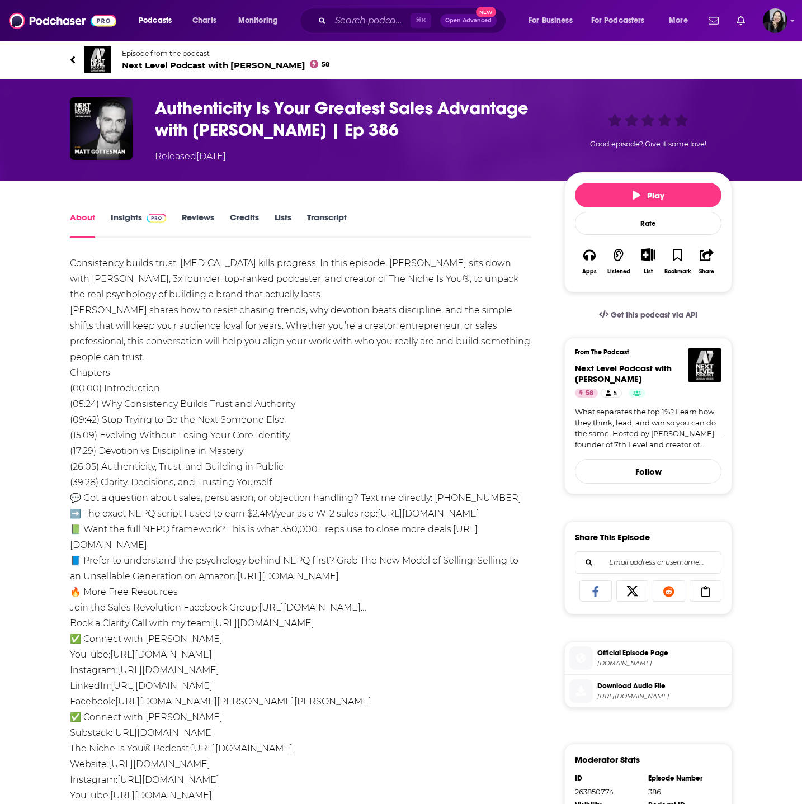
click at [453, 139] on h1 "Authenticity Is Your Greatest Sales Advantage with [PERSON_NAME] | Ep 386" at bounding box center [350, 119] width 391 height 44
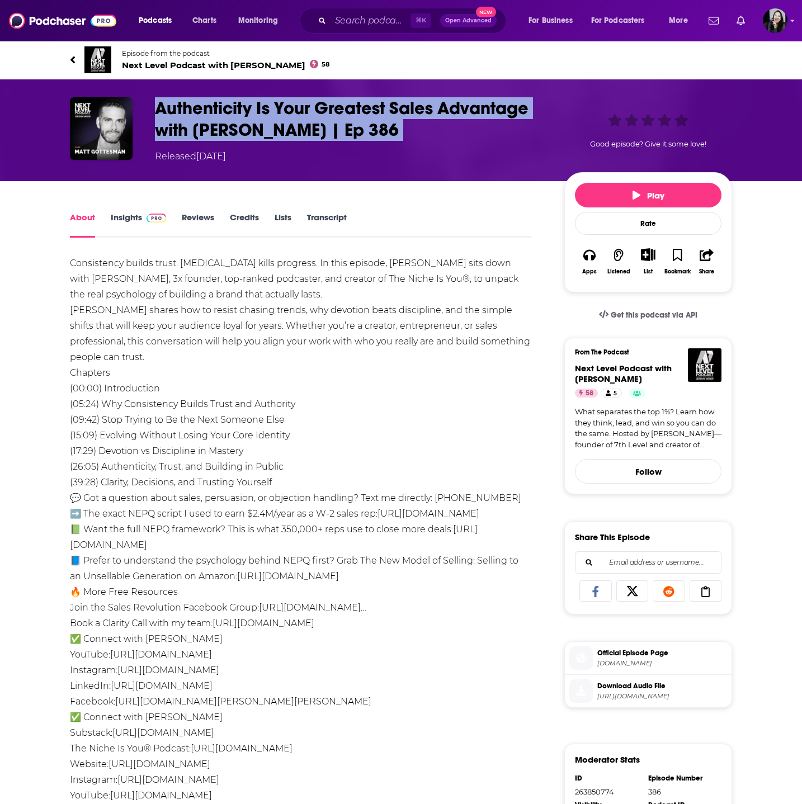
copy h1 "Authenticity Is Your Greatest Sales Advantage with [PERSON_NAME] | Ep 386"
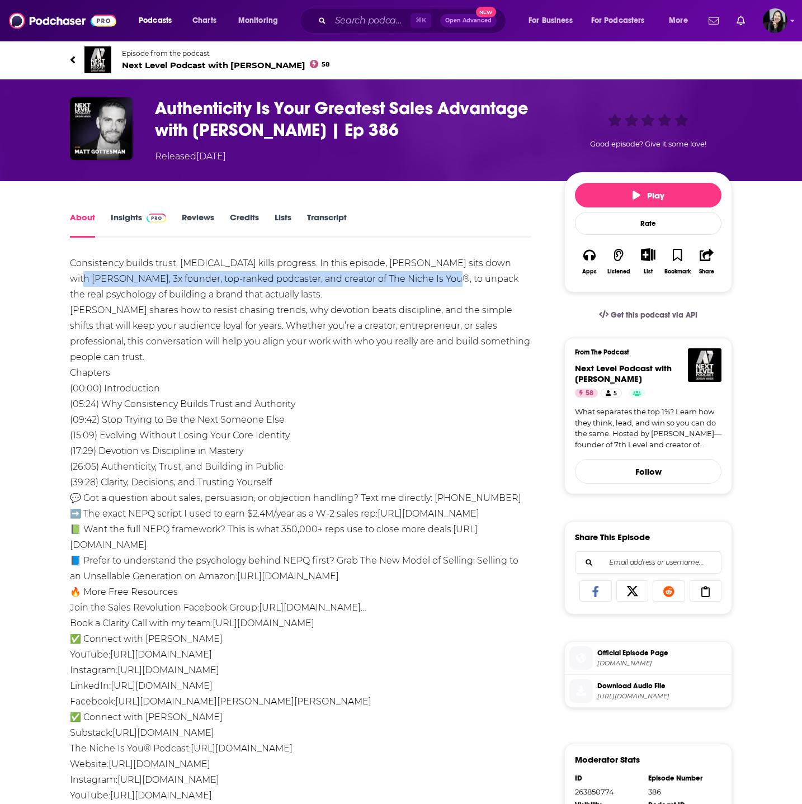
drag, startPoint x: 505, startPoint y: 262, endPoint x: 418, endPoint y: 282, distance: 89.5
click at [418, 282] on div "Consistency builds trust. [MEDICAL_DATA] kills progress. In this episode, [PERS…" at bounding box center [300, 530] width 461 height 548
copy div "[PERSON_NAME], 3x founder, top-ranked podcaster, and creator of The Niche Is Yo…"
drag, startPoint x: 64, startPoint y: 255, endPoint x: 233, endPoint y: 356, distance: 197.1
click at [233, 356] on div "About Insights Reviews Credits Lists Transcript Consistency builds trust. [MEDI…" at bounding box center [308, 650] width 512 height 880
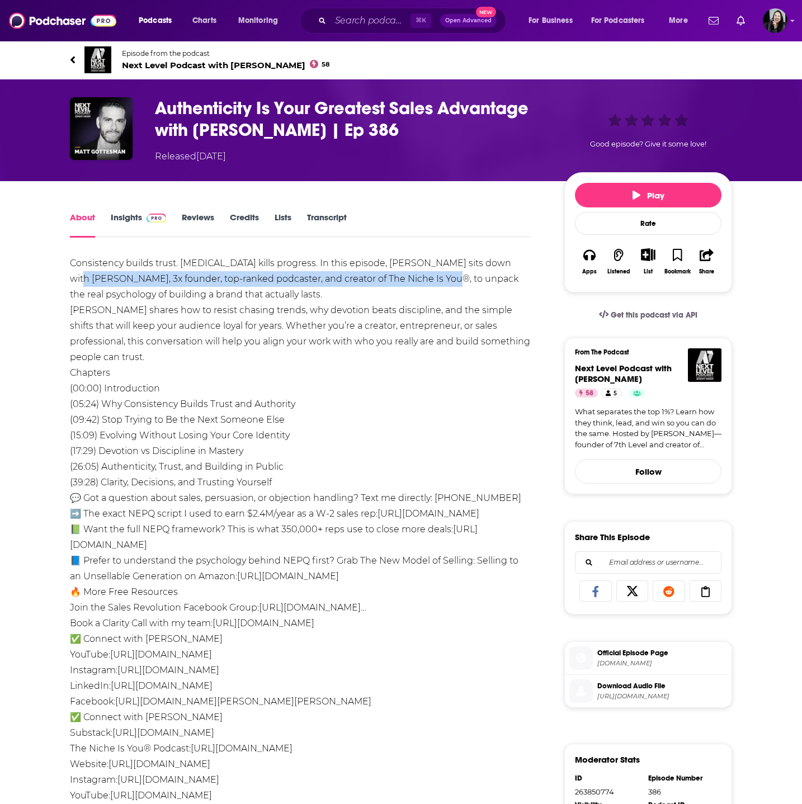
copy div "Consistency builds trust. [MEDICAL_DATA] kills progress. In this episode, [PERS…"
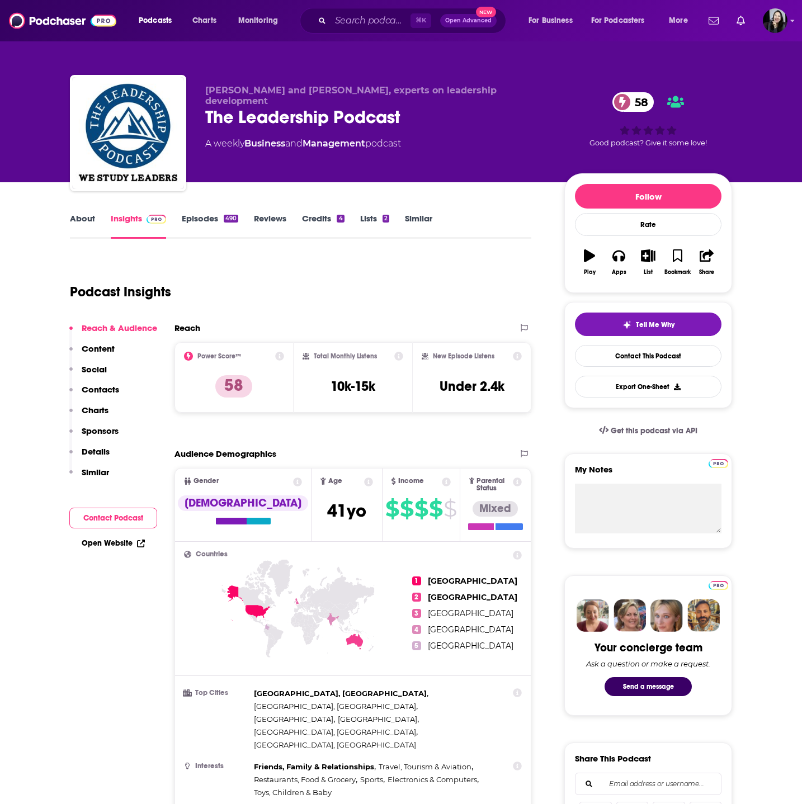
click at [83, 226] on link "About" at bounding box center [82, 226] width 25 height 26
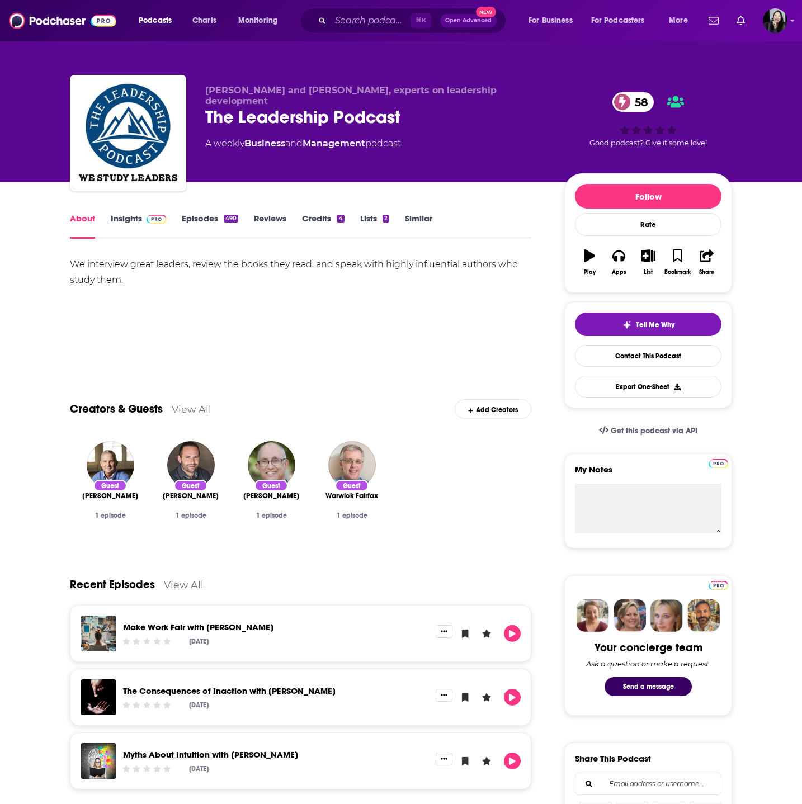
click at [124, 223] on link "Insights" at bounding box center [138, 226] width 55 height 26
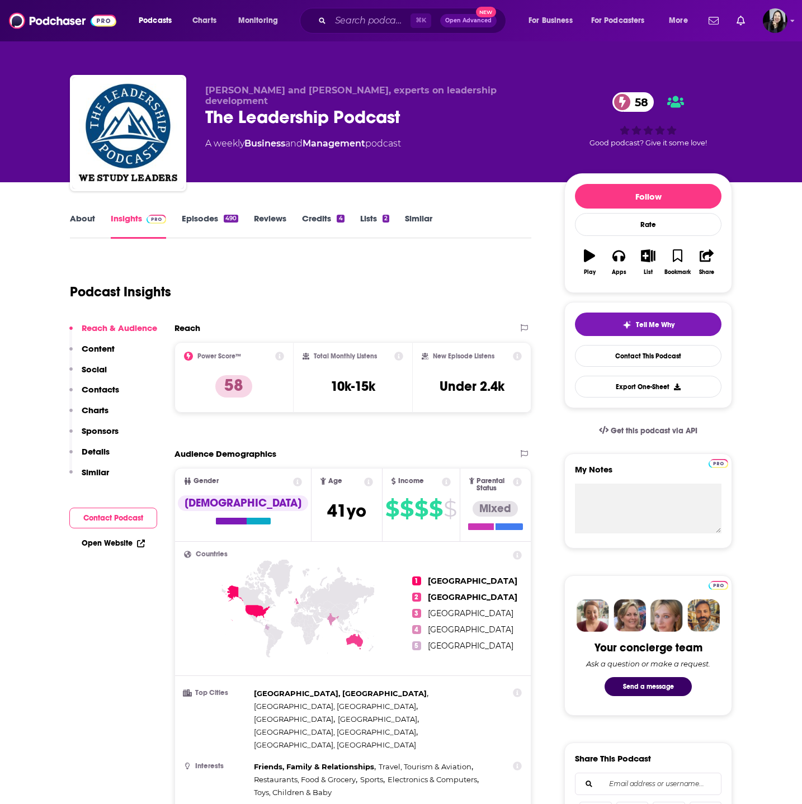
click at [201, 95] on div "Jan Rutherford and Jim Vaselopulos, experts on leadership development The Leade…" at bounding box center [401, 135] width 662 height 121
drag, startPoint x: 196, startPoint y: 95, endPoint x: 373, endPoint y: 92, distance: 176.7
click at [373, 92] on div "Jan Rutherford and Jim Vaselopulos, experts on leadership development The Leade…" at bounding box center [401, 135] width 662 height 121
copy span "Jan Rutherford and Jim Vaselopulos"
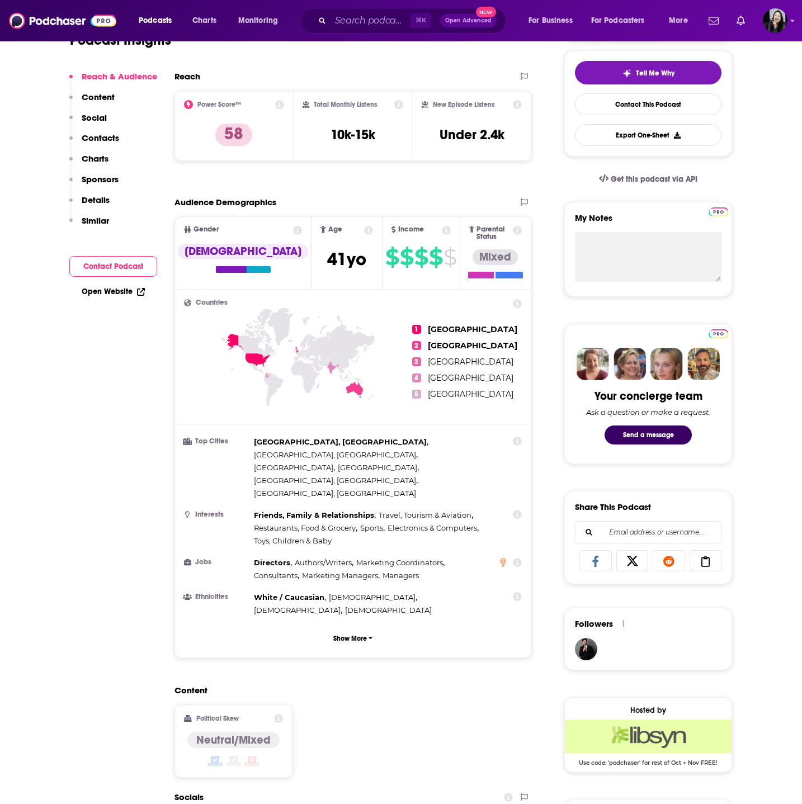
scroll to position [698, 0]
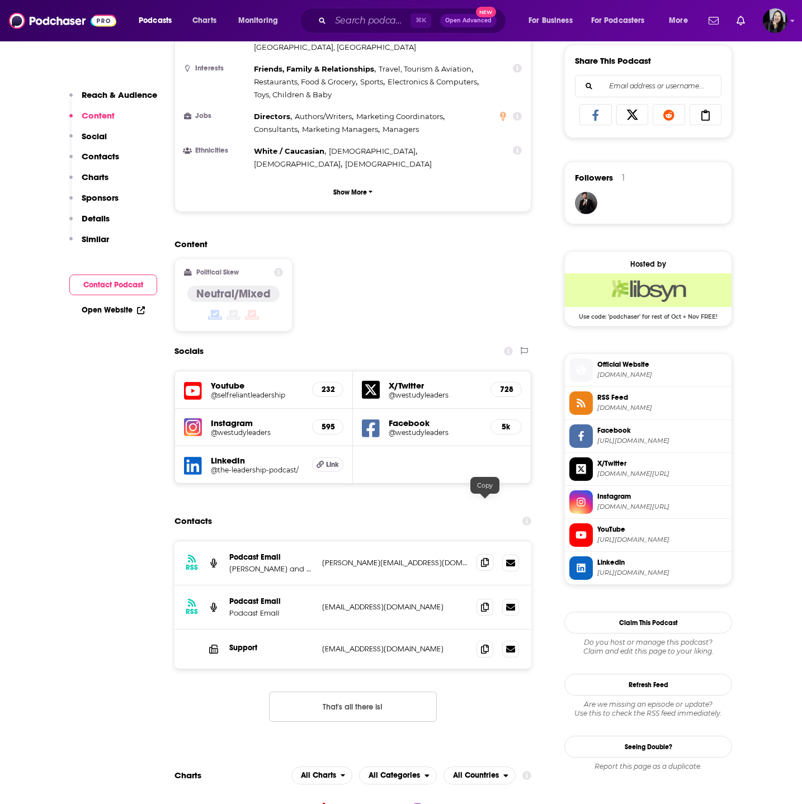
click at [476, 554] on span at bounding box center [484, 562] width 17 height 17
click at [480, 598] on span at bounding box center [484, 606] width 17 height 17
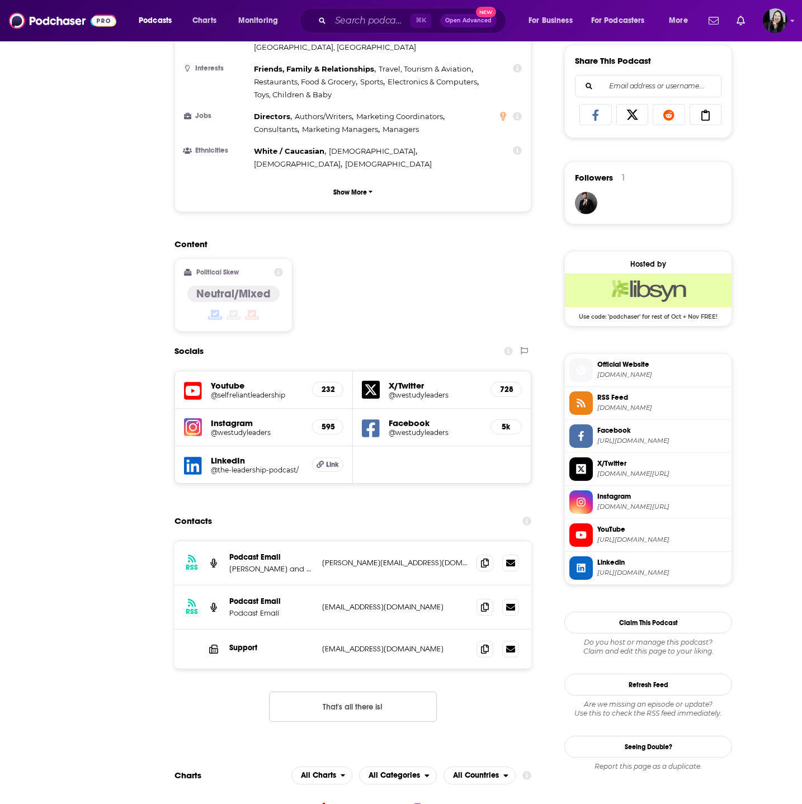
scroll to position [0, 0]
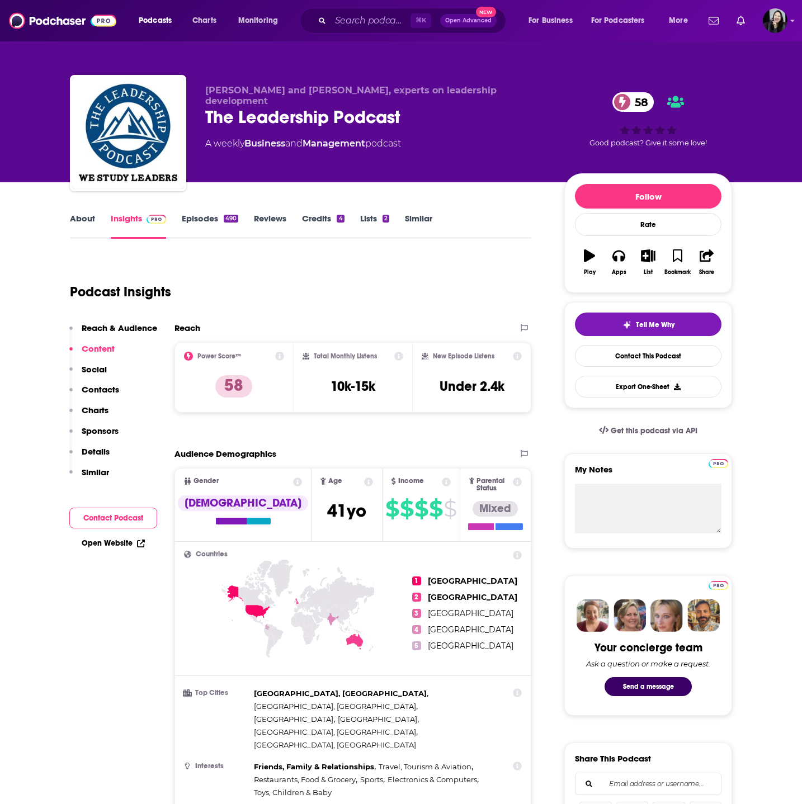
click at [433, 114] on div "The Leadership Podcast 58" at bounding box center [375, 117] width 341 height 22
copy div "The Leadership Podcast 58"
drag, startPoint x: 201, startPoint y: 89, endPoint x: 374, endPoint y: 90, distance: 172.8
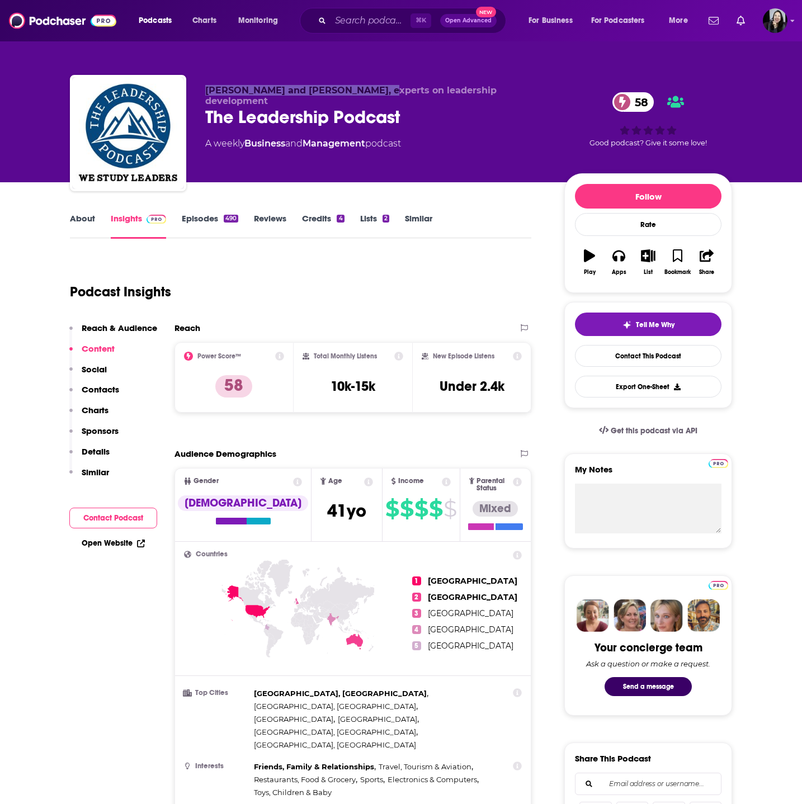
click at [374, 90] on div "Jan Rutherford and Jim Vaselopulos, experts on leadership development The Leade…" at bounding box center [401, 135] width 662 height 121
copy span "Jan Rutherford and Jim Vaselopulos"
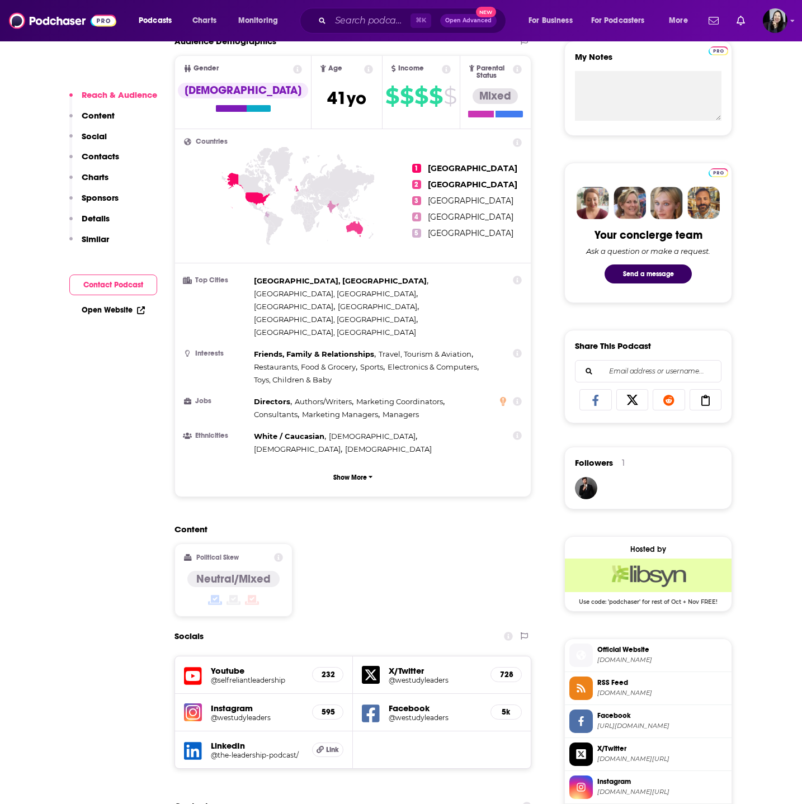
scroll to position [891, 0]
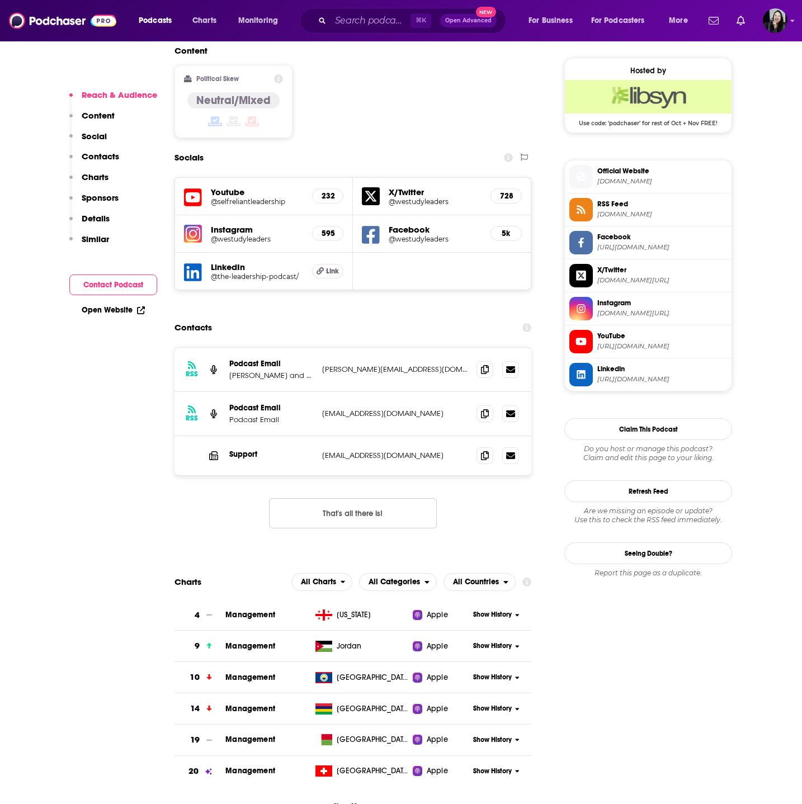
click at [493, 361] on div at bounding box center [497, 369] width 42 height 17
click at [483, 365] on icon at bounding box center [485, 369] width 8 height 9
click at [496, 405] on div at bounding box center [497, 413] width 42 height 17
click at [486, 409] on icon at bounding box center [485, 413] width 8 height 9
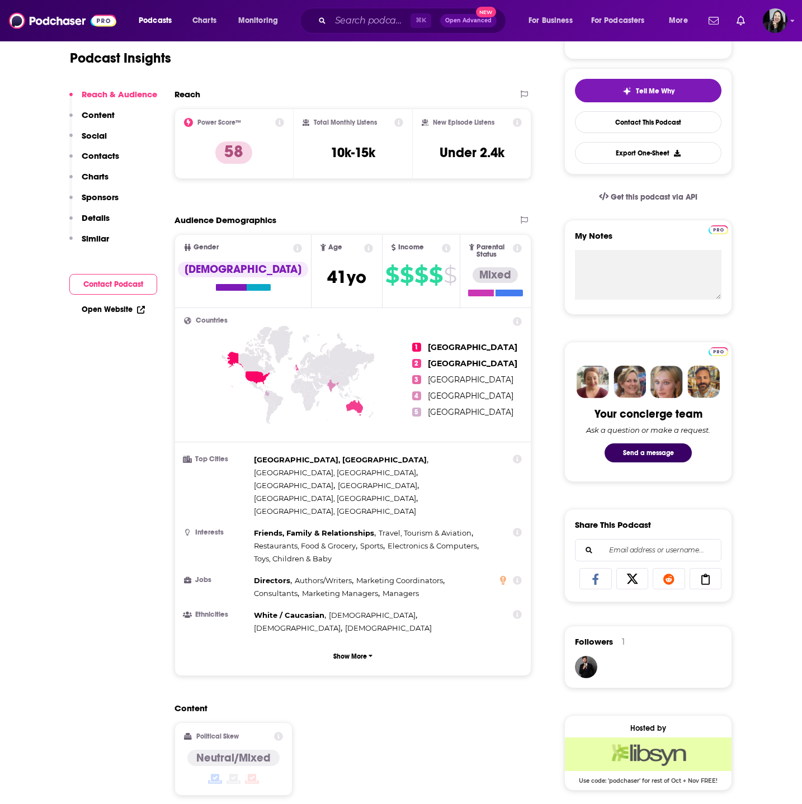
scroll to position [0, 0]
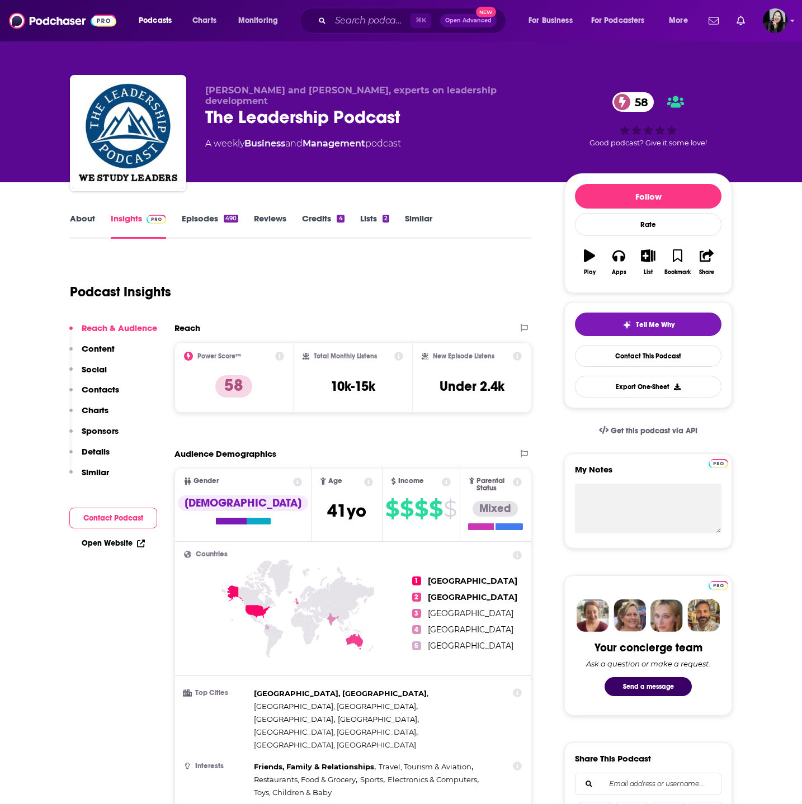
click at [196, 216] on link "Episodes 490" at bounding box center [210, 226] width 56 height 26
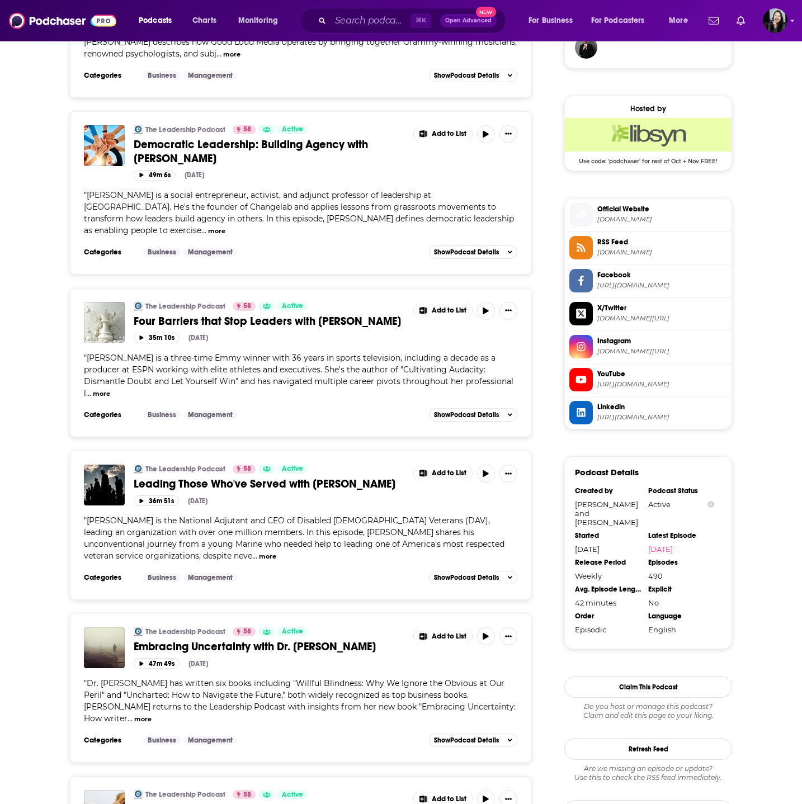
scroll to position [917, 0]
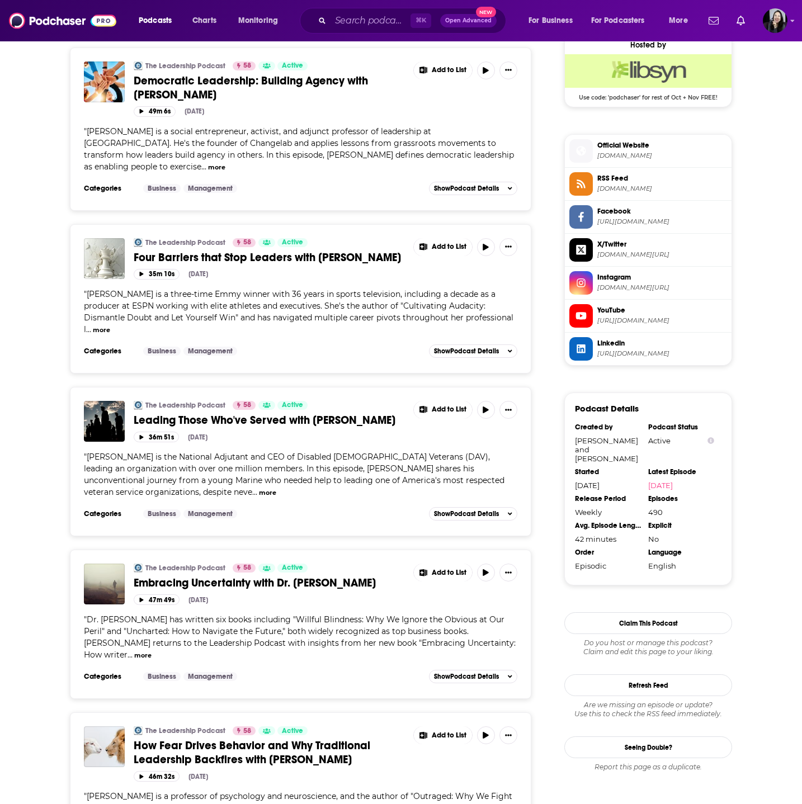
click at [221, 739] on span "How Fear Drives Behavior and Why Traditional Leadership Backfires with Kurt Gray" at bounding box center [252, 753] width 237 height 28
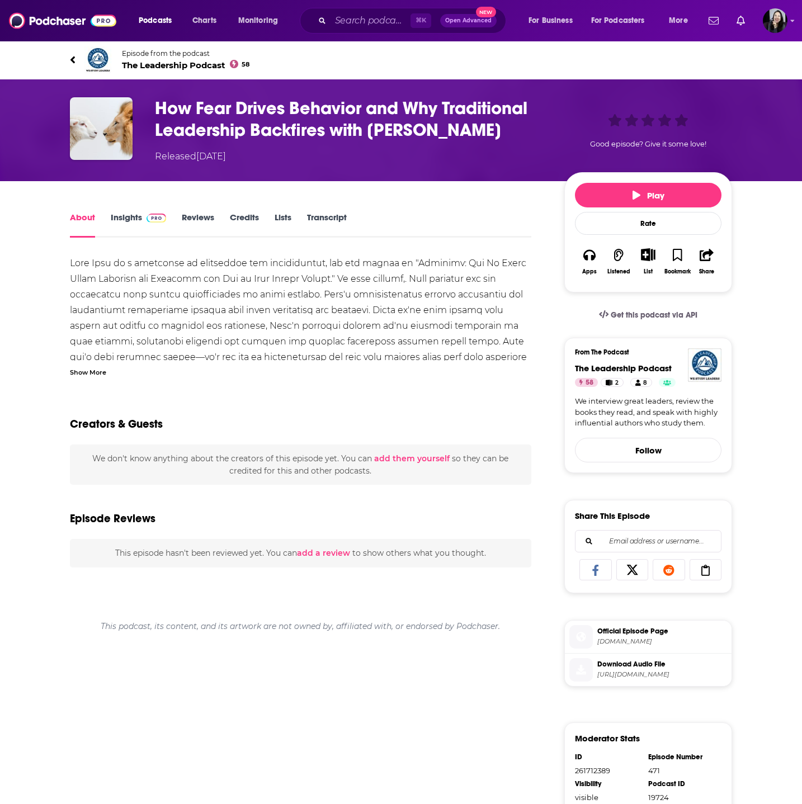
click at [92, 373] on div "Show More" at bounding box center [88, 371] width 36 height 11
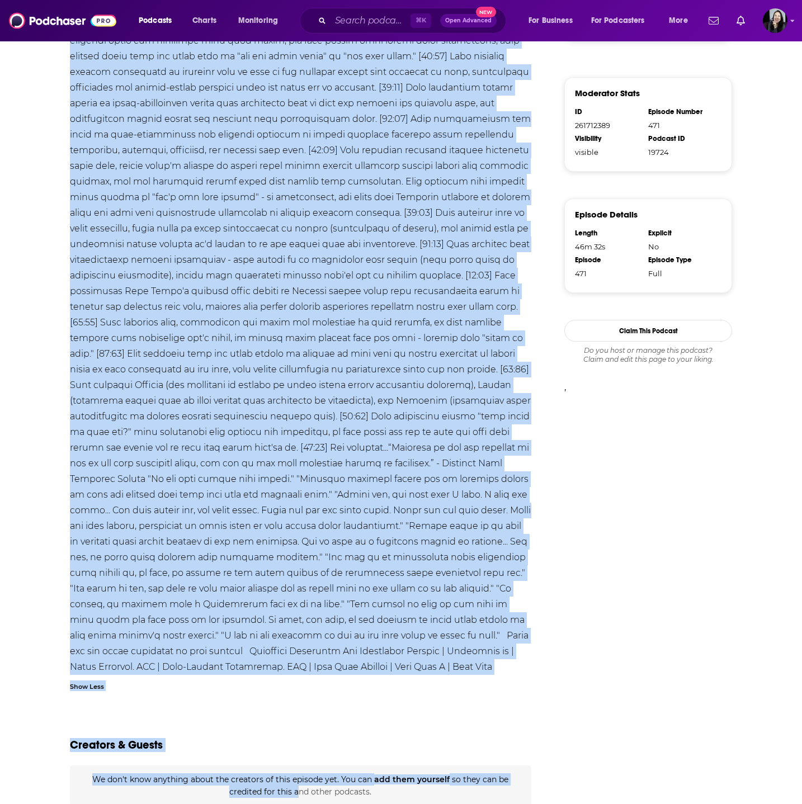
scroll to position [802, 0]
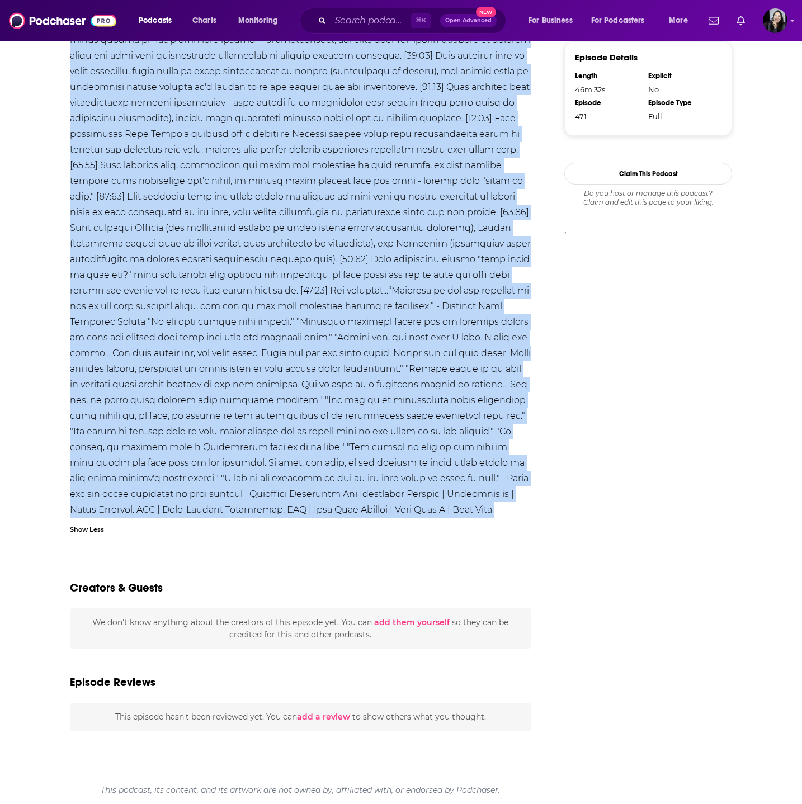
drag, startPoint x: 51, startPoint y: 47, endPoint x: 308, endPoint y: 511, distance: 530.4
click at [308, 511] on div "Episode from the podcast The Leadership Podcast 58 Next Episode How Fear Drives…" at bounding box center [401, 21] width 802 height 1566
copy div "Episode from the podcast The Leadership Podcast 58 Next Episode How Fear Drives…"
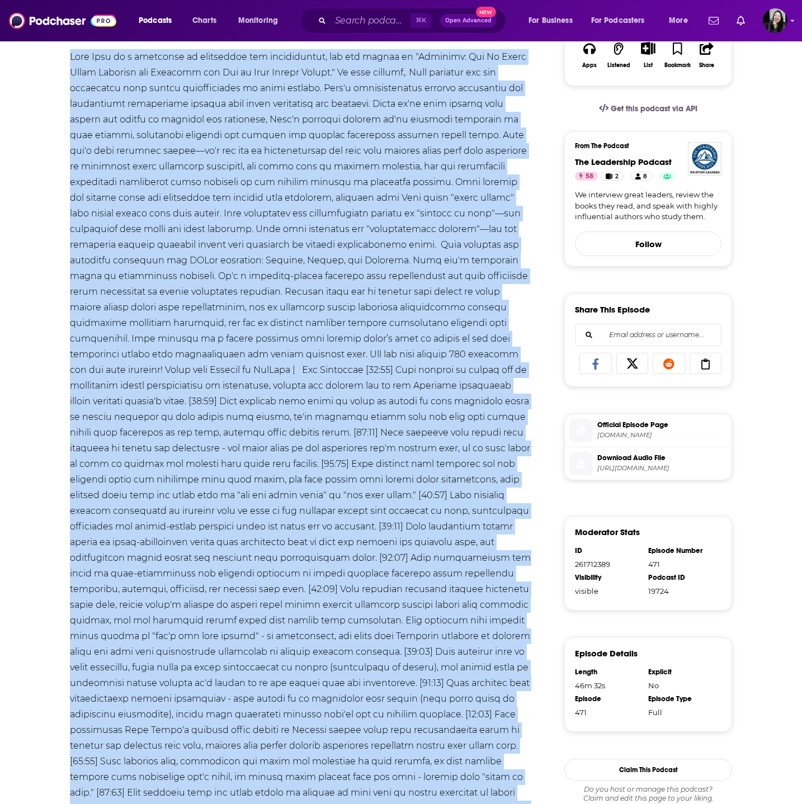
scroll to position [0, 0]
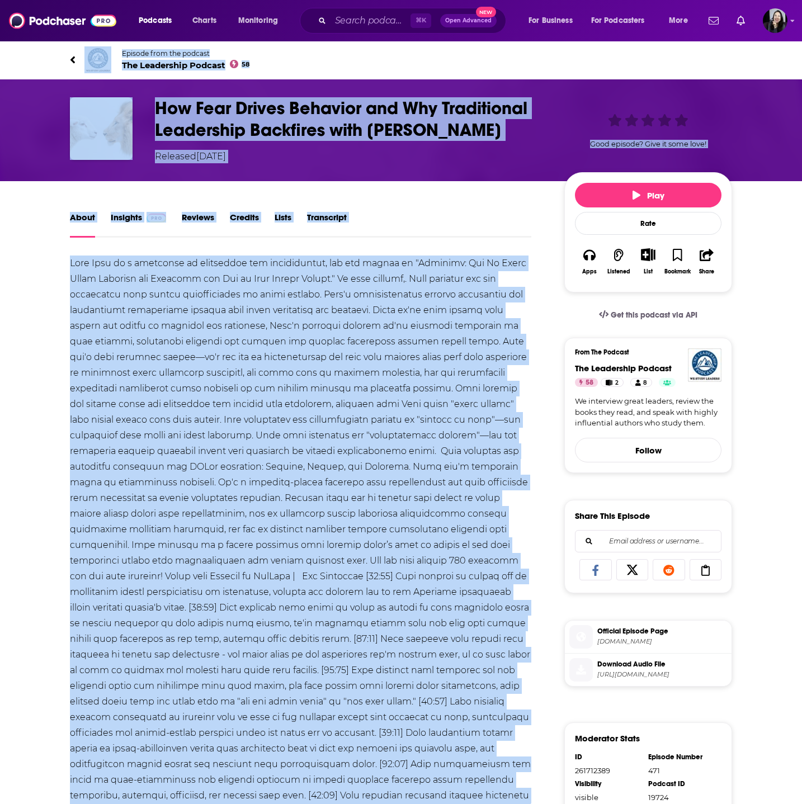
click at [483, 134] on h1 "How Fear Drives Behavior and Why Traditional Leadership Backfires with Kurt Gray" at bounding box center [350, 119] width 391 height 44
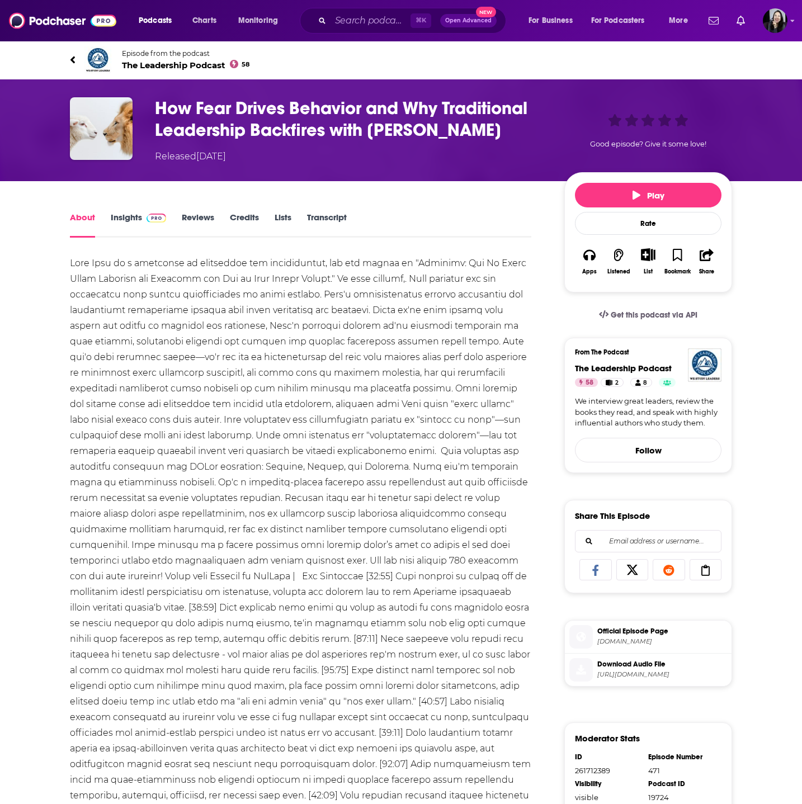
click at [483, 134] on h1 "How Fear Drives Behavior and Why Traditional Leadership Backfires with Kurt Gray" at bounding box center [350, 119] width 391 height 44
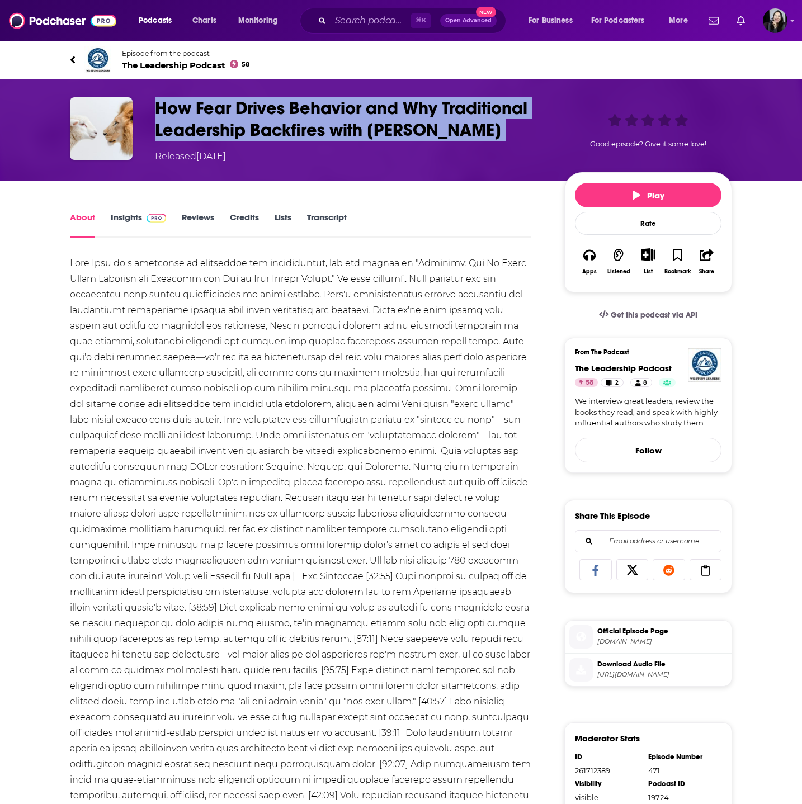
click at [483, 134] on h1 "How Fear Drives Behavior and Why Traditional Leadership Backfires with Kurt Gray" at bounding box center [350, 119] width 391 height 44
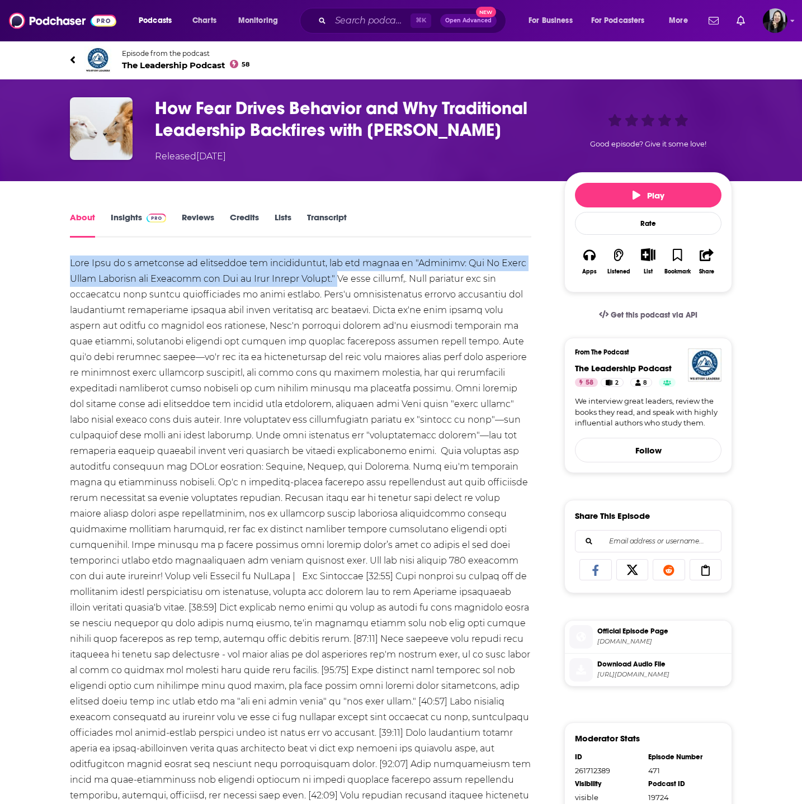
drag, startPoint x: 64, startPoint y: 262, endPoint x: 352, endPoint y: 282, distance: 288.7
copy div "Kurt Gray is a professor of psychology and neuroscience, and the author of "Out…"
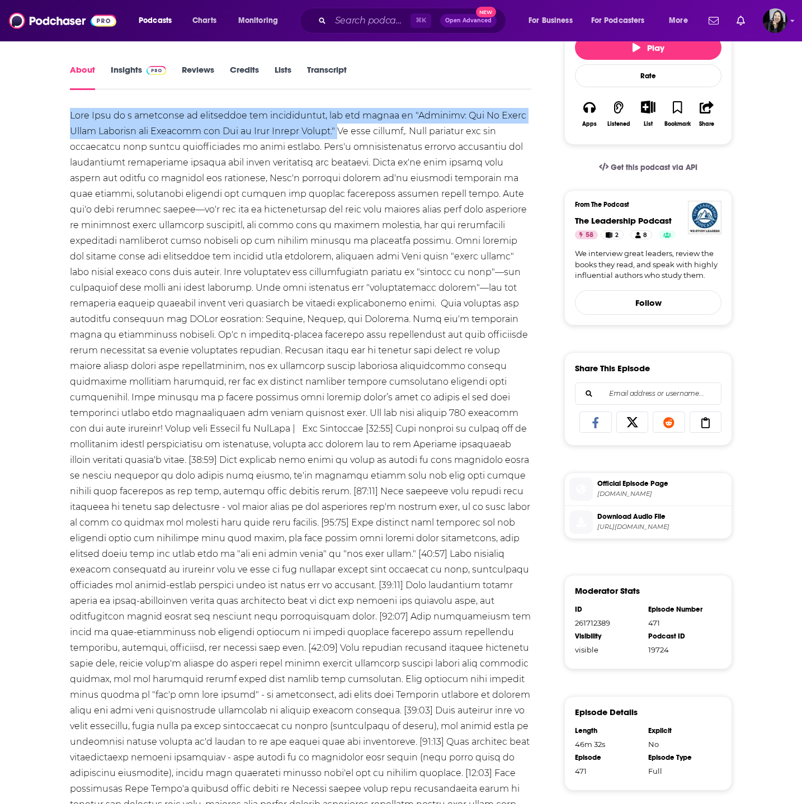
scroll to position [153, 0]
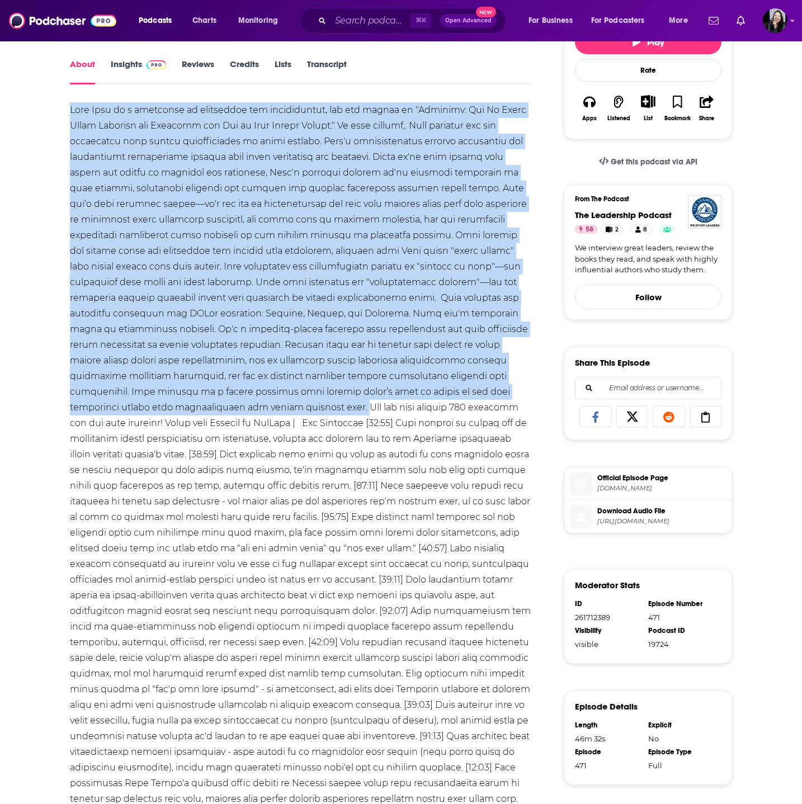
drag, startPoint x: 168, startPoint y: 409, endPoint x: 64, endPoint y: 107, distance: 319.5
click at [64, 107] on div "About Insights Reviews Credits Lists Transcript Show Less Creators & Guests We …" at bounding box center [308, 755] width 512 height 1396
copy div "Kurt Gray is a professor of psychology and neuroscience, and the author of "Out…"
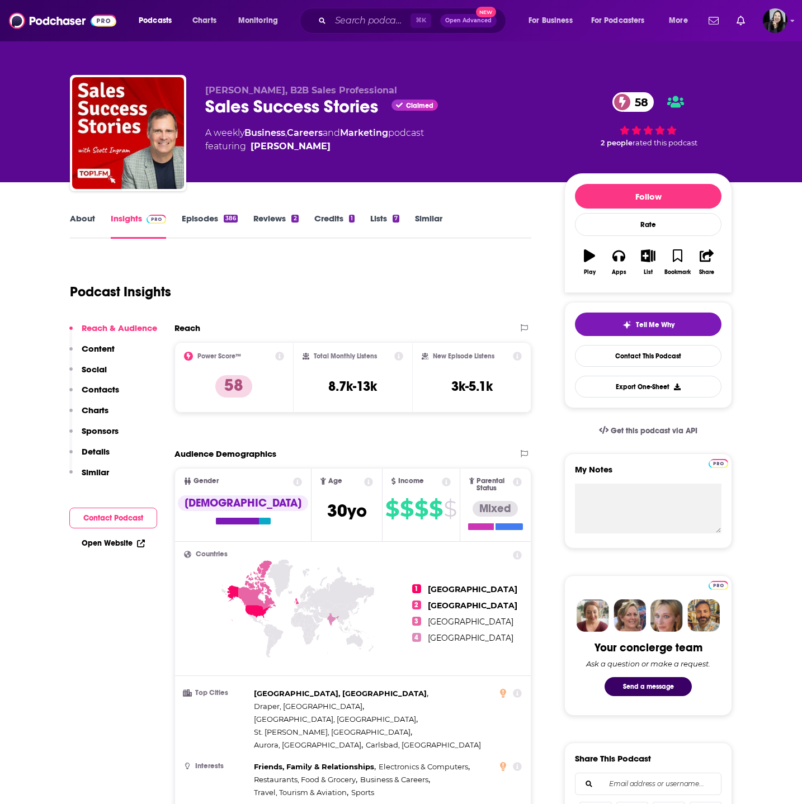
click at [200, 106] on div "[PERSON_NAME], B2B Sales Professional Sales Success Stories Claimed 58 A weekly…" at bounding box center [401, 135] width 662 height 121
copy div "Sales Success Stories"
drag, startPoint x: 196, startPoint y: 89, endPoint x: 267, endPoint y: 95, distance: 71.8
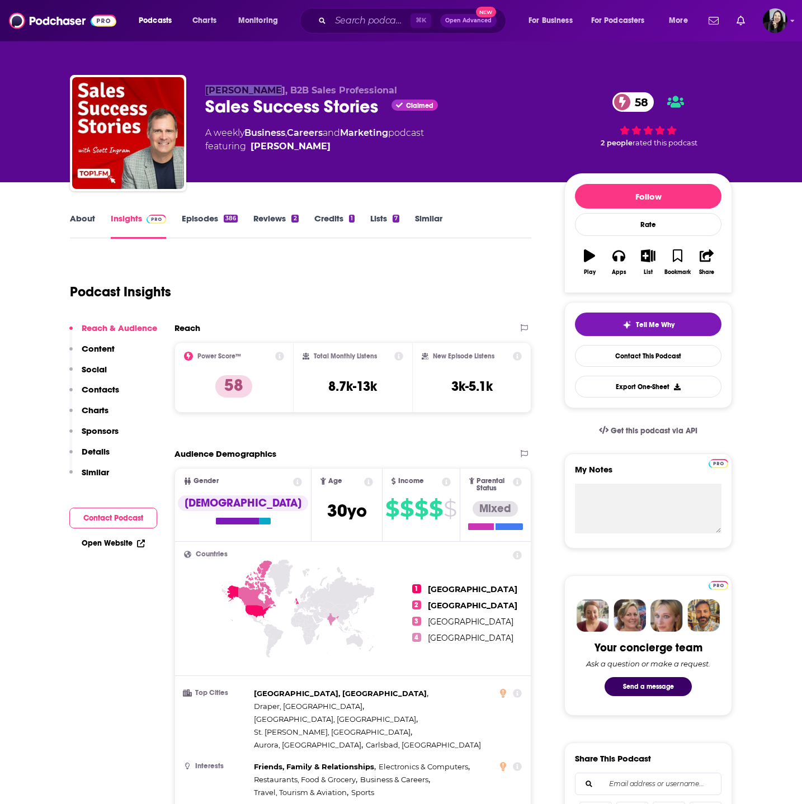
click at [267, 95] on div "[PERSON_NAME], B2B Sales Professional Sales Success Stories Claimed 58 A weekly…" at bounding box center [401, 135] width 662 height 121
copy span "[PERSON_NAME]"
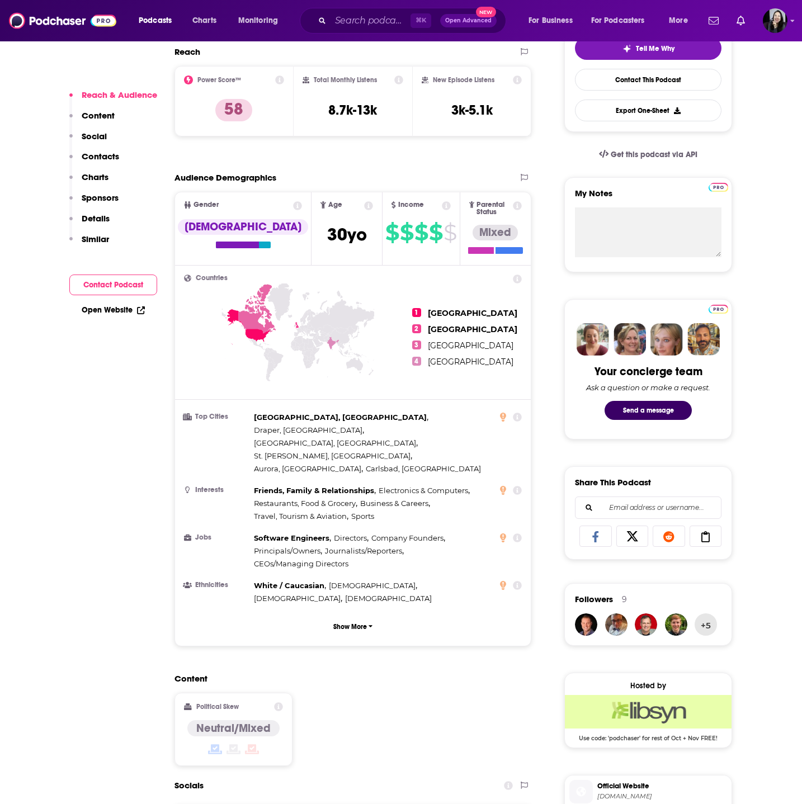
scroll to position [655, 0]
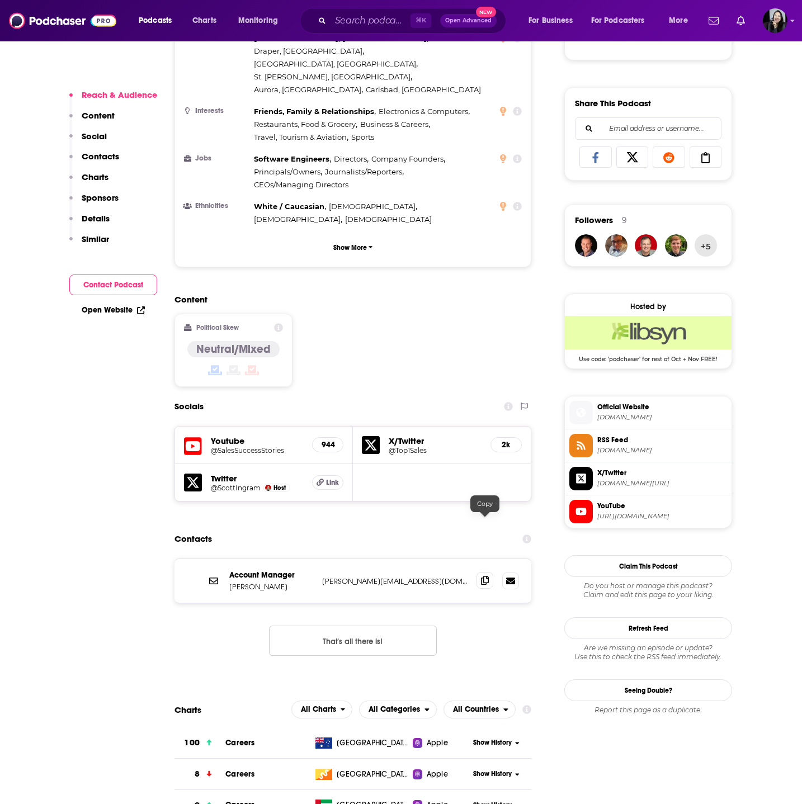
click at [483, 576] on icon at bounding box center [485, 580] width 8 height 9
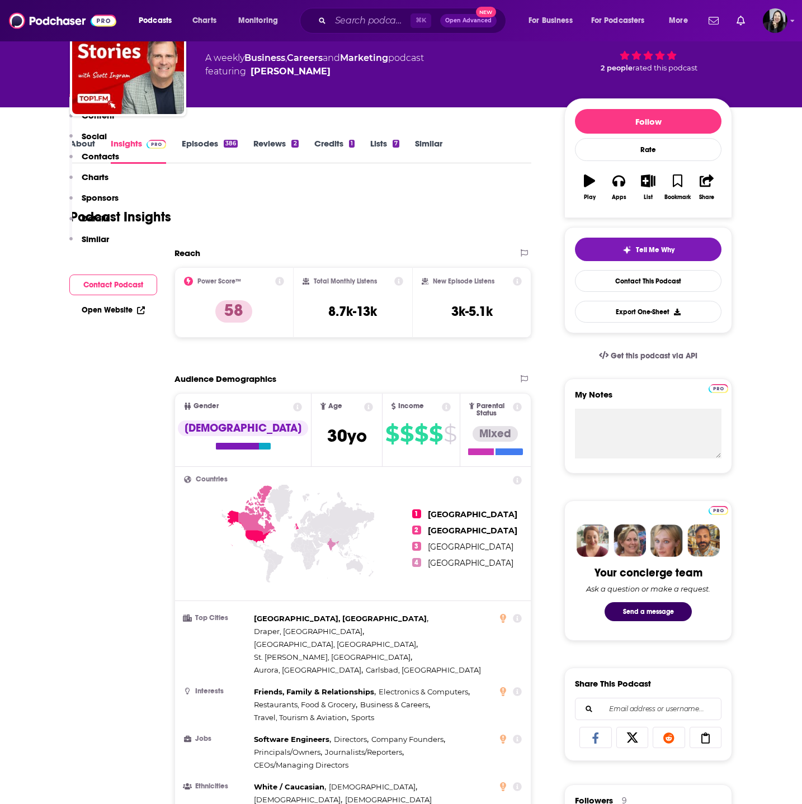
scroll to position [0, 0]
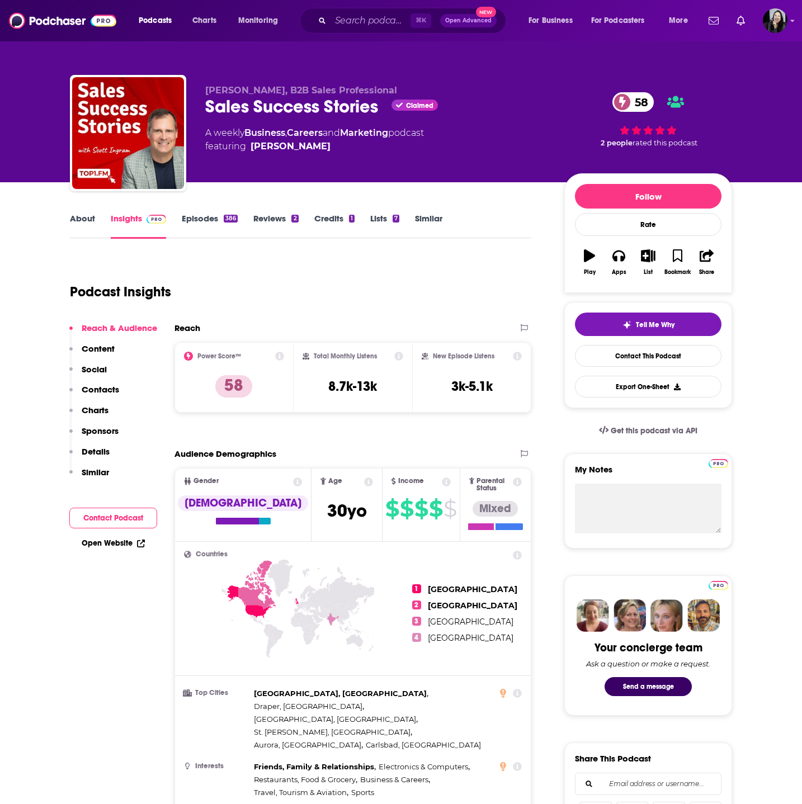
click at [202, 107] on div "[PERSON_NAME], B2B Sales Professional Sales Success Stories Claimed 58 A weekly…" at bounding box center [401, 135] width 662 height 121
copy div "Sales Success Stories"
drag, startPoint x: 200, startPoint y: 91, endPoint x: 265, endPoint y: 96, distance: 65.6
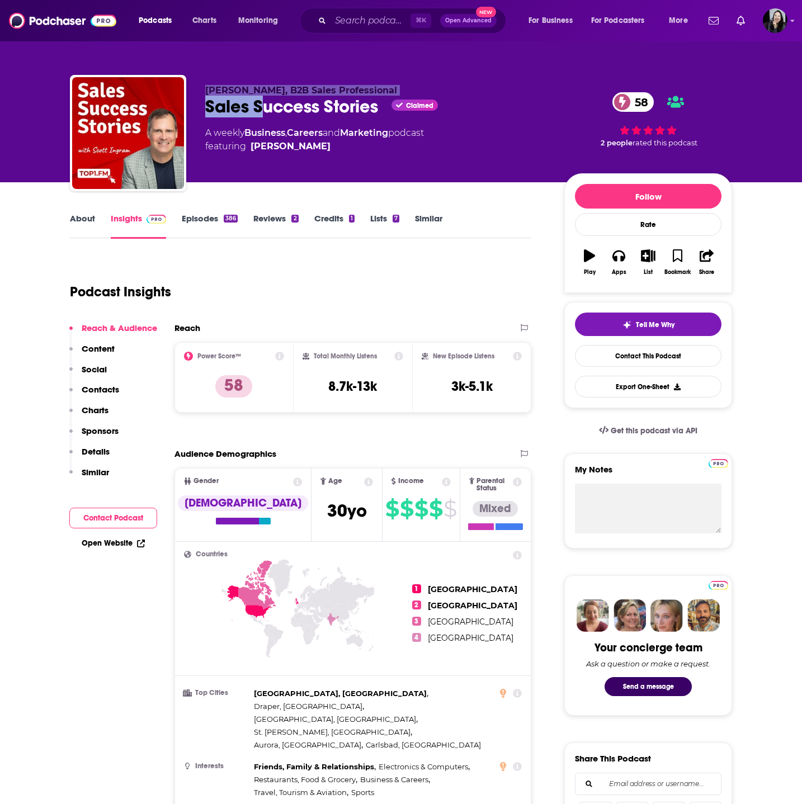
click at [265, 96] on div "[PERSON_NAME], B2B Sales Professional Sales Success Stories Claimed 58 A weekly…" at bounding box center [401, 135] width 662 height 121
click at [265, 96] on div "Sales Success Stories Claimed 58" at bounding box center [375, 107] width 341 height 22
drag, startPoint x: 267, startPoint y: 93, endPoint x: 207, endPoint y: 93, distance: 59.8
click at [206, 93] on span "[PERSON_NAME], B2B Sales Professional" at bounding box center [301, 90] width 192 height 11
copy span "[PERSON_NAME]"
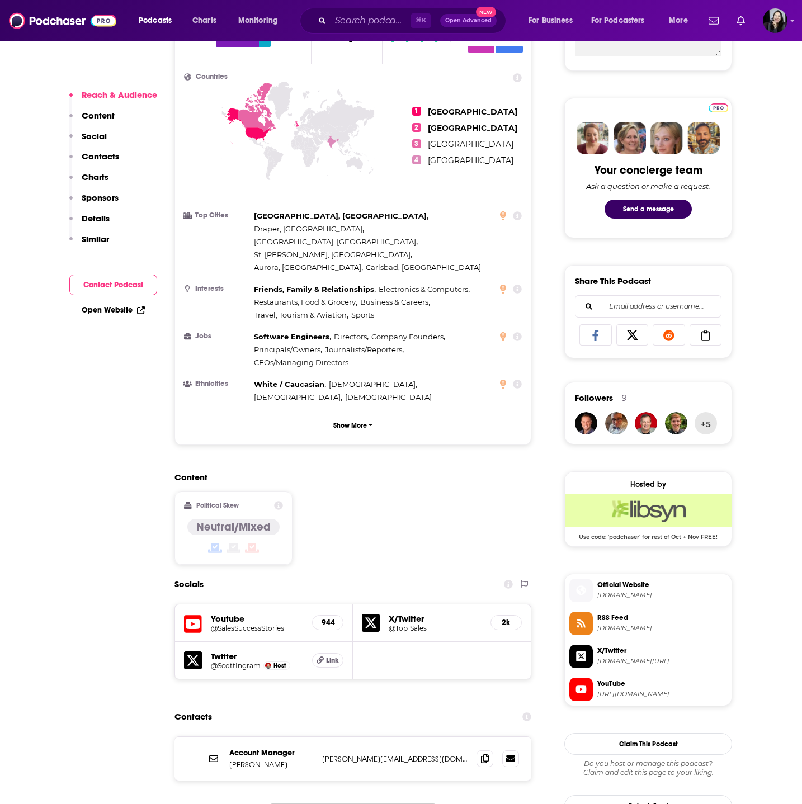
scroll to position [486, 0]
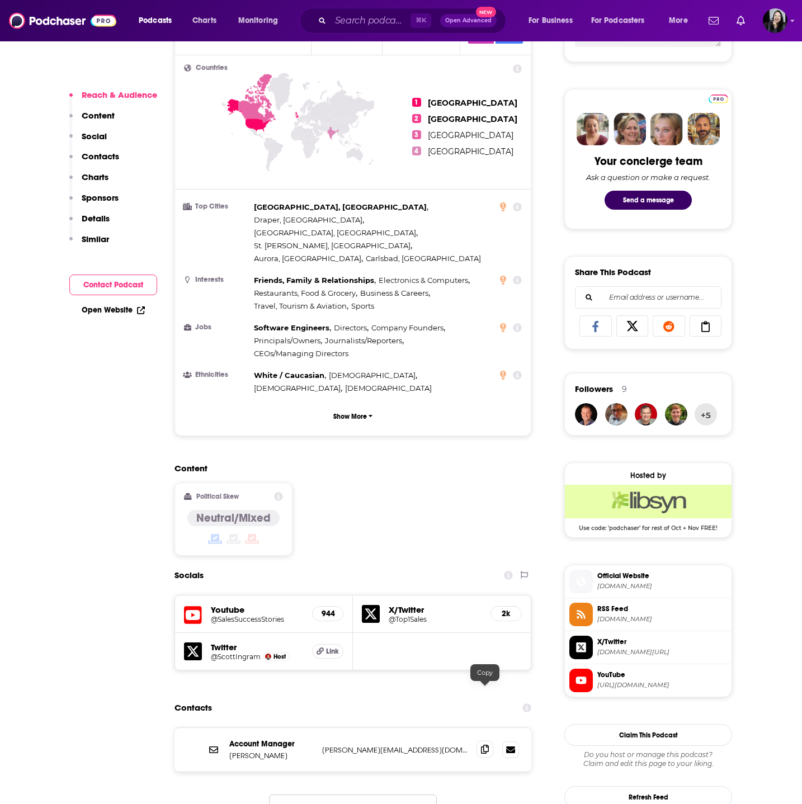
click at [485, 745] on icon at bounding box center [485, 749] width 8 height 9
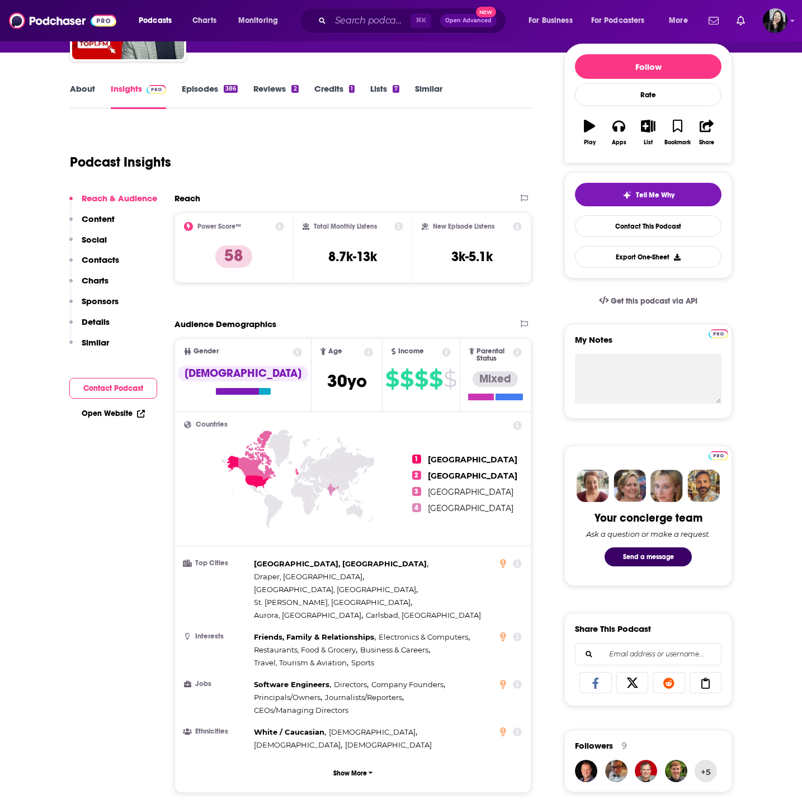
scroll to position [0, 0]
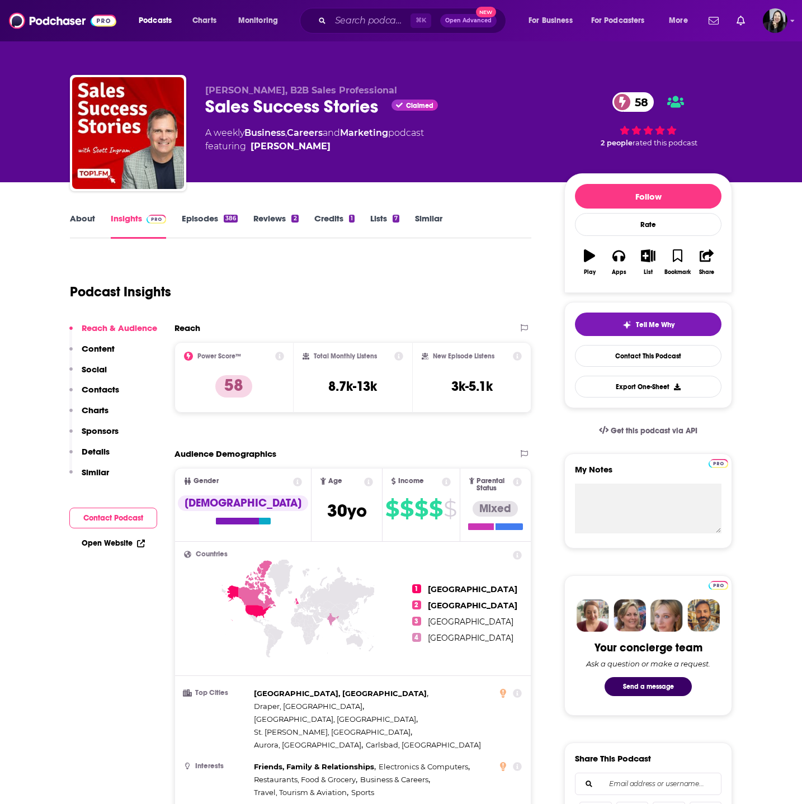
click at [197, 221] on link "Episodes 386" at bounding box center [210, 226] width 56 height 26
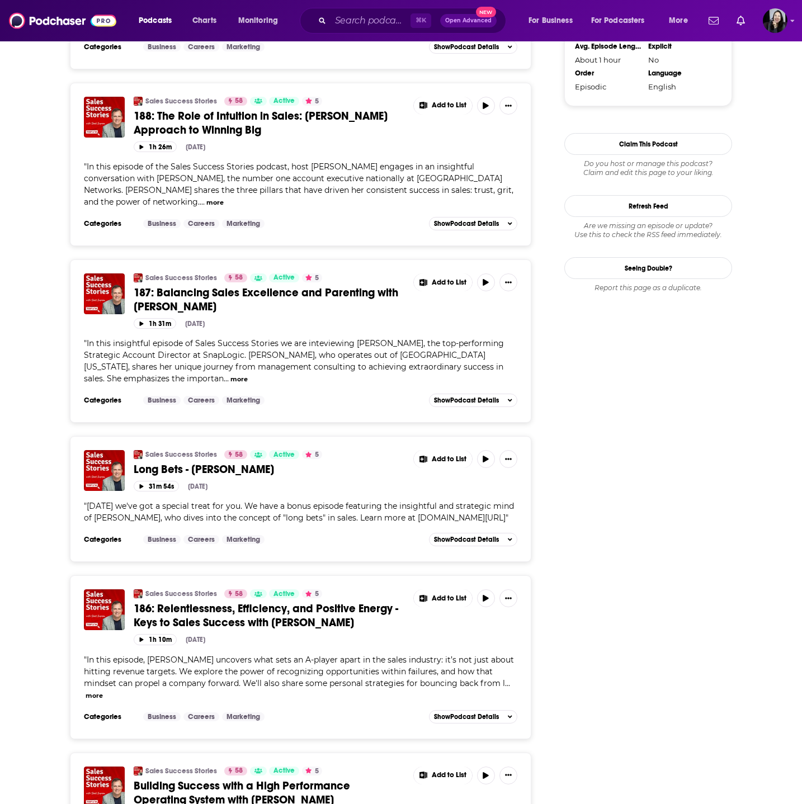
scroll to position [1277, 0]
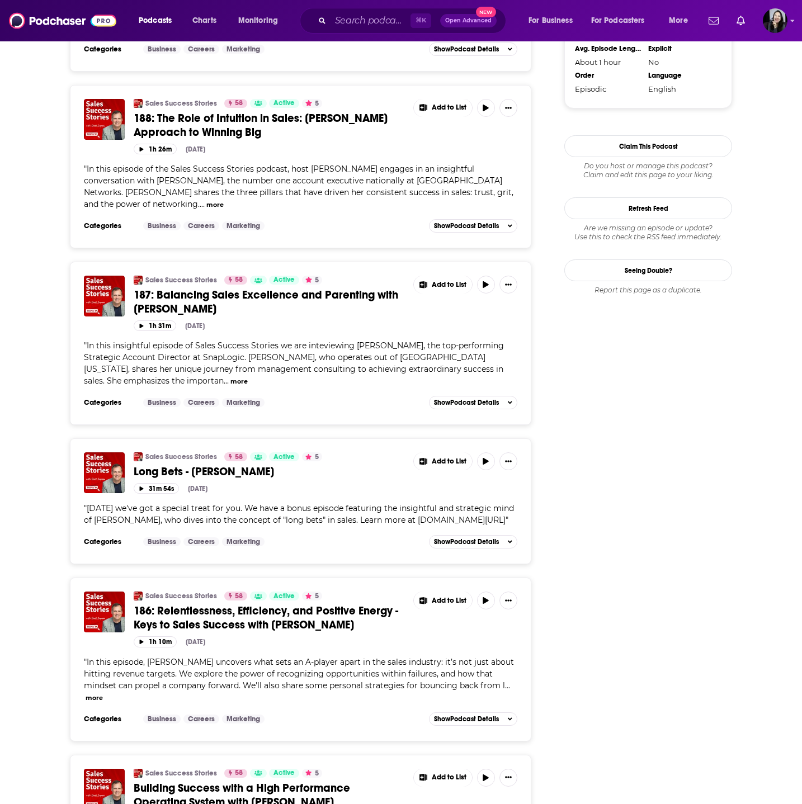
click at [266, 604] on span "186: Relentlessness, Efficiency, and Positive Energy - Keys to Sales Success wi…" at bounding box center [266, 618] width 264 height 28
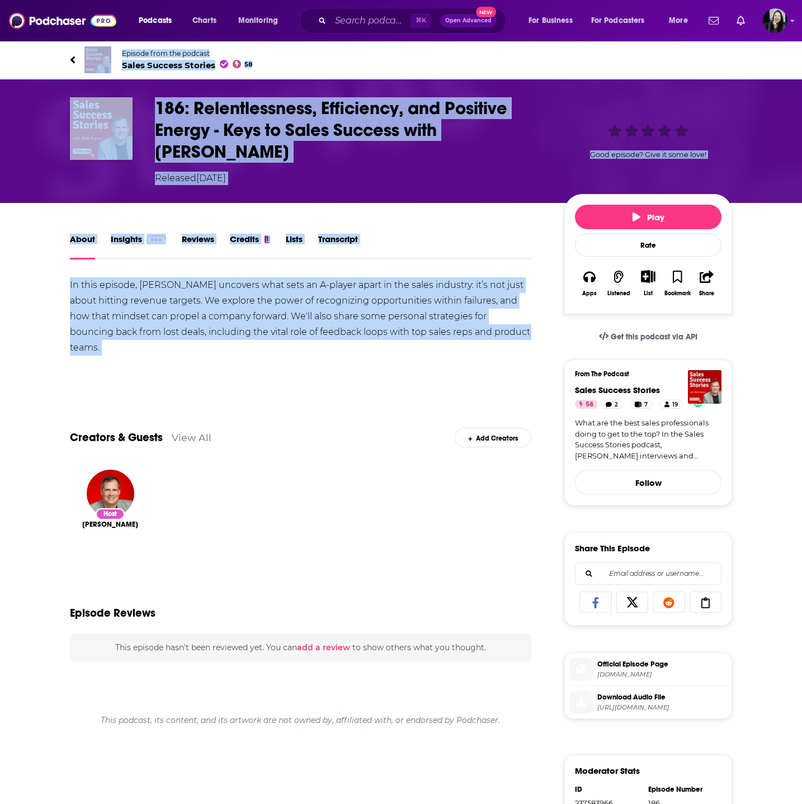
drag, startPoint x: 45, startPoint y: 48, endPoint x: 553, endPoint y: 341, distance: 586.4
click at [553, 341] on div "Episode from the podcast Sales Success Stories 58 Next Episode 186: Relentlessn…" at bounding box center [401, 559] width 802 height 1039
click at [404, 159] on h1 "186: Relentlessness, Efficiency, and Positive Energy - Keys to Sales Success wi…" at bounding box center [350, 129] width 391 height 65
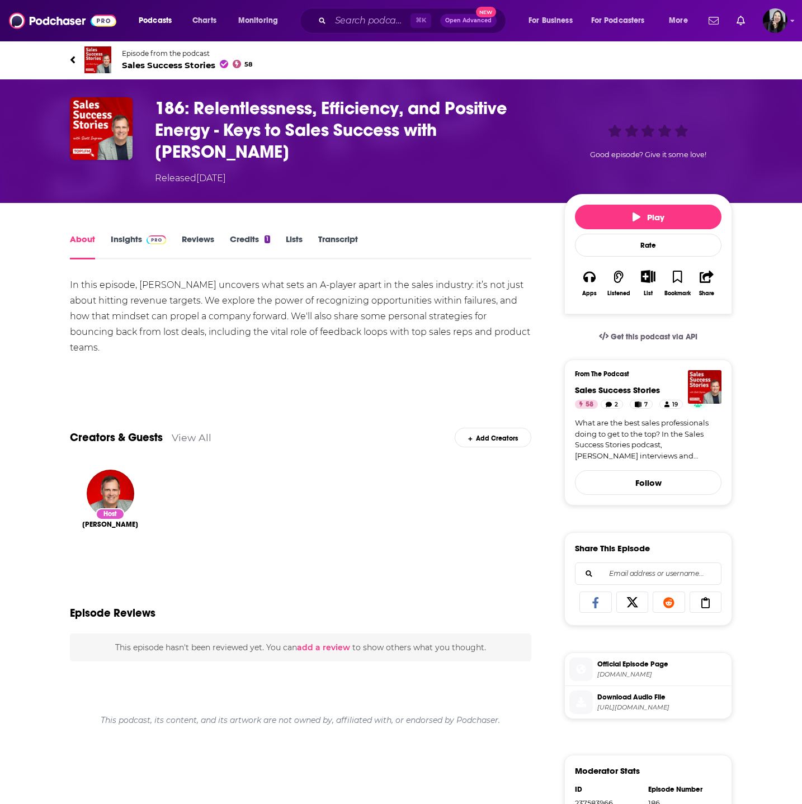
click at [404, 159] on h1 "186: Relentlessness, Efficiency, and Positive Energy - Keys to Sales Success wi…" at bounding box center [350, 129] width 391 height 65
click at [214, 303] on div "In this episode, Dylan Katcher uncovers what sets an A-player apart in the sale…" at bounding box center [300, 332] width 461 height 110
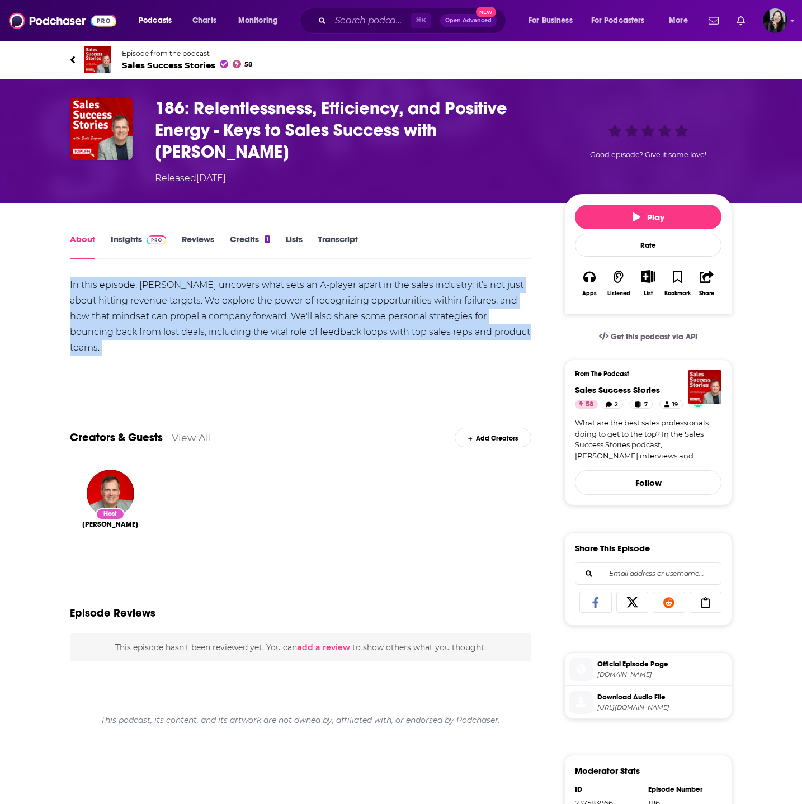
click at [214, 303] on div "In this episode, Dylan Katcher uncovers what sets an A-player apart in the sale…" at bounding box center [300, 332] width 461 height 110
copy div "In this episode, Dylan Katcher uncovers what sets an A-player apart in the sale…"
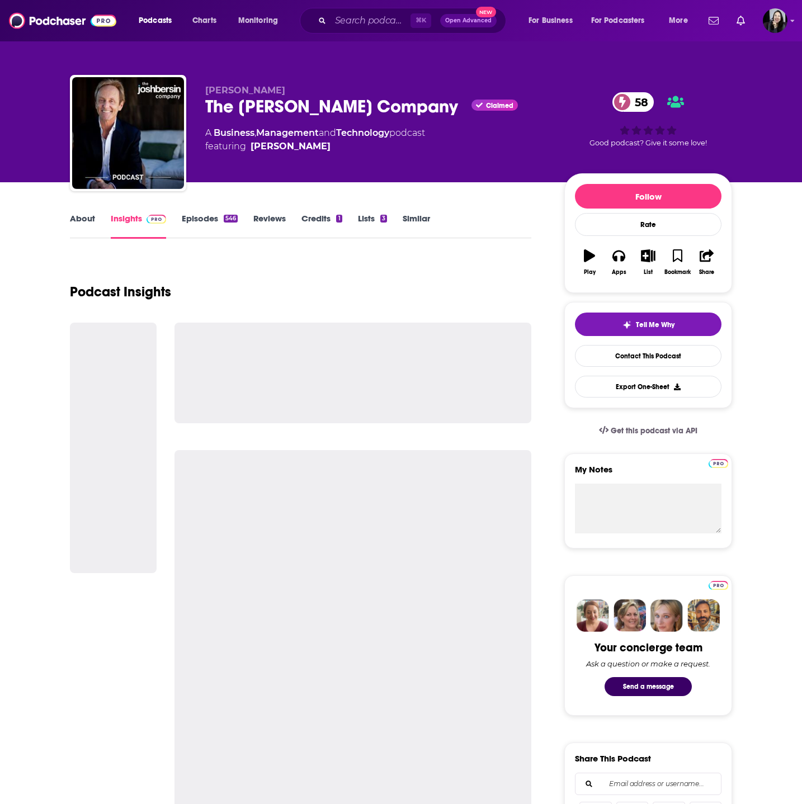
click at [185, 214] on link "Episodes 546" at bounding box center [210, 226] width 56 height 26
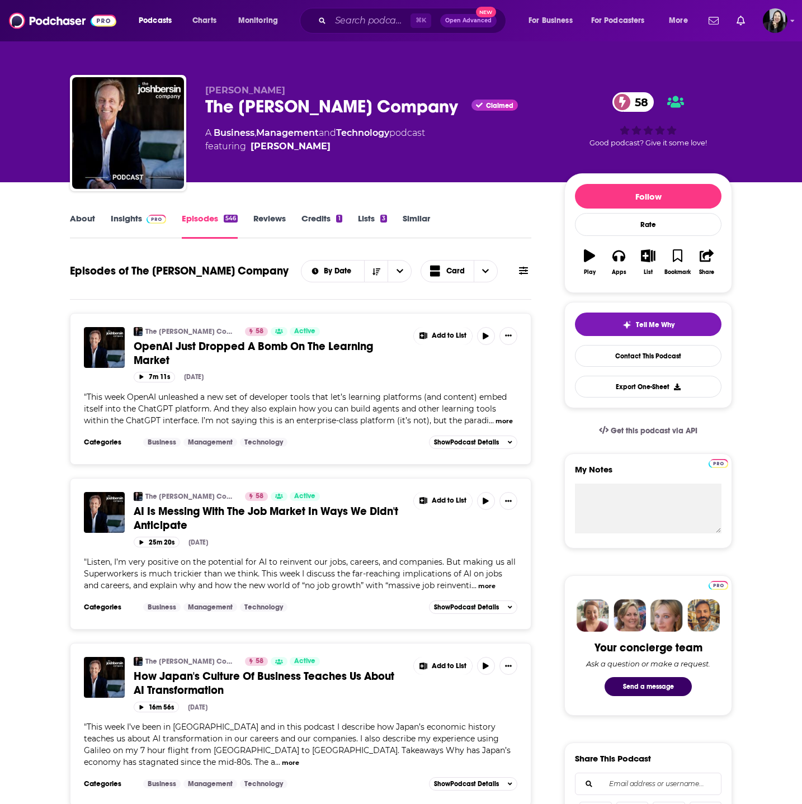
click at [196, 103] on div "[PERSON_NAME] The [PERSON_NAME] Company Claimed 58 A Business , Management and …" at bounding box center [401, 135] width 662 height 121
click at [130, 221] on link "Insights" at bounding box center [138, 226] width 55 height 26
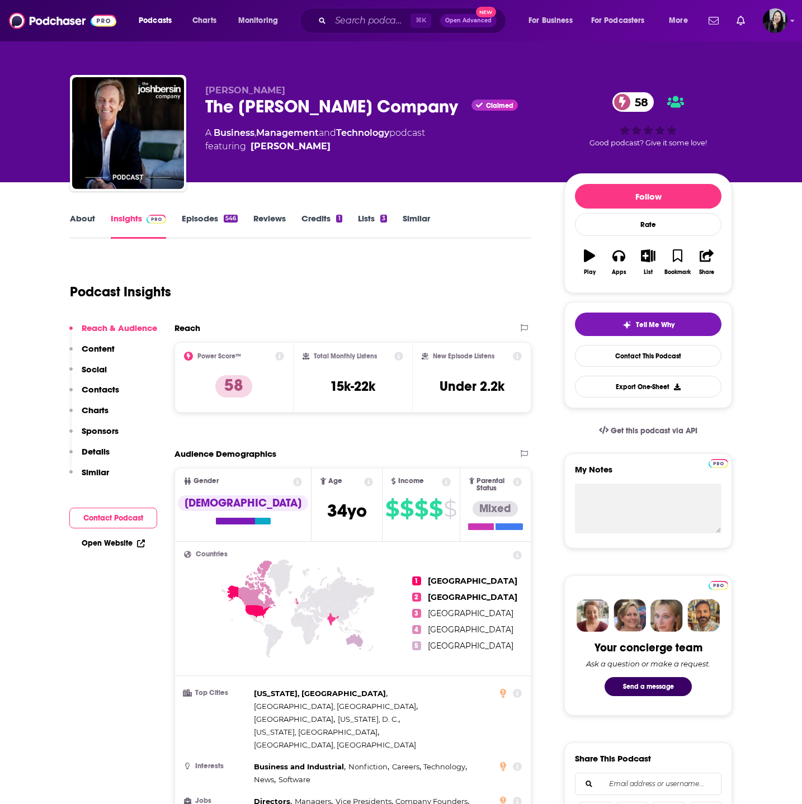
click at [280, 83] on div "[PERSON_NAME] The [PERSON_NAME] Company Claimed 58 A Business , Management and …" at bounding box center [401, 135] width 662 height 121
click at [280, 83] on body "Podcasts Charts Monitoring ⌘ K Open Advanced New For Business For Podcasters Mo…" at bounding box center [401, 402] width 802 height 804
click at [272, 69] on div at bounding box center [272, 69] width 0 height 0
click at [204, 86] on div "[PERSON_NAME] The [PERSON_NAME] Company Claimed 58 A Business , Management and …" at bounding box center [401, 135] width 662 height 121
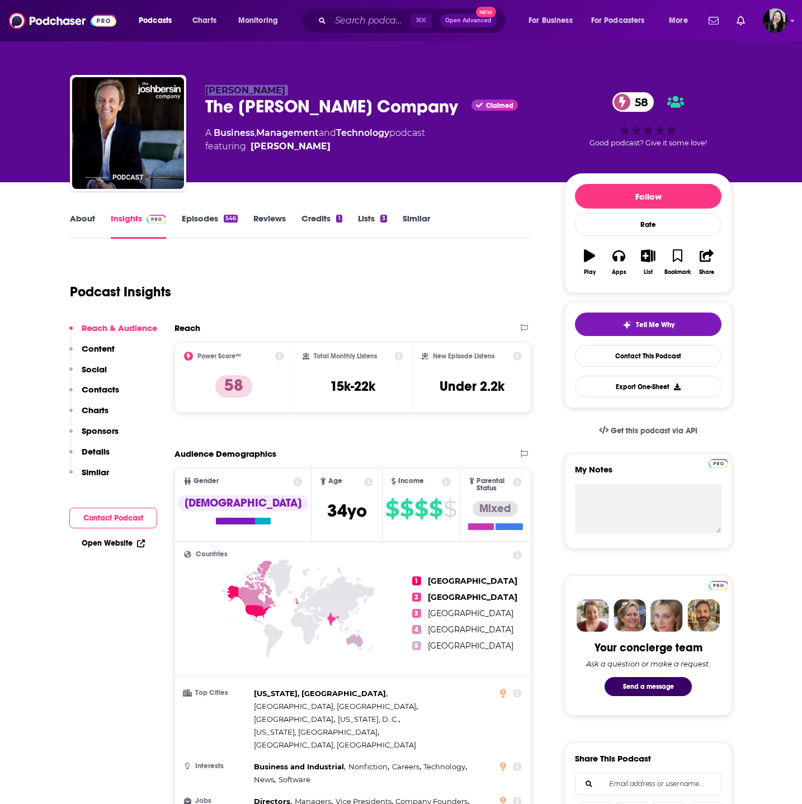
click at [204, 86] on div "[PERSON_NAME] The [PERSON_NAME] Company Claimed 58 A Business , Management and …" at bounding box center [401, 135] width 662 height 121
copy p "[PERSON_NAME]"
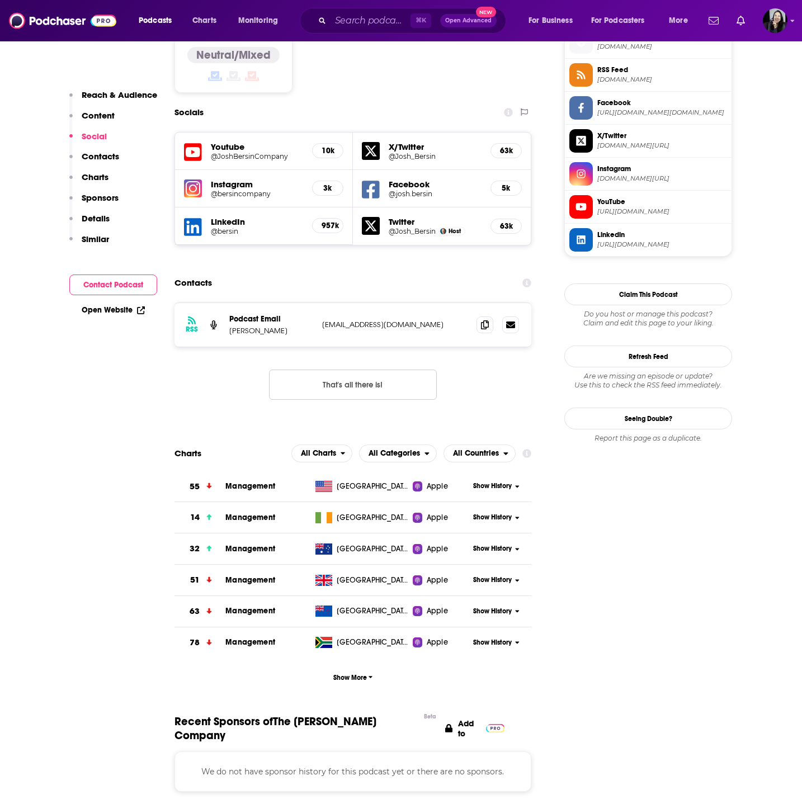
scroll to position [926, 0]
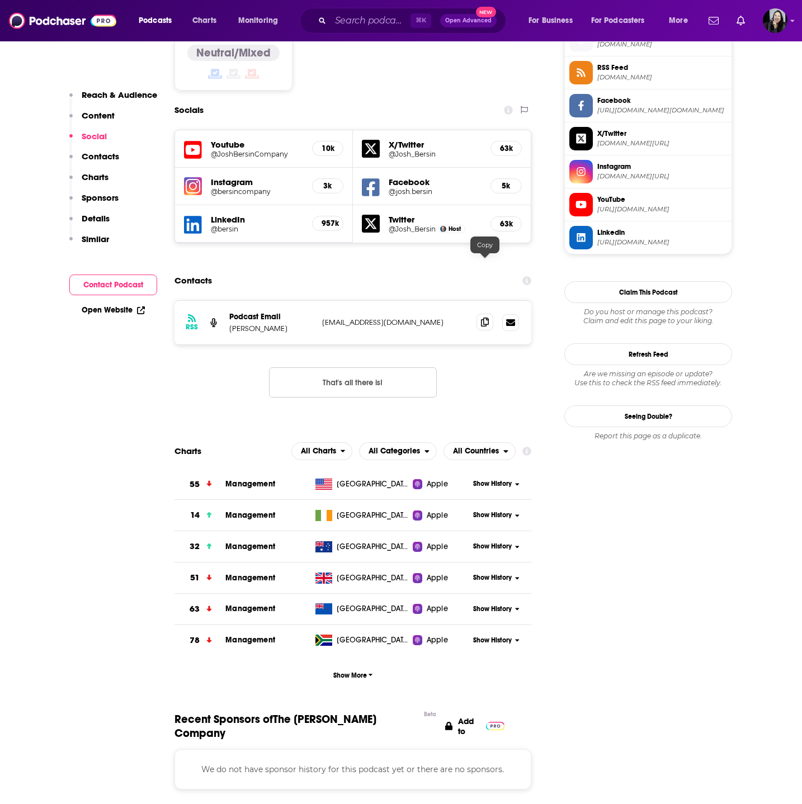
click at [480, 314] on span at bounding box center [484, 322] width 17 height 17
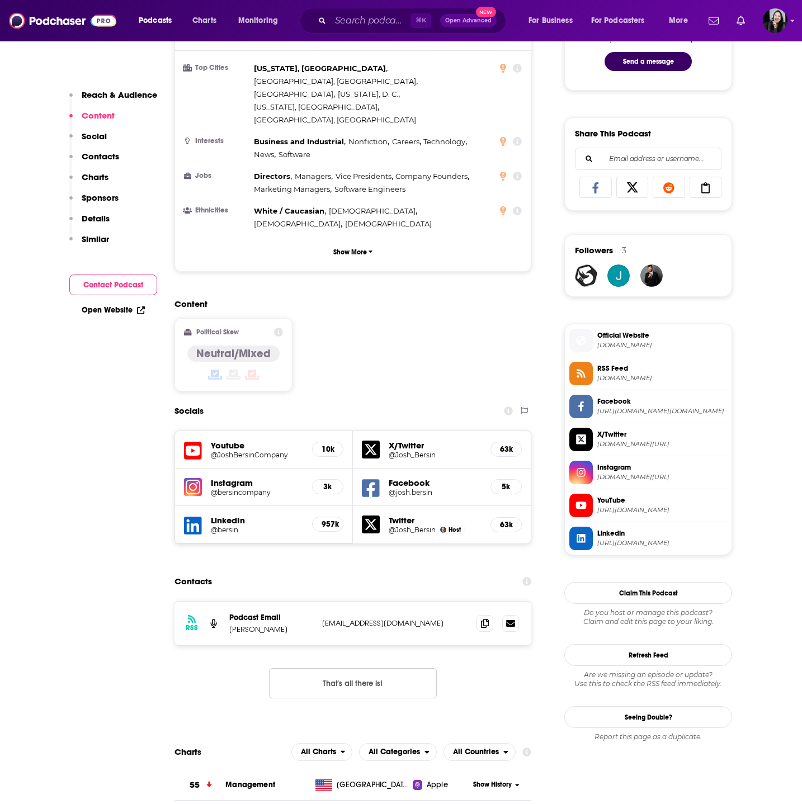
scroll to position [0, 0]
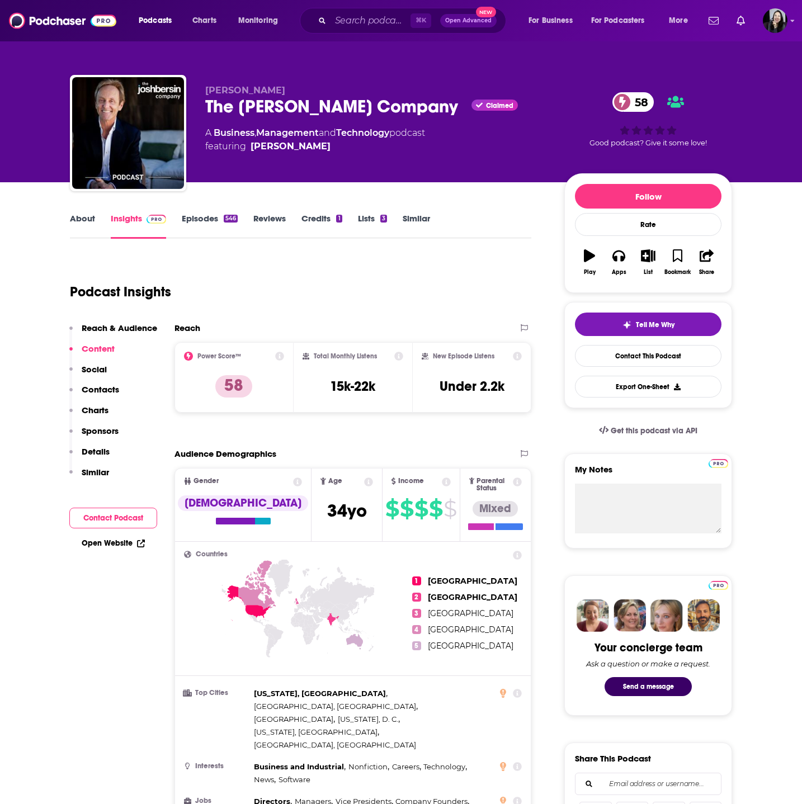
click at [198, 110] on div "[PERSON_NAME] The [PERSON_NAME] Company Claimed 58 A Business , Management and …" at bounding box center [401, 135] width 662 height 121
copy div "The [PERSON_NAME] Company"
click at [285, 91] on p "[PERSON_NAME]" at bounding box center [375, 90] width 341 height 11
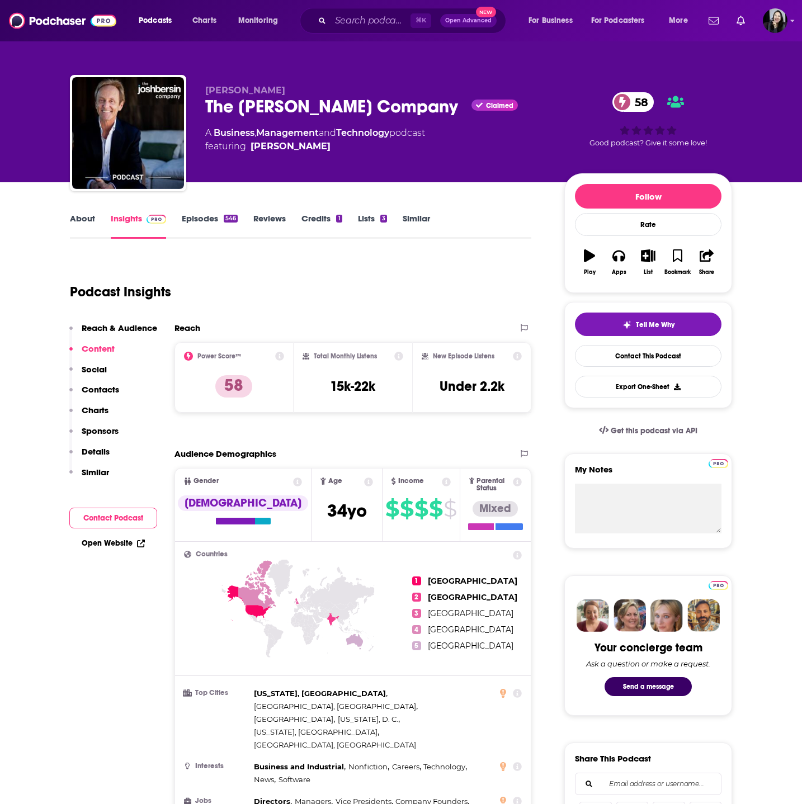
click at [285, 91] on p "[PERSON_NAME]" at bounding box center [375, 90] width 341 height 11
copy p "[PERSON_NAME]"
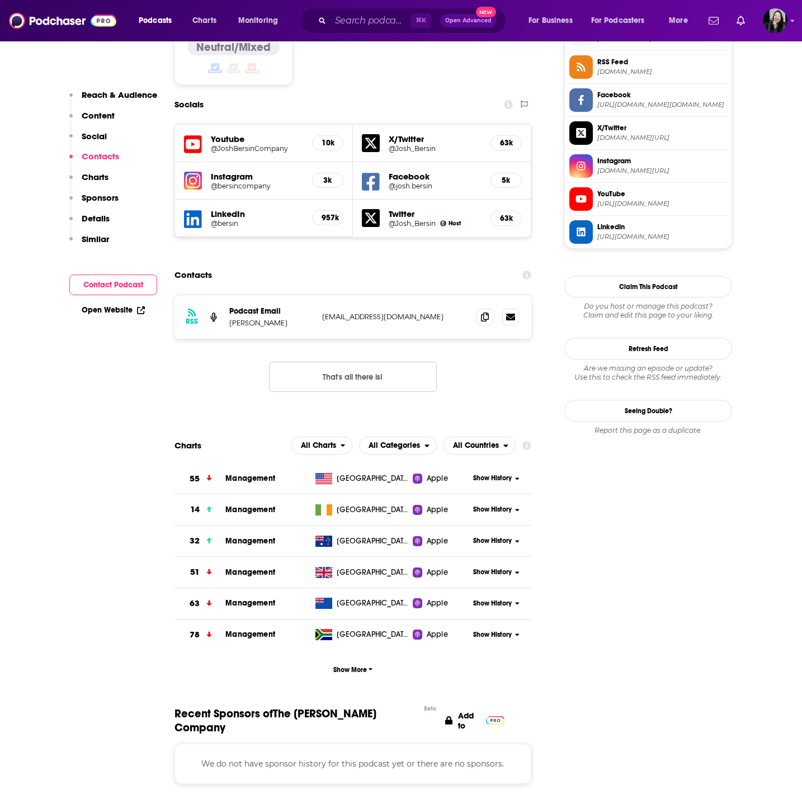
scroll to position [941, 0]
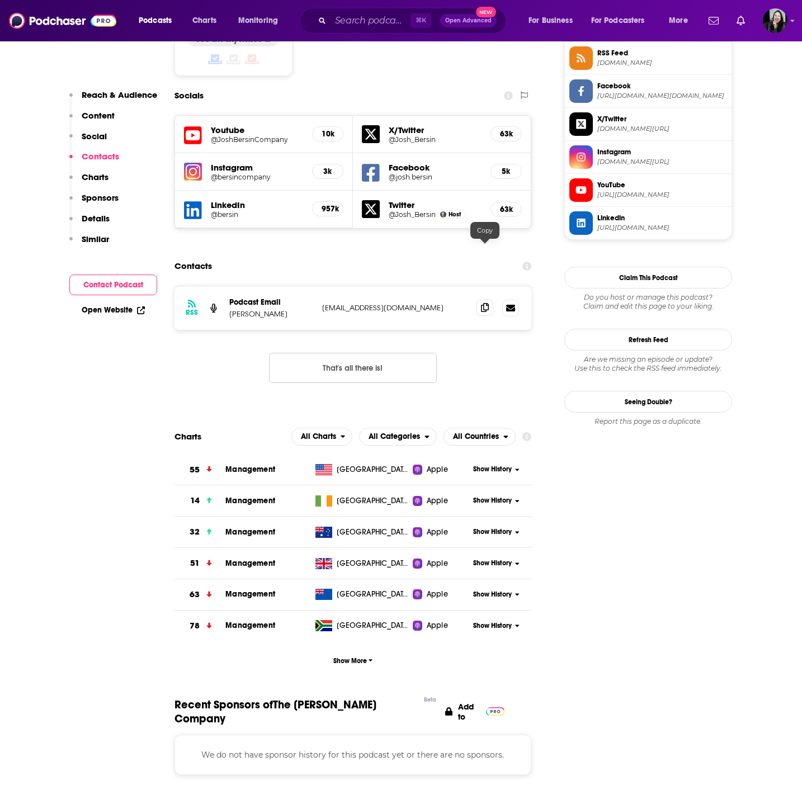
click at [479, 299] on span at bounding box center [484, 307] width 17 height 17
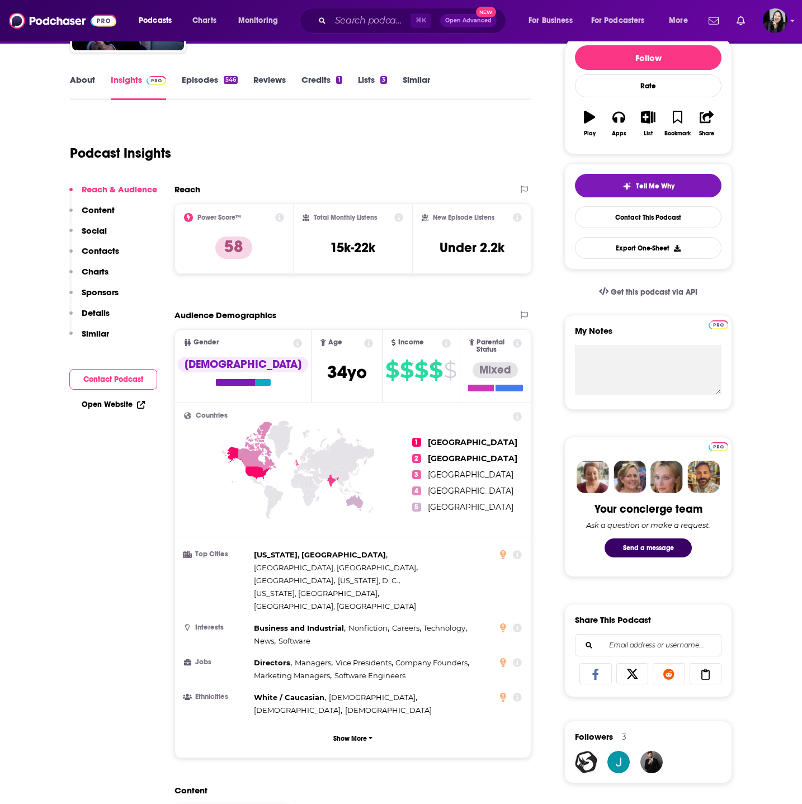
scroll to position [0, 0]
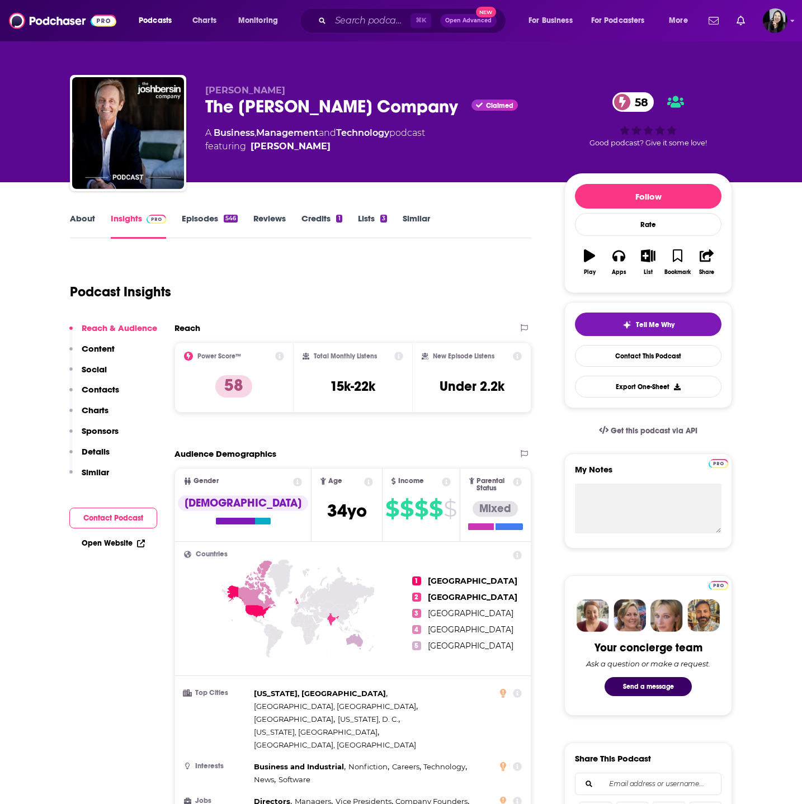
click at [219, 213] on link "Episodes 546" at bounding box center [210, 226] width 56 height 26
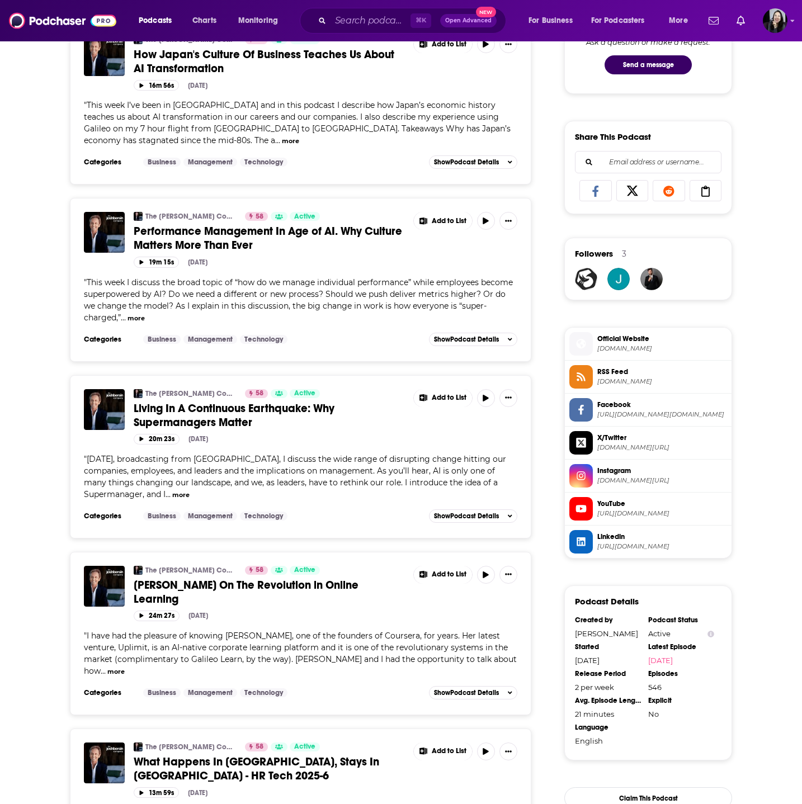
scroll to position [645, 0]
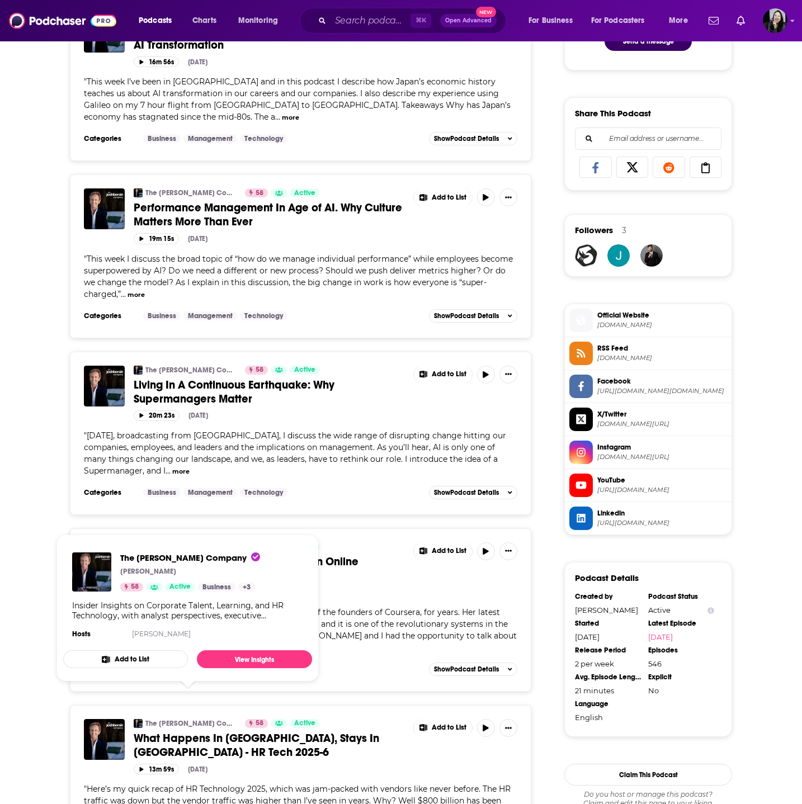
click at [417, 607] on span "I have had the pleasure of knowing [PERSON_NAME], one of the founders of Course…" at bounding box center [300, 629] width 433 height 45
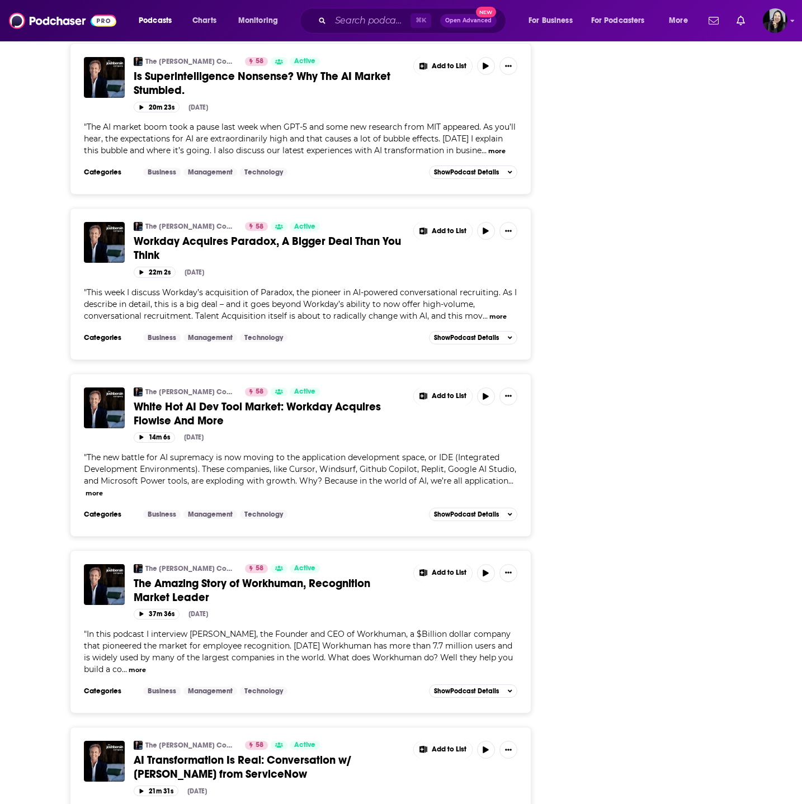
scroll to position [2535, 0]
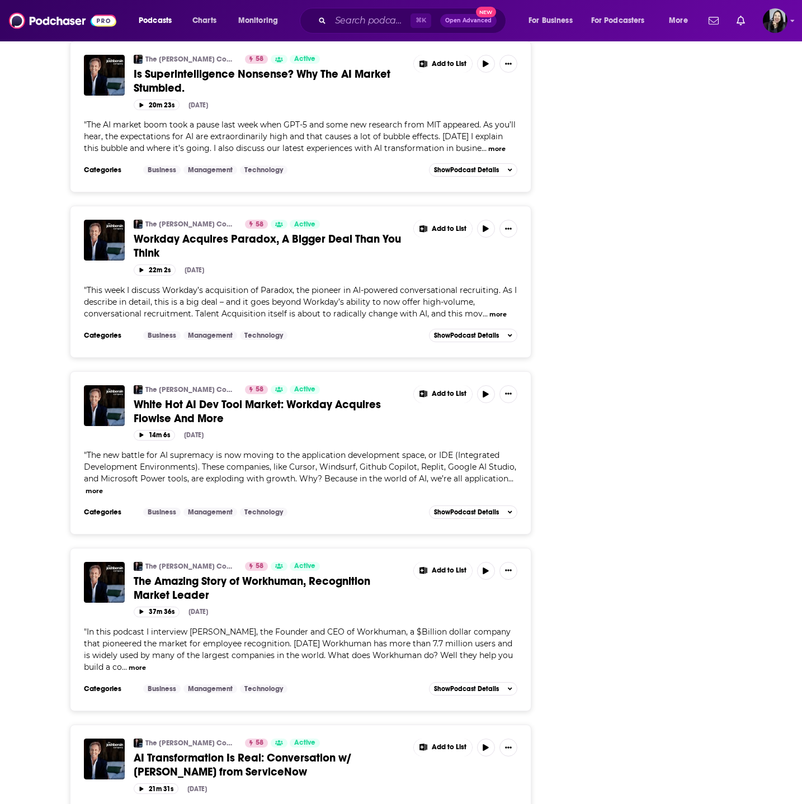
click at [304, 574] on span "The Amazing Story of Workhuman, Recognition Market Leader" at bounding box center [252, 588] width 237 height 28
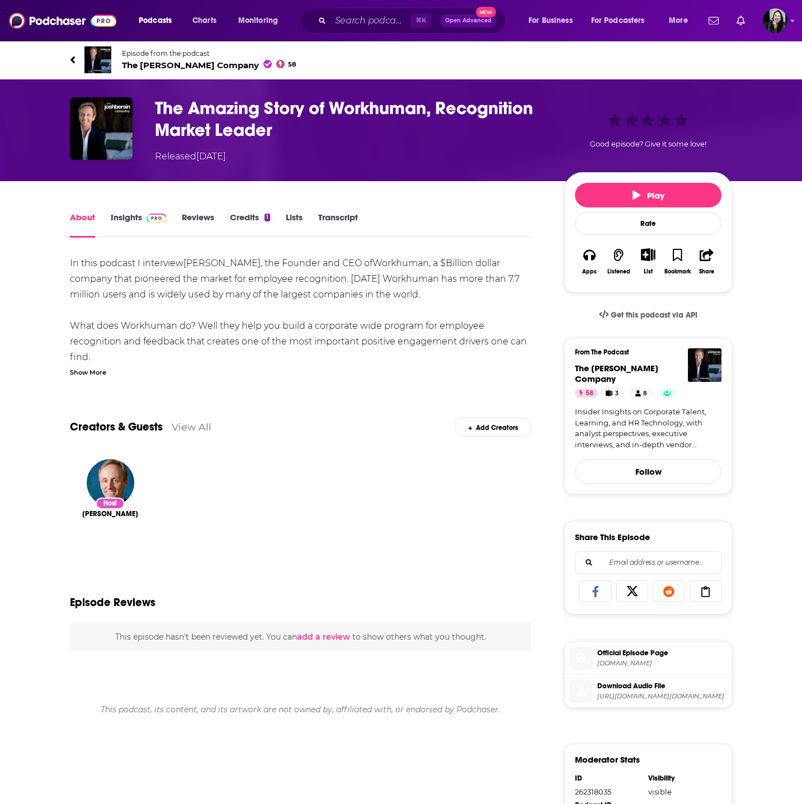
click at [82, 375] on div "Show More" at bounding box center [88, 371] width 36 height 11
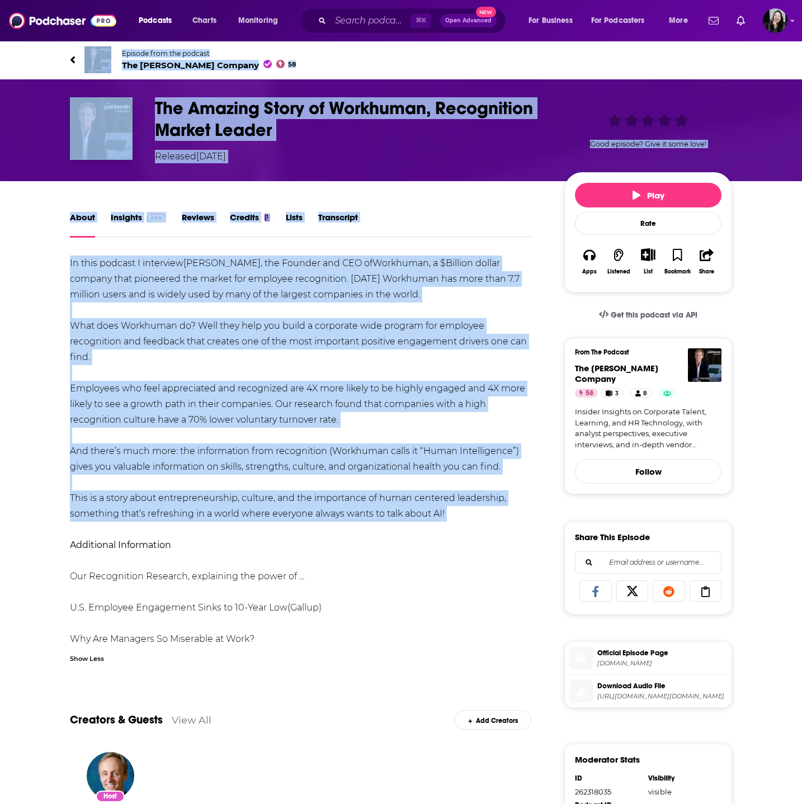
drag, startPoint x: 59, startPoint y: 50, endPoint x: 502, endPoint y: 523, distance: 648.4
click at [502, 523] on div "Episode from the podcast The [PERSON_NAME] Company 58 Next Episode The Amazing …" at bounding box center [401, 554] width 802 height 1028
copy div "Episode from the podcast The [PERSON_NAME] Company 58 Next Episode The Amazing …"
click at [391, 136] on h1 "The Amazing Story of Workhuman, Recognition Market Leader" at bounding box center [350, 119] width 391 height 44
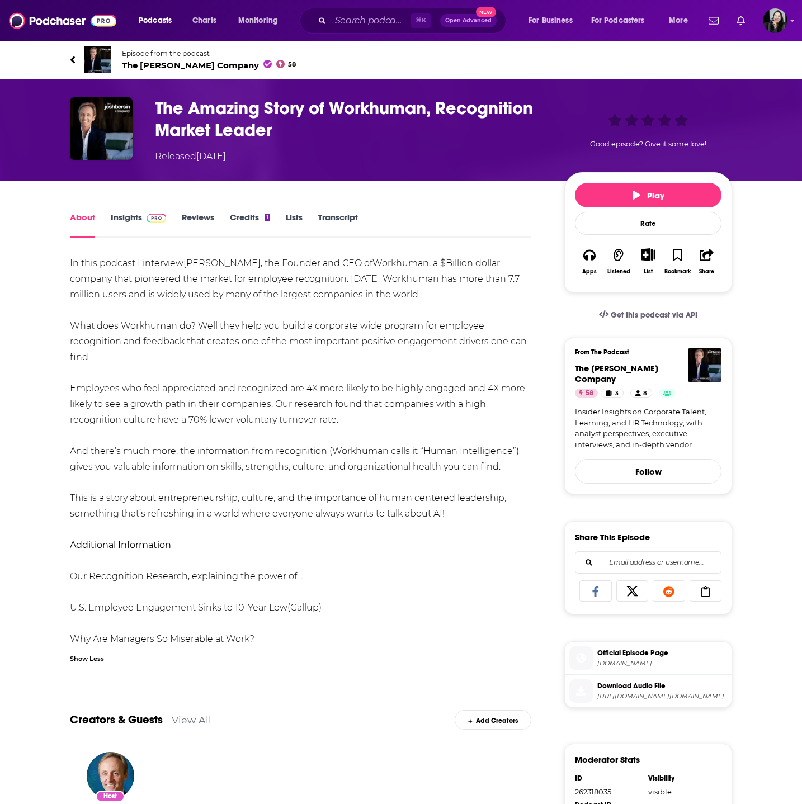
click at [391, 136] on h1 "The Amazing Story of Workhuman, Recognition Market Leader" at bounding box center [350, 119] width 391 height 44
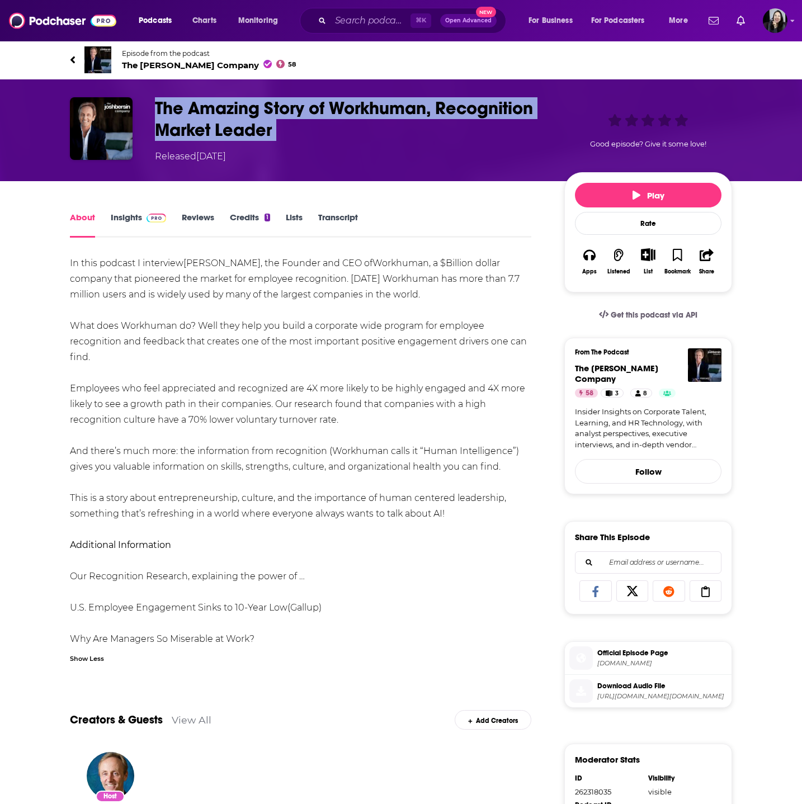
click at [391, 136] on h1 "The Amazing Story of Workhuman, Recognition Market Leader" at bounding box center [350, 119] width 391 height 44
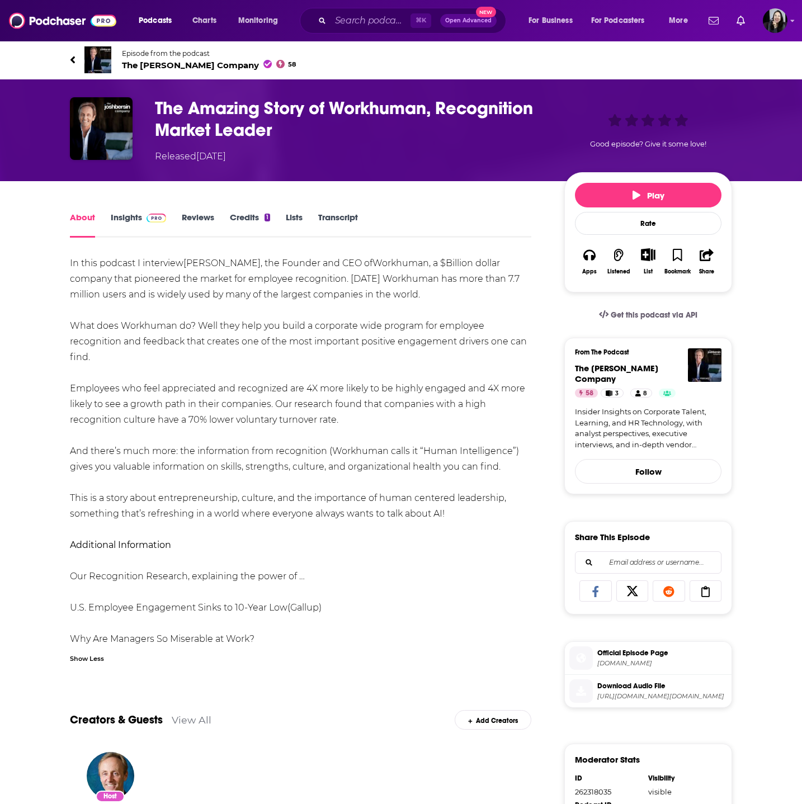
click at [176, 316] on div "In this podcast I interview Eric Mosley , the Founder and CEO of Workhuman , a …" at bounding box center [300, 451] width 461 height 391
drag, startPoint x: 63, startPoint y: 256, endPoint x: 473, endPoint y: 517, distance: 486.5
click at [473, 516] on div "About Insights Reviews Credits 1 Lists Transcript In this podcast I interview E…" at bounding box center [308, 639] width 512 height 858
copy div "In this podcast I interview Eric Mosley , the Founder and CEO of Workhuman , a …"
click at [192, 268] on div "In this podcast I interview Eric Mosley , the Founder and CEO of Workhuman , a …" at bounding box center [300, 451] width 461 height 391
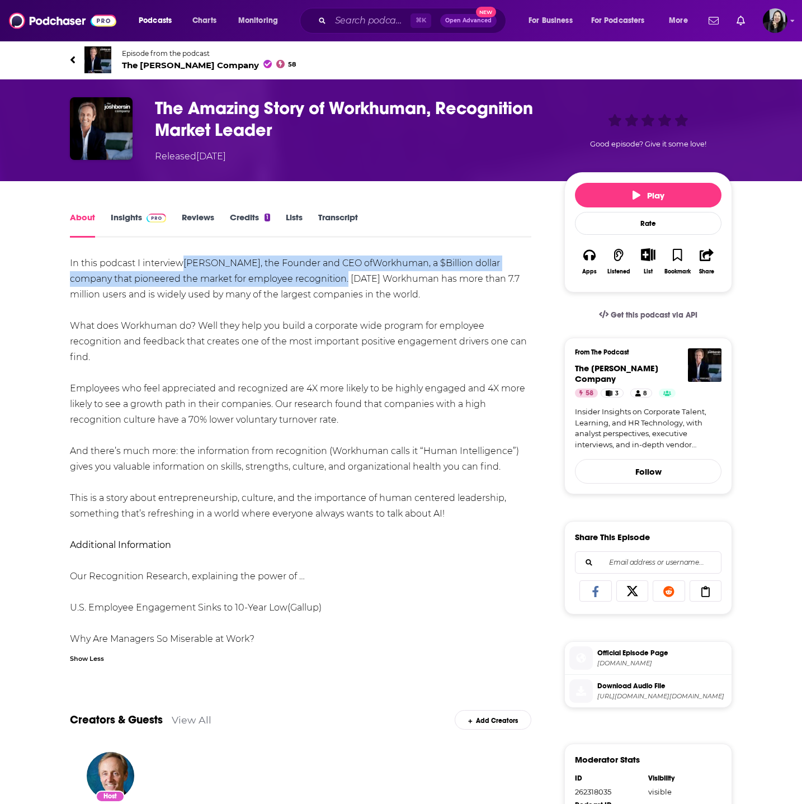
drag, startPoint x: 184, startPoint y: 264, endPoint x: 304, endPoint y: 285, distance: 121.9
click at [304, 285] on div "In this podcast I interview Eric Mosley , the Founder and CEO of Workhuman , a …" at bounding box center [300, 451] width 461 height 391
copy div "Eric Mosley , the Founder and CEO of Workhuman , a $Billion dollar company that…"
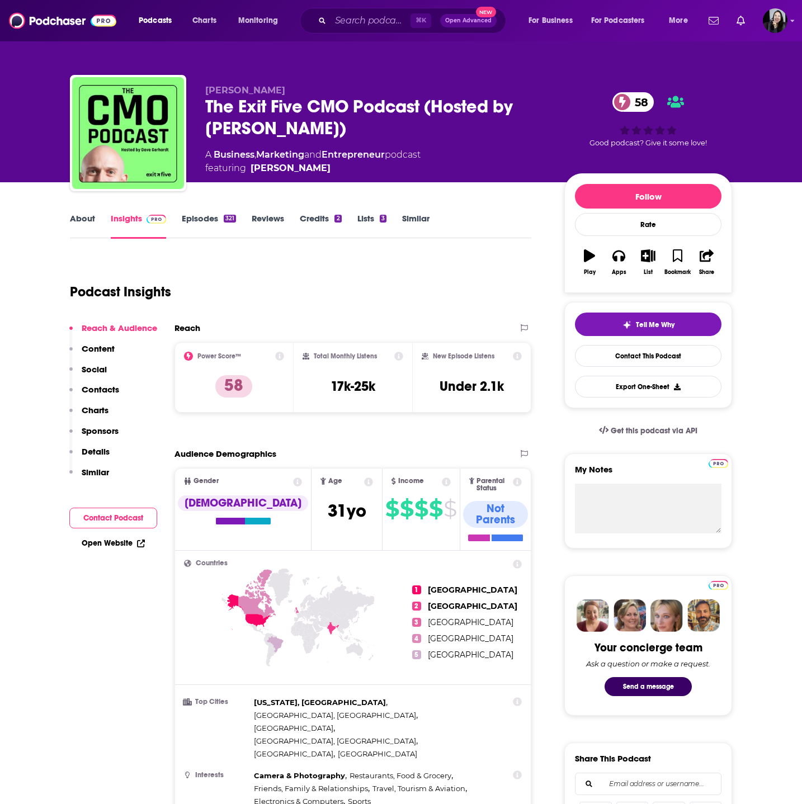
click at [320, 85] on p "Dave Gerhardt" at bounding box center [375, 90] width 341 height 11
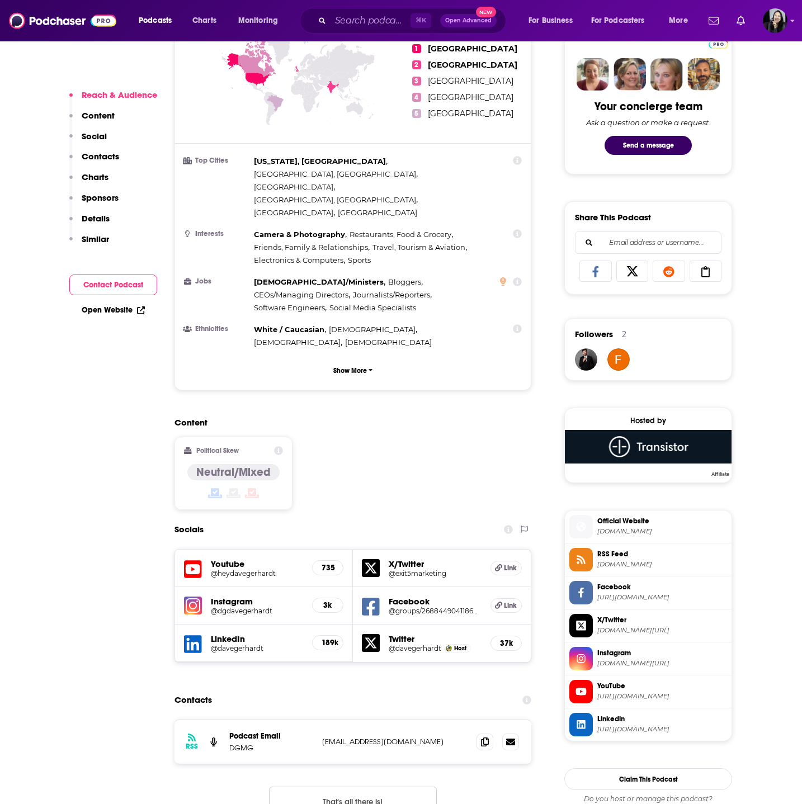
scroll to position [546, 0]
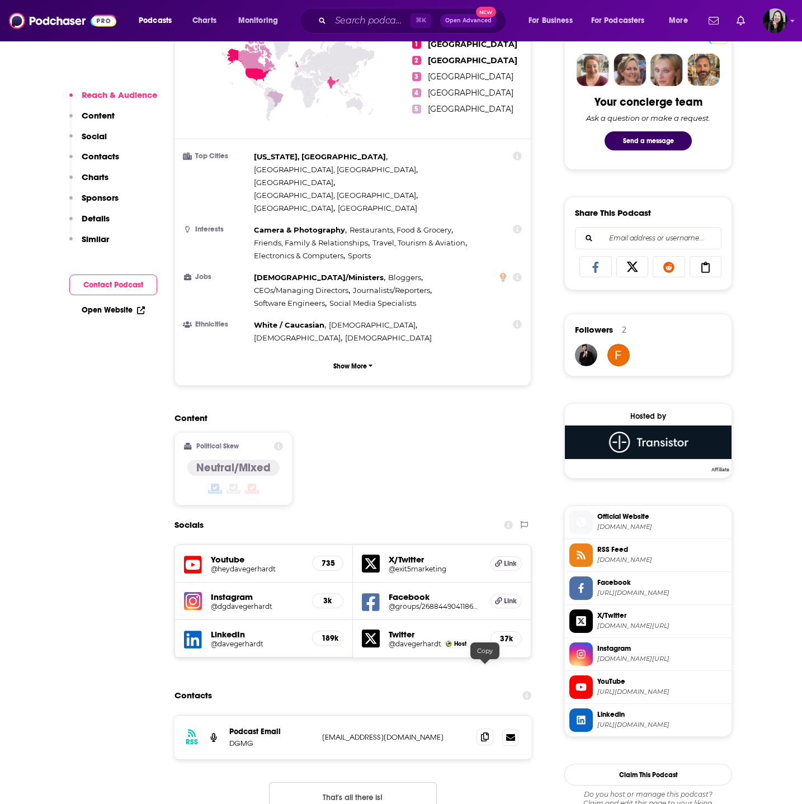
click at [486, 733] on icon at bounding box center [485, 737] width 8 height 9
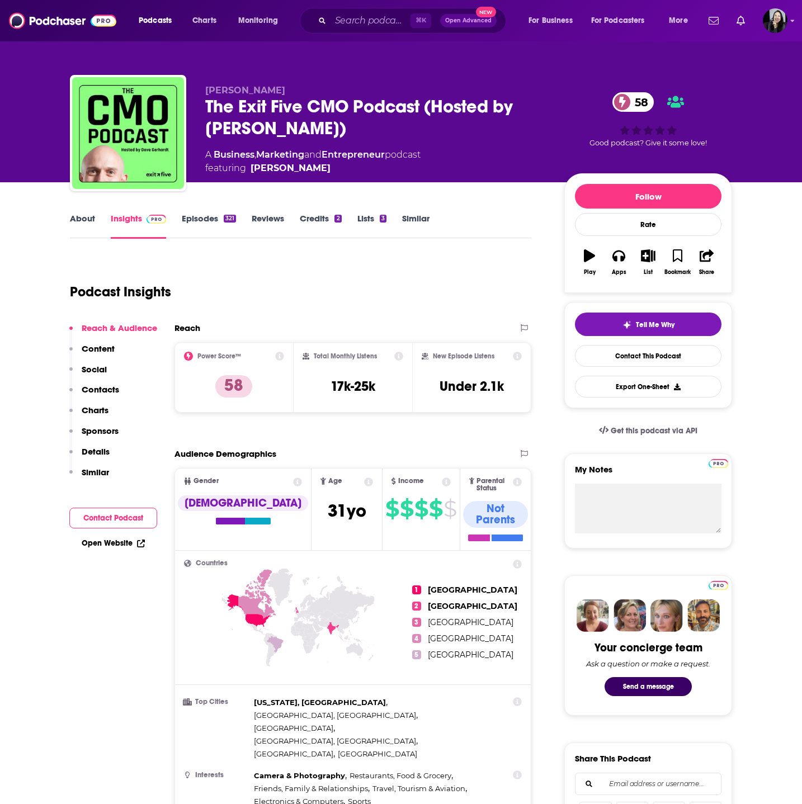
click at [354, 131] on div "The Exit Five CMO Podcast (Hosted by Dave Gerhardt) 58" at bounding box center [375, 118] width 341 height 44
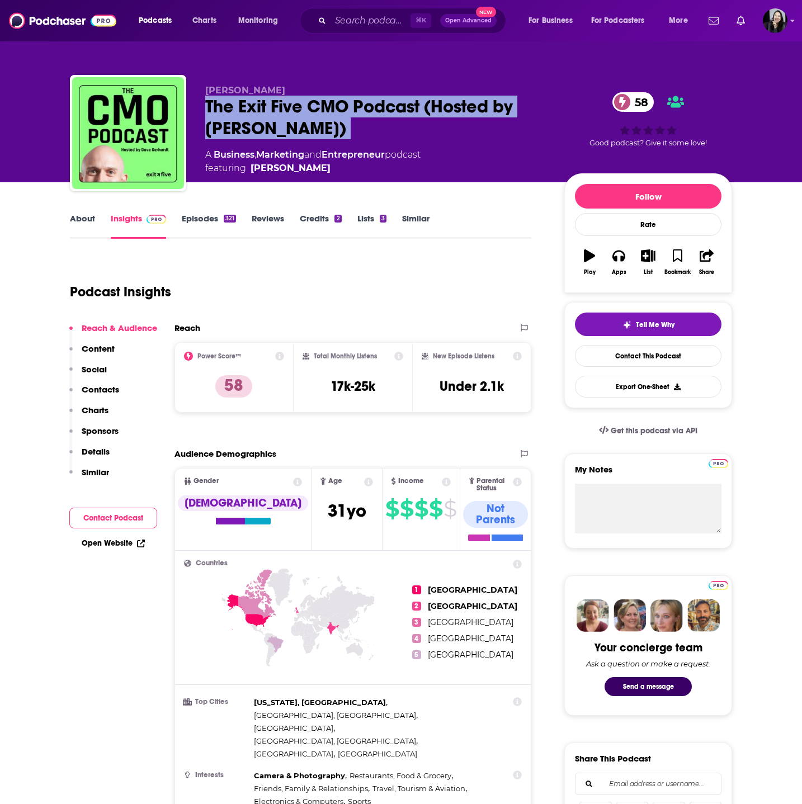
click at [354, 131] on div "The Exit Five CMO Podcast (Hosted by Dave Gerhardt) 58" at bounding box center [375, 118] width 341 height 44
copy div "The Exit Five CMO Podcast (Hosted by Dave Gerhardt) 58"
click at [314, 85] on p "Dave Gerhardt" at bounding box center [375, 90] width 341 height 11
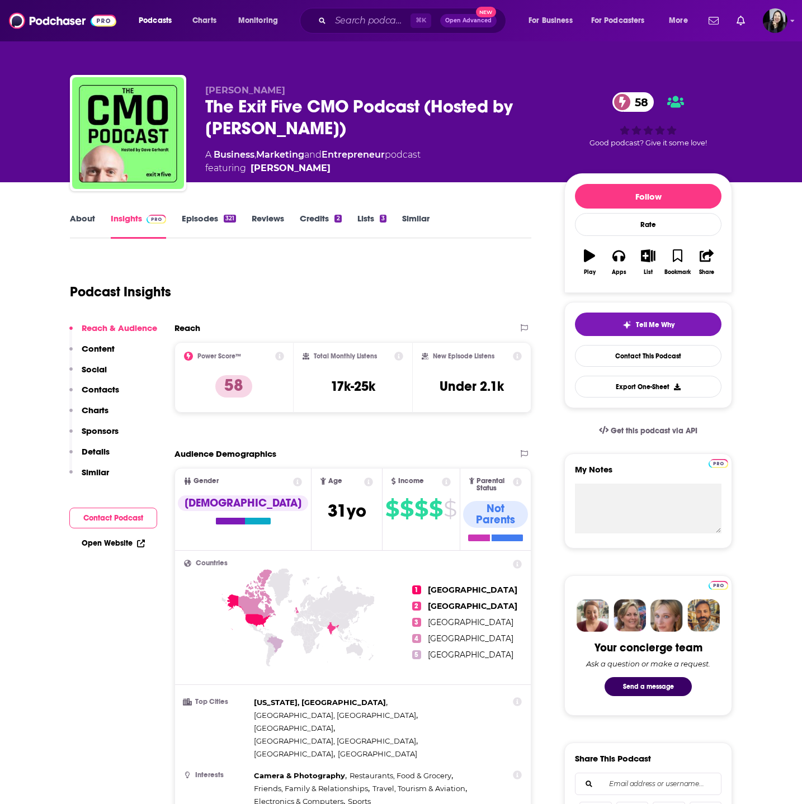
click at [314, 85] on p "Dave Gerhardt" at bounding box center [375, 90] width 341 height 11
click at [320, 80] on div "Dave Gerhardt The Exit Five CMO Podcast (Hosted by Dave Gerhardt) 58 A Business…" at bounding box center [401, 135] width 662 height 121
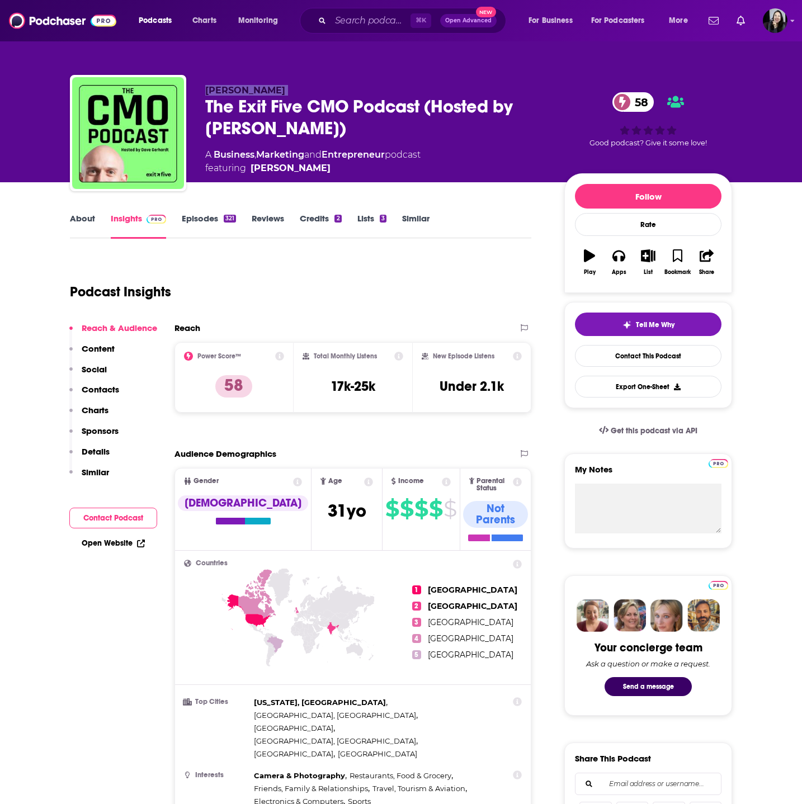
copy p "Dave Gerhardt"
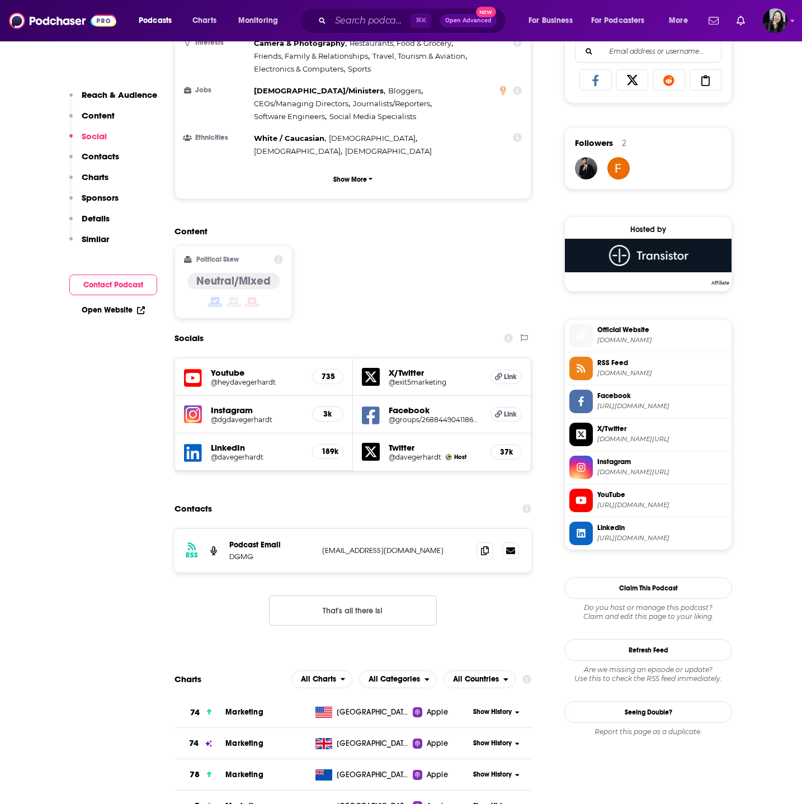
scroll to position [796, 0]
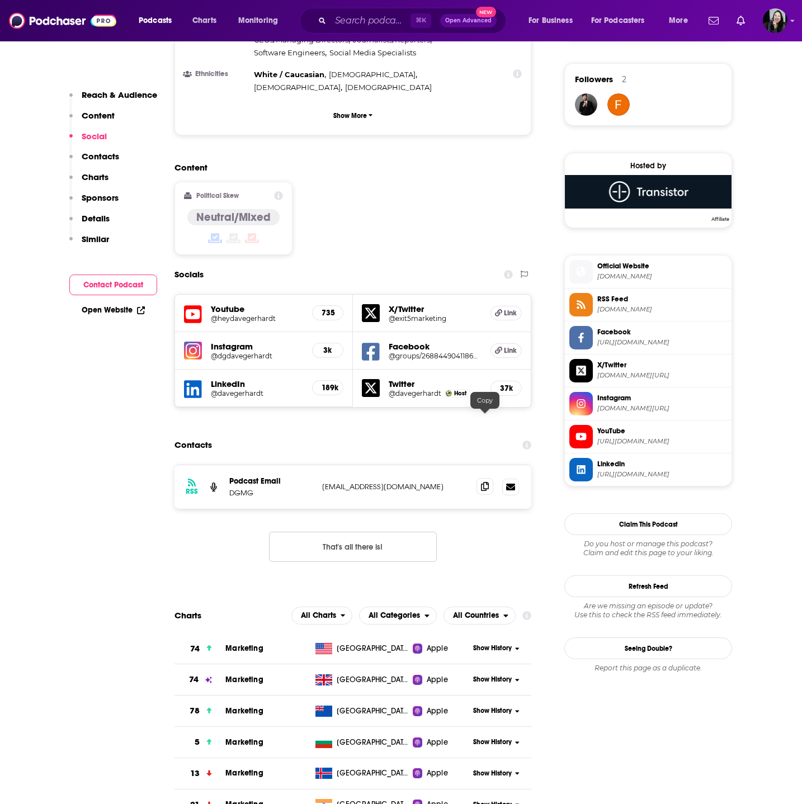
click at [484, 482] on icon at bounding box center [485, 486] width 8 height 9
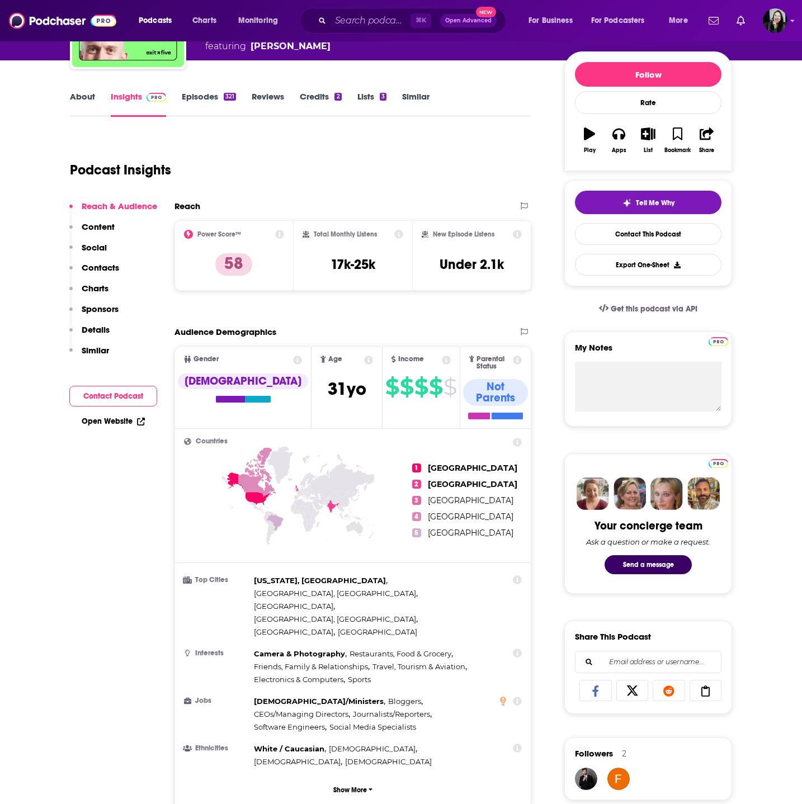
scroll to position [0, 0]
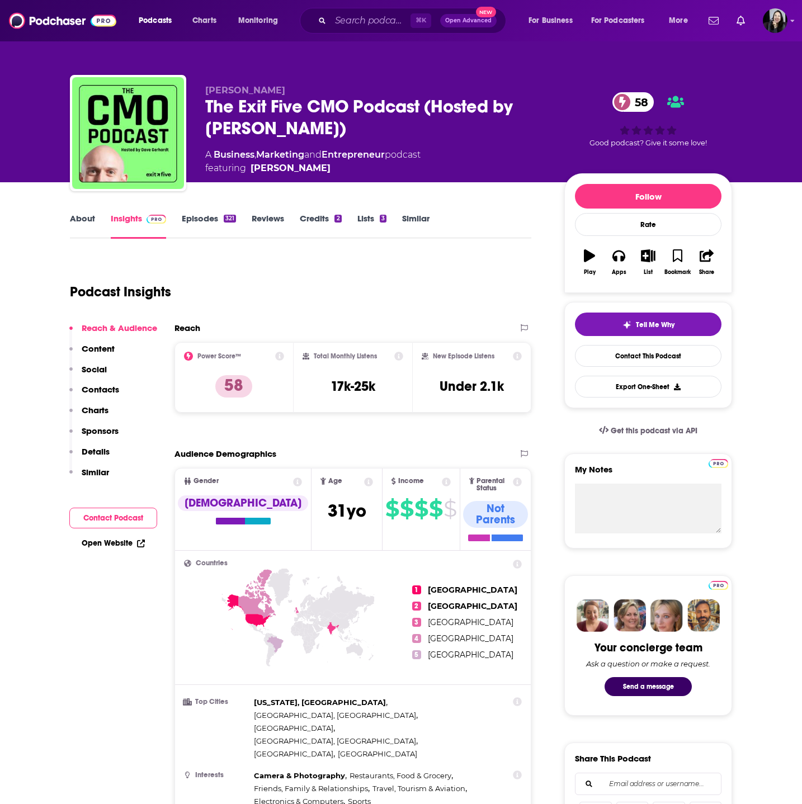
click at [208, 214] on link "Episodes 321" at bounding box center [209, 226] width 54 height 26
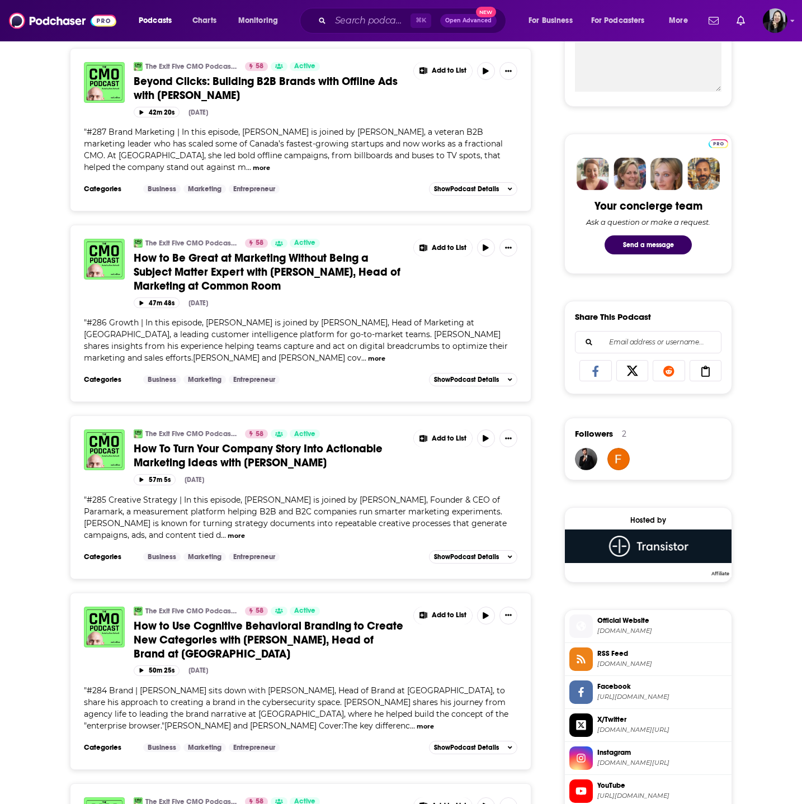
scroll to position [443, 0]
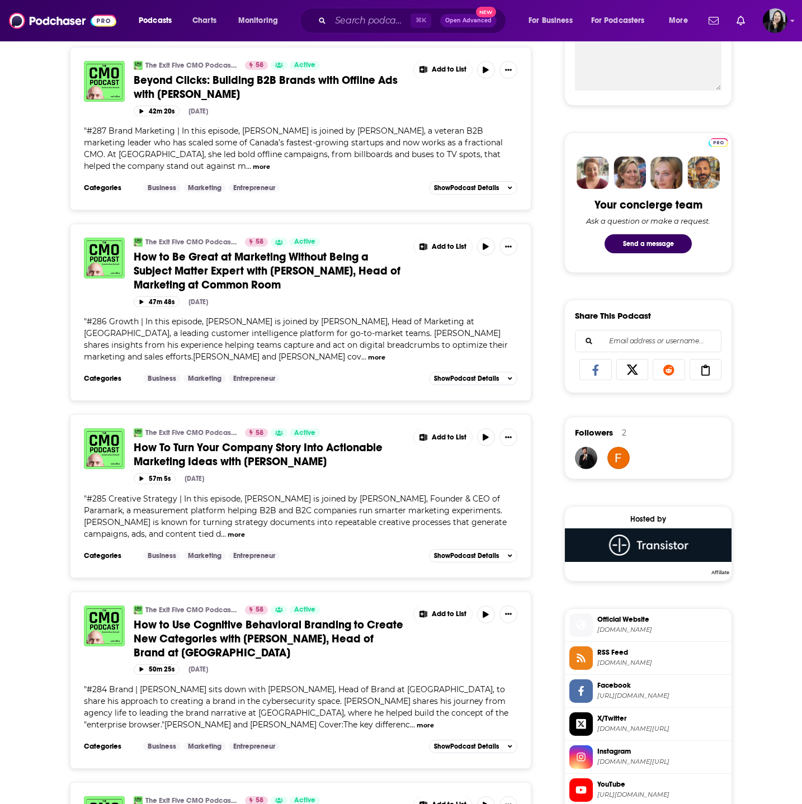
click at [320, 636] on span "How to Use Cognitive Behavioral Branding to Create New Categories with Ari Yabl…" at bounding box center [269, 639] width 270 height 42
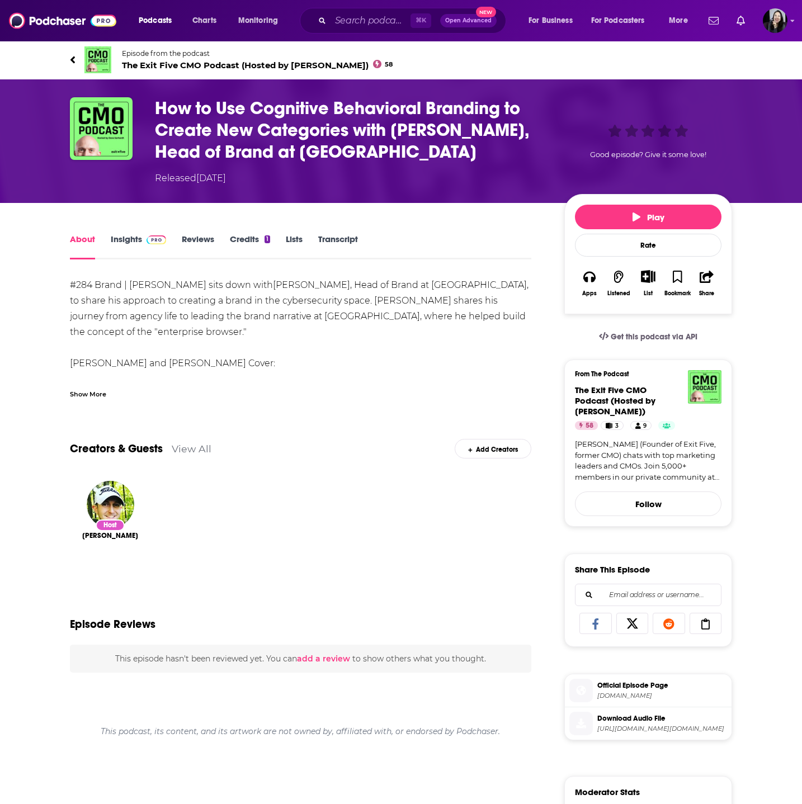
click at [84, 400] on div "#284 Brand | Dave sits down with Ari Yablok , Head of Brand at Island, to share…" at bounding box center [300, 688] width 461 height 823
click at [84, 397] on div "Show More" at bounding box center [88, 393] width 36 height 11
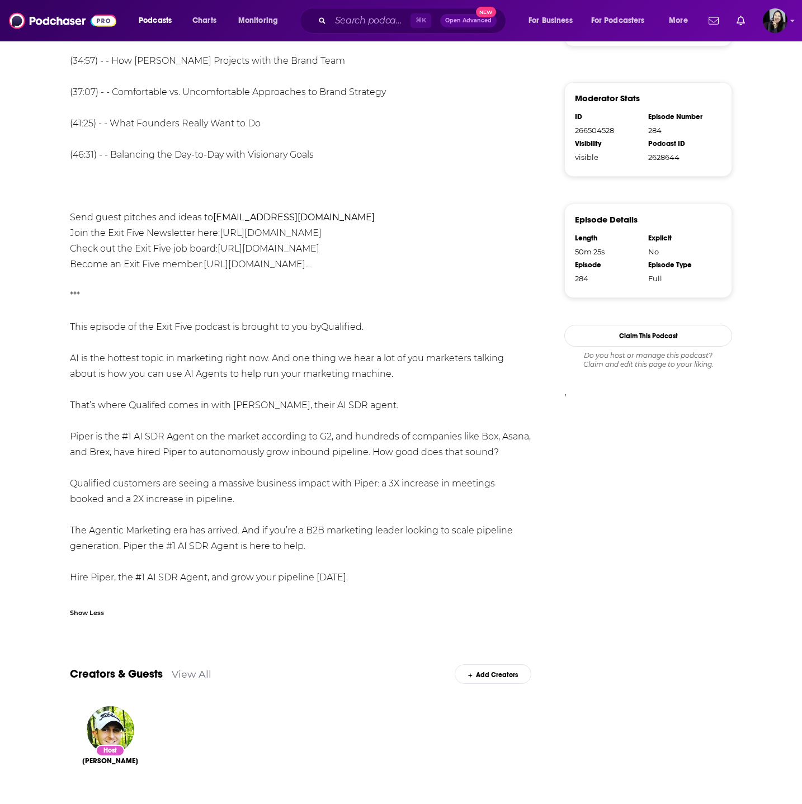
scroll to position [618, 0]
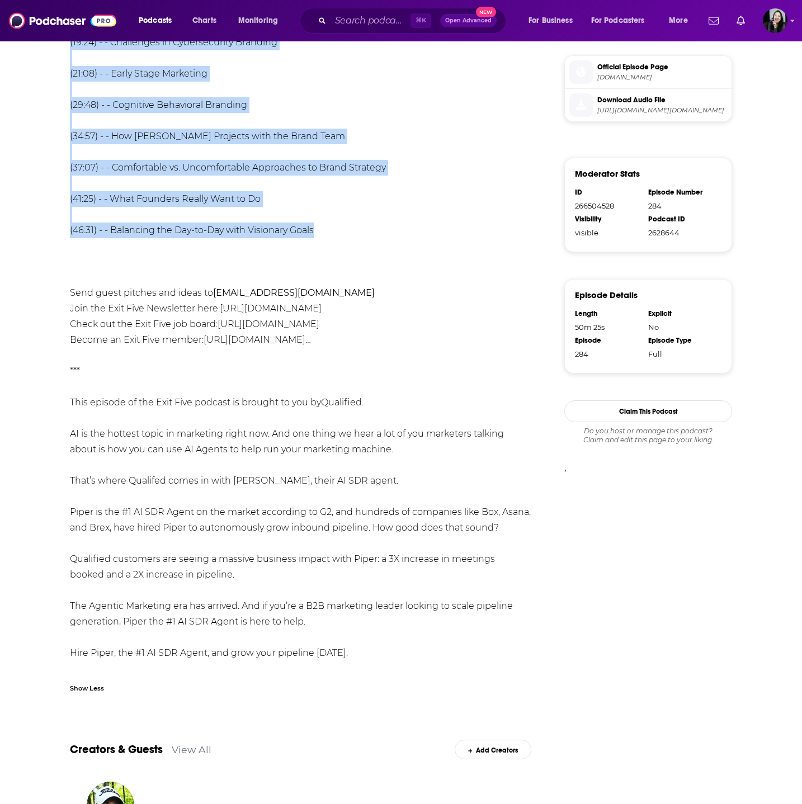
drag, startPoint x: 59, startPoint y: 49, endPoint x: 368, endPoint y: 213, distance: 349.5
click at [368, 213] on div "Episode from the podcast The Exit Five CMO Podcast (Hosted by Dave Gerhardt) 58…" at bounding box center [401, 234] width 802 height 1625
copy div "Episode from the podcast The Exit Five CMO Podcast (Hosted by Dave Gerhardt) 58…"
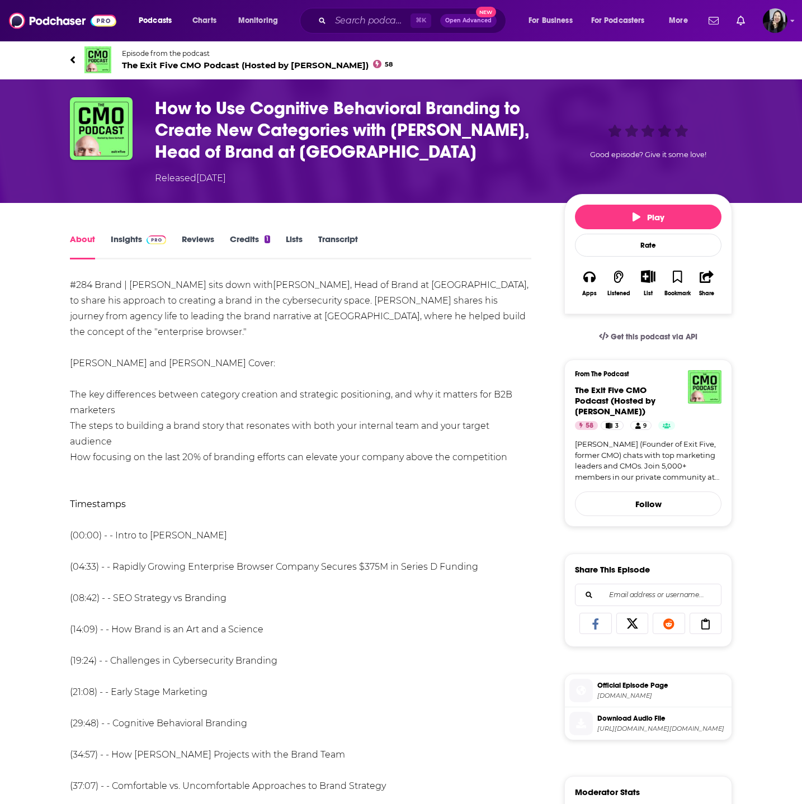
click at [452, 150] on h1 "How to Use Cognitive Behavioral Branding to Create New Categories with Ari Yabl…" at bounding box center [350, 129] width 391 height 65
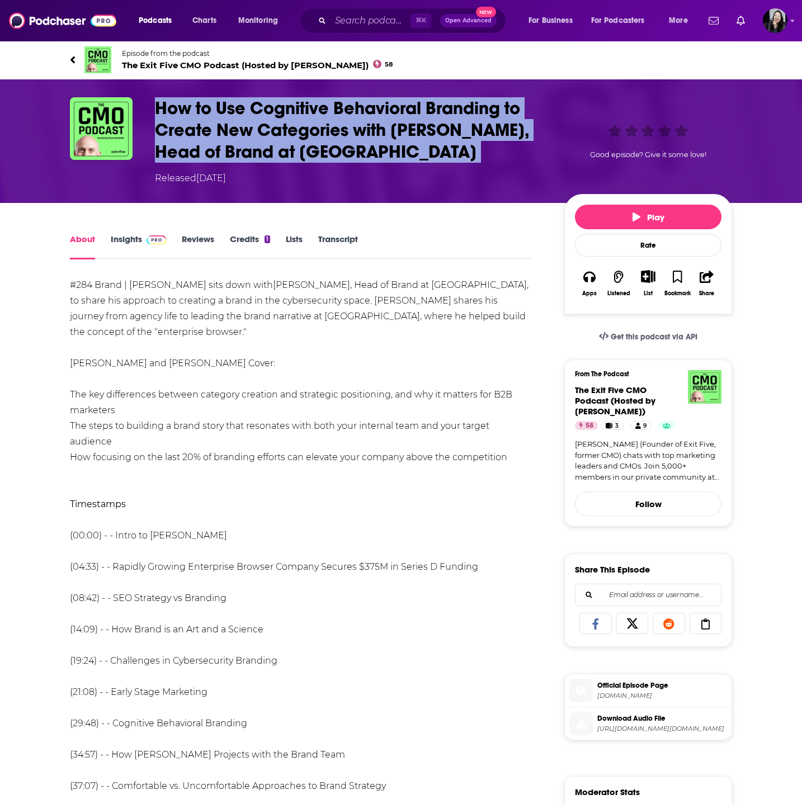
click at [452, 150] on h1 "How to Use Cognitive Behavioral Branding to Create New Categories with Ari Yabl…" at bounding box center [350, 129] width 391 height 65
copy h1 "How to Use Cognitive Behavioral Branding to Create New Categories with Ari Yabl…"
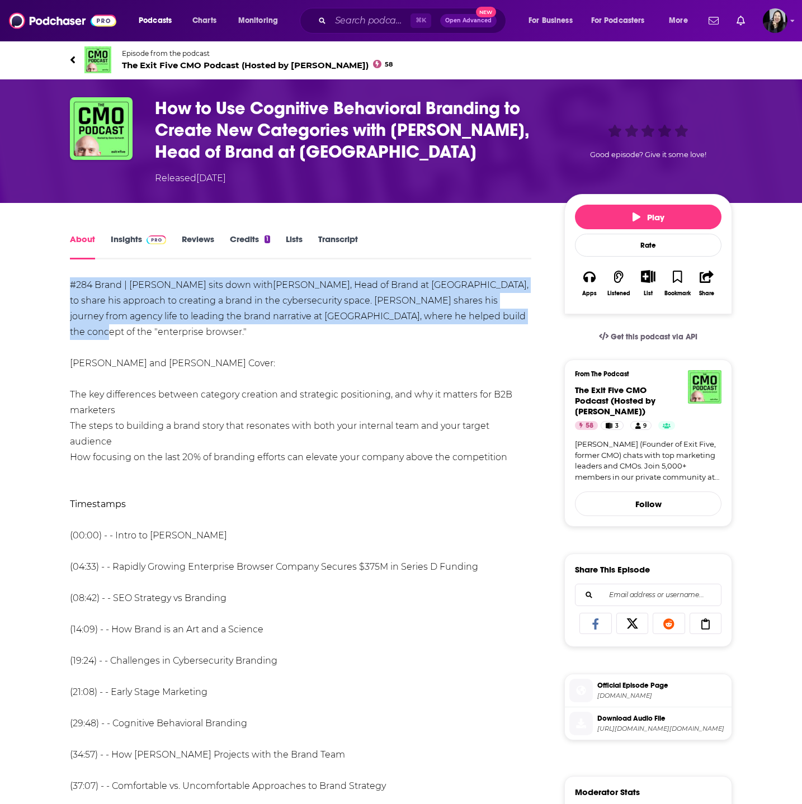
drag, startPoint x: 408, startPoint y: 318, endPoint x: 54, endPoint y: 282, distance: 355.7
copy div "#284 Brand | Dave sits down with Ari Yablok , Head of Brand at Island, to share…"
click at [365, 278] on div "#284 Brand | Dave sits down with Ari Yablok , Head of Brand at Island, to share…" at bounding box center [300, 793] width 461 height 1033
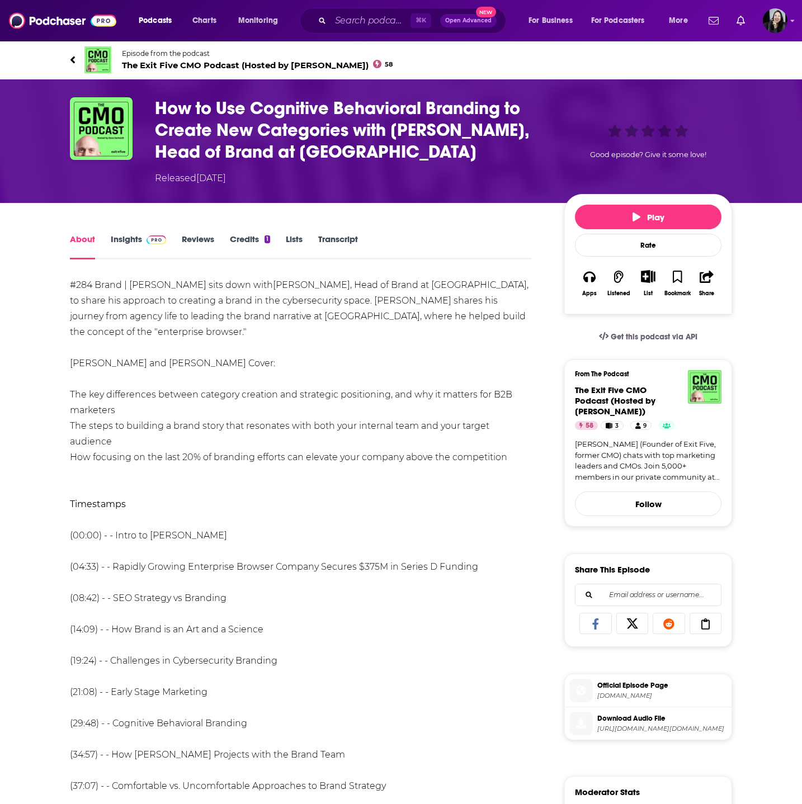
click at [304, 284] on div "#284 Brand | Dave sits down with Ari Yablok , Head of Brand at Island, to share…" at bounding box center [300, 793] width 461 height 1033
click at [420, 291] on div "#284 Brand | Dave sits down with Ari Yablok , Head of Brand at Island, to share…" at bounding box center [300, 793] width 461 height 1033
drag, startPoint x: 224, startPoint y: 272, endPoint x: 251, endPoint y: 281, distance: 28.3
click at [426, 299] on div "#284 Brand | Dave sits down with Ari Yablok , Head of Brand at Island, to share…" at bounding box center [300, 793] width 461 height 1033
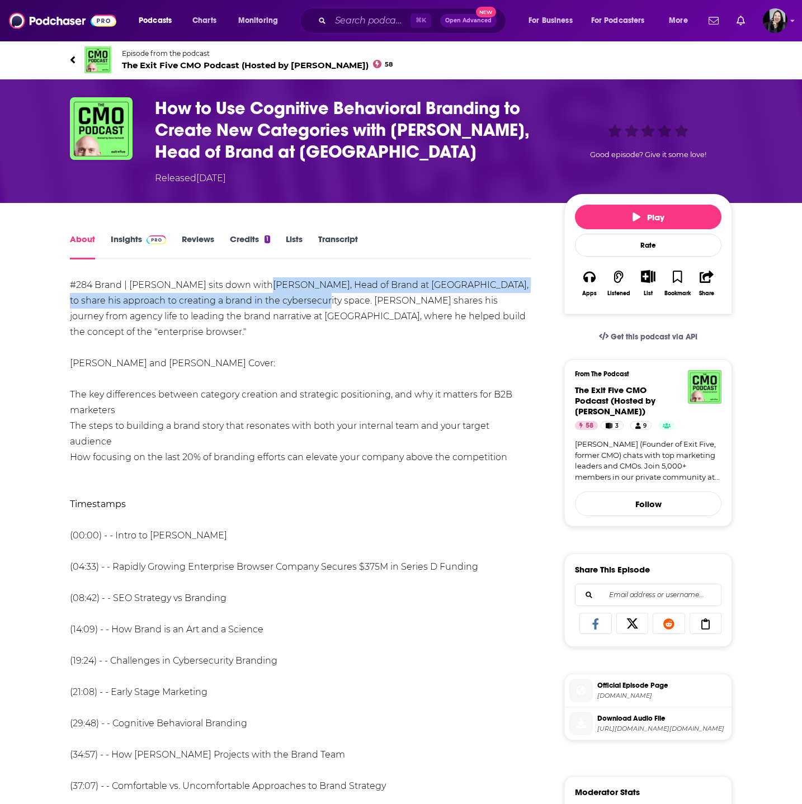
drag, startPoint x: 218, startPoint y: 297, endPoint x: 220, endPoint y: 283, distance: 14.7
click at [220, 283] on div "#284 Brand | Dave sits down with Ari Yablok , Head of Brand at Island, to share…" at bounding box center [300, 793] width 461 height 1033
copy div "Ari Yablok , Head of Brand at Island, to share his approach to creating a brand…"
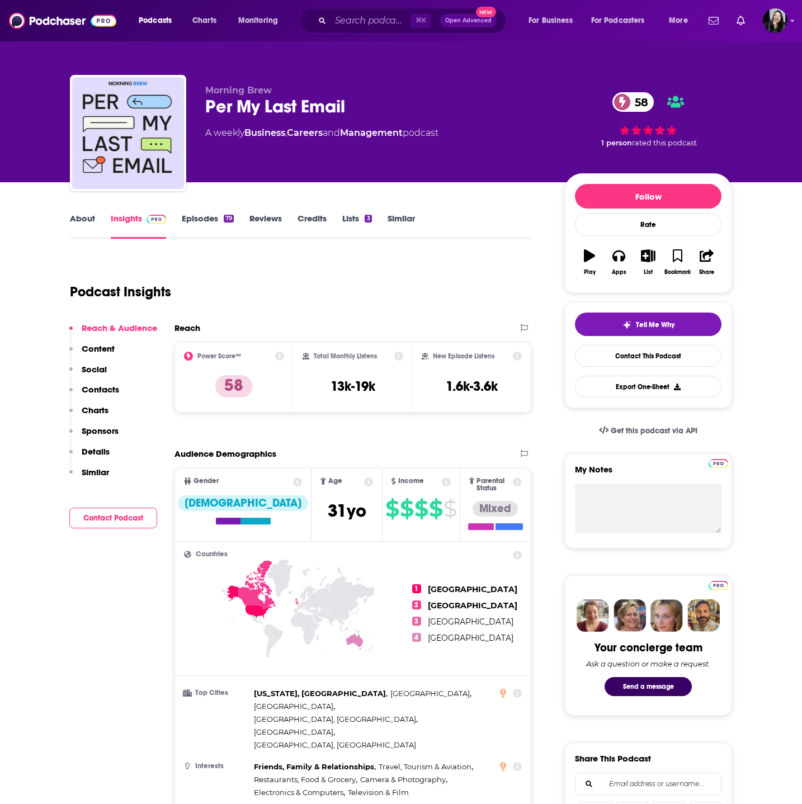
click at [367, 105] on div "Per My Last Email 58" at bounding box center [375, 107] width 341 height 22
copy div "Per My Last Email 58"
click at [331, 85] on p "Morning Brew" at bounding box center [375, 90] width 341 height 11
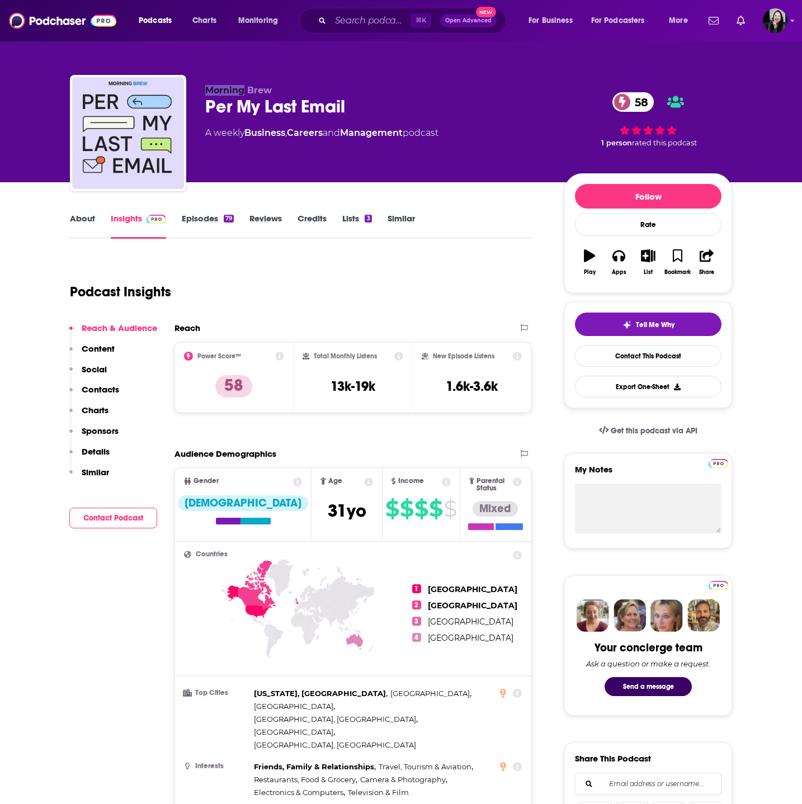
click at [331, 85] on p "Morning Brew" at bounding box center [375, 90] width 341 height 11
click at [87, 218] on link "About" at bounding box center [82, 226] width 25 height 26
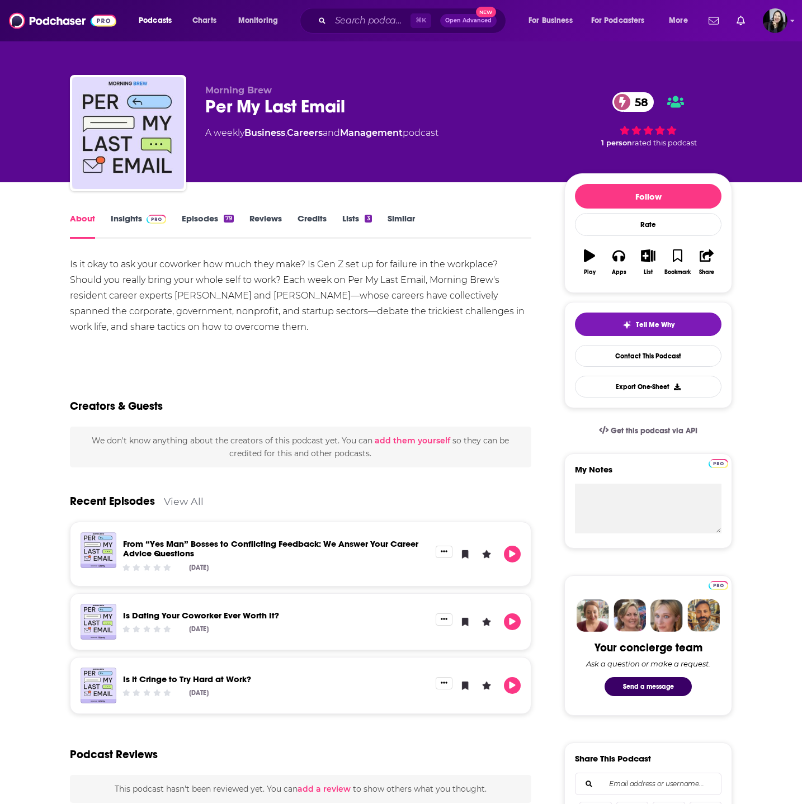
click at [436, 286] on div "Is it okay to ask your coworker how much they make? Is Gen Z set up for failure…" at bounding box center [300, 296] width 461 height 78
click at [593, 261] on icon "button" at bounding box center [589, 255] width 11 height 12
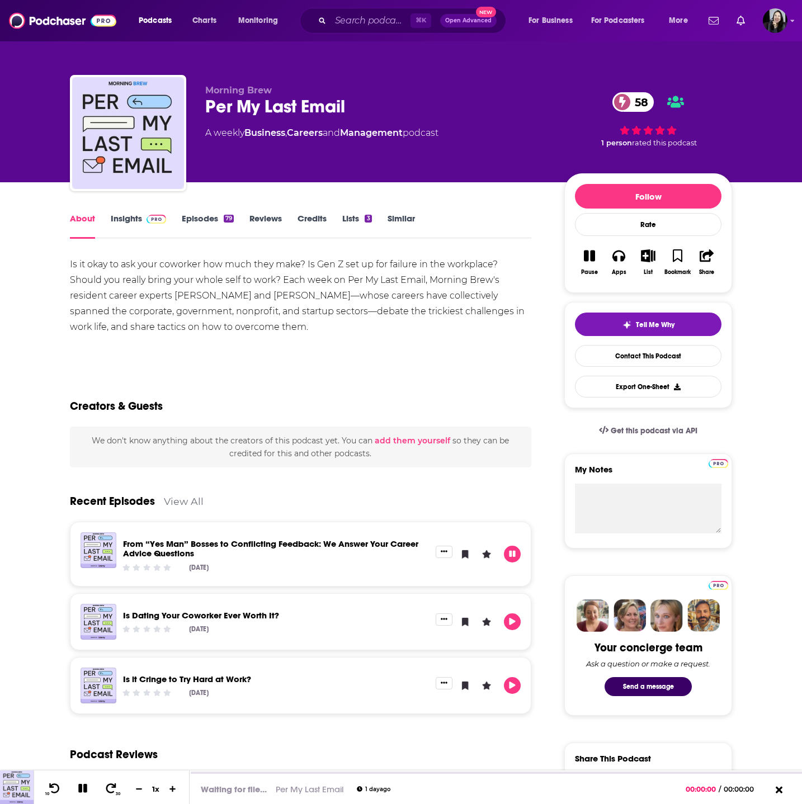
click at [386, 107] on div "Per My Last Email 58" at bounding box center [375, 107] width 341 height 22
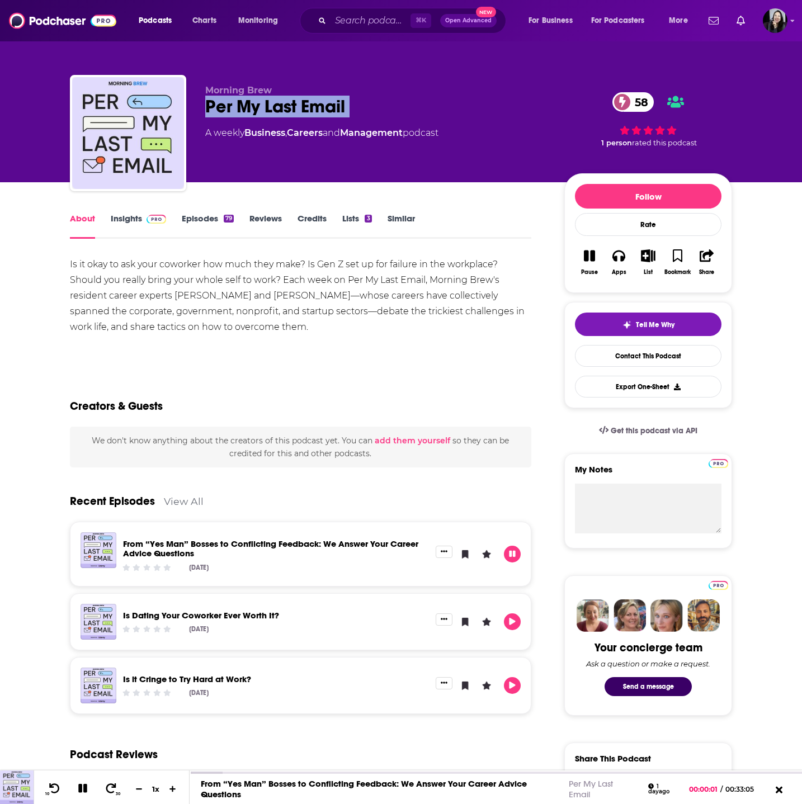
copy div "Per My Last Email 58"
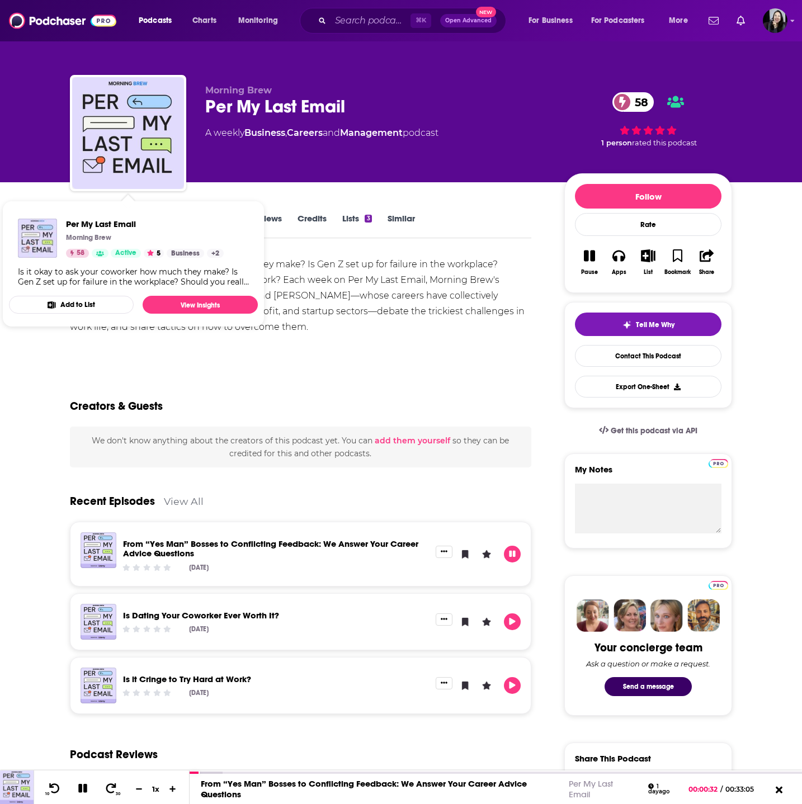
click at [310, 306] on div "Is it okay to ask your coworker how much they make? Is Gen Z set up for failure…" at bounding box center [300, 296] width 461 height 78
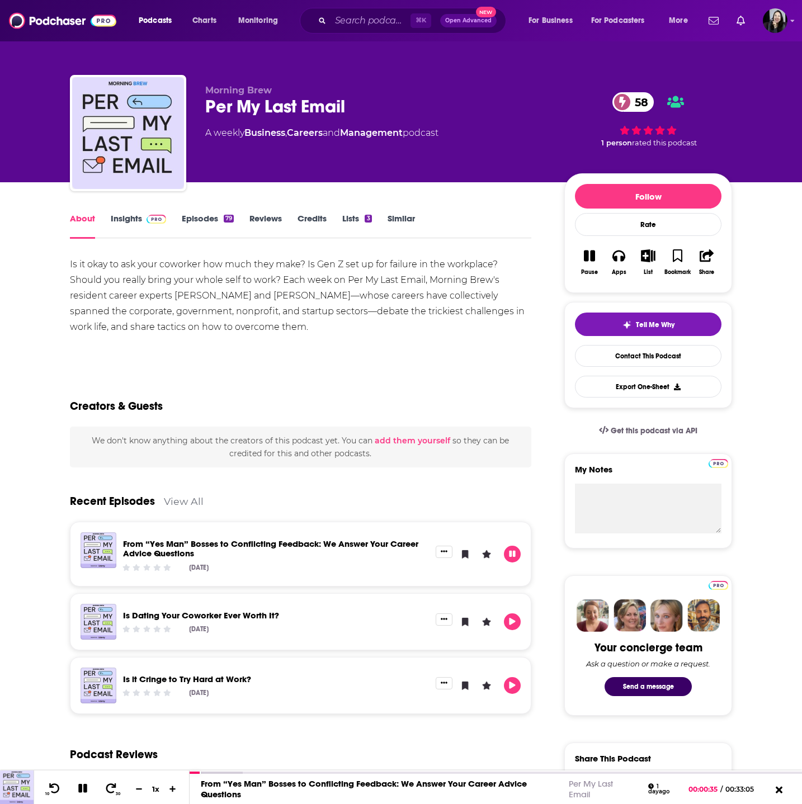
click at [124, 221] on link "Insights" at bounding box center [138, 226] width 55 height 26
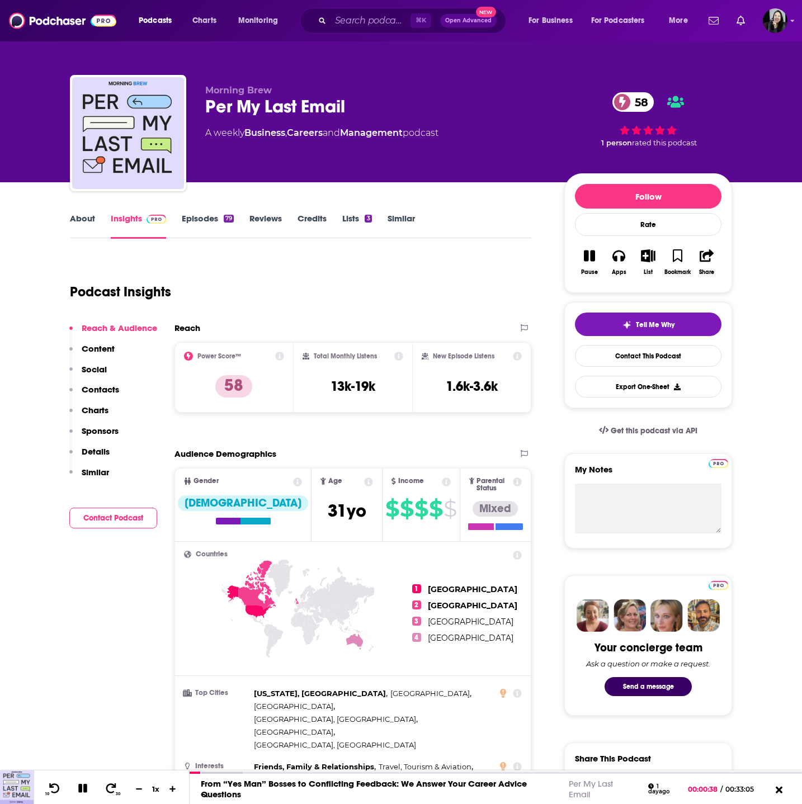
click at [363, 305] on div "Podcast Insights" at bounding box center [296, 285] width 452 height 57
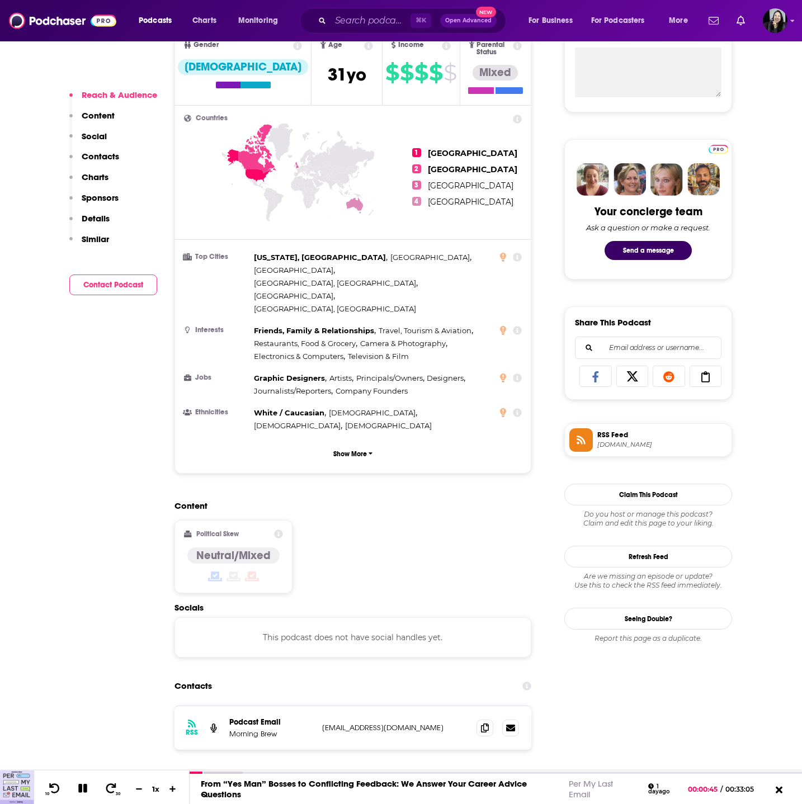
scroll to position [452, 0]
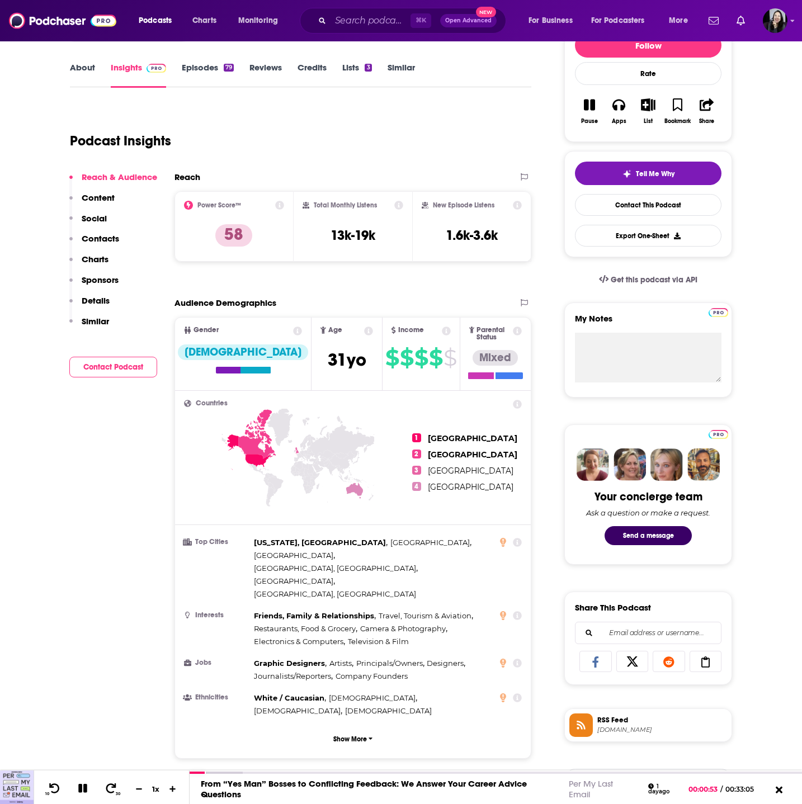
scroll to position [0, 0]
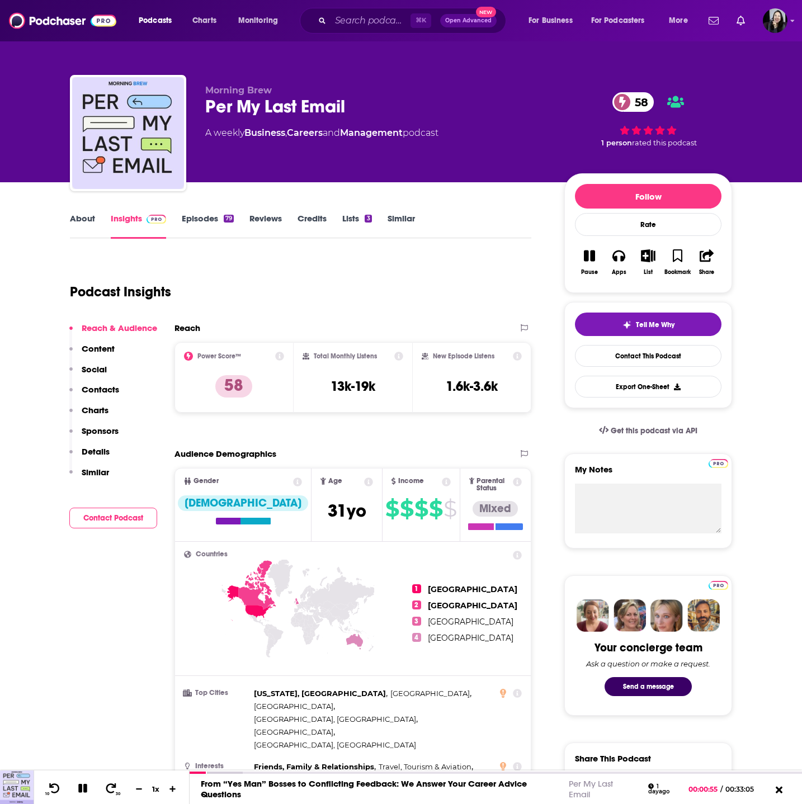
click at [413, 114] on div "Per My Last Email 58" at bounding box center [375, 107] width 341 height 22
copy div "Per My Last Email 58"
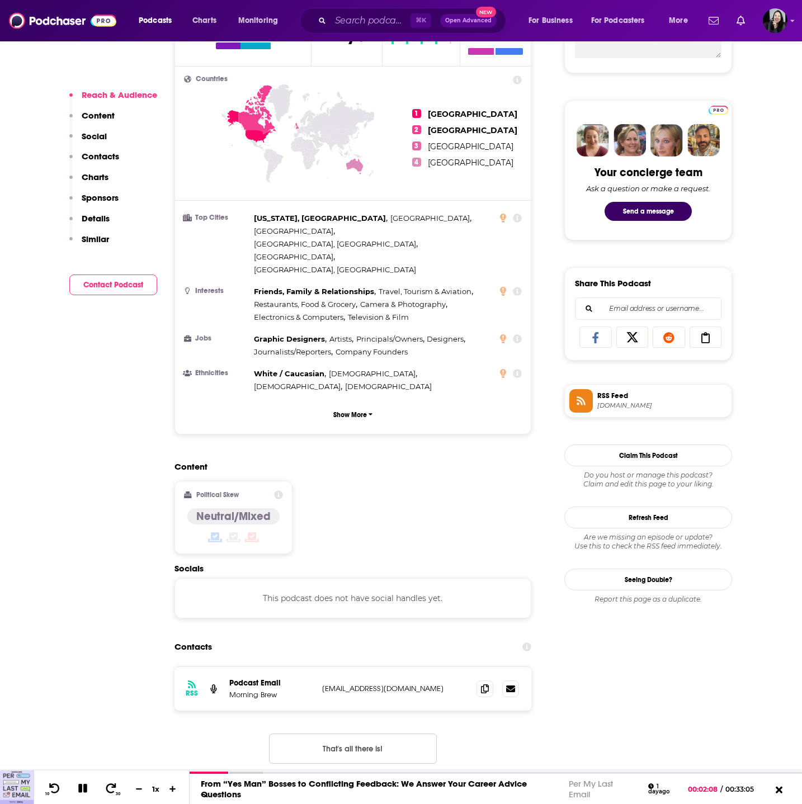
scroll to position [715, 0]
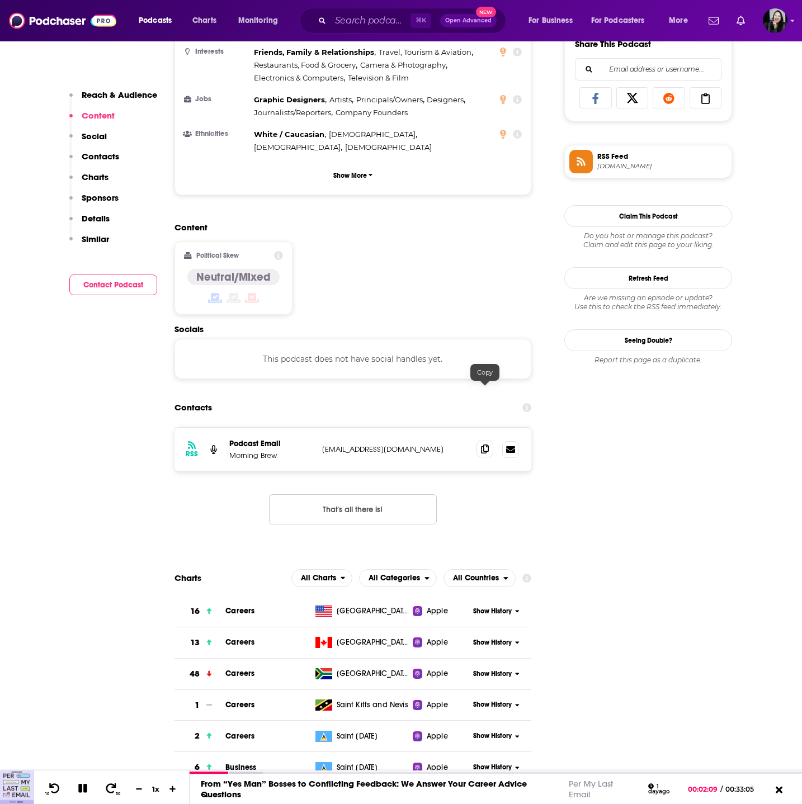
click at [478, 441] on span at bounding box center [484, 449] width 17 height 17
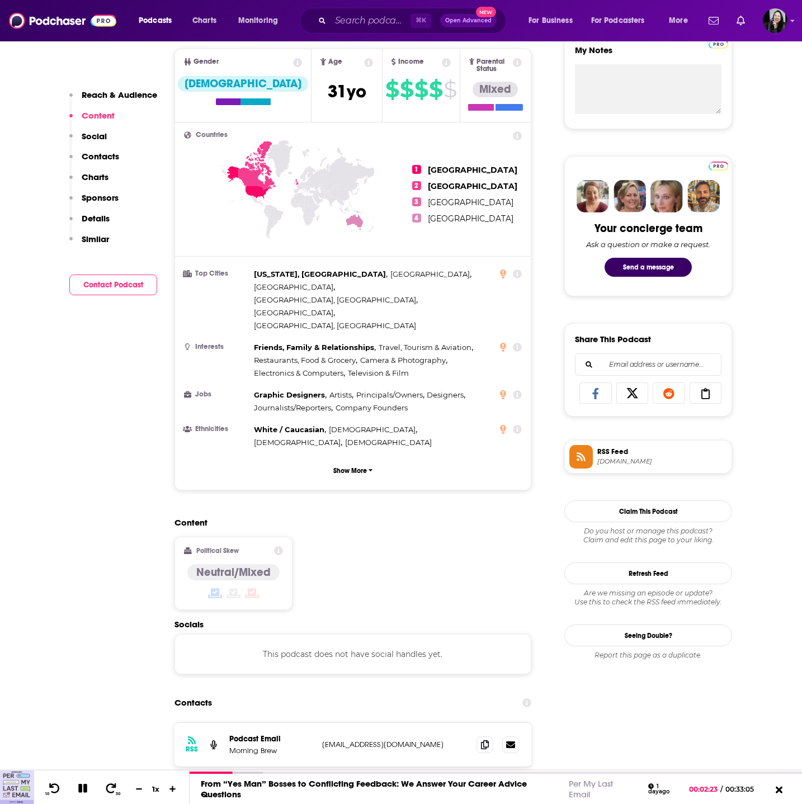
scroll to position [0, 0]
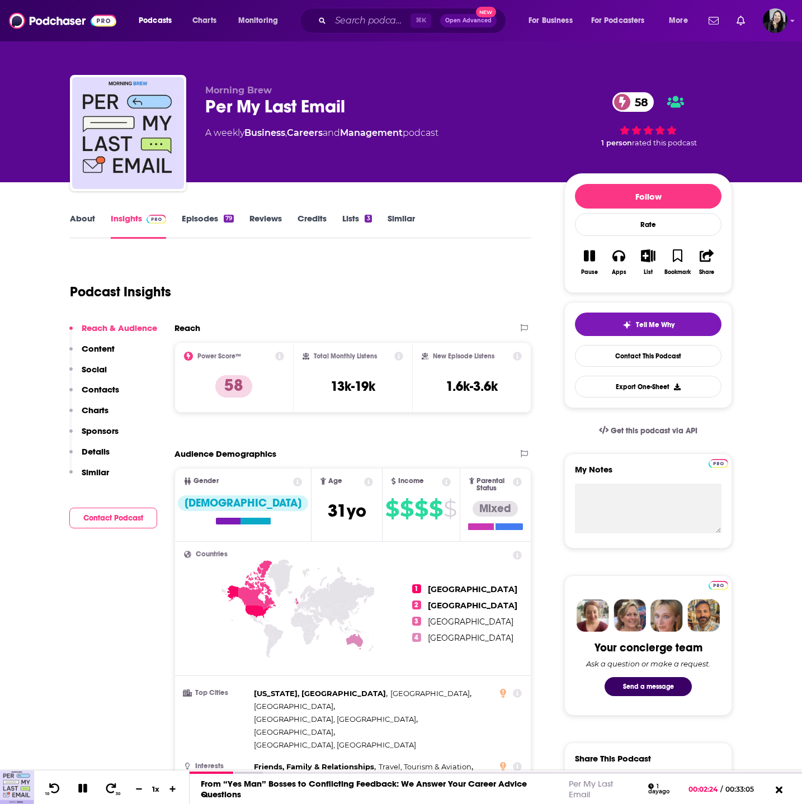
click at [391, 105] on div "Per My Last Email 58" at bounding box center [375, 107] width 341 height 22
copy div "Per My Last Email 58"
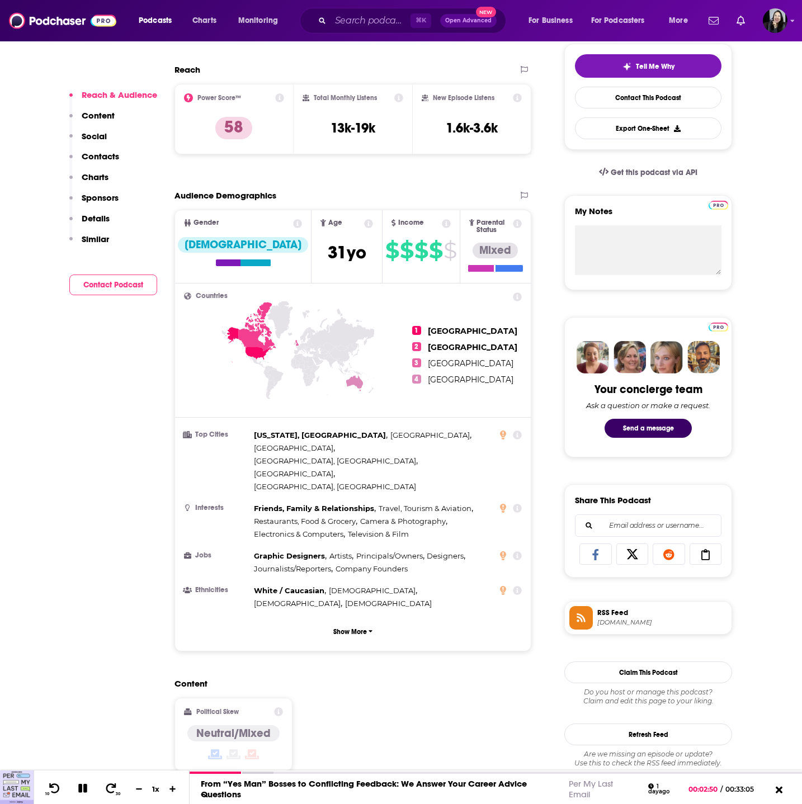
scroll to position [532, 0]
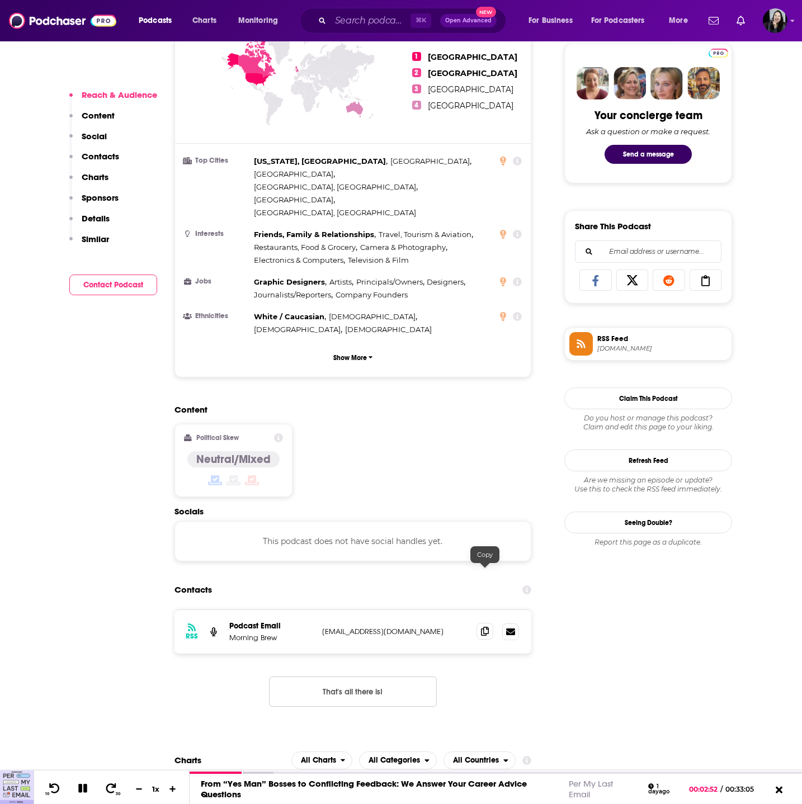
click at [483, 627] on icon at bounding box center [485, 631] width 8 height 9
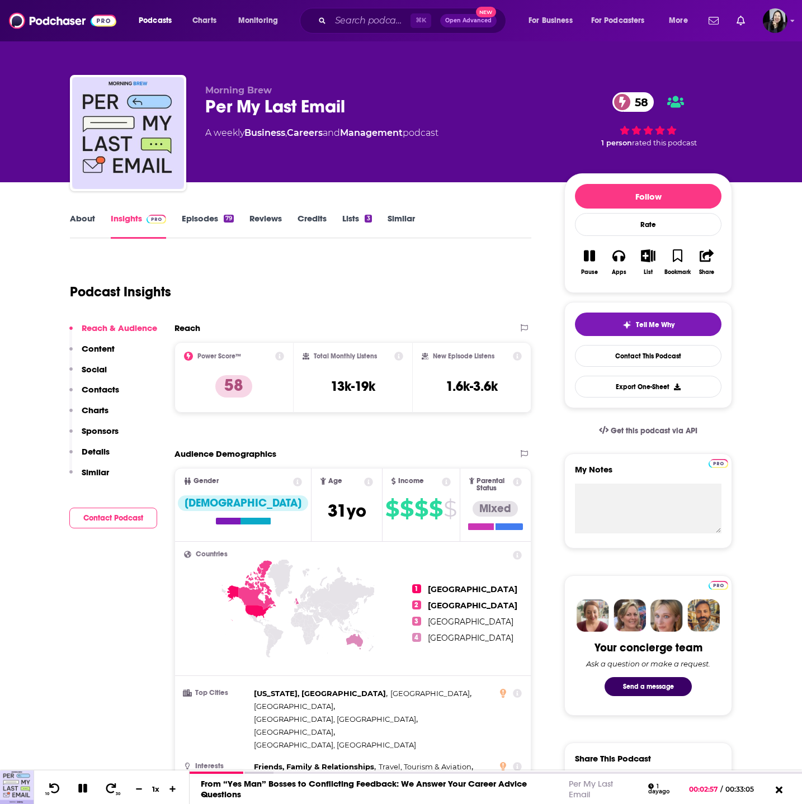
click at [195, 221] on link "Episodes 79" at bounding box center [208, 226] width 52 height 26
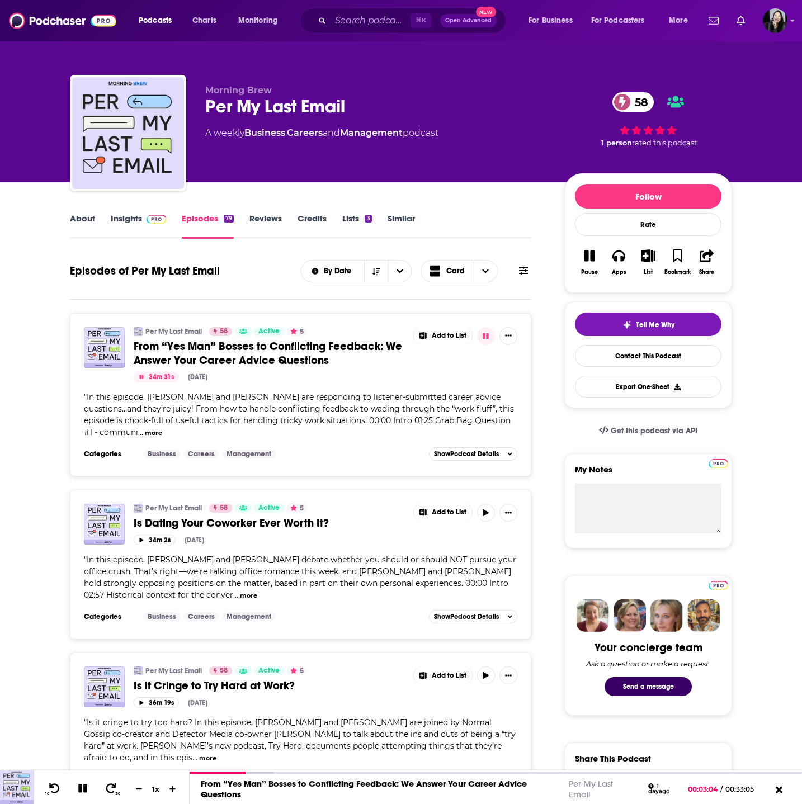
click at [586, 256] on icon "button" at bounding box center [589, 256] width 11 height 11
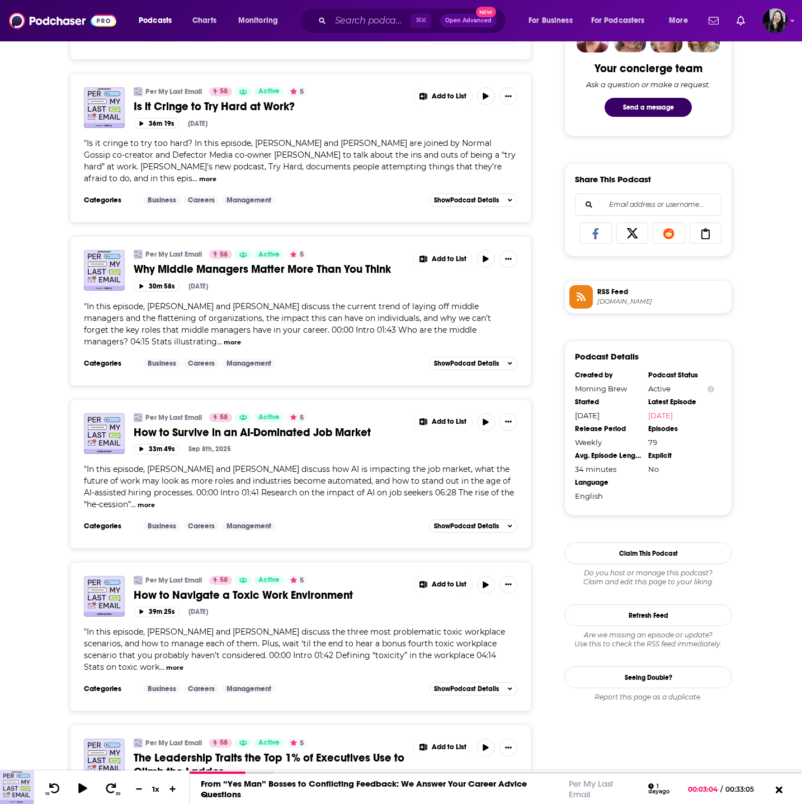
scroll to position [577, 0]
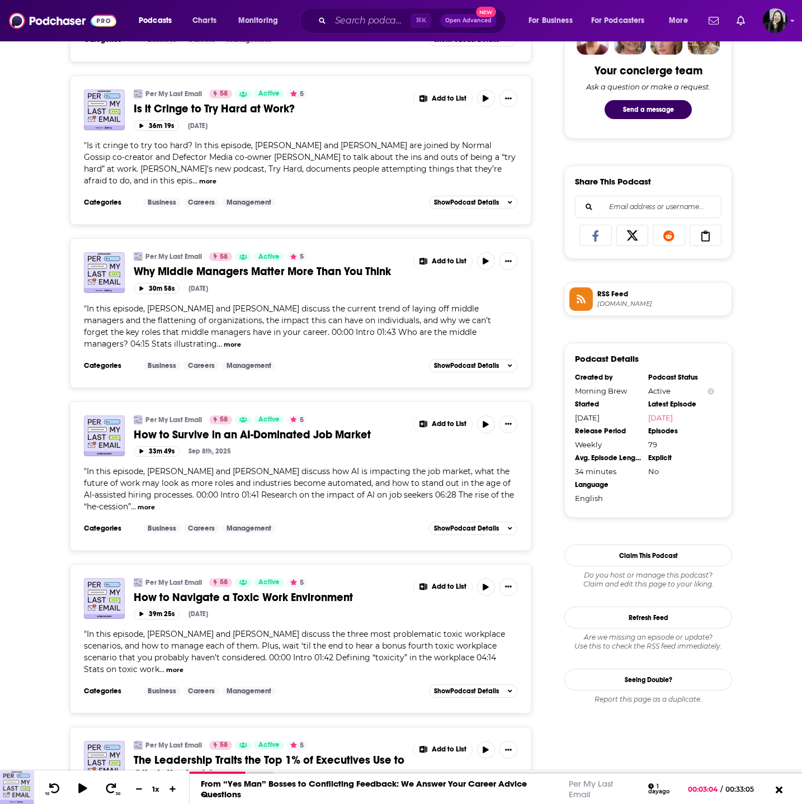
click at [238, 590] on span "How to Navigate a Toxic Work Environment" at bounding box center [243, 597] width 219 height 14
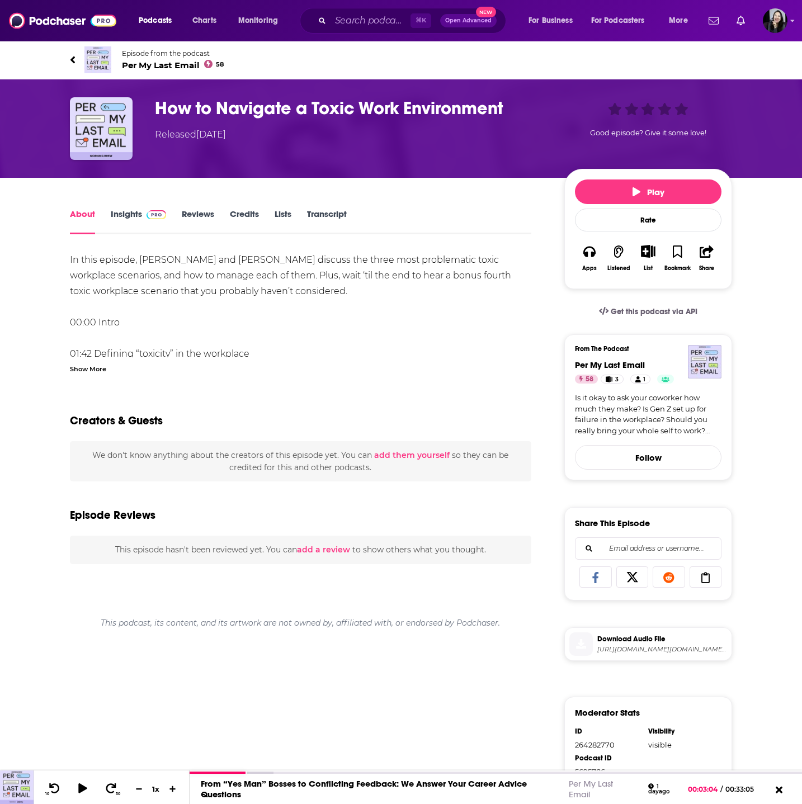
click at [84, 368] on div "Show More" at bounding box center [88, 368] width 36 height 11
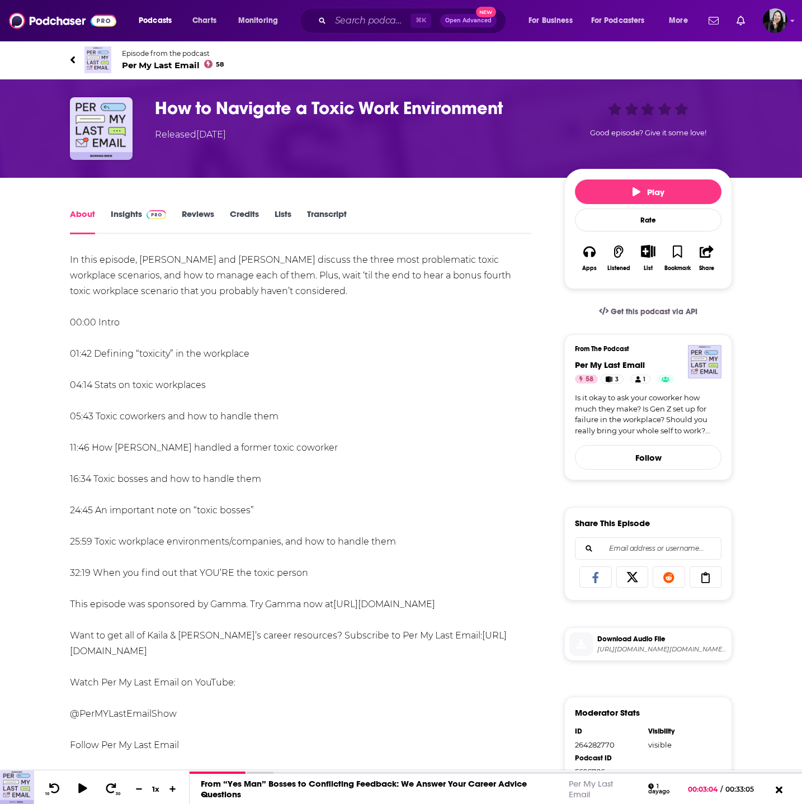
drag, startPoint x: 60, startPoint y: 46, endPoint x: 334, endPoint y: 576, distance: 596.5
click at [334, 576] on div "Episode from the podcast Per My Last Email 58 Next Episode How to Navigate a To…" at bounding box center [401, 665] width 802 height 1250
copy div "Episode from the podcast Per My Last Email 58 Next Episode How to Navigate a To…"
click at [530, 100] on h1 "How to Navigate a Toxic Work Environment" at bounding box center [350, 108] width 391 height 22
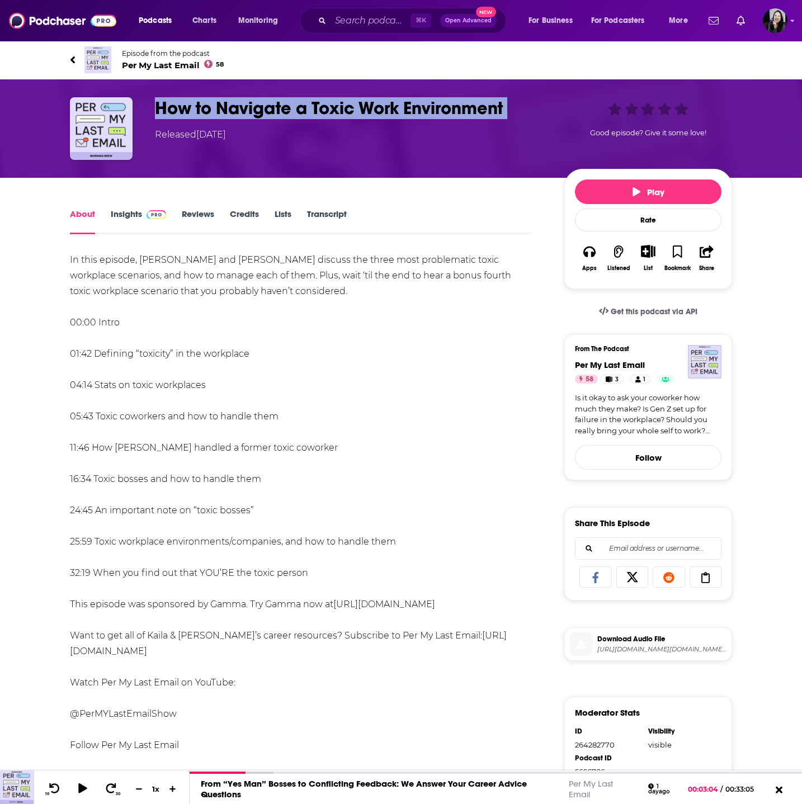
click at [530, 100] on h1 "How to Navigate a Toxic Work Environment" at bounding box center [350, 108] width 391 height 22
click at [516, 99] on h1 "How to Navigate a Toxic Work Environment" at bounding box center [350, 108] width 391 height 22
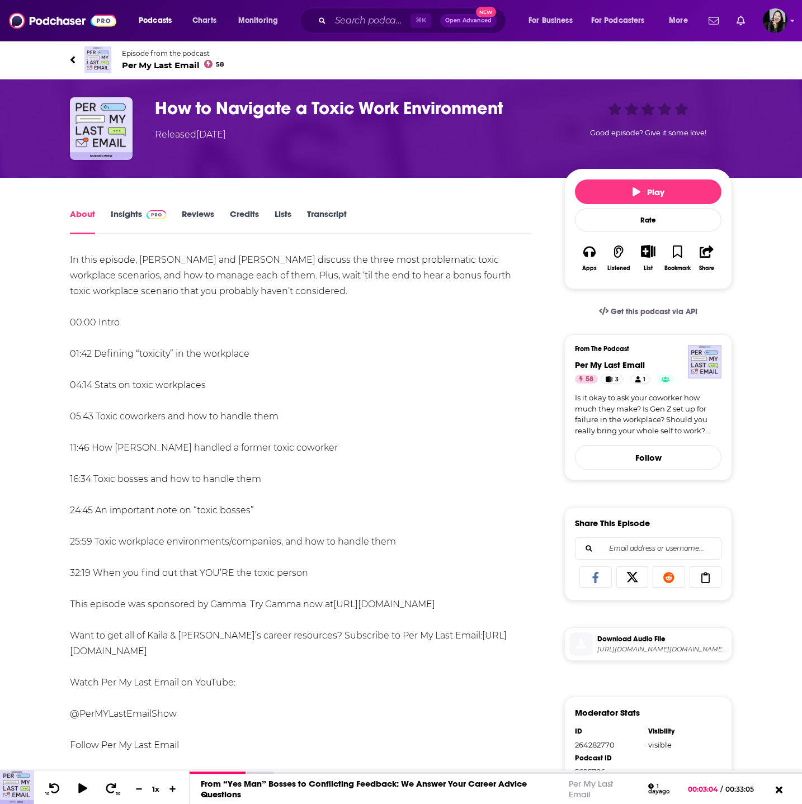
click at [516, 99] on h1 "How to Navigate a Toxic Work Environment" at bounding box center [350, 108] width 391 height 22
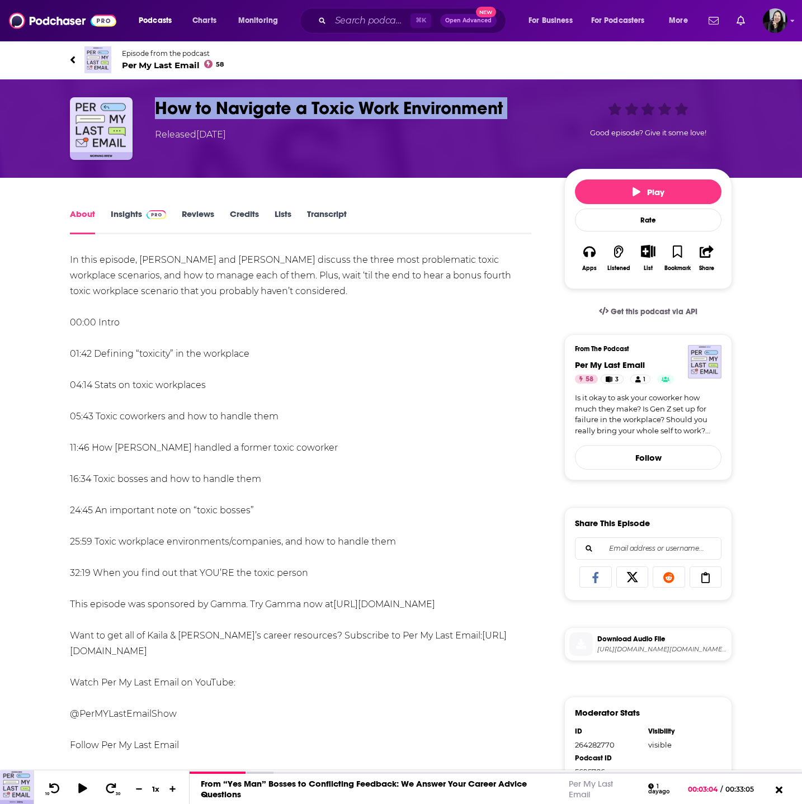
click at [516, 99] on h1 "How to Navigate a Toxic Work Environment" at bounding box center [350, 108] width 391 height 22
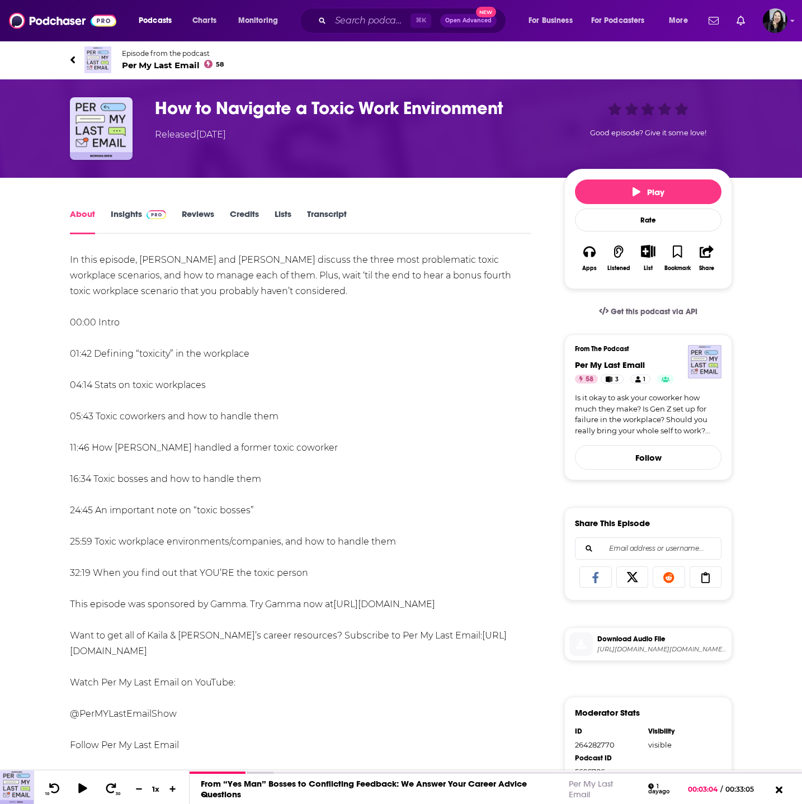
click at [277, 255] on div "In this episode, Kaila and Kyle discuss the three most problematic toxic workpl…" at bounding box center [300, 628] width 461 height 752
drag, startPoint x: 55, startPoint y: 258, endPoint x: 298, endPoint y: 325, distance: 252.5
click at [298, 325] on div "About Insights Reviews Credits Lists Transcript In this episode, Kaila and Kyle…" at bounding box center [308, 748] width 512 height 1083
click at [271, 305] on div "In this episode, Kaila and Kyle discuss the three most problematic toxic workpl…" at bounding box center [300, 628] width 461 height 752
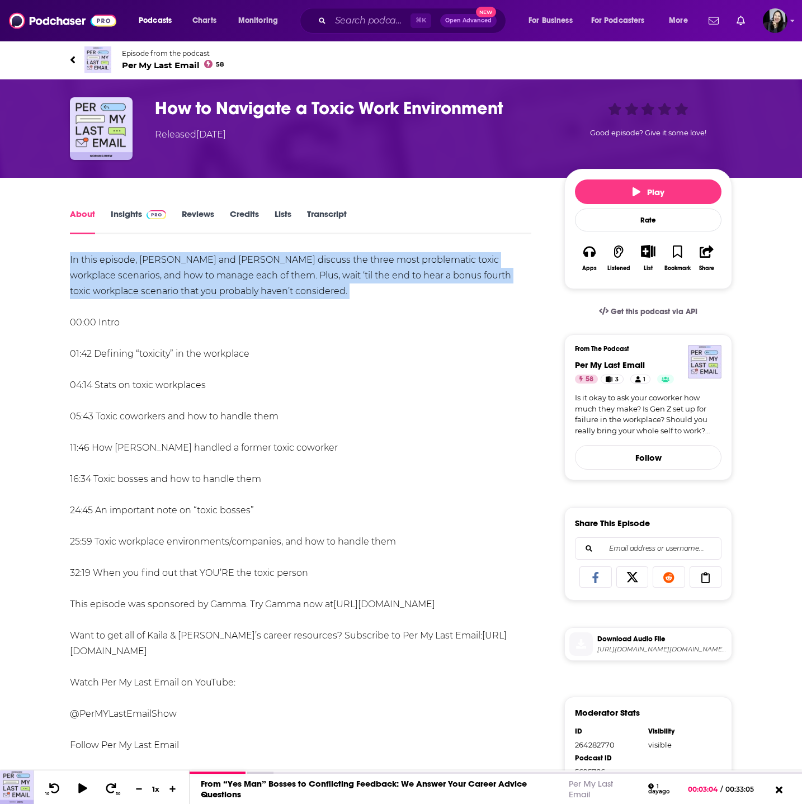
drag, startPoint x: 264, startPoint y: 305, endPoint x: 67, endPoint y: 264, distance: 201.0
click at [67, 264] on div "About Insights Reviews Credits Lists Transcript In this episode, Kaila and Kyle…" at bounding box center [308, 748] width 512 height 1083
copy div "In this episode, Kaila and Kyle discuss the three most problematic toxic workpl…"
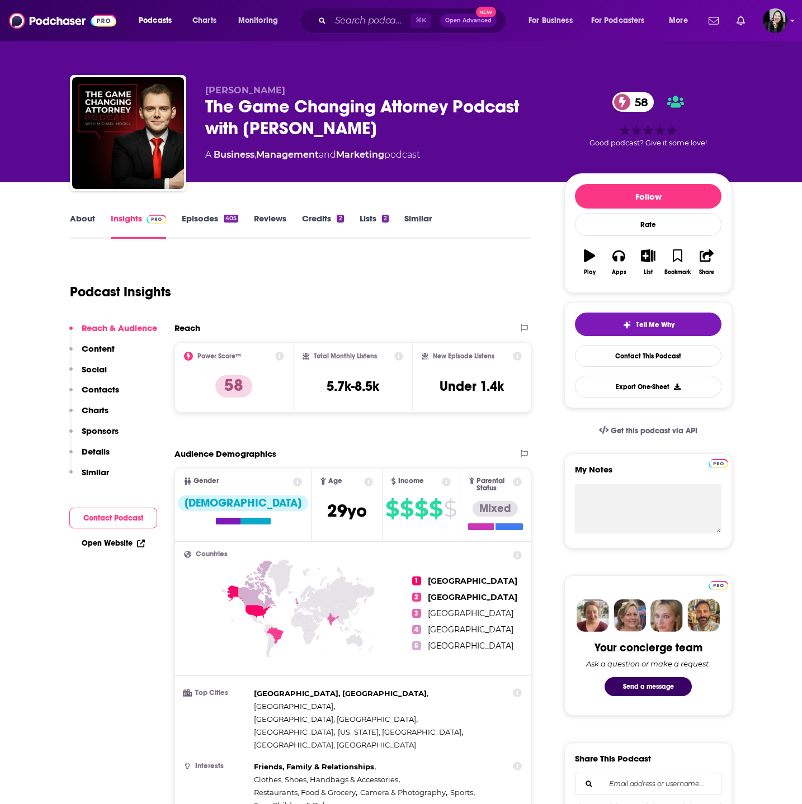
click at [308, 92] on p "[PERSON_NAME]" at bounding box center [375, 90] width 341 height 11
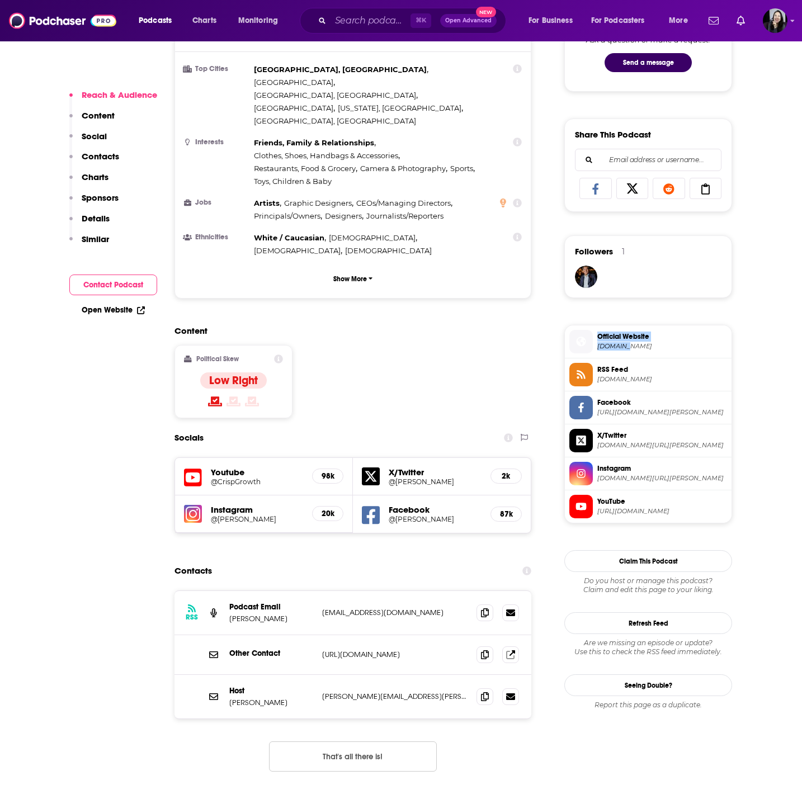
scroll to position [649, 0]
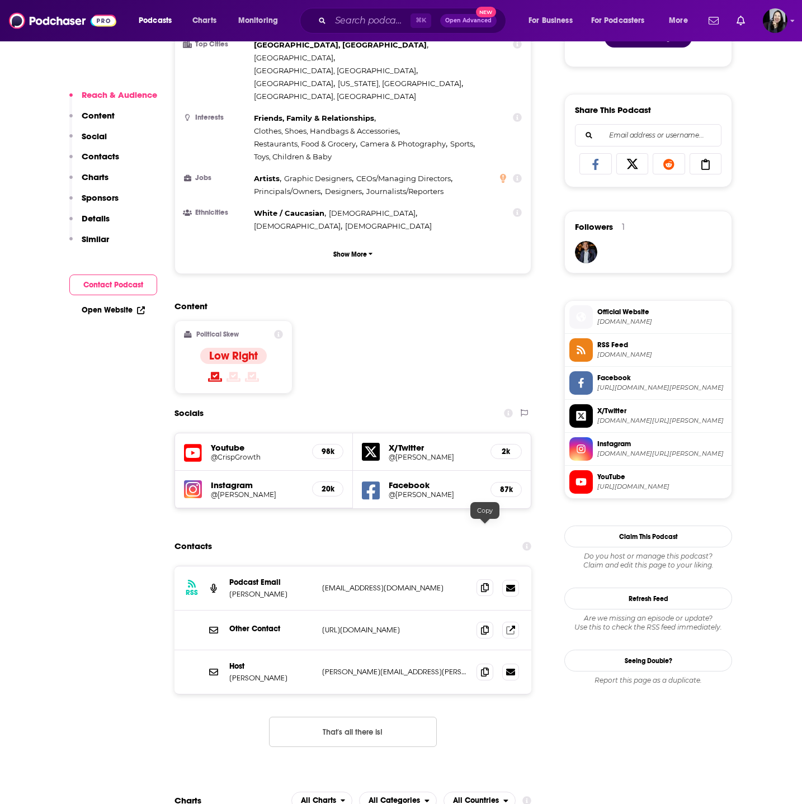
click at [483, 583] on icon at bounding box center [485, 587] width 8 height 9
click at [483, 667] on icon at bounding box center [485, 671] width 8 height 9
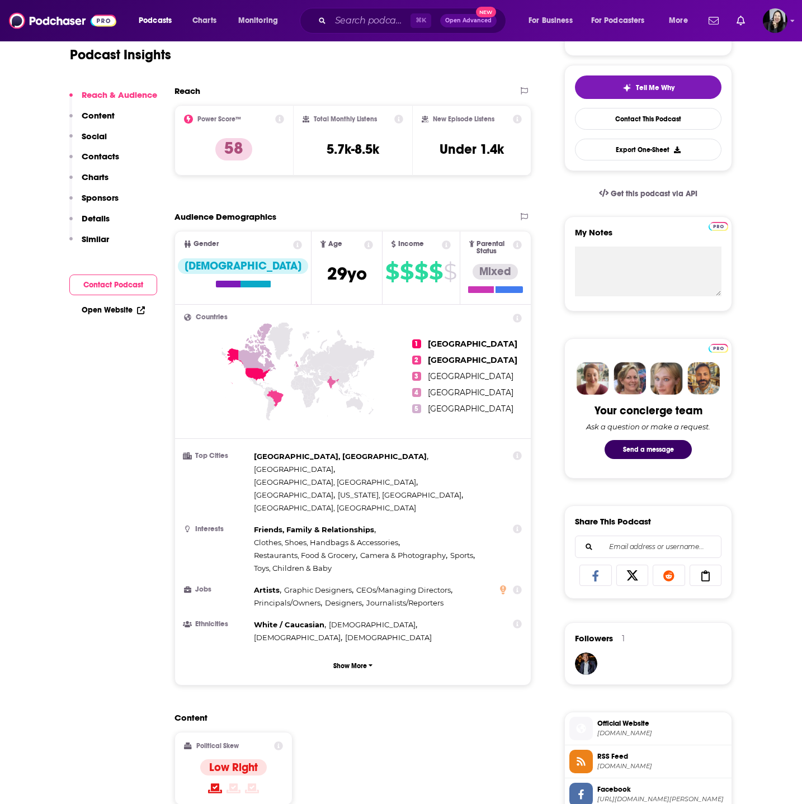
scroll to position [0, 0]
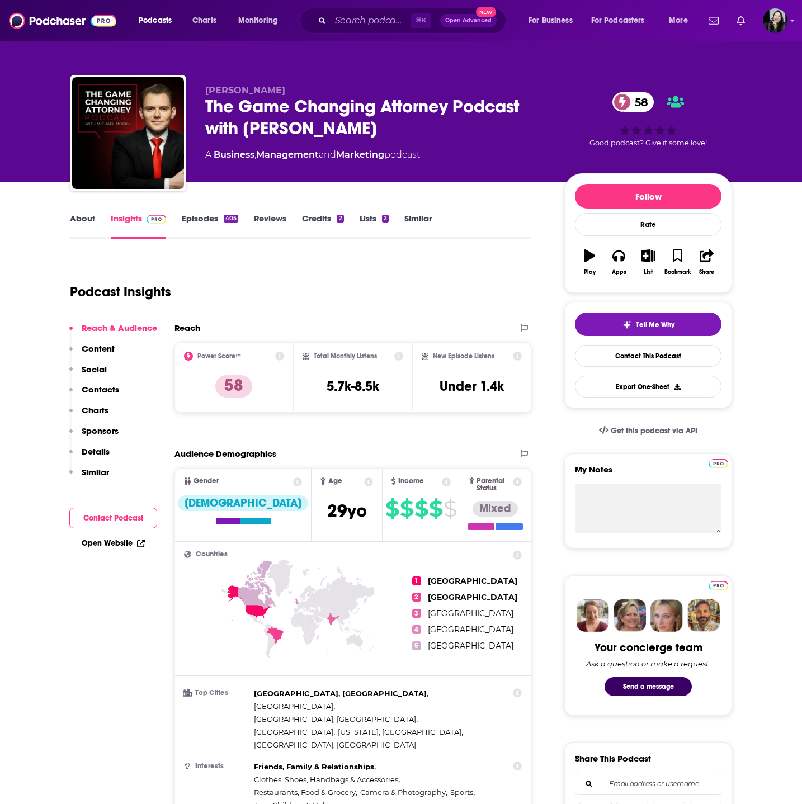
click at [398, 129] on div "The Game Changing Attorney Podcast with [PERSON_NAME] 58" at bounding box center [375, 118] width 341 height 44
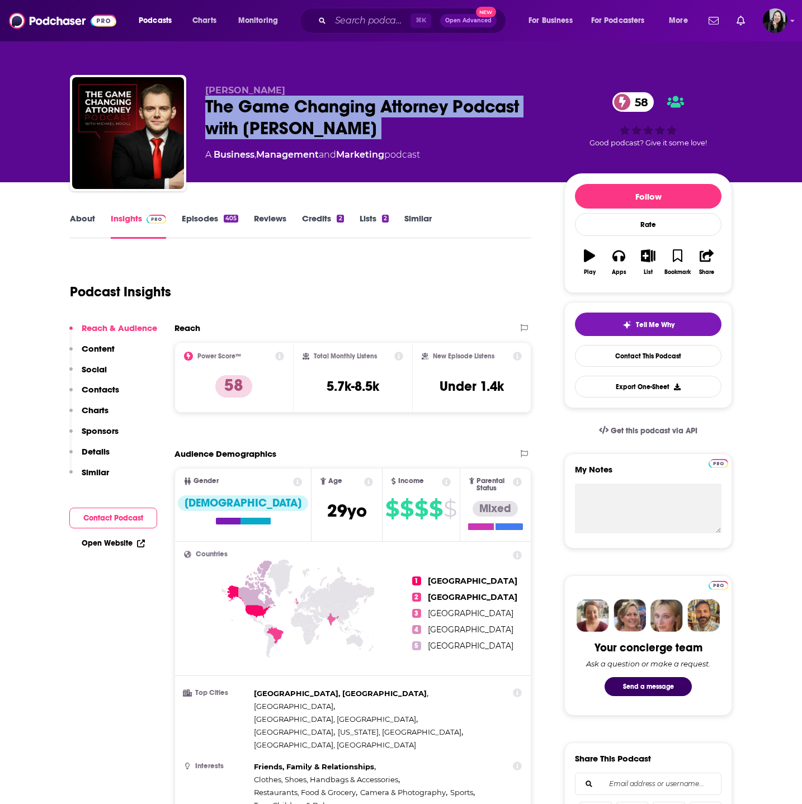
click at [398, 129] on div "The Game Changing Attorney Podcast with [PERSON_NAME] 58" at bounding box center [375, 118] width 341 height 44
copy div "The Game Changing Attorney Podcast with [PERSON_NAME] 58"
click at [284, 88] on p "[PERSON_NAME]" at bounding box center [375, 90] width 341 height 11
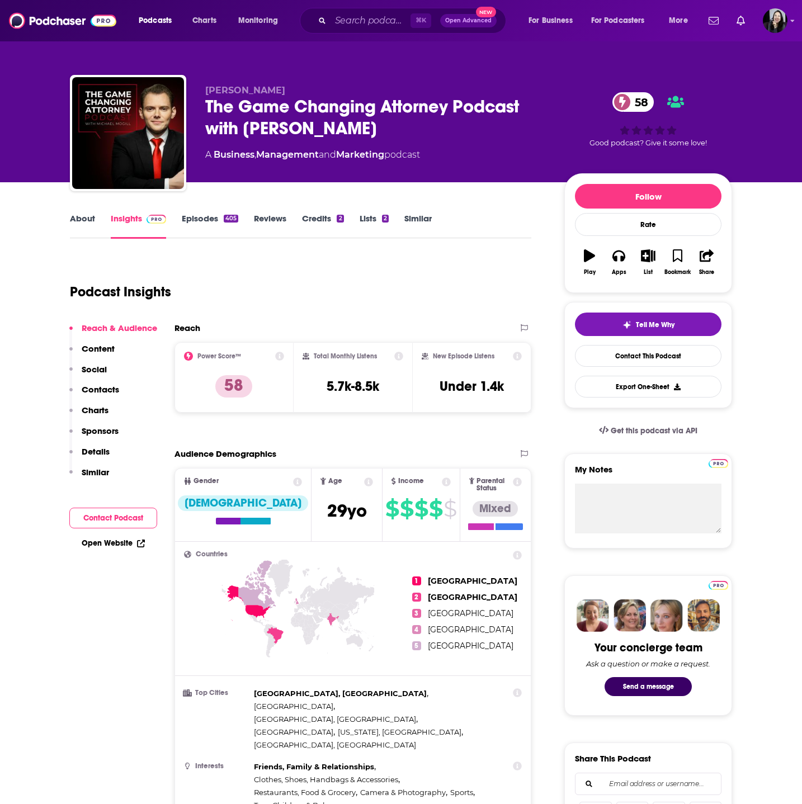
click at [284, 88] on p "[PERSON_NAME]" at bounding box center [375, 90] width 341 height 11
copy p "[PERSON_NAME]"
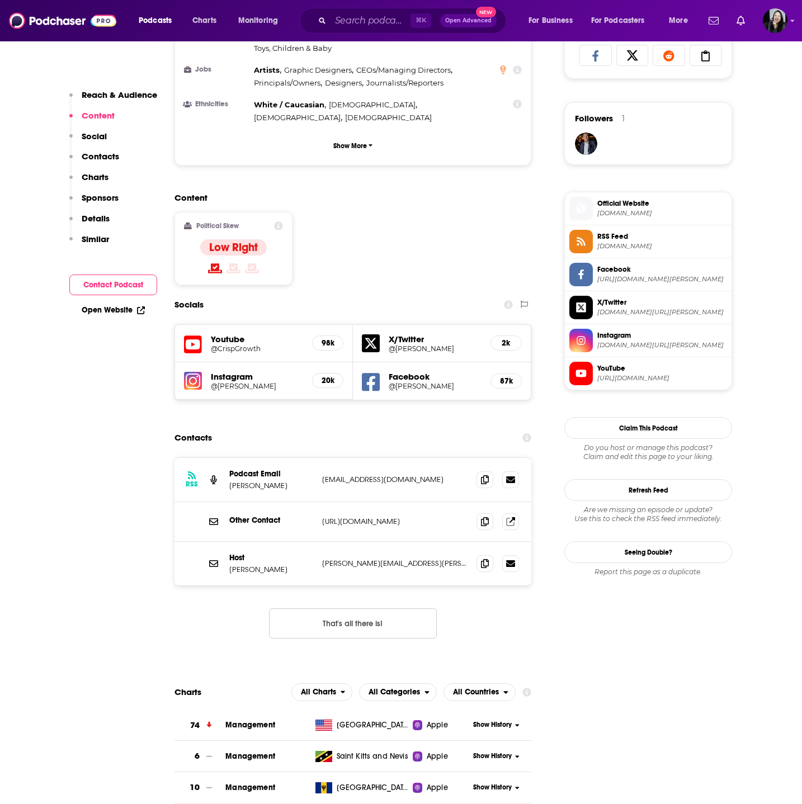
scroll to position [801, 0]
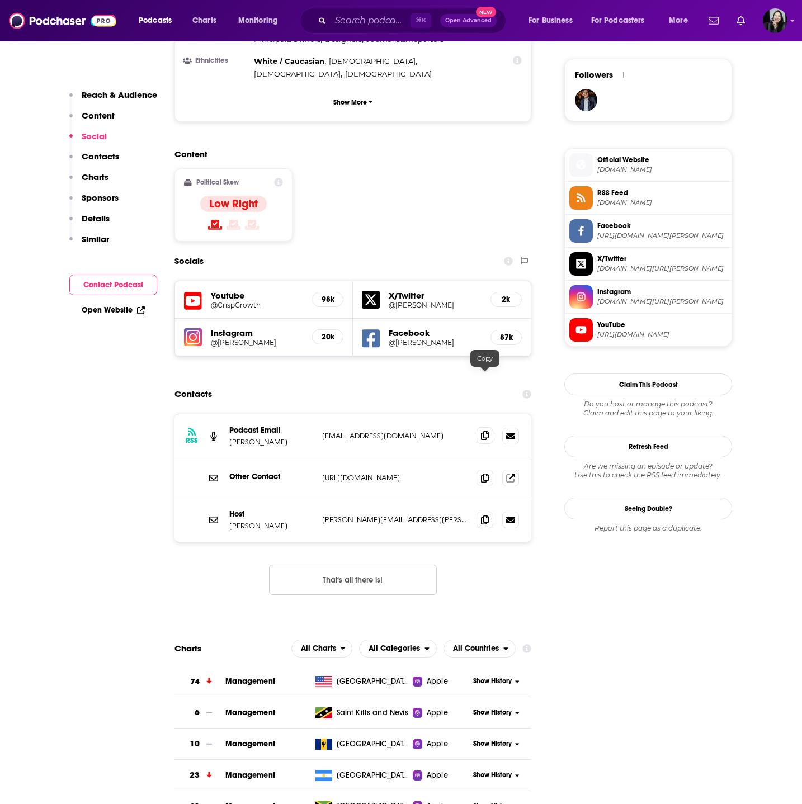
click at [483, 427] on span at bounding box center [484, 435] width 17 height 17
click at [488, 511] on span at bounding box center [484, 519] width 17 height 17
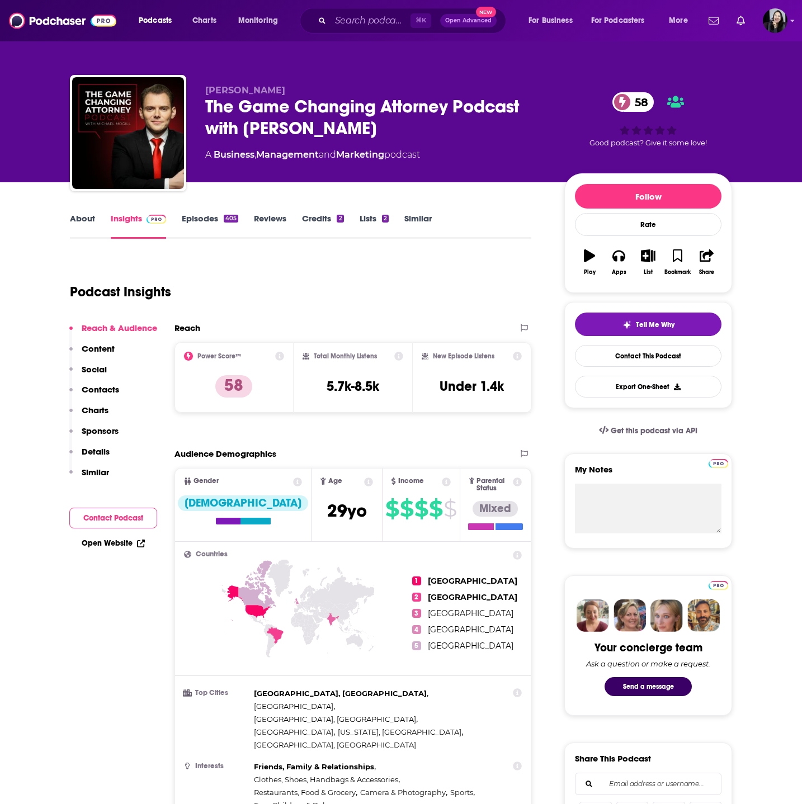
click at [216, 218] on link "Episodes 405" at bounding box center [210, 226] width 56 height 26
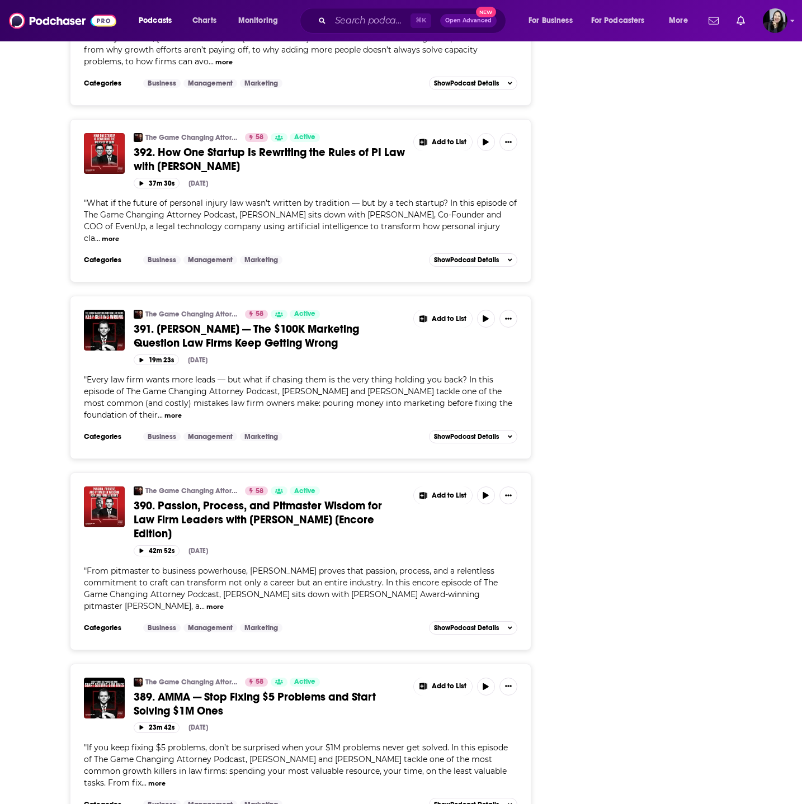
scroll to position [2298, 0]
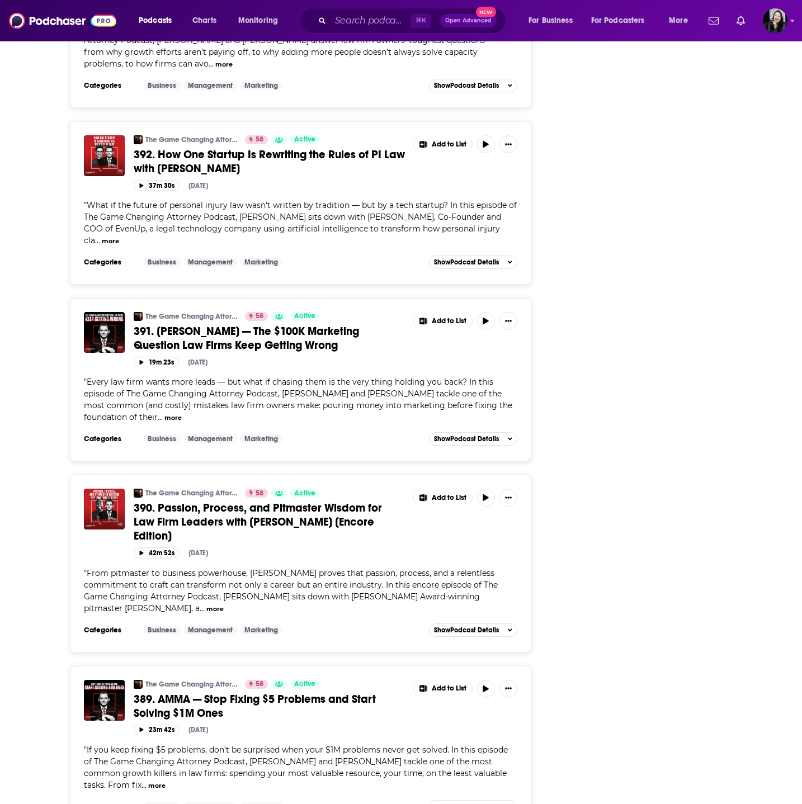
click at [246, 501] on span "390. Passion, Process, and Pitmaster Wisdom for Law Firm Leaders with [PERSON_N…" at bounding box center [258, 522] width 248 height 42
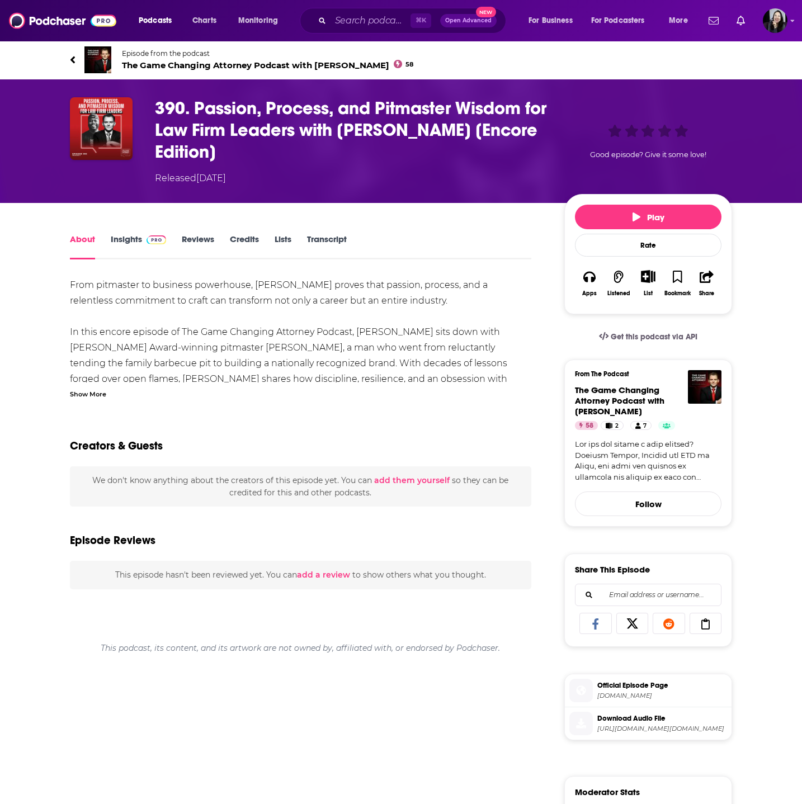
click at [97, 395] on div "Show More" at bounding box center [88, 393] width 36 height 11
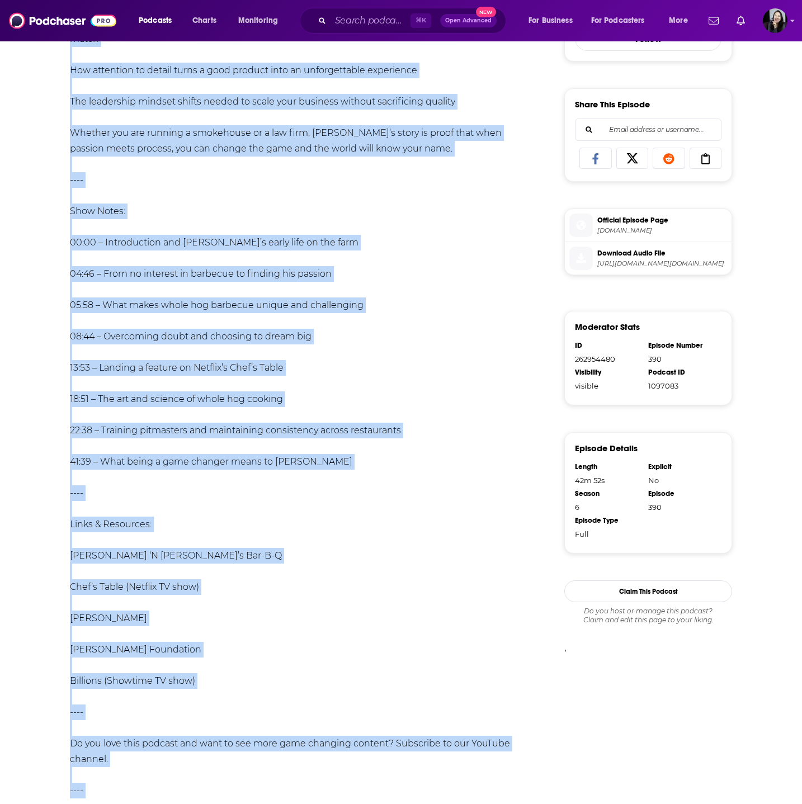
scroll to position [466, 0]
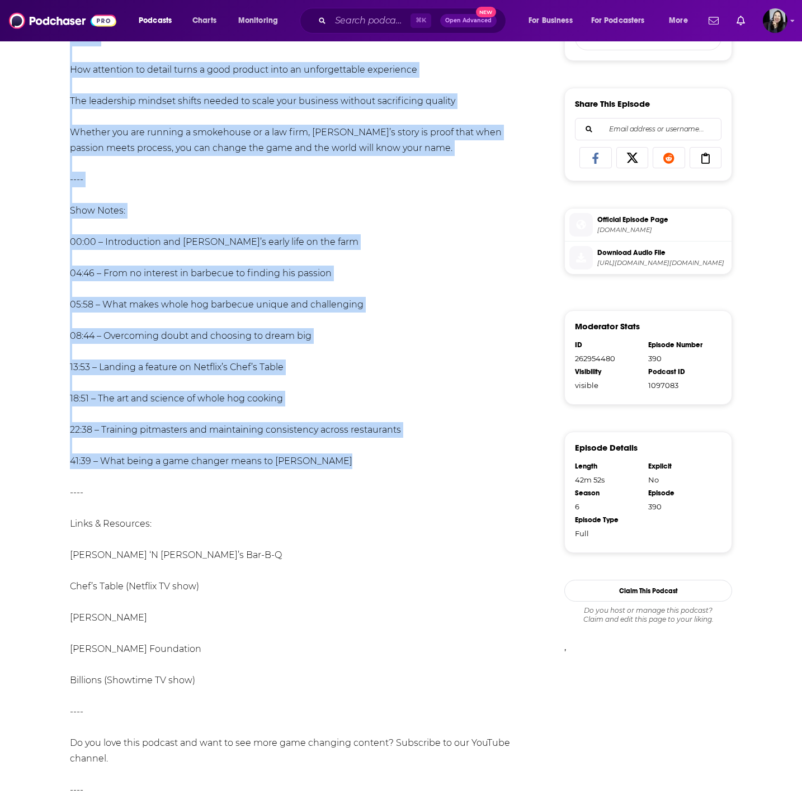
drag, startPoint x: 55, startPoint y: 48, endPoint x: 390, endPoint y: 446, distance: 520.6
click at [390, 446] on div "Episode from the podcast The Game Changing Attorney Podcast with [PERSON_NAME] …" at bounding box center [401, 430] width 802 height 1713
copy div "Episode from the podcast The Game Changing Attorney Podcast with [PERSON_NAME] …"
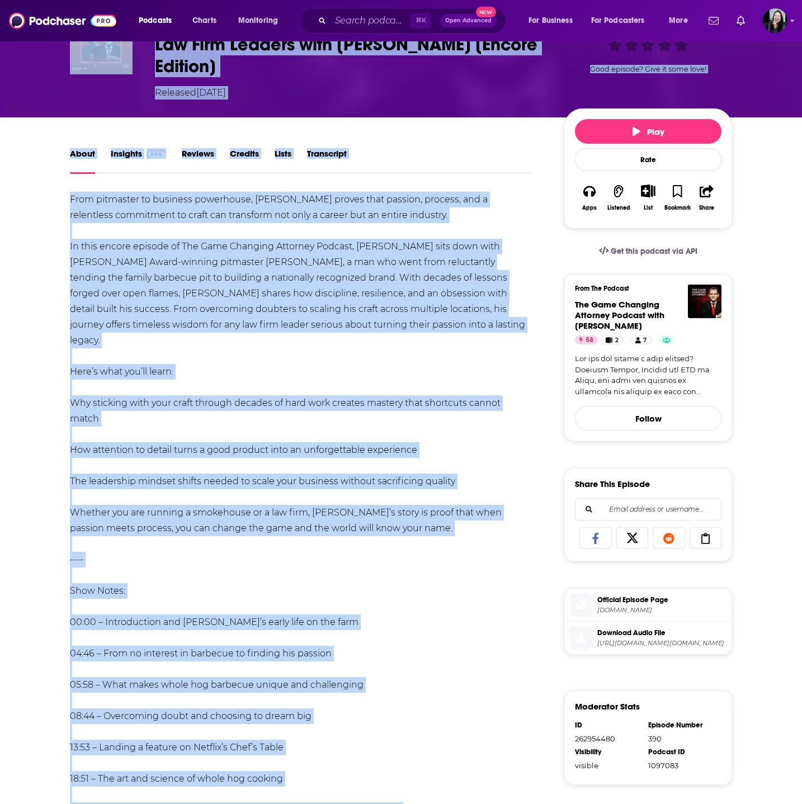
scroll to position [0, 0]
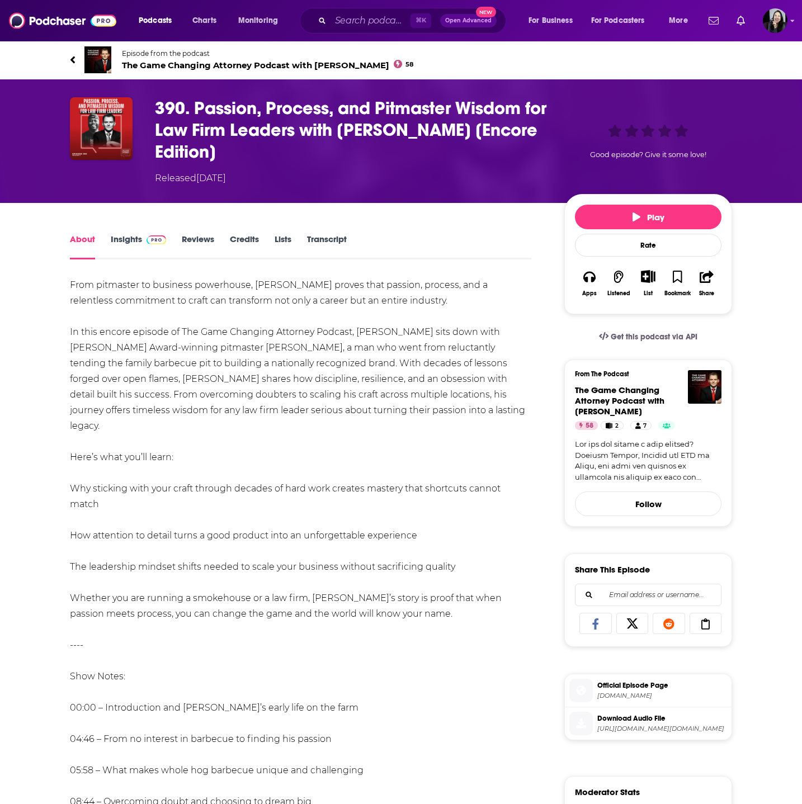
click at [371, 160] on h1 "390. Passion, Process, and Pitmaster Wisdom for Law Firm Leaders with [PERSON_N…" at bounding box center [350, 129] width 391 height 65
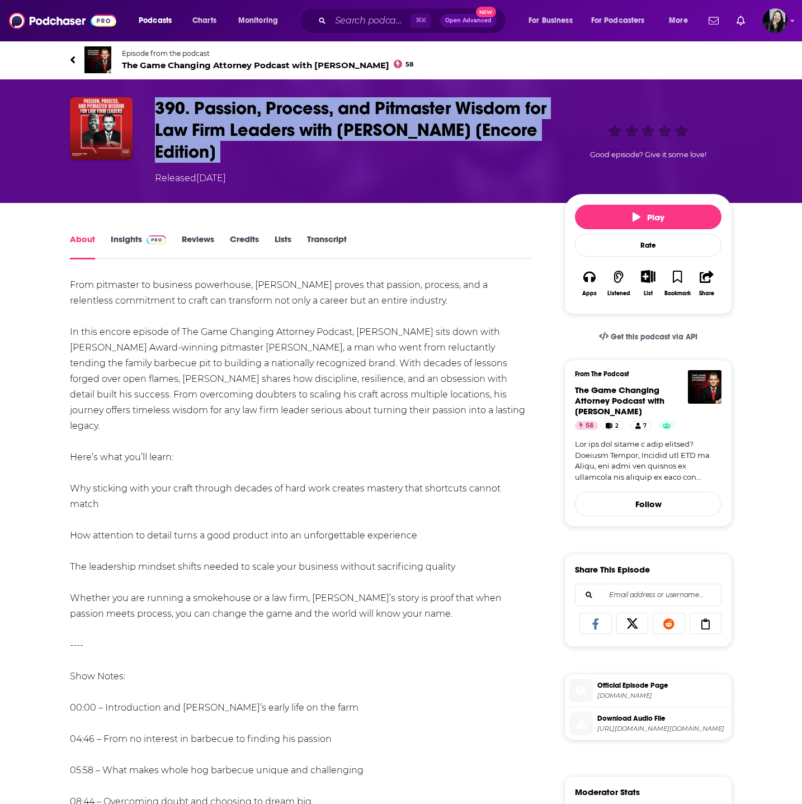
click at [371, 160] on h1 "390. Passion, Process, and Pitmaster Wisdom for Law Firm Leaders with [PERSON_N…" at bounding box center [350, 129] width 391 height 65
copy h1 "390. Passion, Process, and Pitmaster Wisdom for Law Firm Leaders with [PERSON_N…"
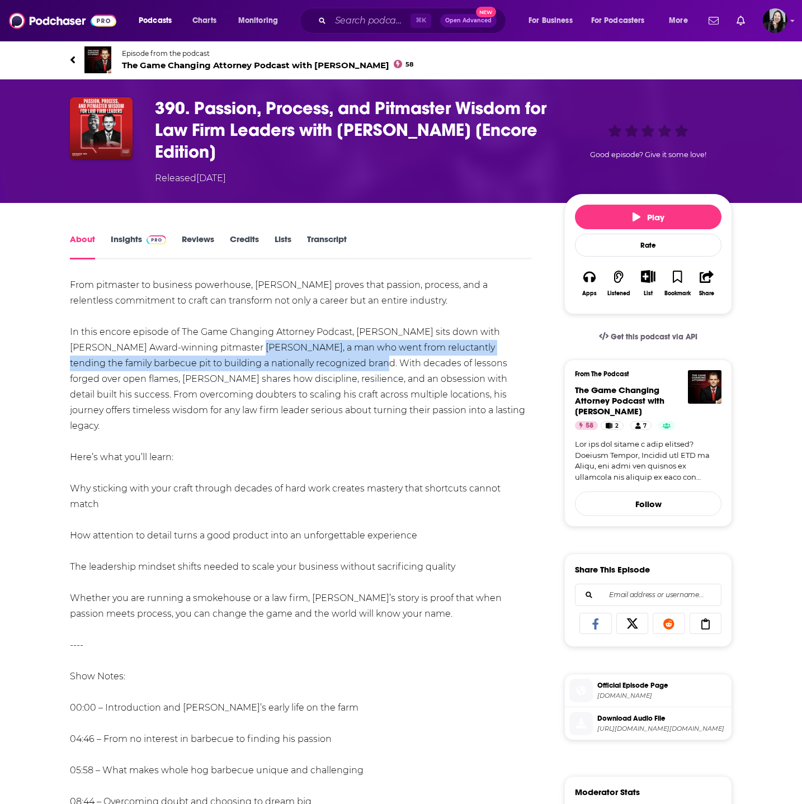
drag, startPoint x: 214, startPoint y: 349, endPoint x: 311, endPoint y: 367, distance: 98.8
copy div "[PERSON_NAME], a man who went from reluctantly tending the family barbecue pit …"
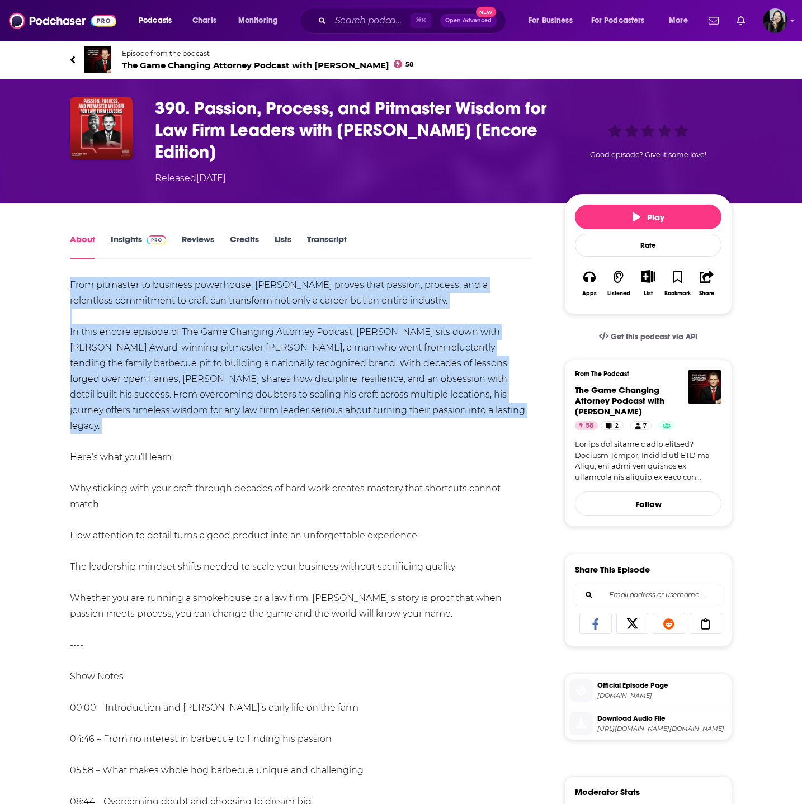
drag, startPoint x: 65, startPoint y: 278, endPoint x: 442, endPoint y: 420, distance: 403.5
copy div "From pitmaster to business powerhouse, [PERSON_NAME] proves that passion, proce…"
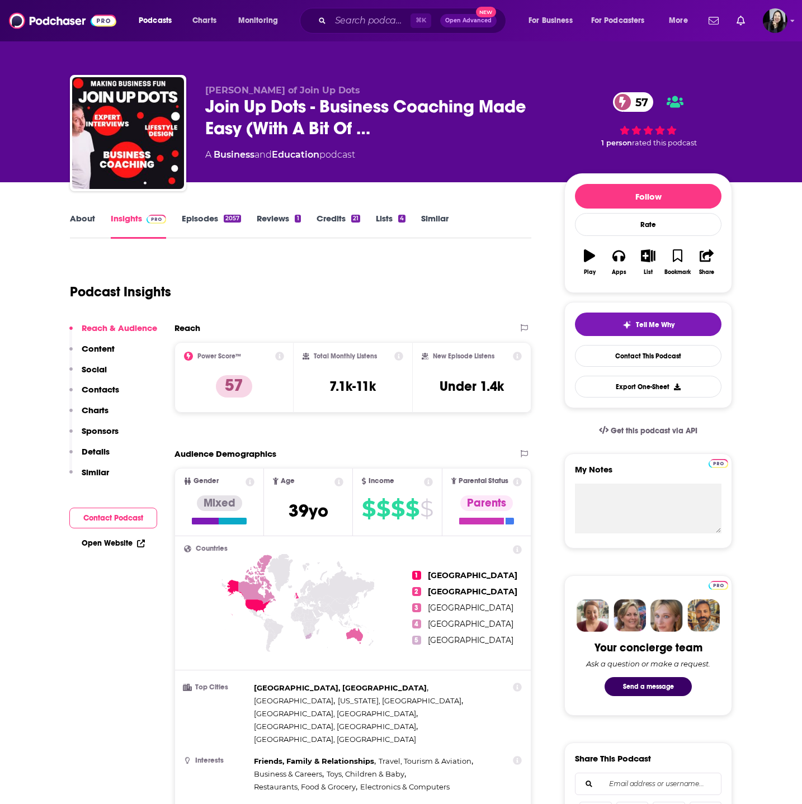
click at [358, 86] on p "[PERSON_NAME] of Join Up Dots" at bounding box center [375, 90] width 341 height 11
click at [218, 88] on span "[PERSON_NAME] of Join Up Dots" at bounding box center [282, 90] width 155 height 11
drag, startPoint x: 196, startPoint y: 88, endPoint x: 264, endPoint y: 92, distance: 68.9
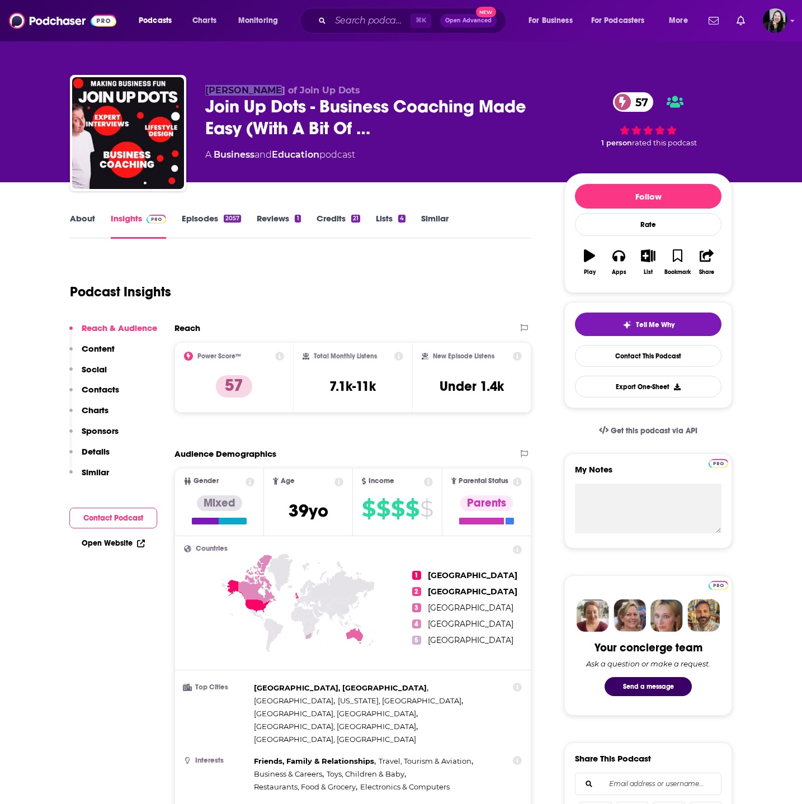
click at [263, 92] on div "[PERSON_NAME] of Join Up Dots Join Up Dots - Business Coaching Made Easy (With …" at bounding box center [401, 135] width 662 height 121
copy span "[PERSON_NAME]"
click at [79, 223] on link "About" at bounding box center [82, 226] width 25 height 26
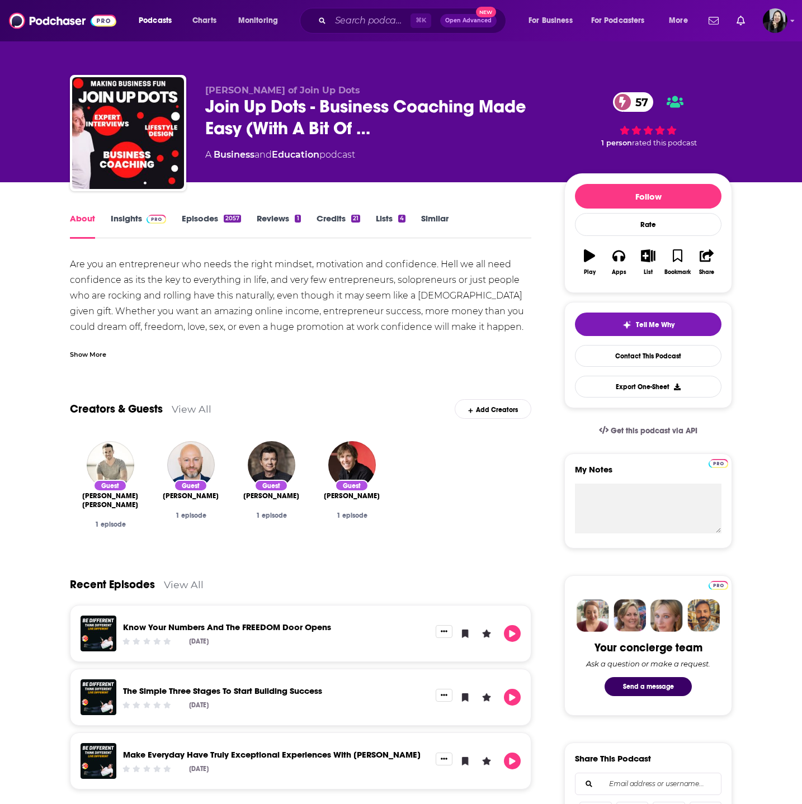
click at [126, 223] on link "Insights" at bounding box center [138, 226] width 55 height 26
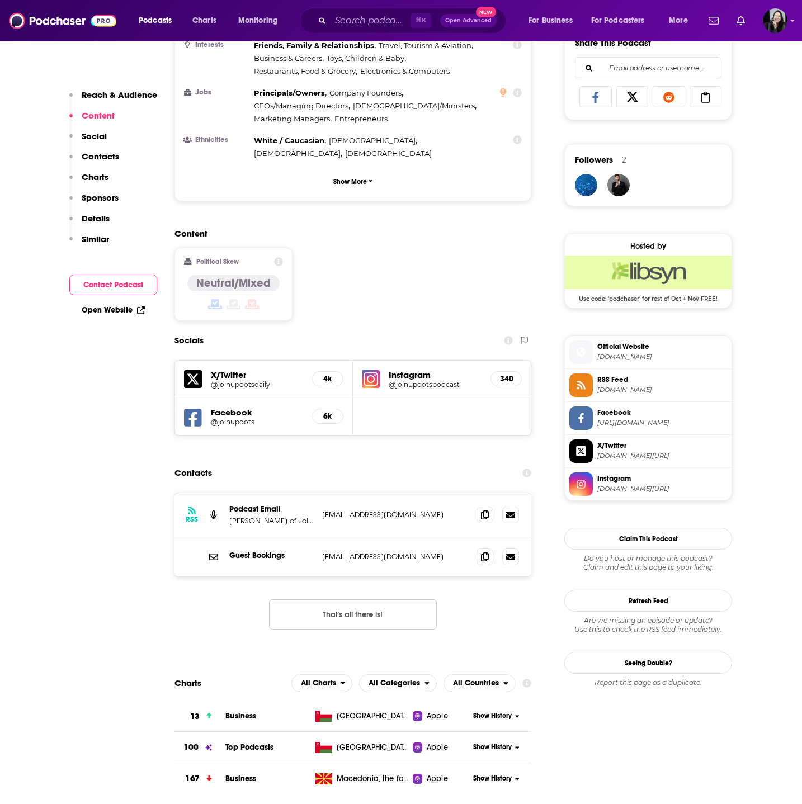
scroll to position [839, 0]
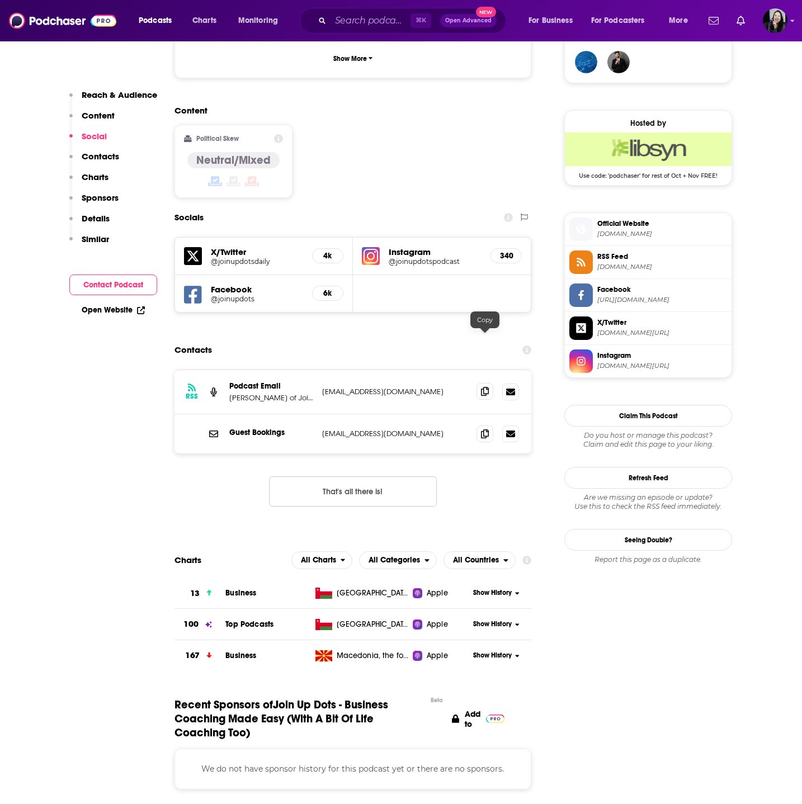
click at [481, 387] on icon at bounding box center [485, 391] width 8 height 9
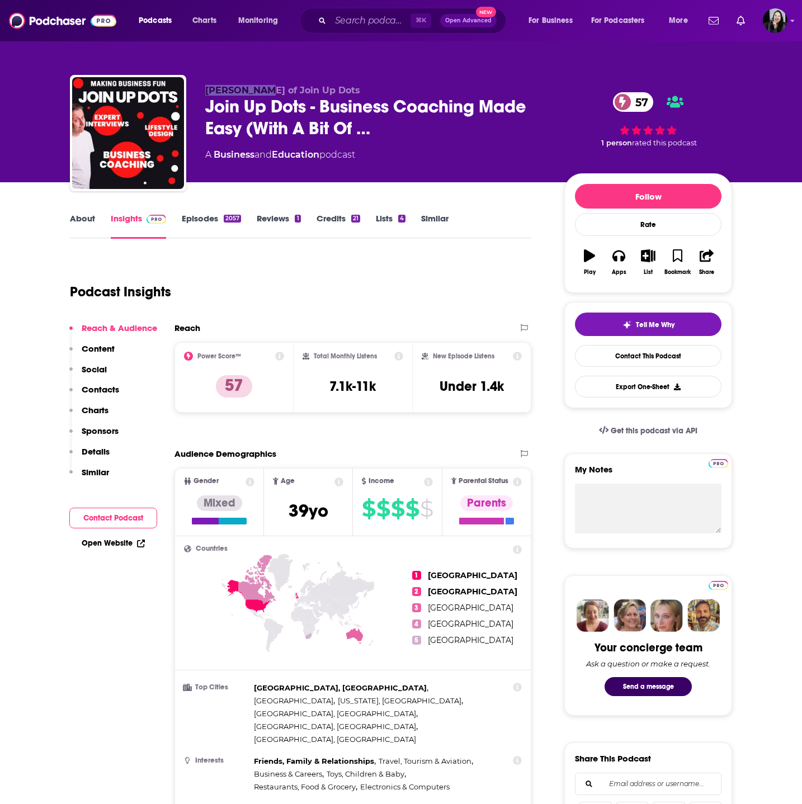
drag, startPoint x: 203, startPoint y: 91, endPoint x: 261, endPoint y: 93, distance: 58.2
click at [261, 93] on div "[PERSON_NAME] of Join Up Dots Join Up Dots - Business Coaching Made Easy (With …" at bounding box center [401, 135] width 662 height 121
copy span "[PERSON_NAME]"
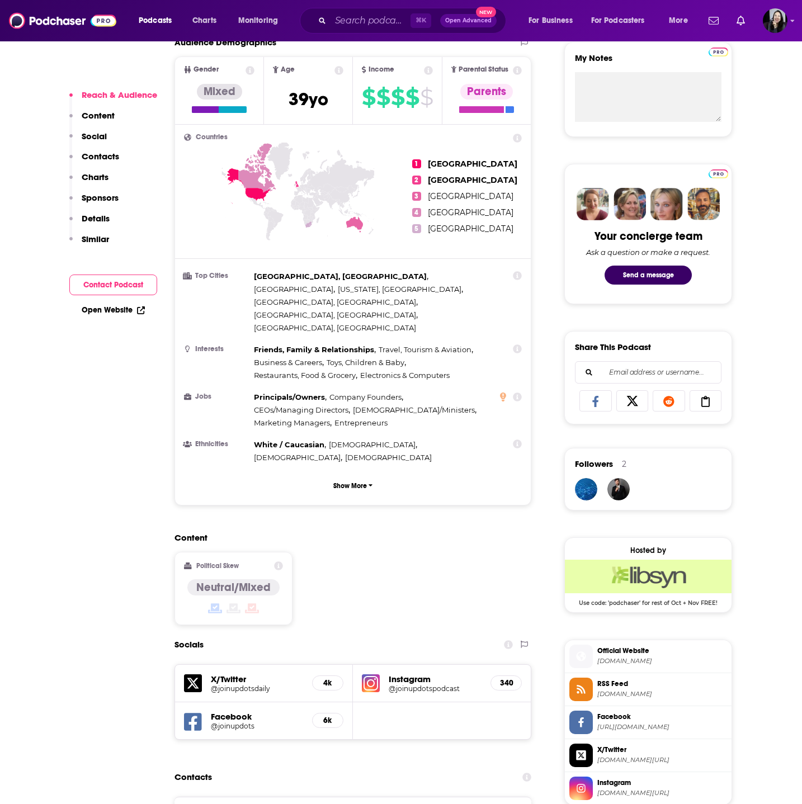
scroll to position [502, 0]
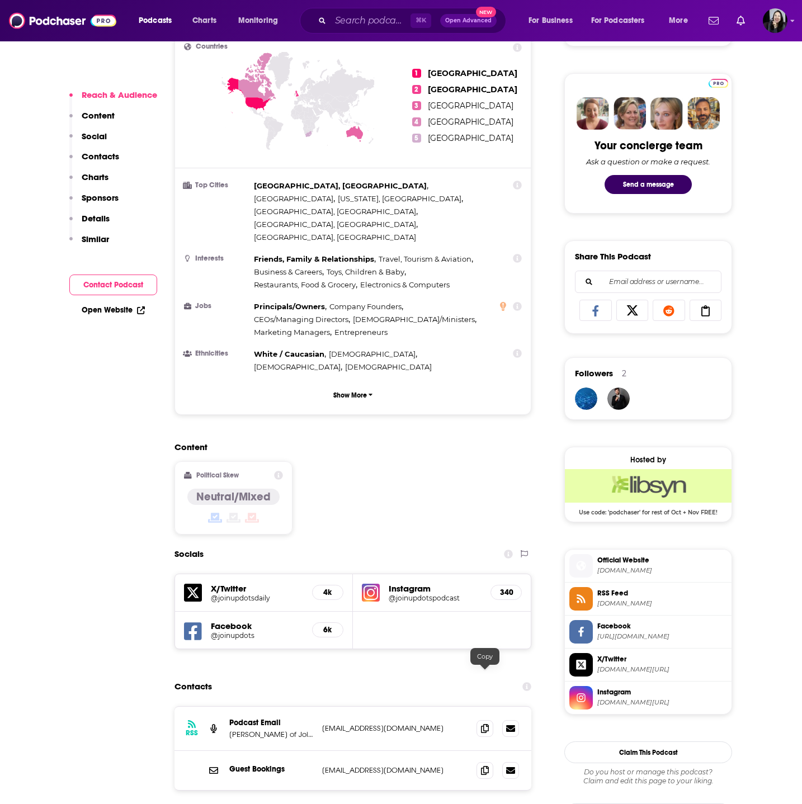
click at [484, 724] on icon at bounding box center [485, 728] width 8 height 9
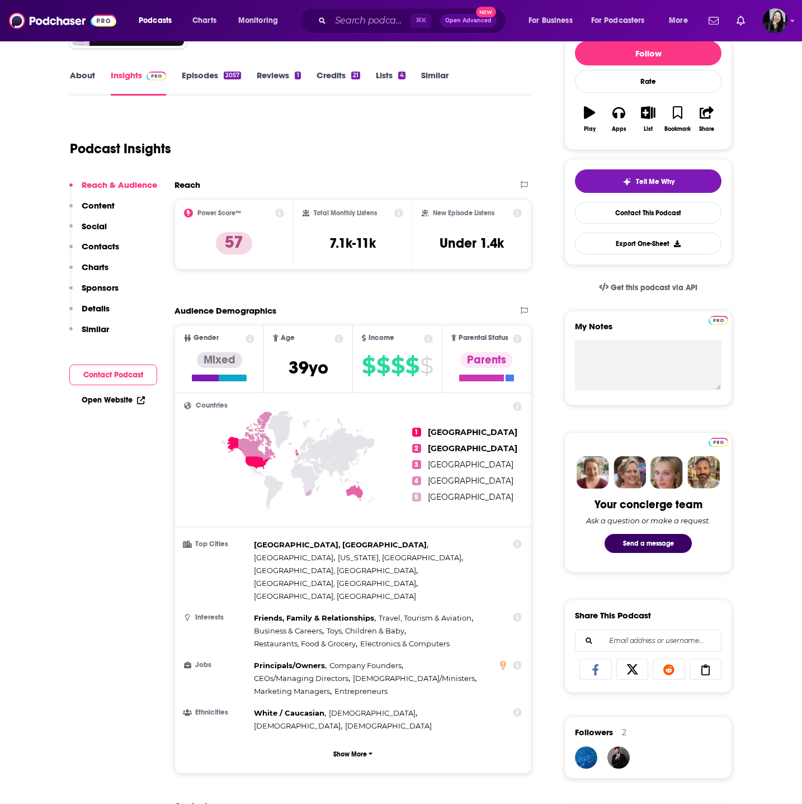
scroll to position [0, 0]
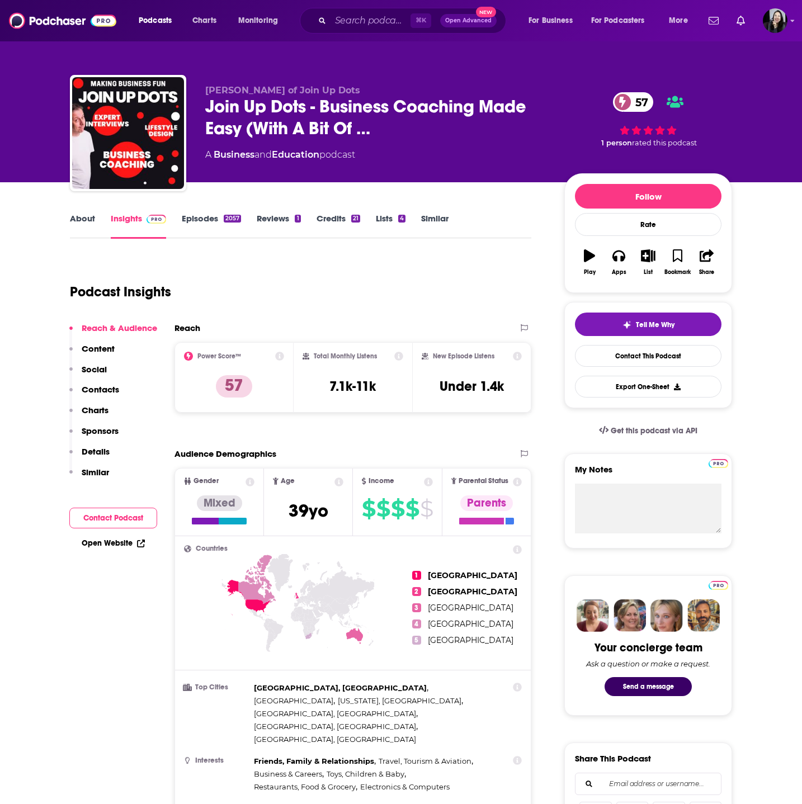
click at [200, 219] on link "Episodes 2057" at bounding box center [211, 226] width 59 height 26
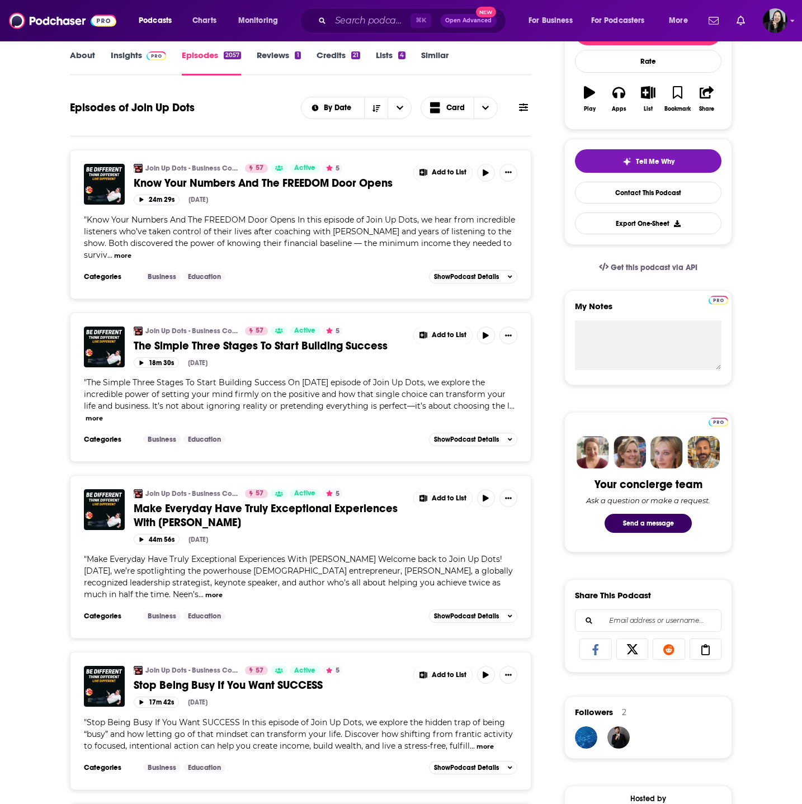
scroll to position [201, 0]
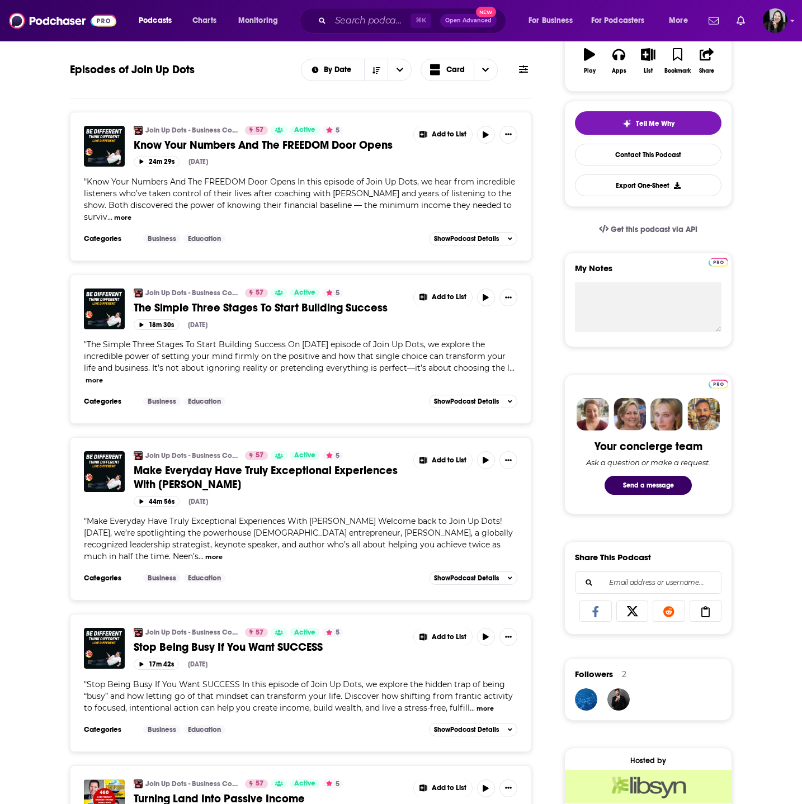
click at [192, 464] on span "Make Everyday Have Truly Exceptional Experiences With [PERSON_NAME]" at bounding box center [266, 478] width 264 height 28
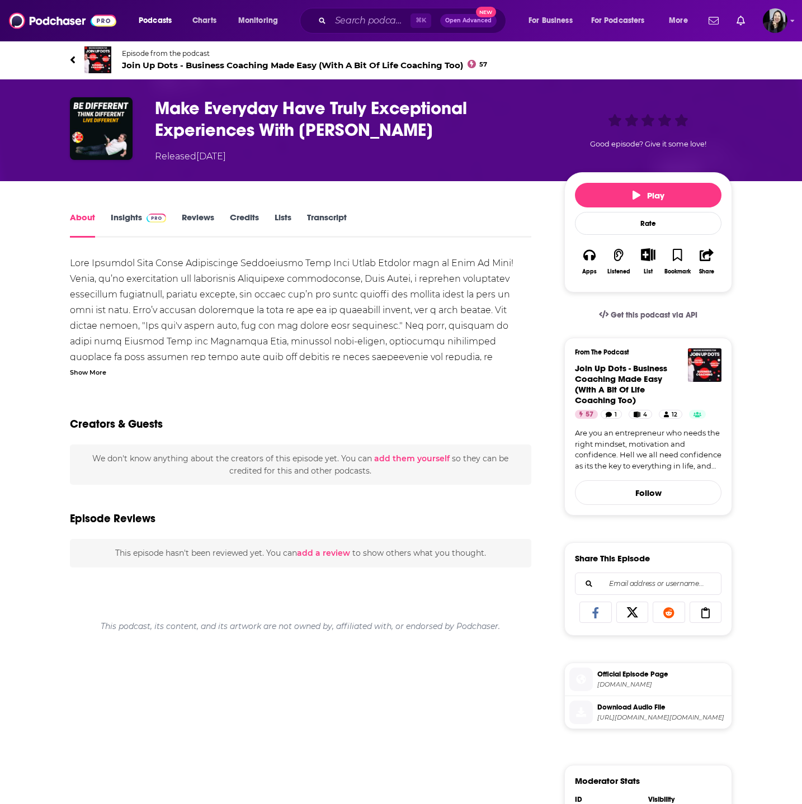
click at [73, 380] on div "Show More Creators & Guests We don't know anything about the creators of this e…" at bounding box center [300, 673] width 461 height 834
click at [89, 374] on div "Show More" at bounding box center [88, 371] width 36 height 11
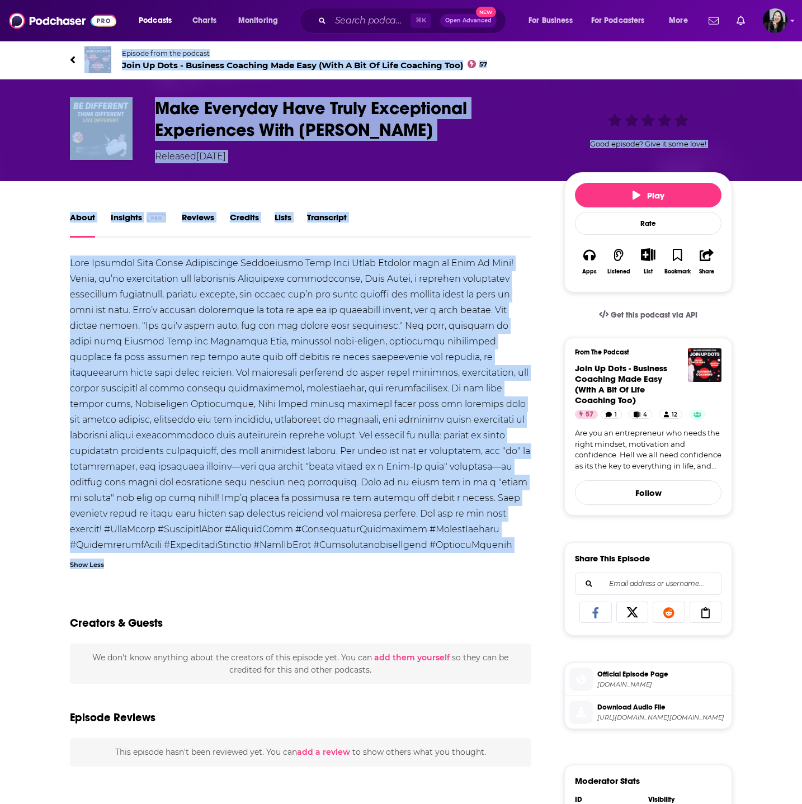
drag, startPoint x: 53, startPoint y: 53, endPoint x: 459, endPoint y: 560, distance: 649.3
click at [459, 560] on div "Episode from the podcast Join Up Dots - Business Coaching Made Easy (With A Bit…" at bounding box center [401, 564] width 802 height 1049
copy div "Loremip dolo sit ametcon Adip El Sedd - Eiusmodt Incididu Utla Etdo (Magn A Eni…"
click at [424, 136] on h1 "Make Everyday Have Truly Exceptional Experiences With [PERSON_NAME]" at bounding box center [350, 119] width 391 height 44
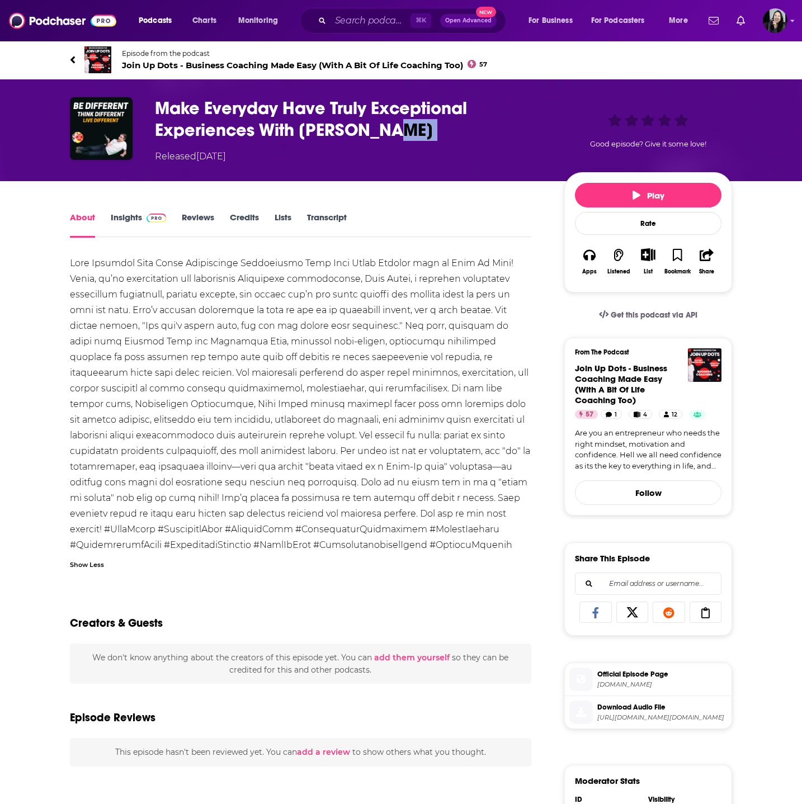
click at [424, 136] on h1 "Make Everyday Have Truly Exceptional Experiences With [PERSON_NAME]" at bounding box center [350, 119] width 391 height 44
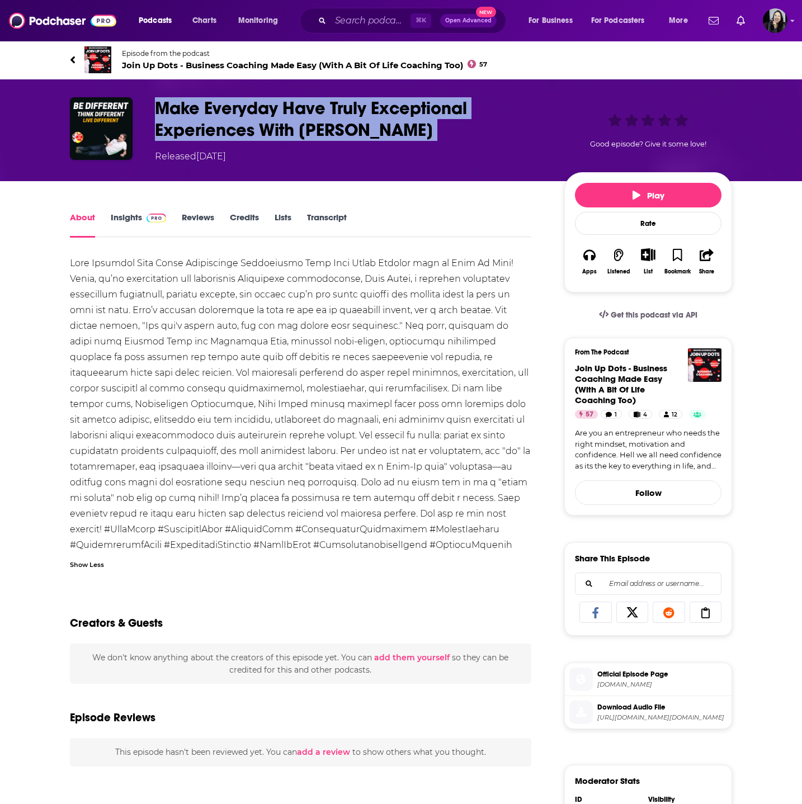
click at [424, 136] on h1 "Make Everyday Have Truly Exceptional Experiences With [PERSON_NAME]" at bounding box center [350, 119] width 391 height 44
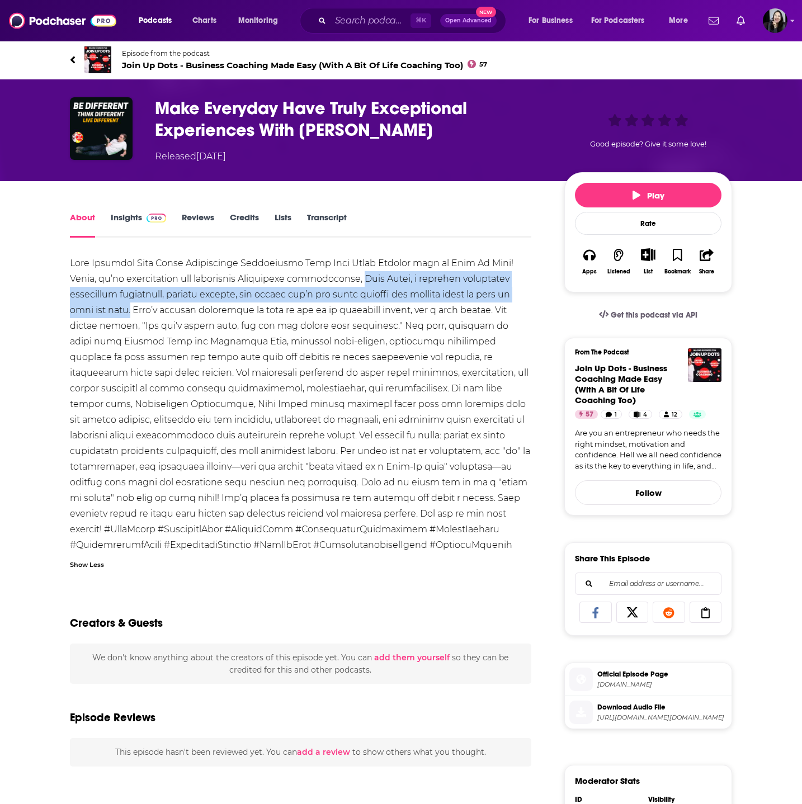
drag, startPoint x: 368, startPoint y: 278, endPoint x: 129, endPoint y: 308, distance: 241.2
click at [129, 308] on div at bounding box center [300, 404] width 461 height 297
copy div "[PERSON_NAME], a globally recognized leadership strategist, keynote speaker, an…"
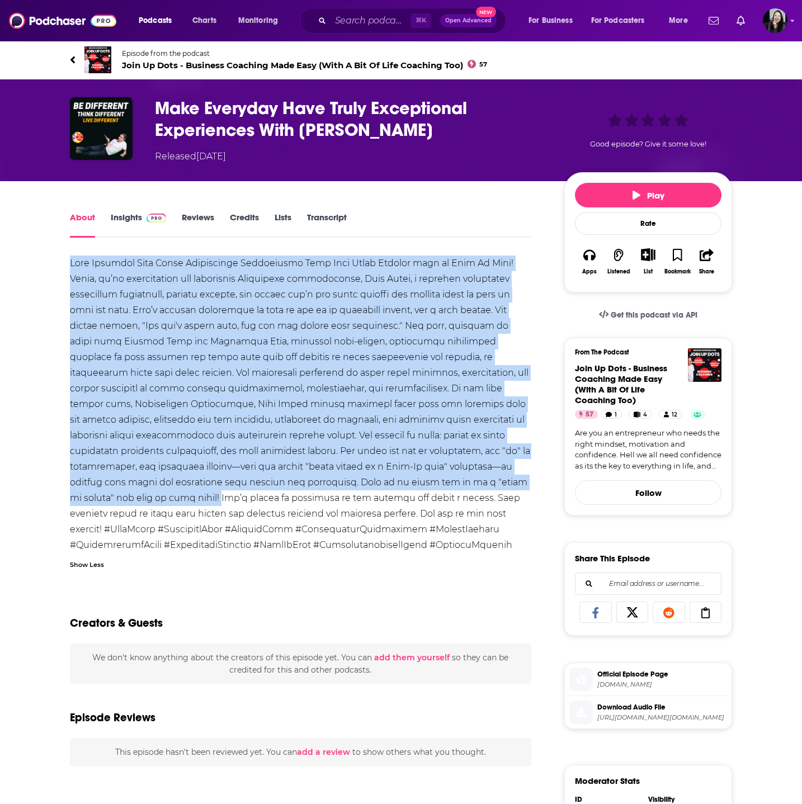
drag, startPoint x: 63, startPoint y: 256, endPoint x: 98, endPoint y: 499, distance: 245.8
click at [98, 499] on div "About Insights Reviews Credits Lists Transcript Show Less Creators & Guests We …" at bounding box center [308, 649] width 512 height 879
copy div "Lore Ipsumdol Sita Conse Adipiscinge Seddoeiusmo Temp Inci Utlab Etdolor magn a…"
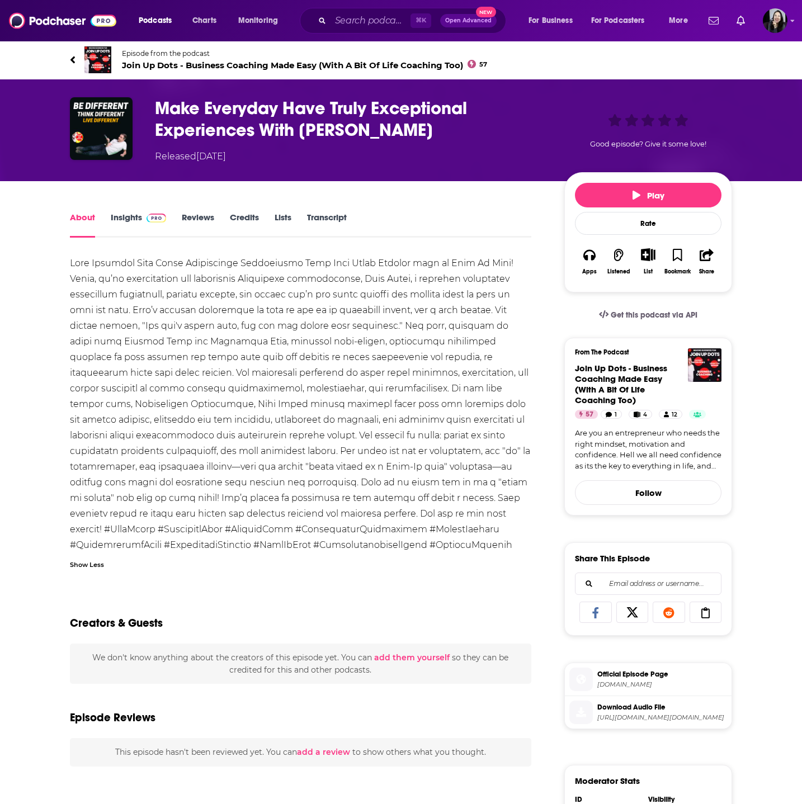
click at [62, 254] on div "About Insights Reviews Credits Lists Transcript Show Less Creators & Guests We …" at bounding box center [308, 649] width 512 height 879
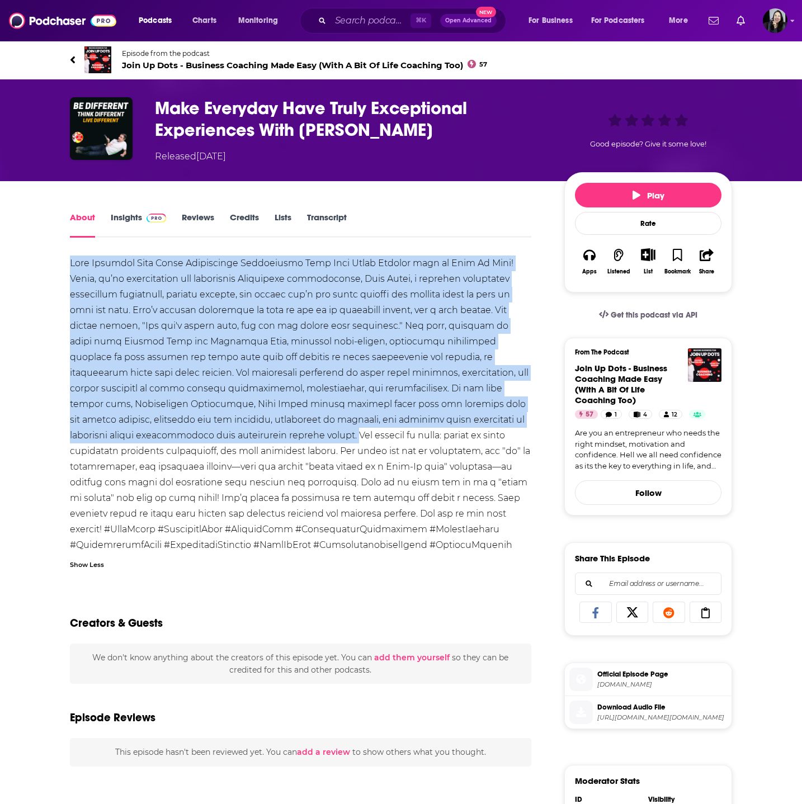
drag, startPoint x: 68, startPoint y: 258, endPoint x: 197, endPoint y: 437, distance: 219.9
click at [197, 437] on div "About Insights Reviews Credits Lists Transcript Show Less Creators & Guests We …" at bounding box center [308, 649] width 512 height 879
copy div "Lore Ipsumdol Sita Conse Adipiscinge Seddoeiusmo Temp Inci Utlab Etdolor magn a…"
